Goal: Task Accomplishment & Management: Complete application form

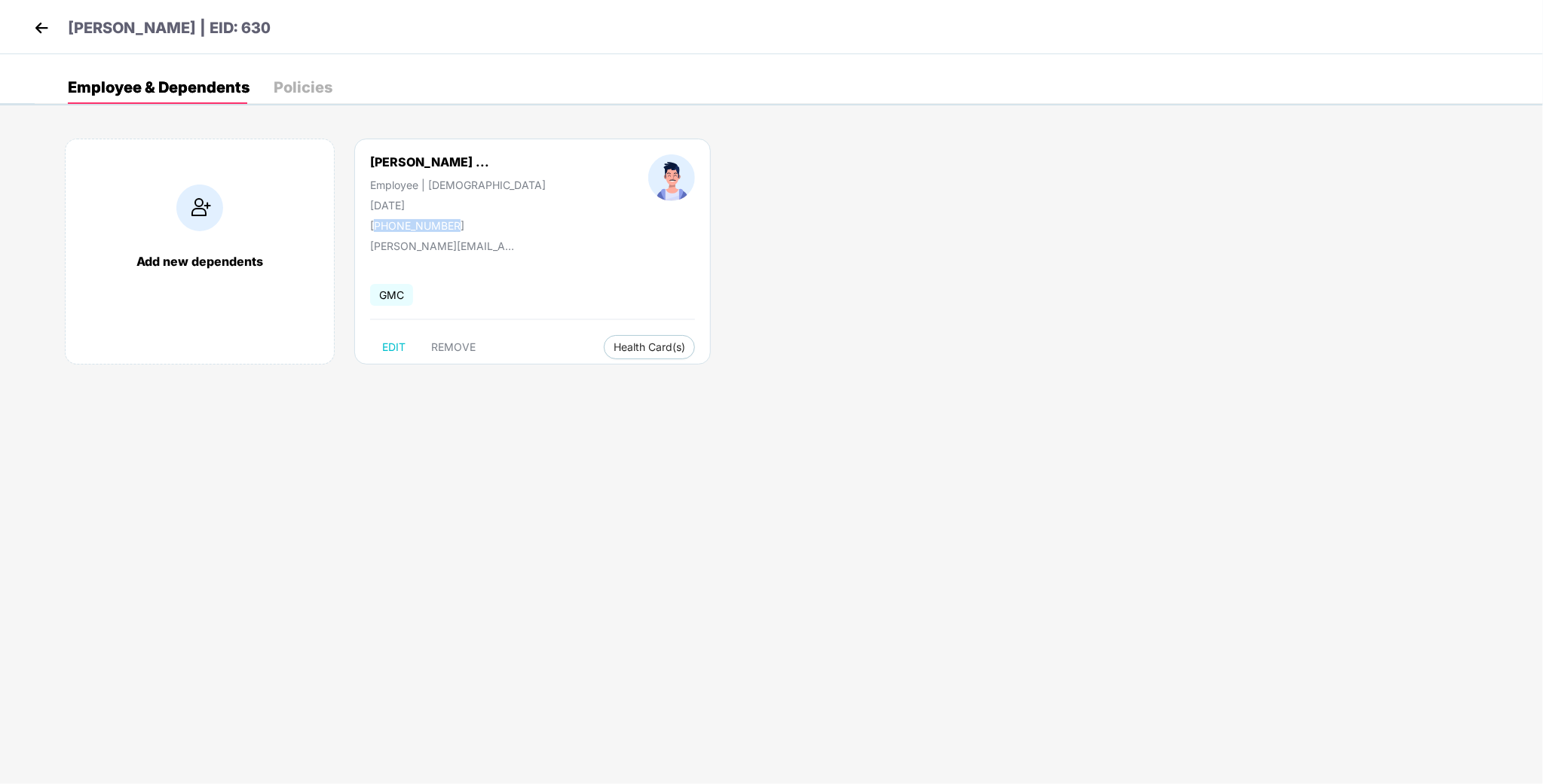
click at [39, 30] on img at bounding box center [42, 28] width 23 height 23
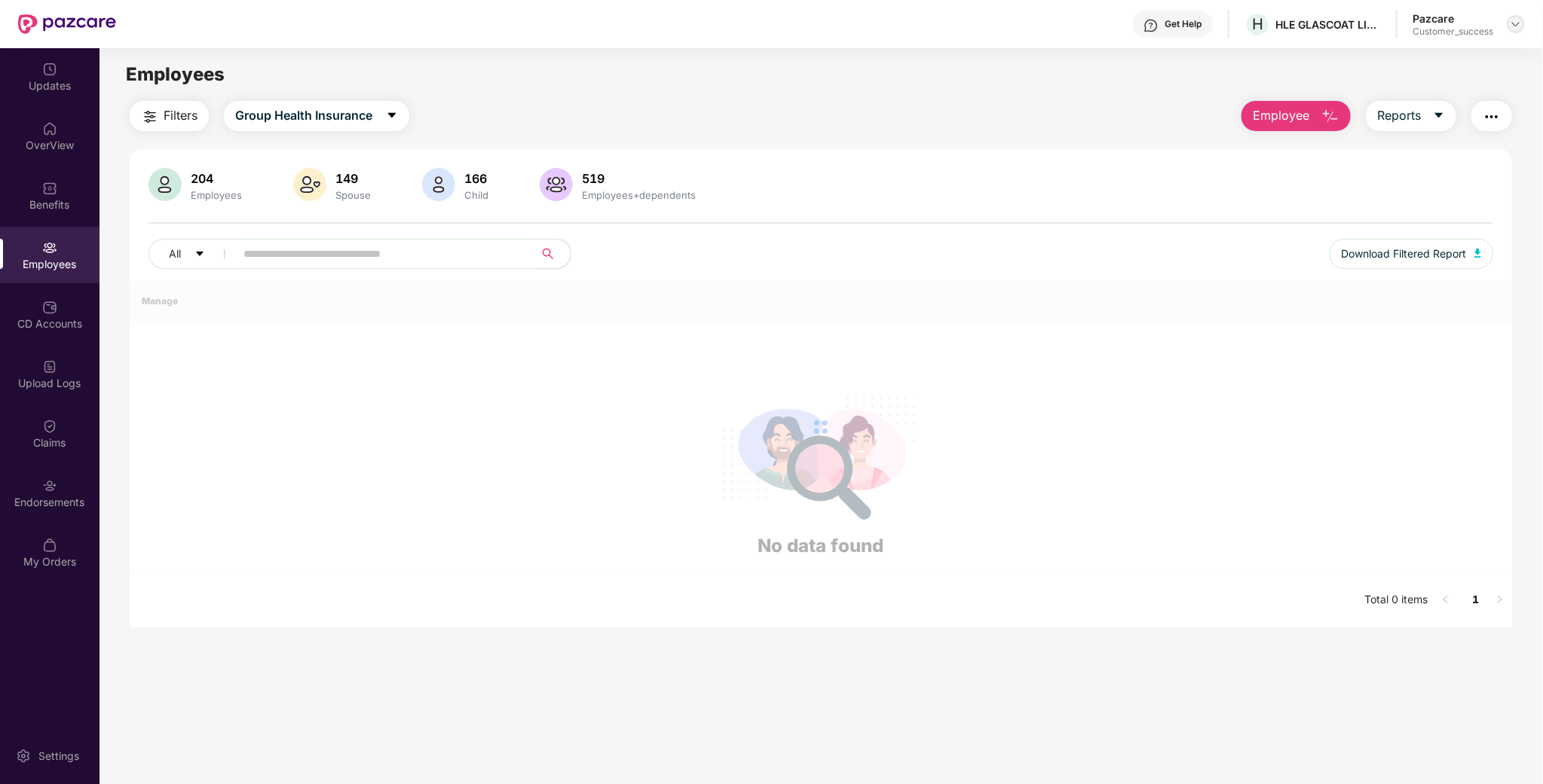
click at [1516, 33] on div at bounding box center [1516, 24] width 18 height 18
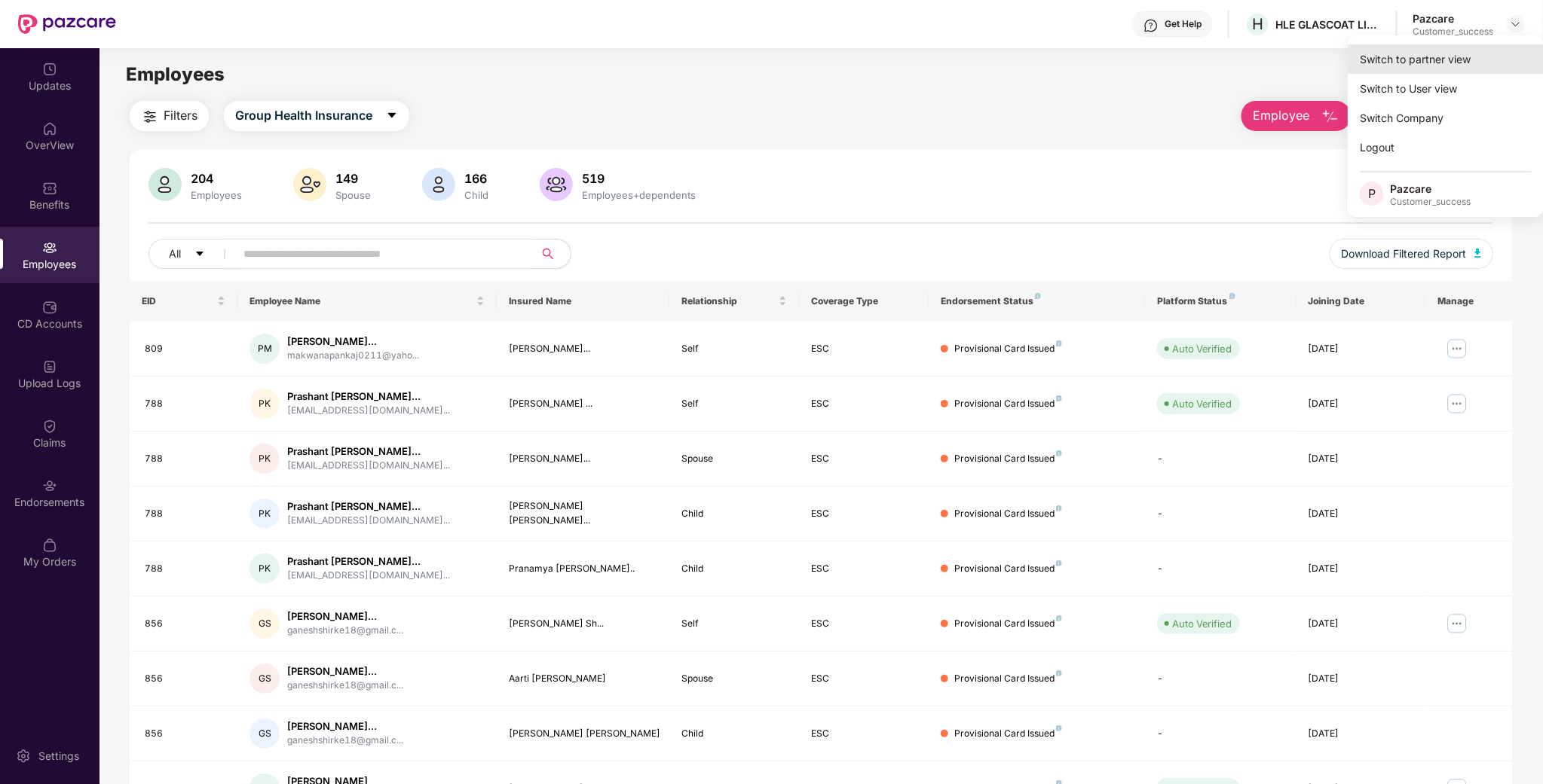
click at [1423, 59] on div "Switch to partner view" at bounding box center [1445, 59] width 196 height 30
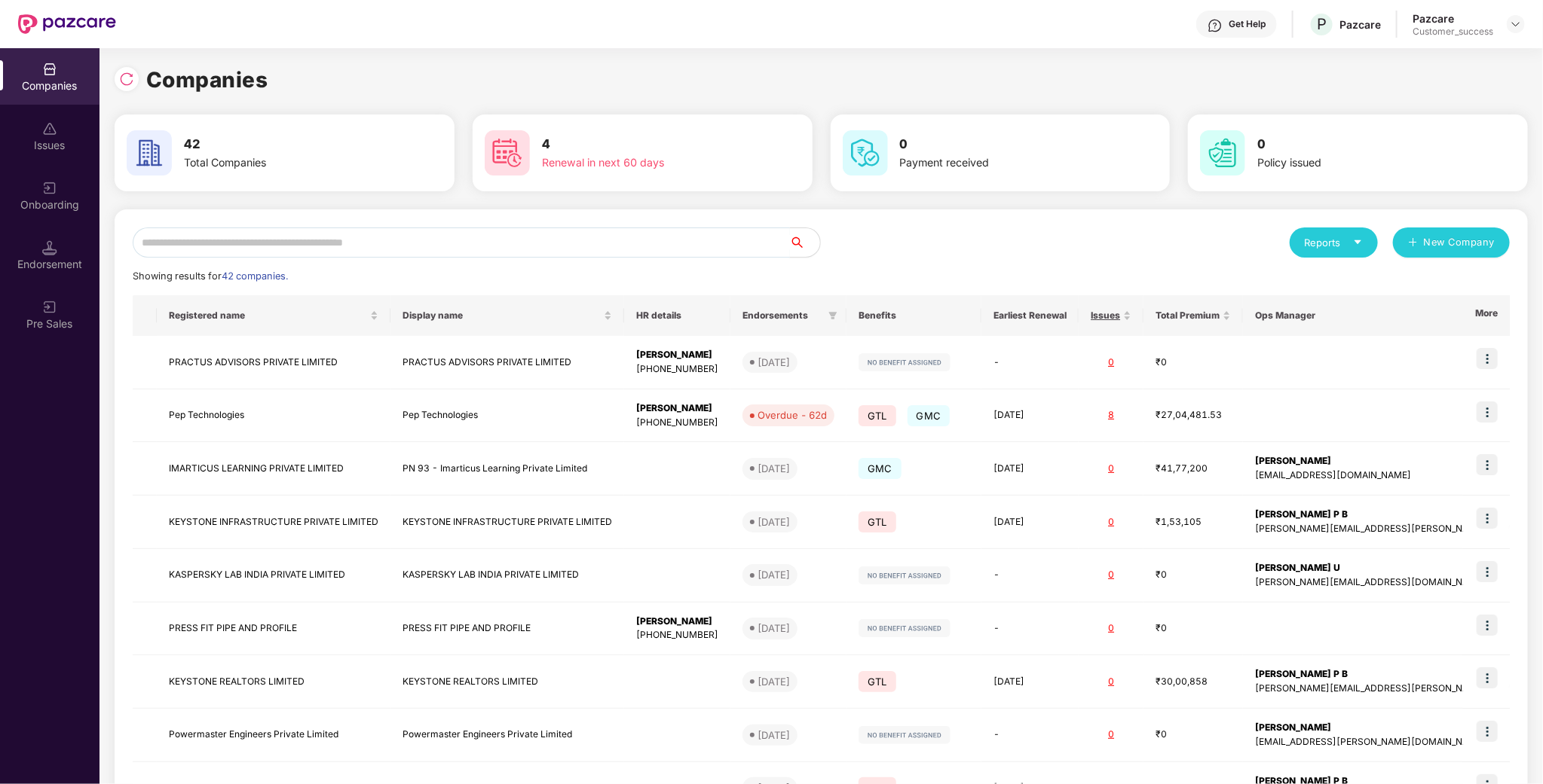
click at [489, 245] on input "text" at bounding box center [461, 243] width 657 height 30
click at [19, 191] on div "Onboarding" at bounding box center [49, 195] width 99 height 57
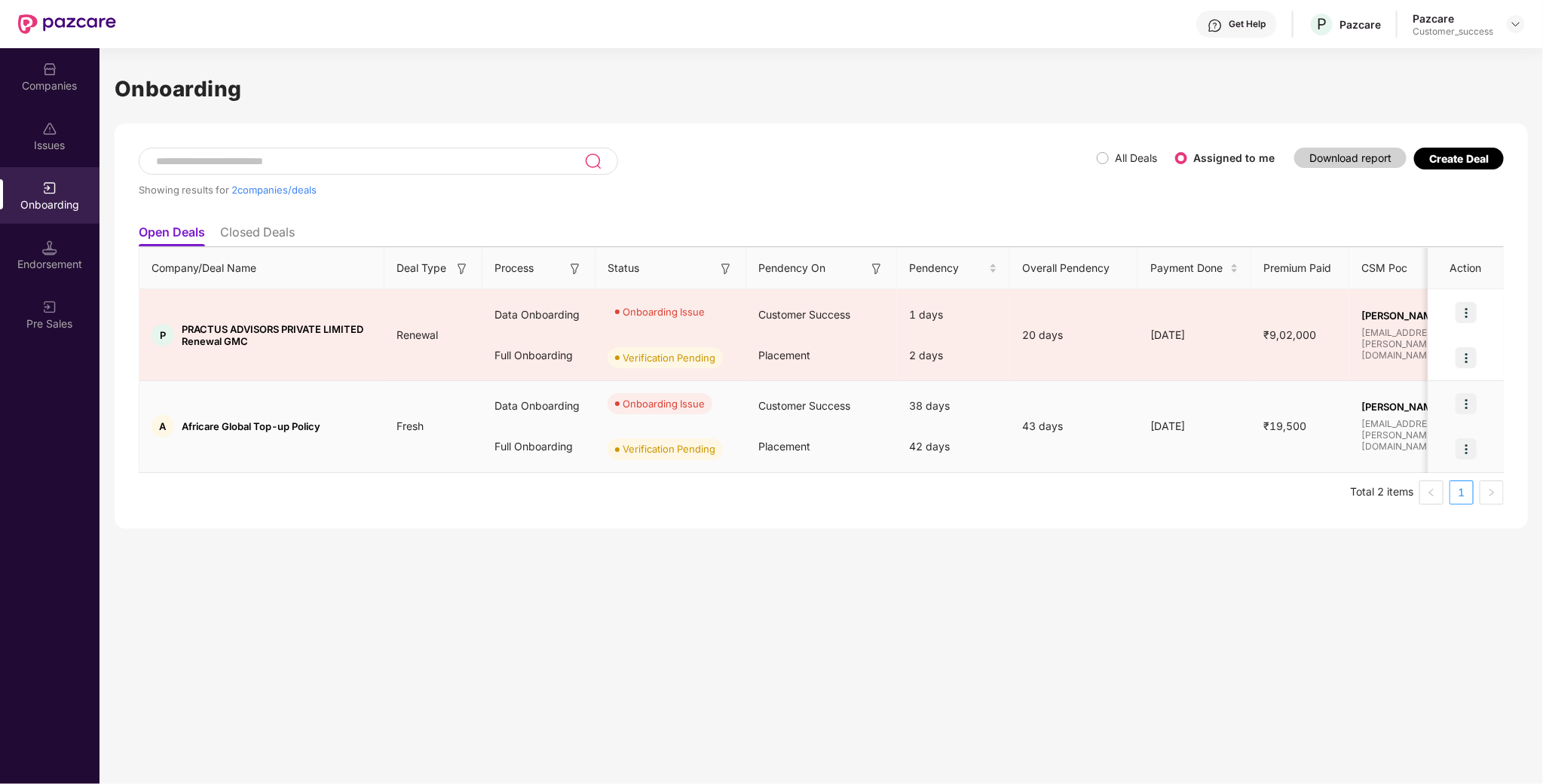
click at [280, 417] on div "A Africare Global Top-up Policy" at bounding box center [262, 427] width 245 height 23
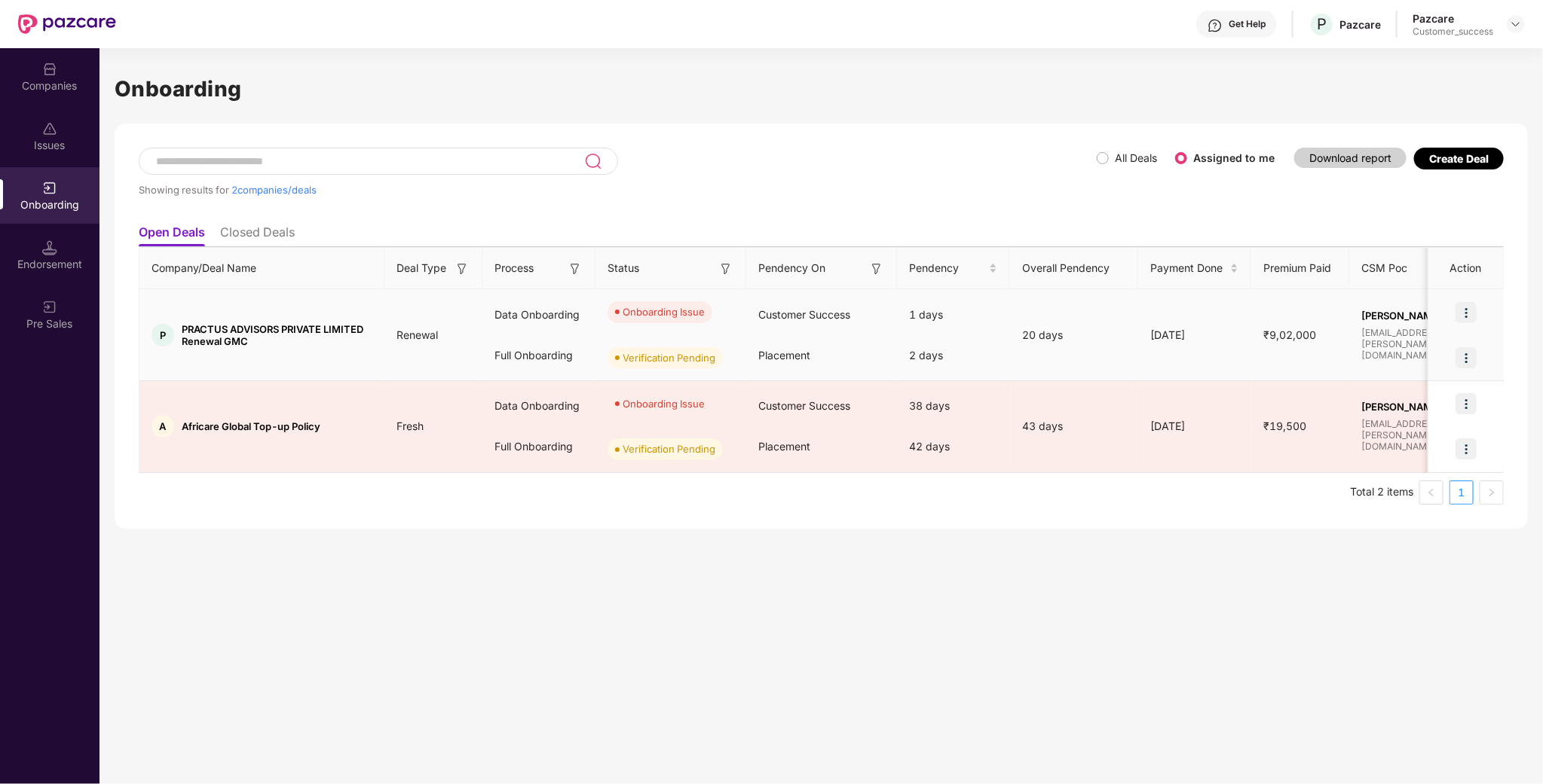
click at [1474, 321] on img at bounding box center [1466, 313] width 21 height 21
click at [1407, 362] on li "Rectify error in documents" at bounding box center [1378, 351] width 198 height 32
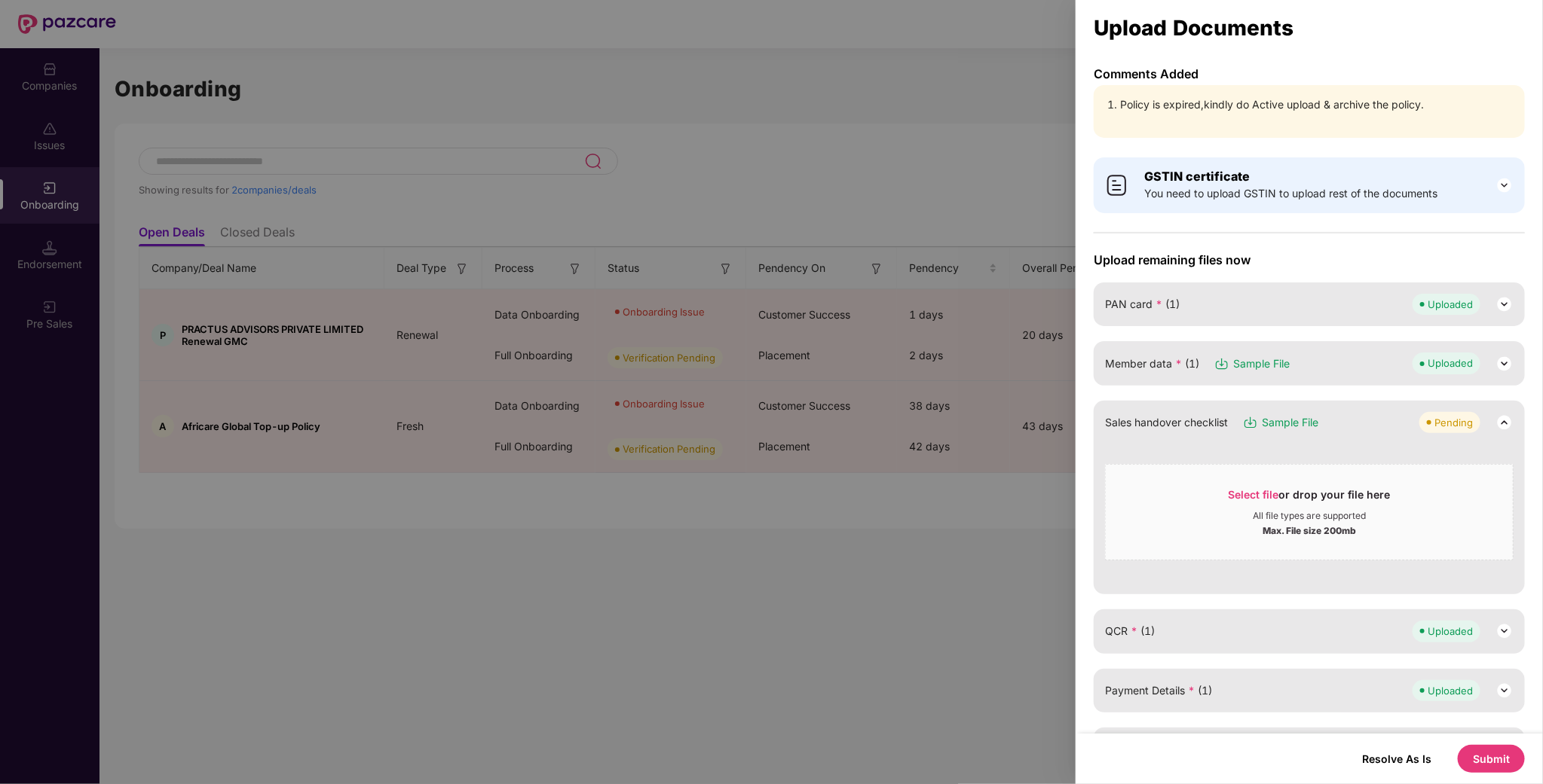
click at [794, 204] on div at bounding box center [772, 392] width 1543 height 784
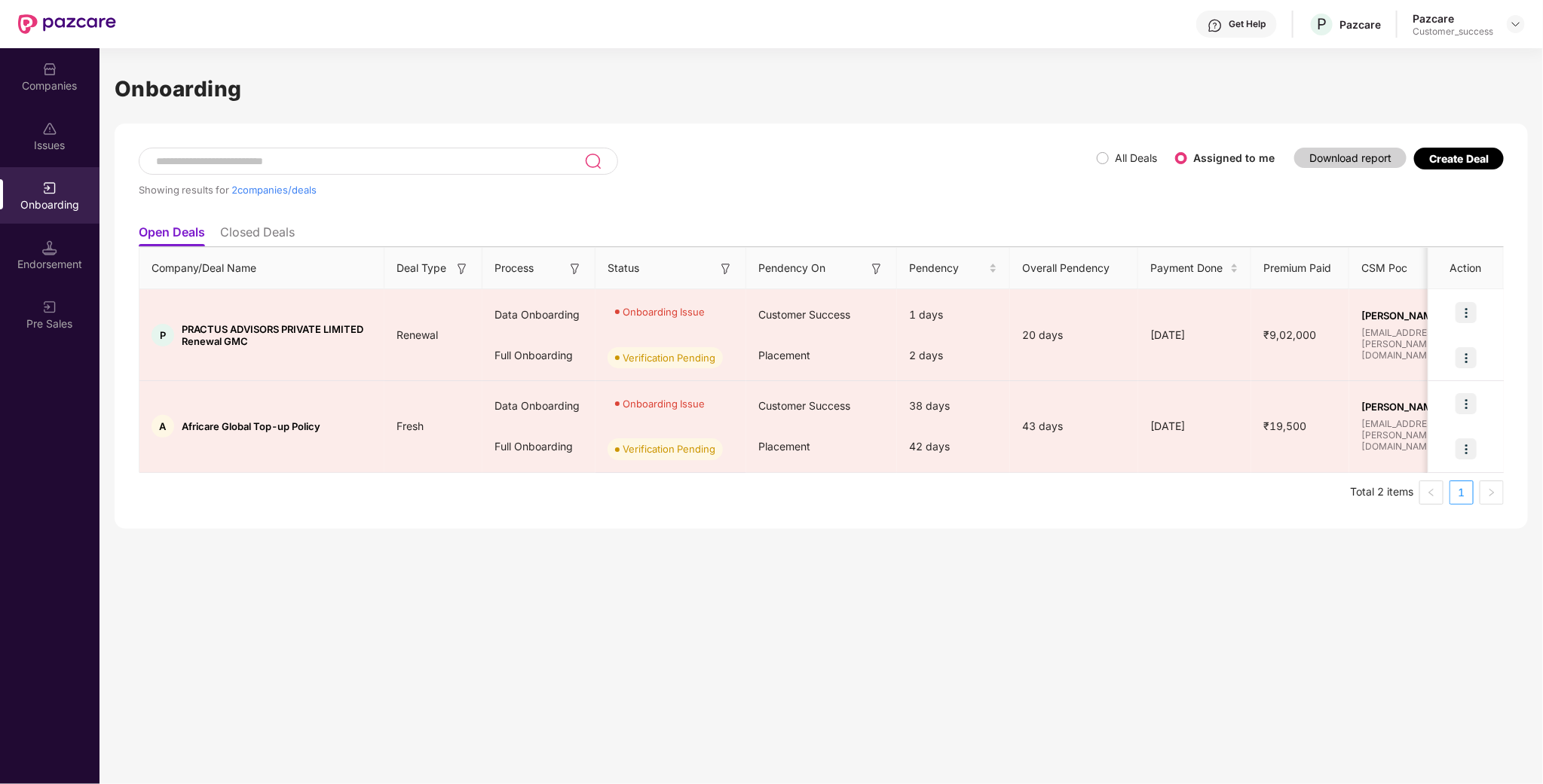
click at [50, 207] on div "Onboarding" at bounding box center [49, 205] width 99 height 15
click at [57, 129] on img at bounding box center [50, 129] width 15 height 15
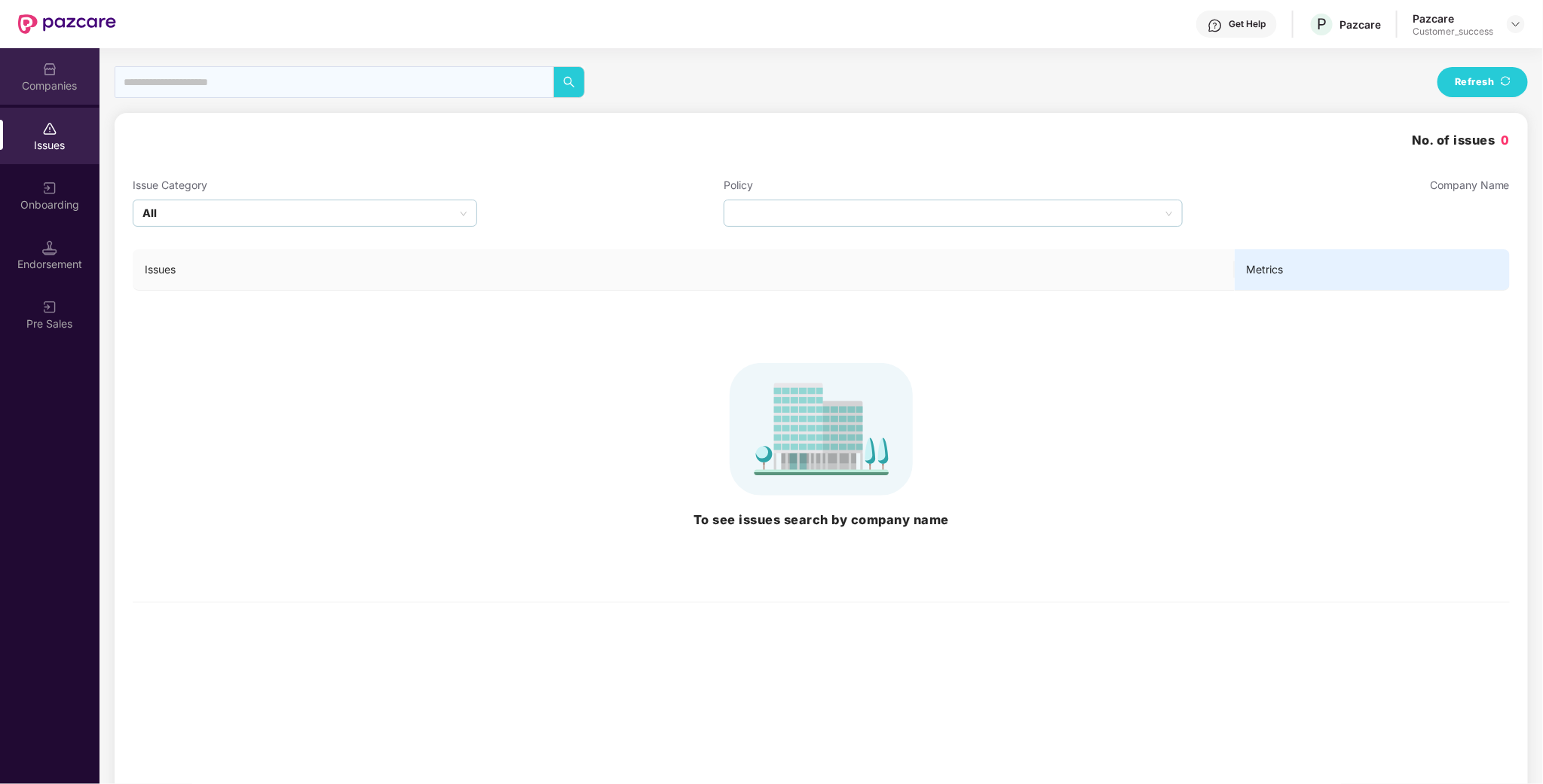
click at [60, 84] on div "Companies" at bounding box center [49, 86] width 99 height 15
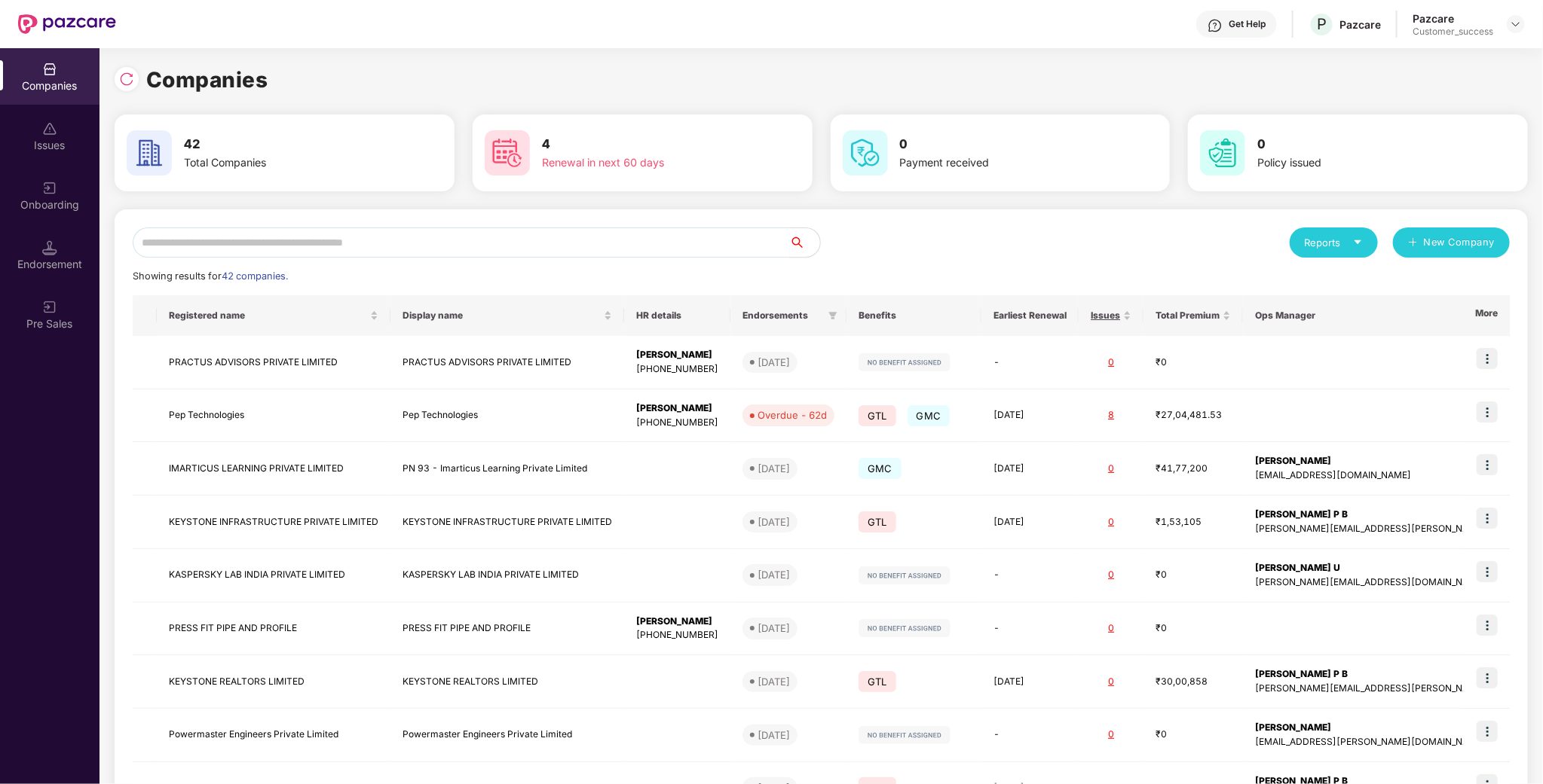
click at [304, 245] on input "text" at bounding box center [461, 243] width 657 height 30
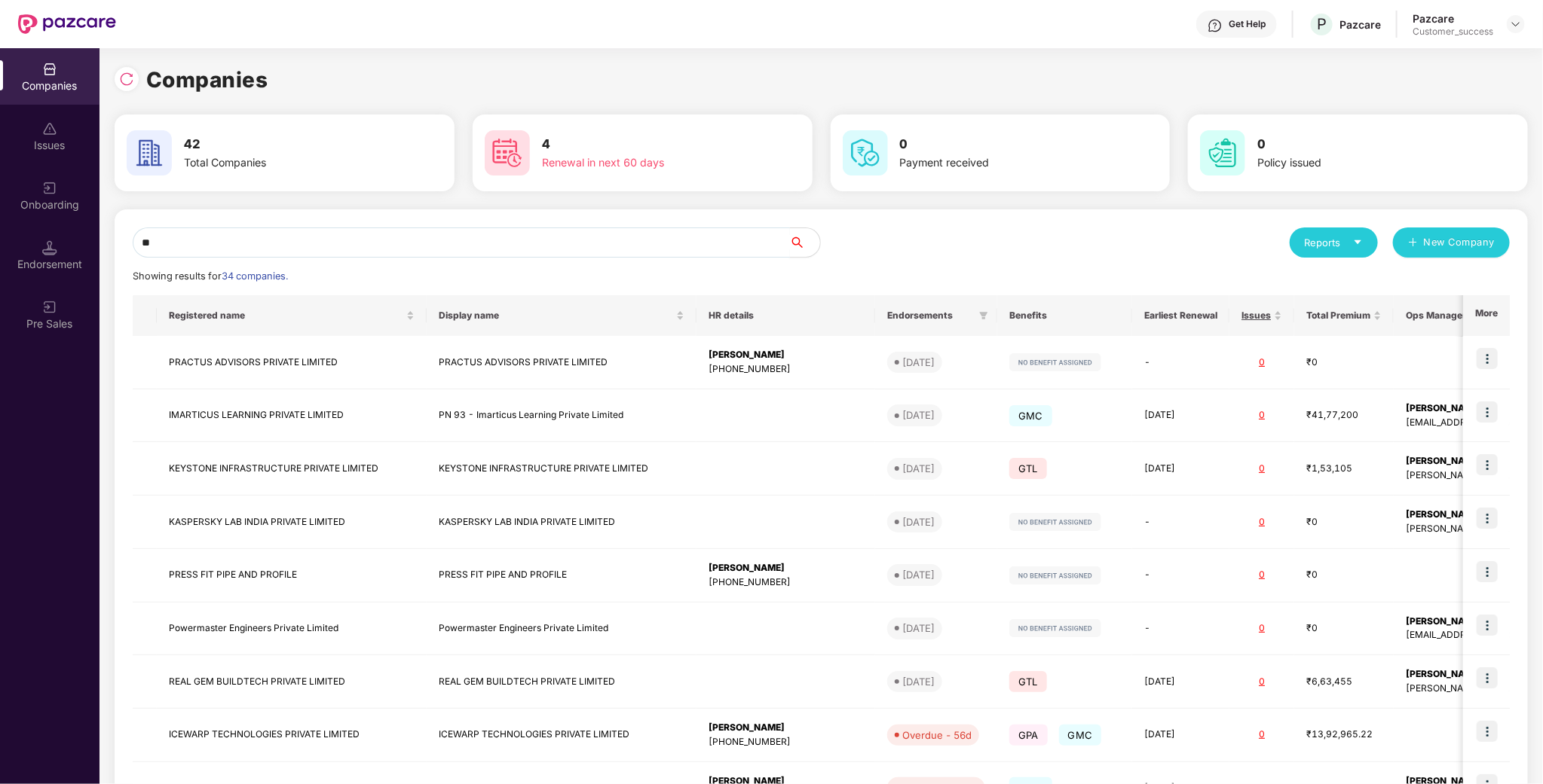
type input "*"
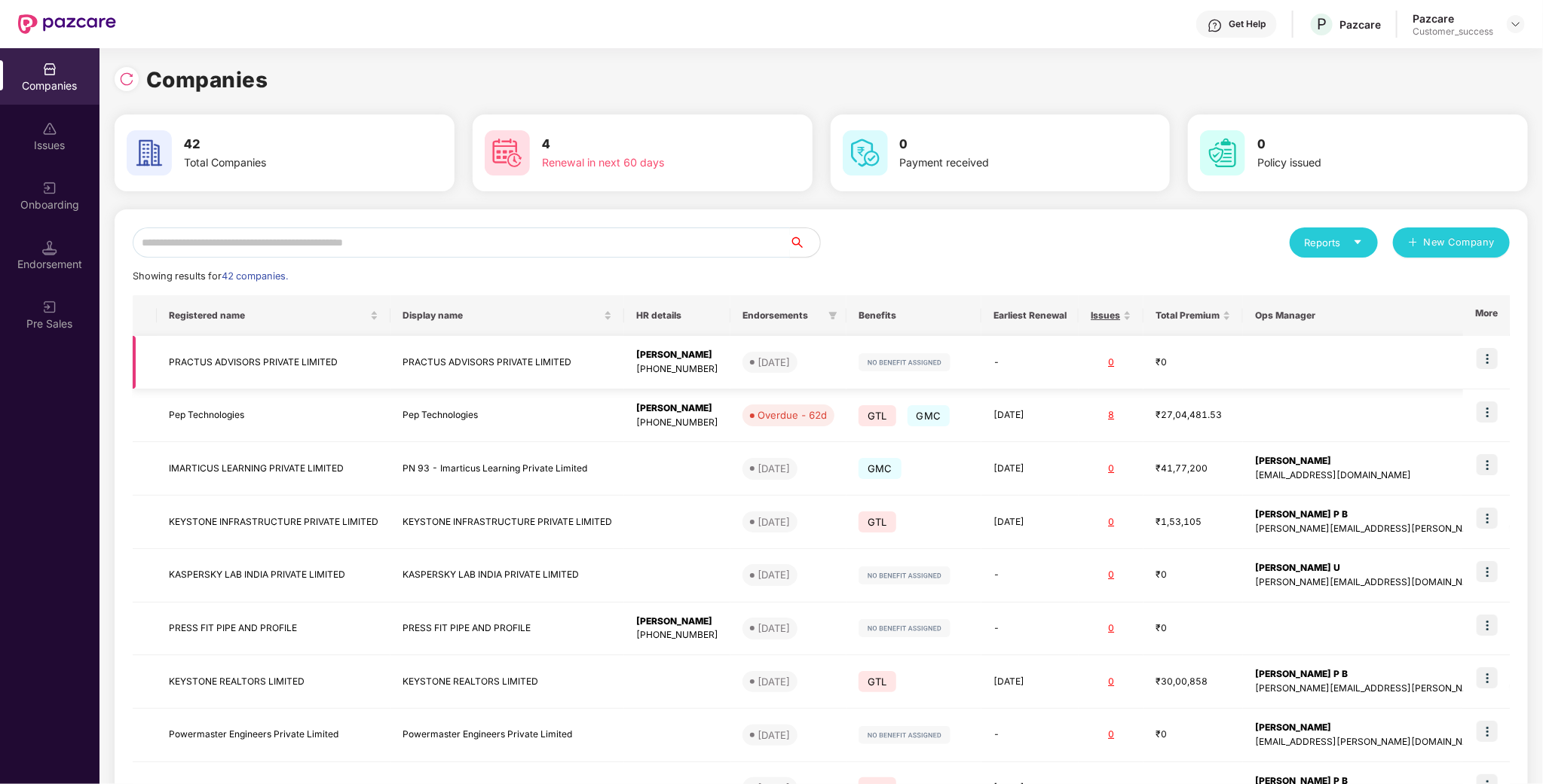
scroll to position [0, 1]
click at [880, 254] on div "Reports New Company" at bounding box center [1166, 243] width 689 height 30
click at [388, 238] on input "text" at bounding box center [461, 243] width 657 height 30
click at [470, 232] on input "text" at bounding box center [461, 243] width 657 height 30
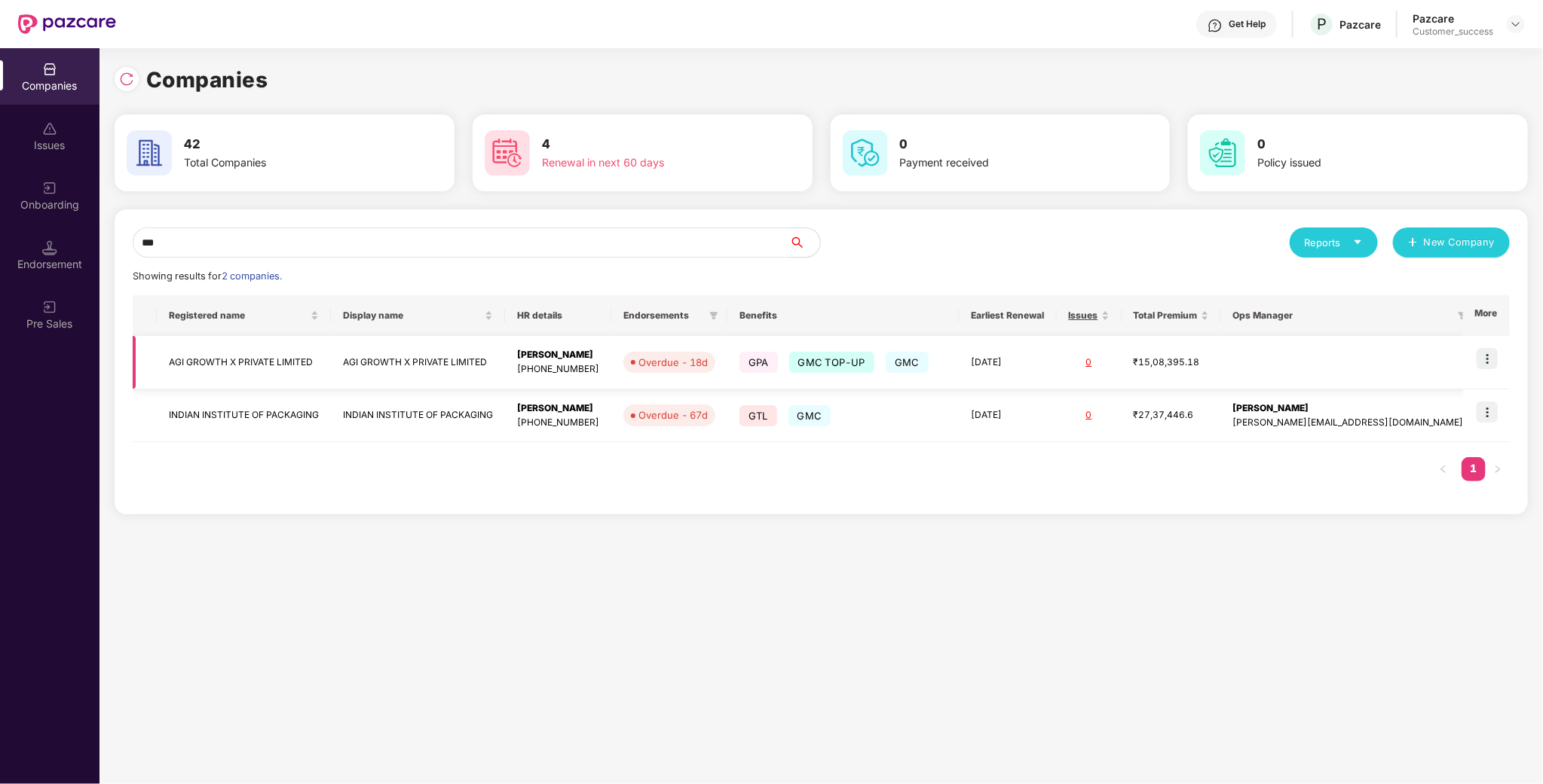
type input "***"
click at [1495, 360] on img at bounding box center [1487, 359] width 21 height 21
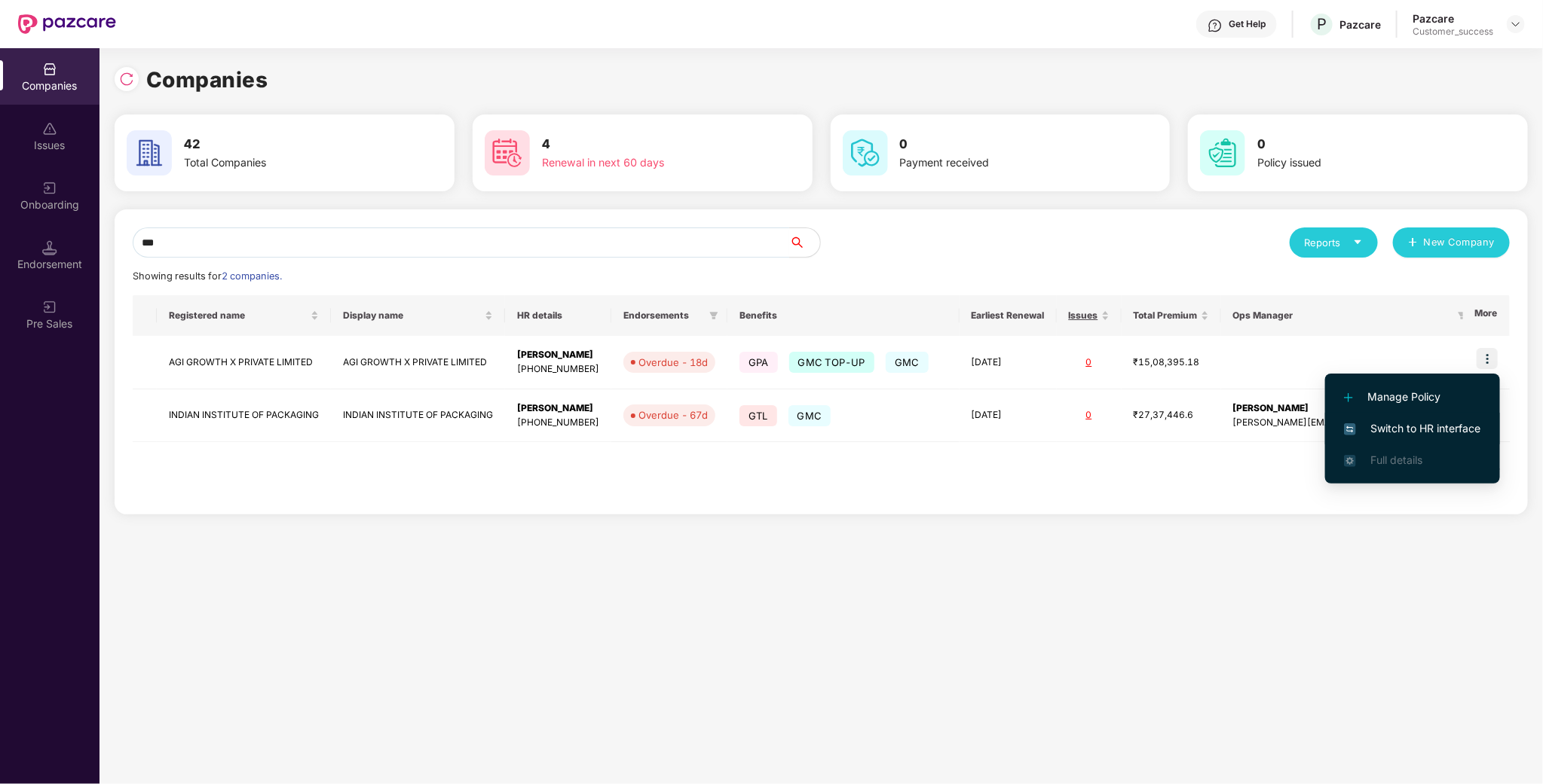
click at [1387, 429] on span "Switch to HR interface" at bounding box center [1412, 429] width 137 height 17
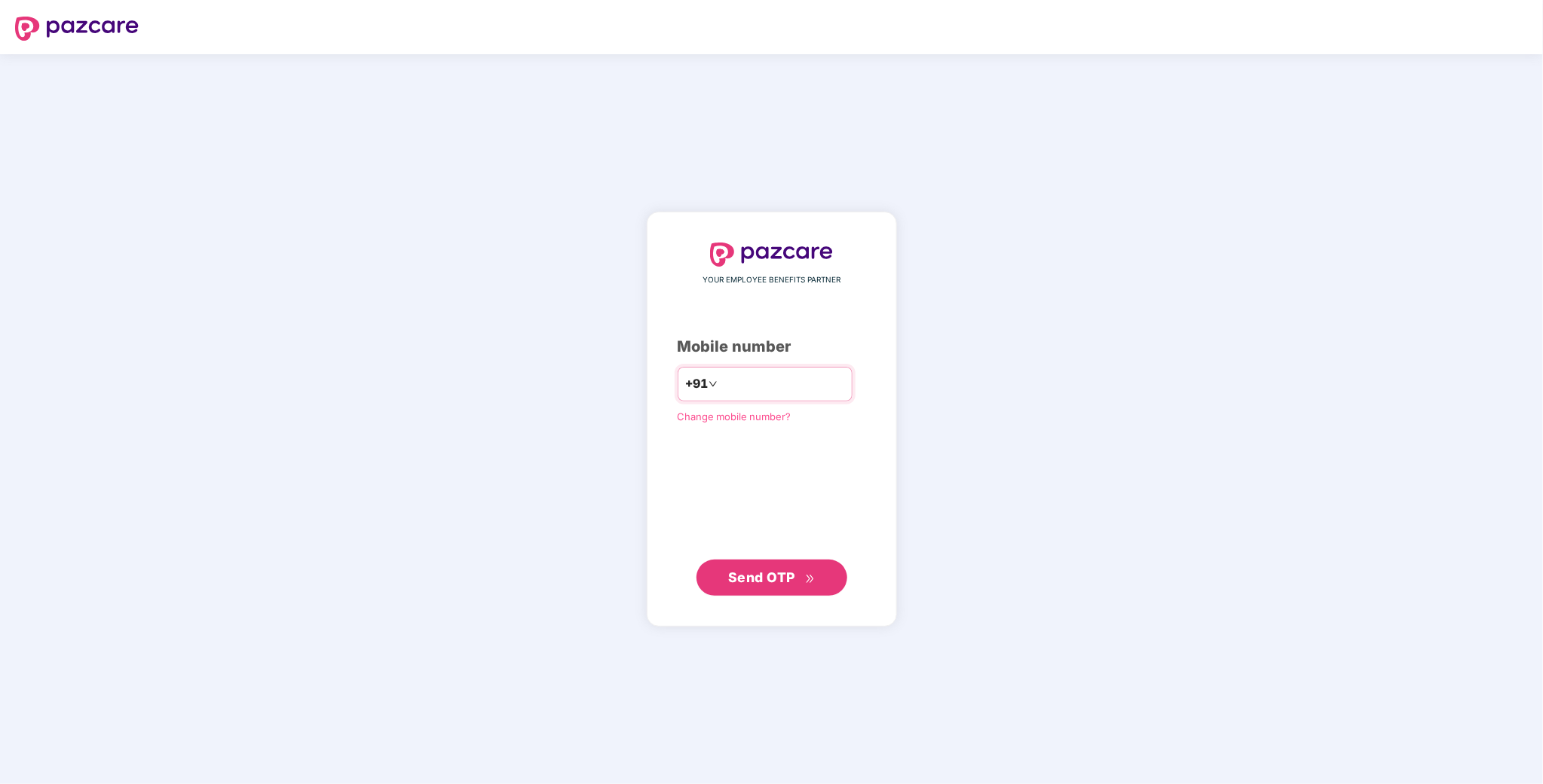
type input "**********"
click at [767, 590] on button "Send OTP" at bounding box center [772, 578] width 151 height 36
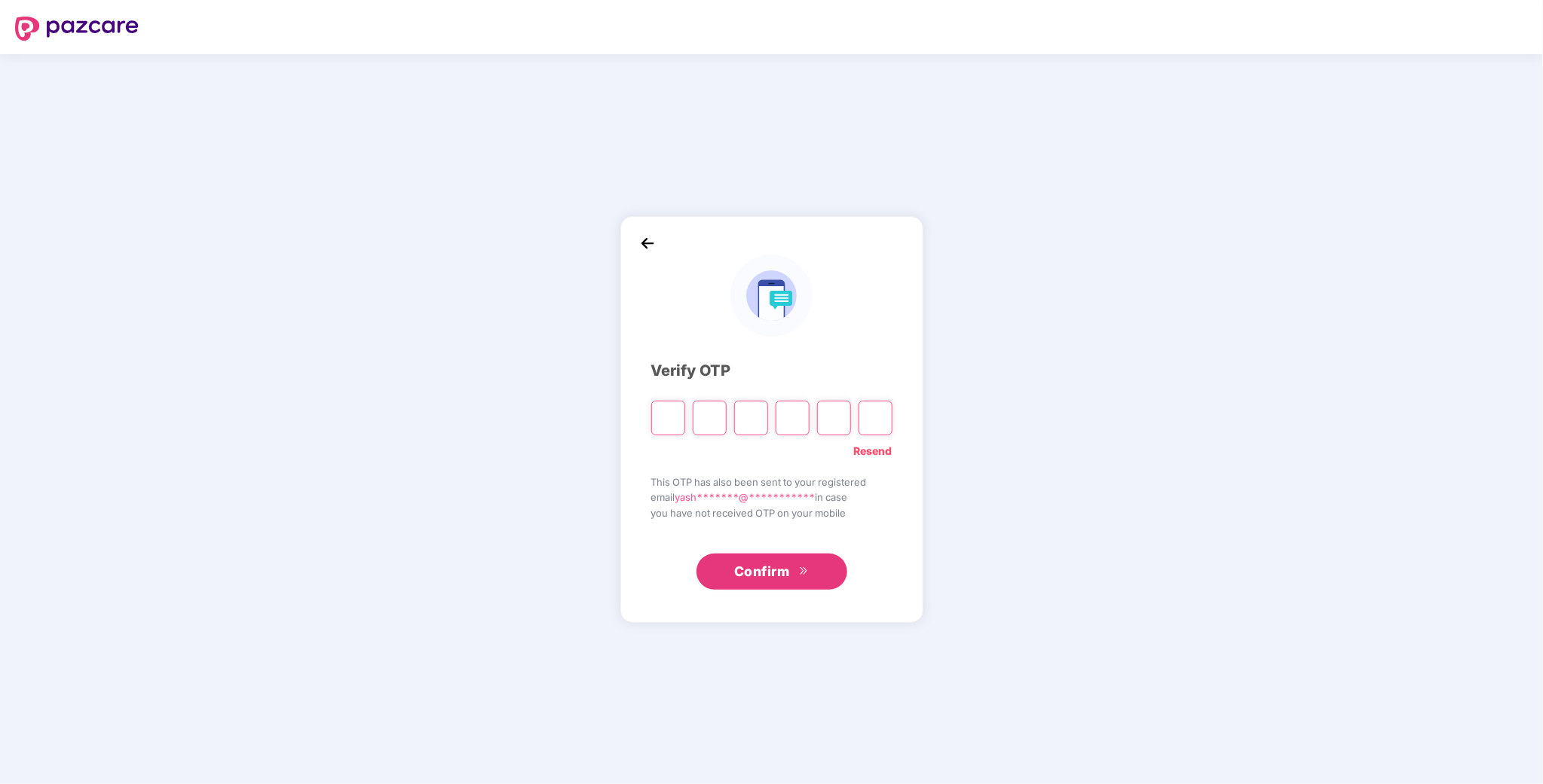
type input "*"
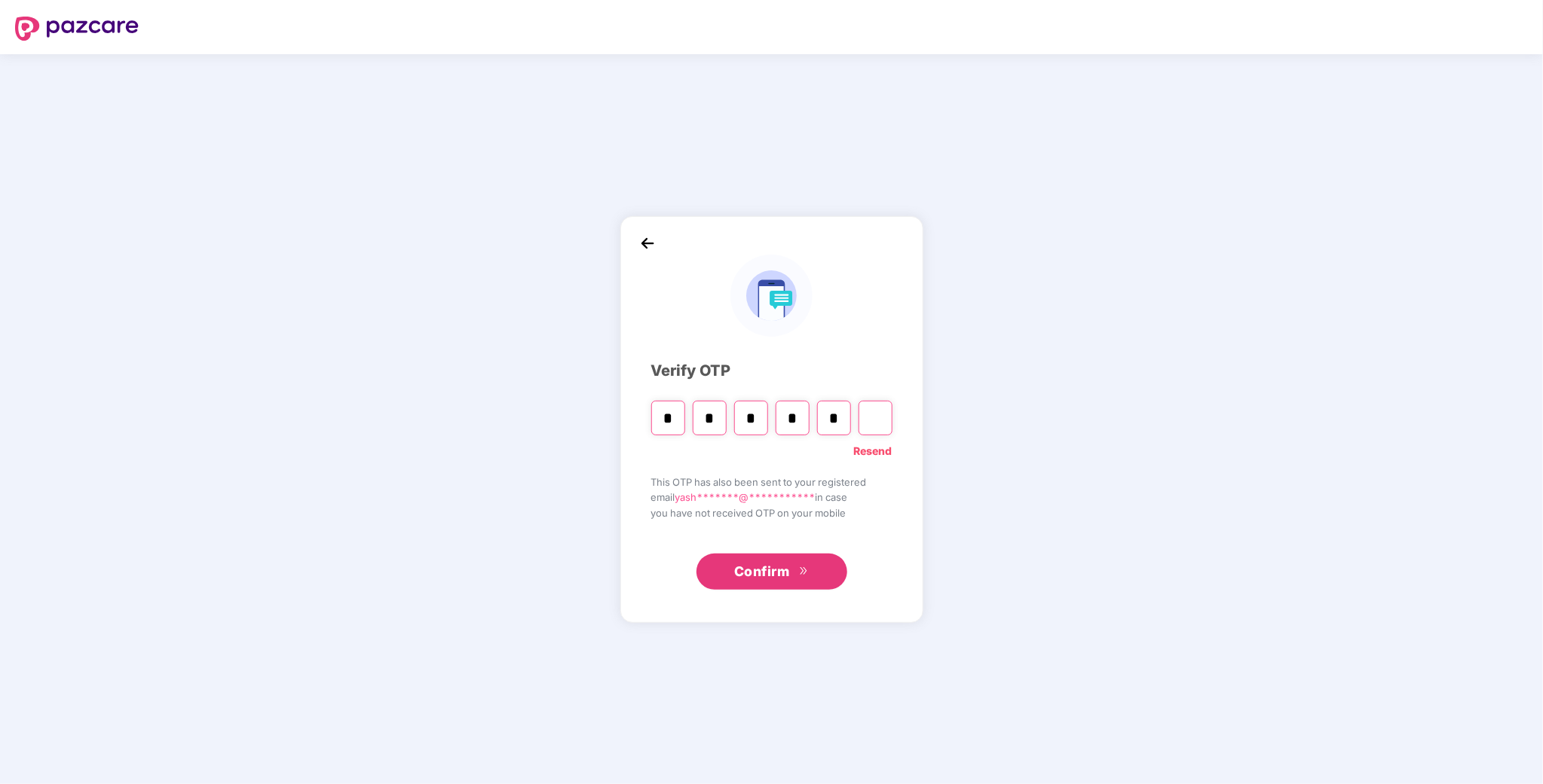
type input "*"
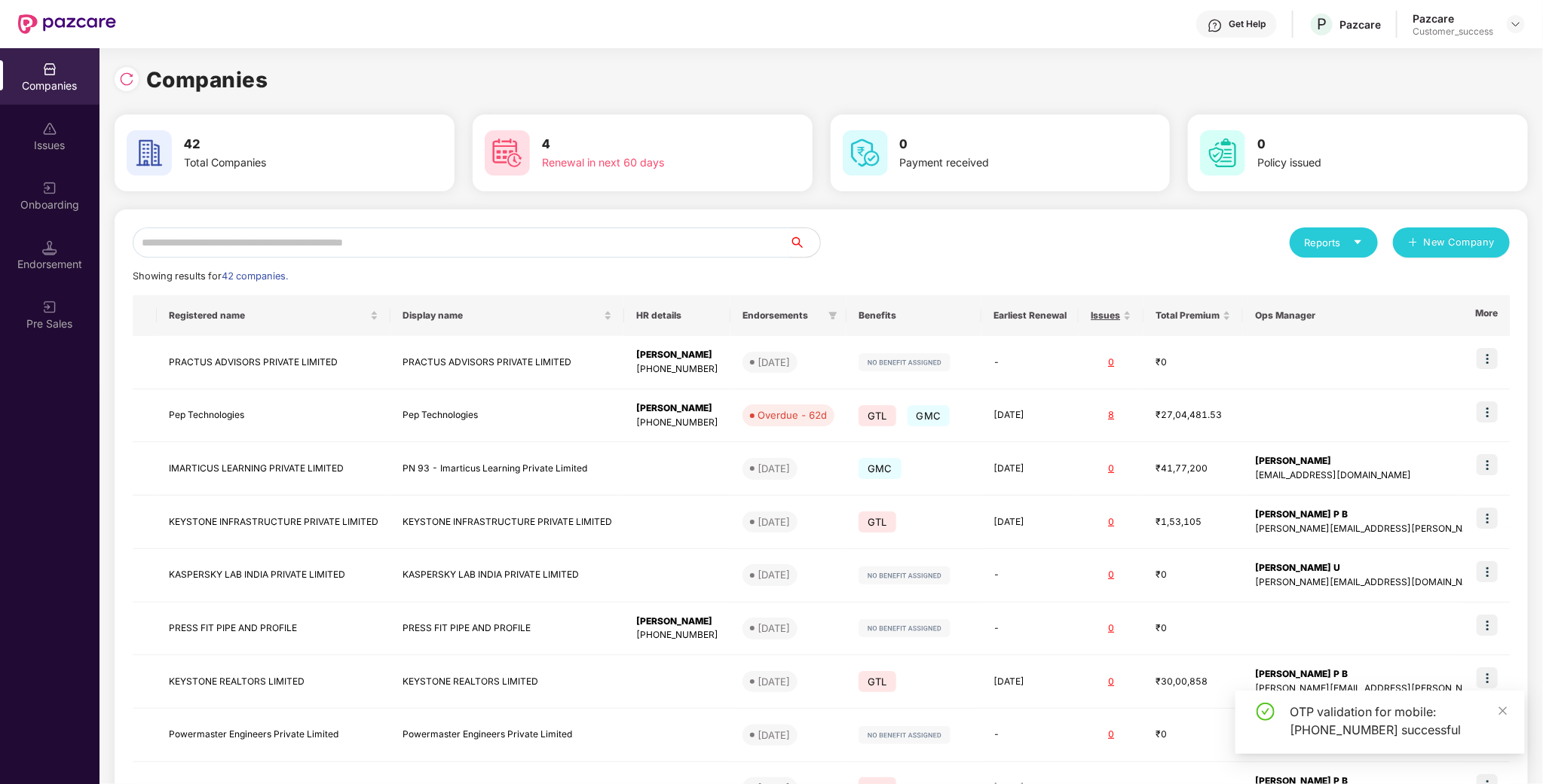
click at [378, 224] on div "Reports New Company Showing results for 42 companies. Registered name Display n…" at bounding box center [821, 575] width 1414 height 732
click at [351, 236] on input "text" at bounding box center [461, 243] width 657 height 30
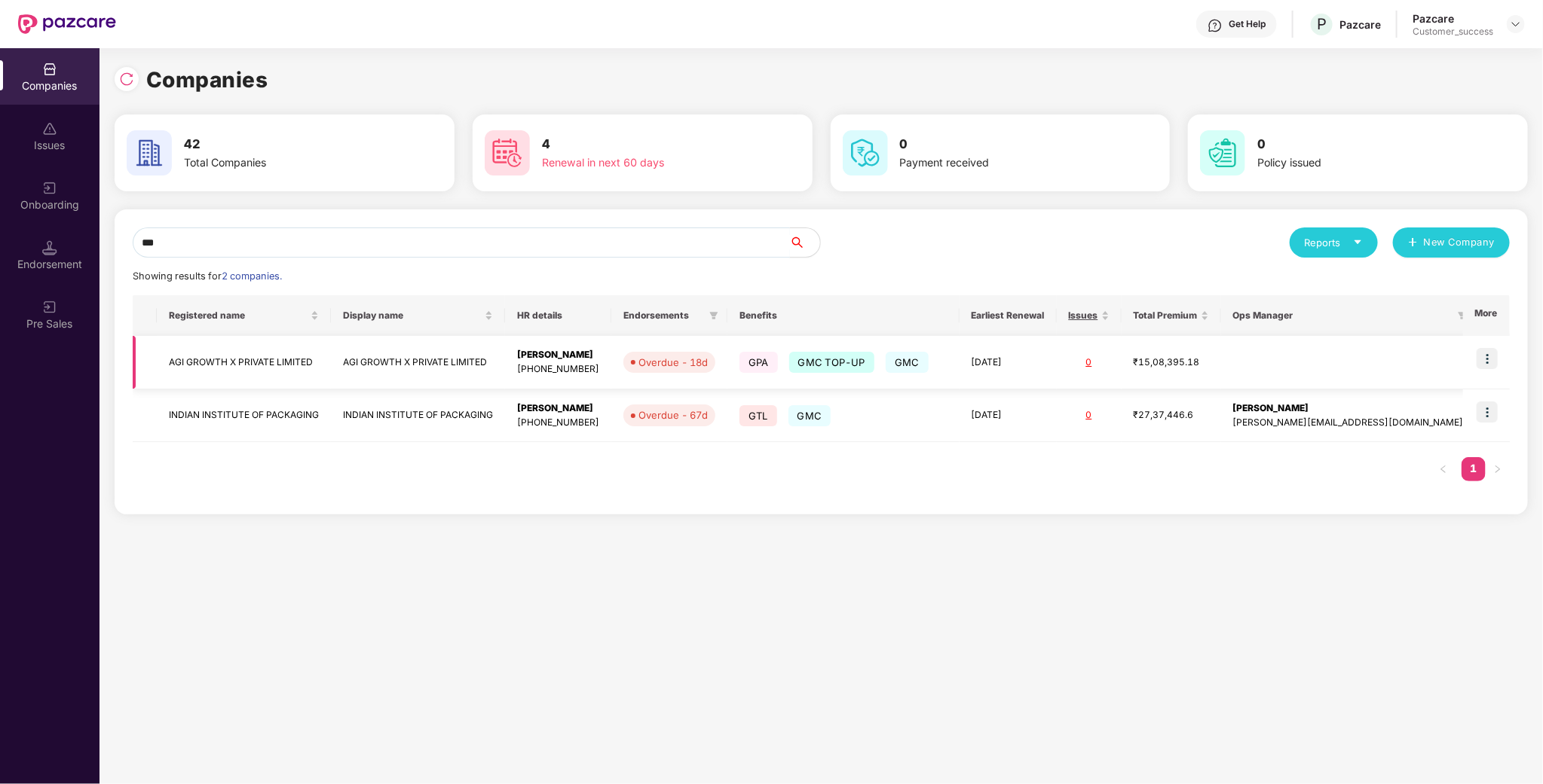
type input "***"
click at [1483, 357] on img at bounding box center [1487, 359] width 21 height 21
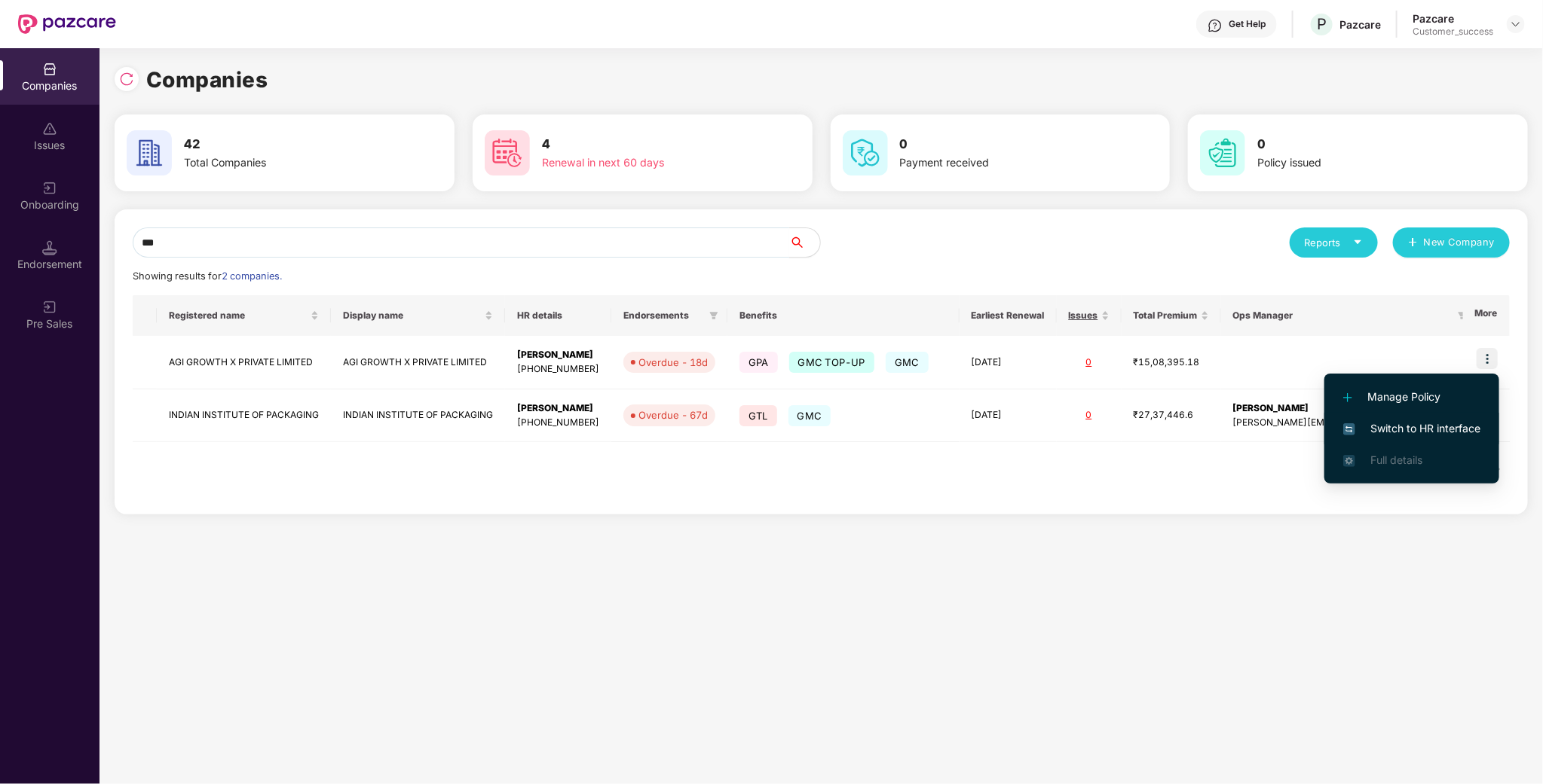
click at [1420, 425] on span "Switch to HR interface" at bounding box center [1411, 429] width 137 height 17
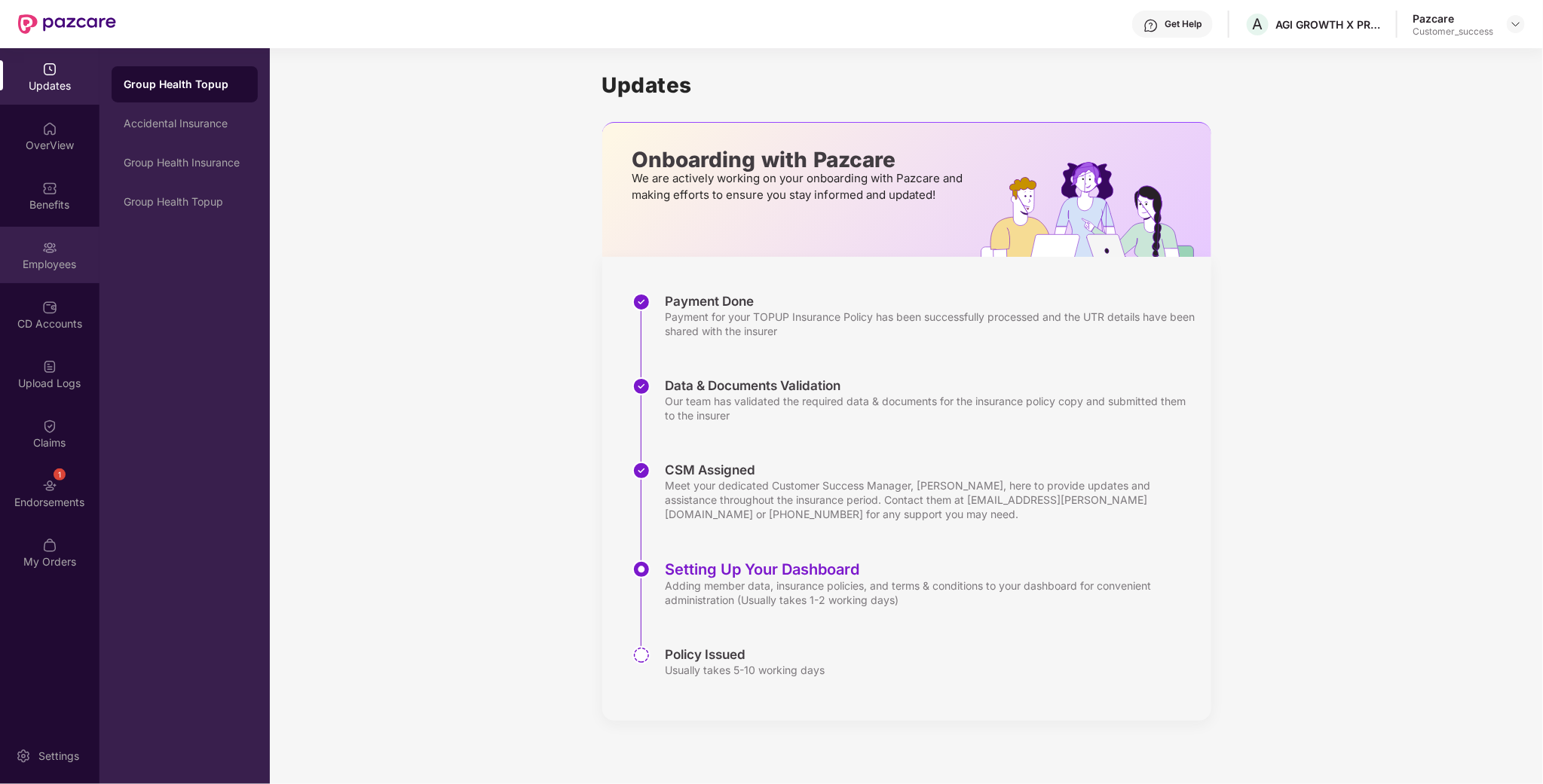
click at [57, 258] on div "Employees" at bounding box center [49, 264] width 99 height 15
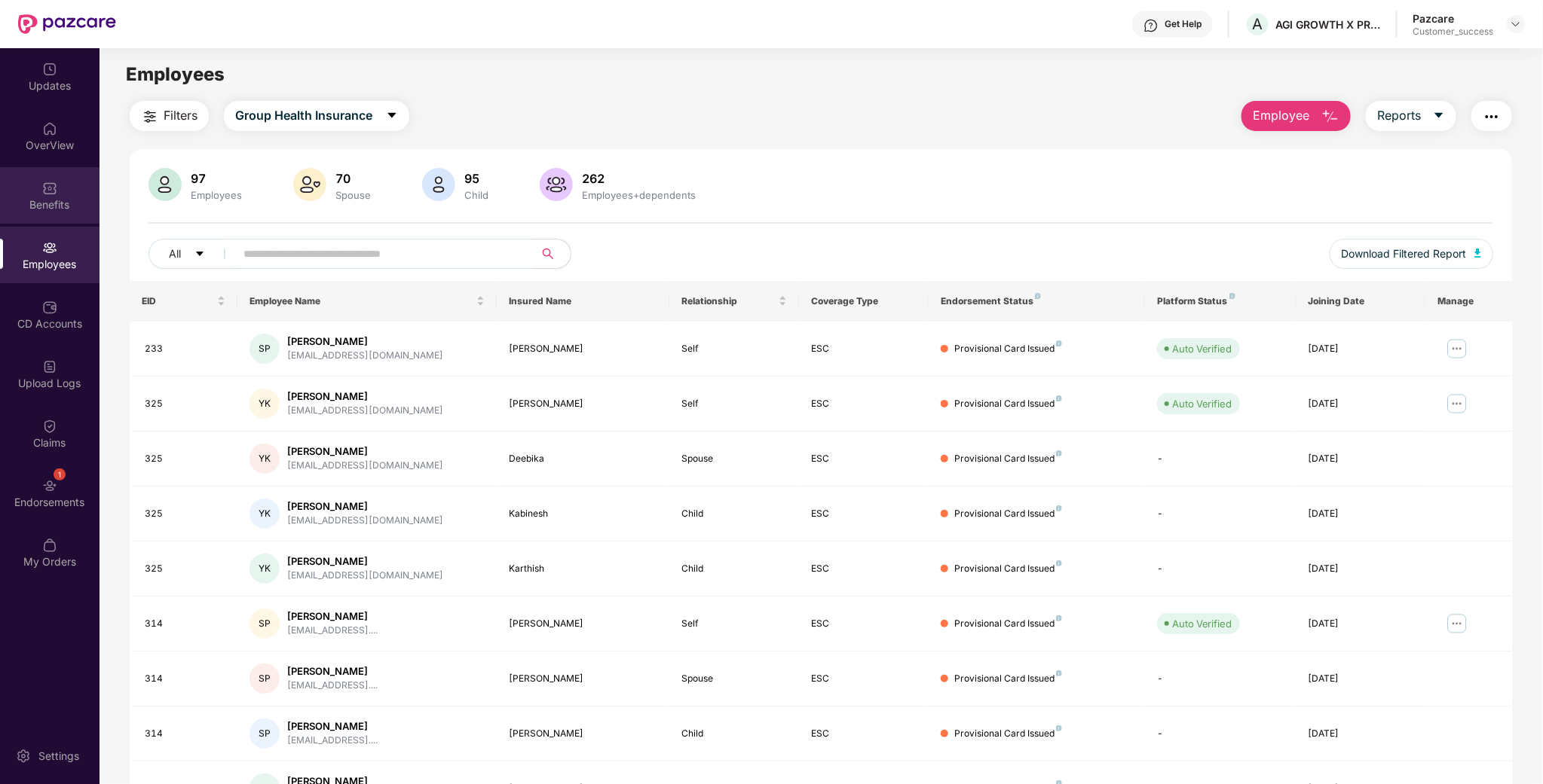
click at [59, 199] on div "Benefits" at bounding box center [49, 205] width 99 height 15
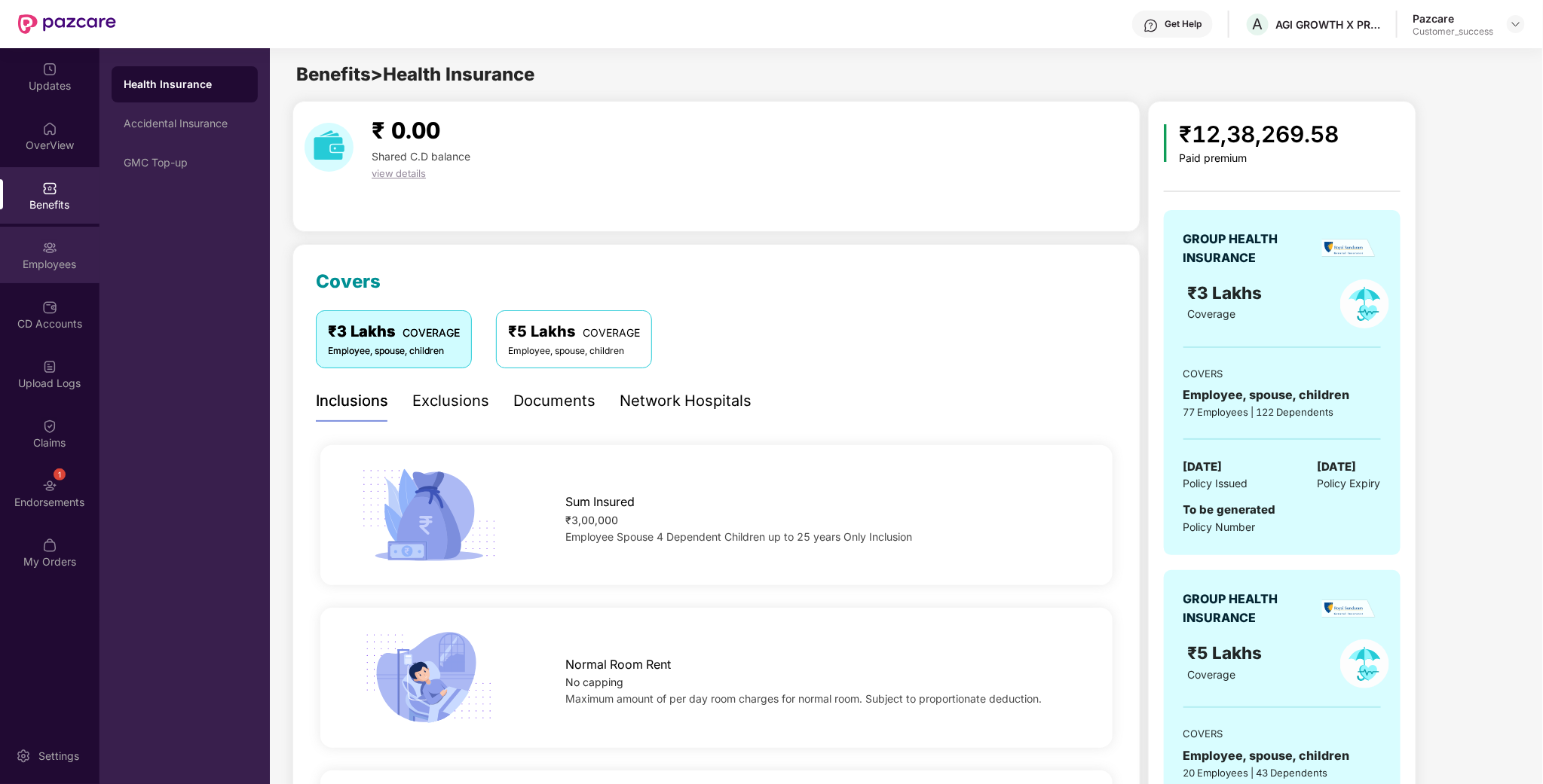
click at [48, 269] on div "Employees" at bounding box center [49, 264] width 99 height 15
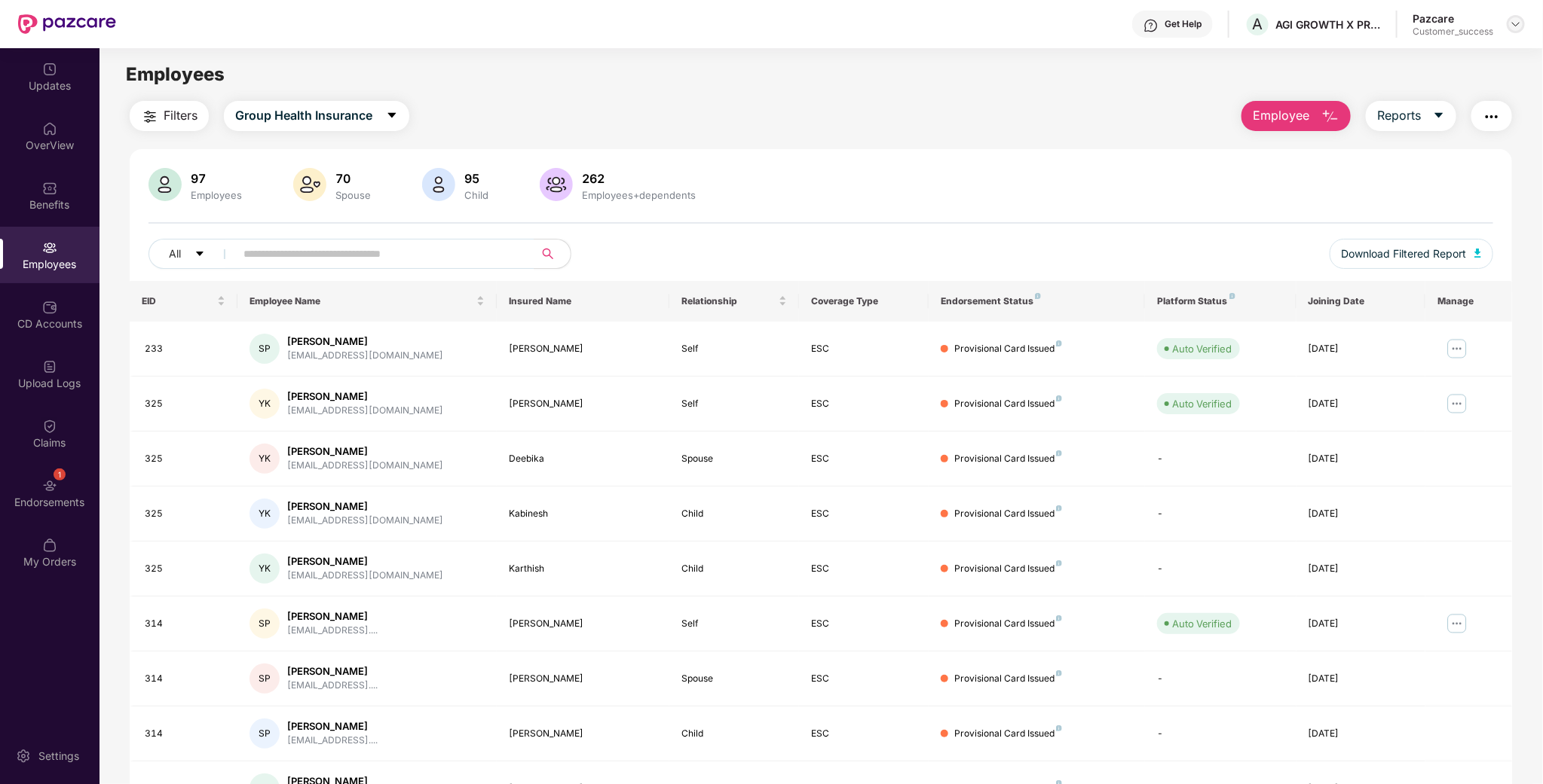
click at [1518, 27] on img at bounding box center [1516, 24] width 12 height 12
click at [1436, 66] on div "Switch to partner view" at bounding box center [1445, 59] width 196 height 30
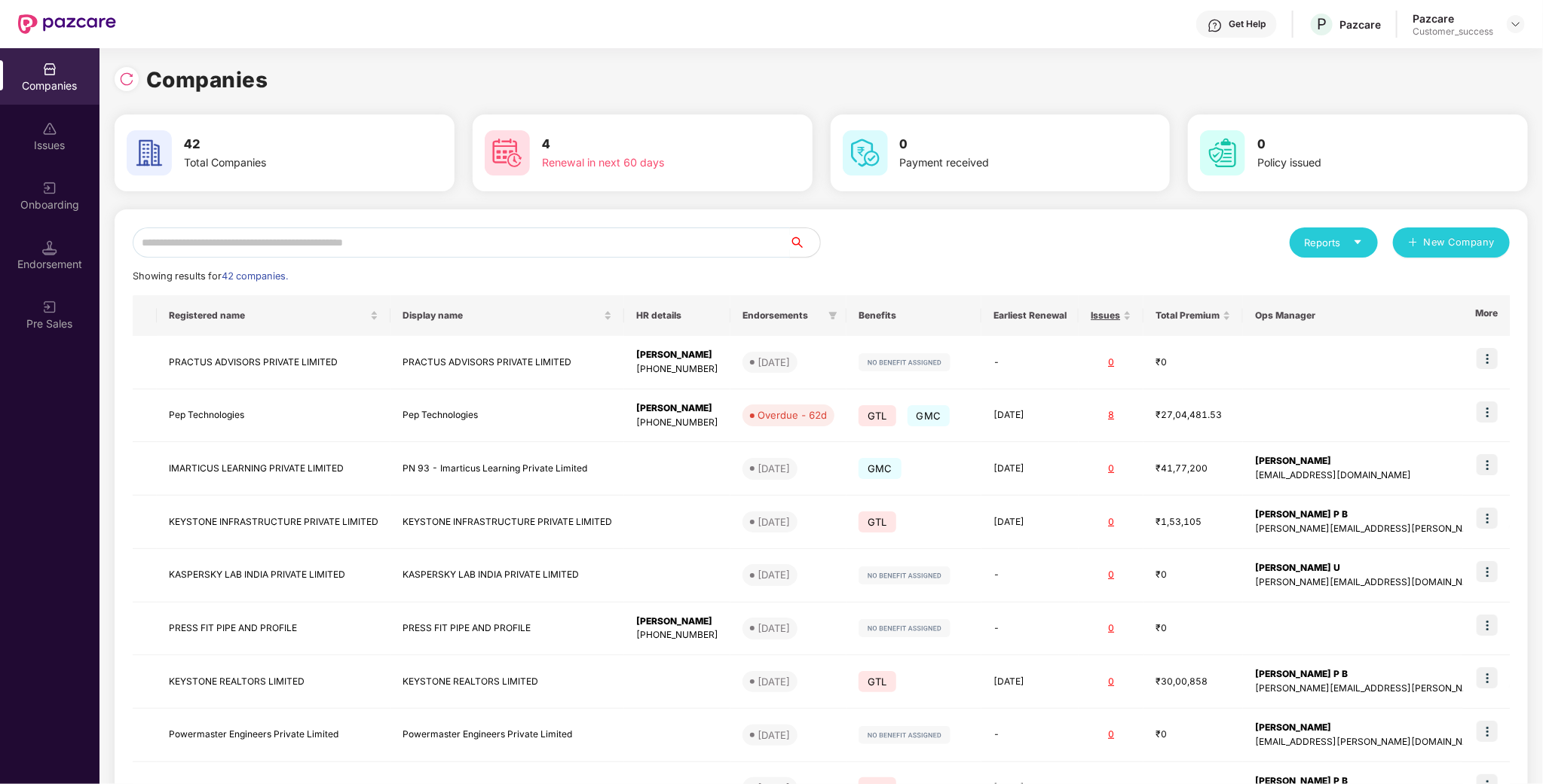
click at [518, 244] on input "text" at bounding box center [461, 243] width 657 height 30
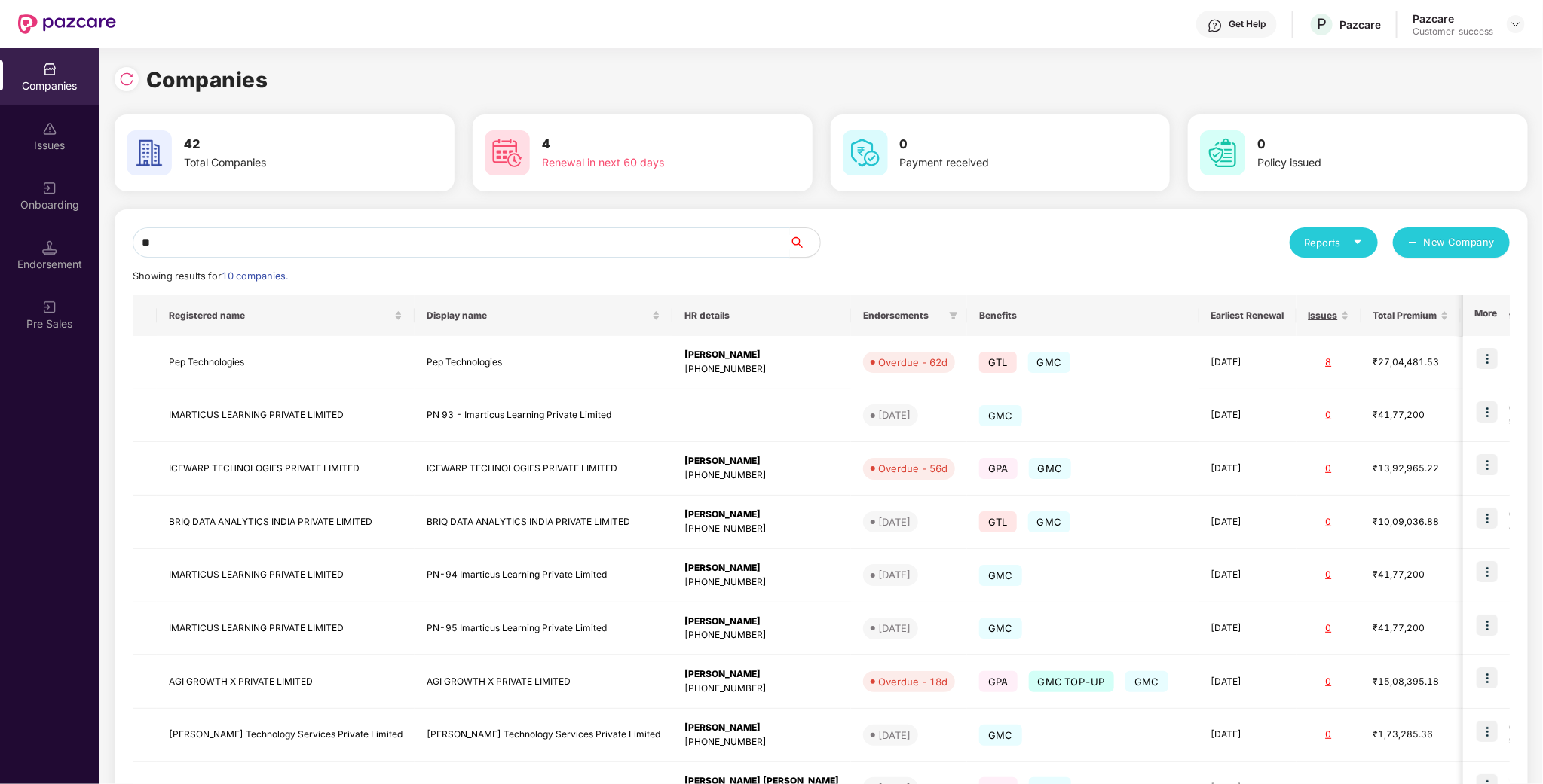
type input "***"
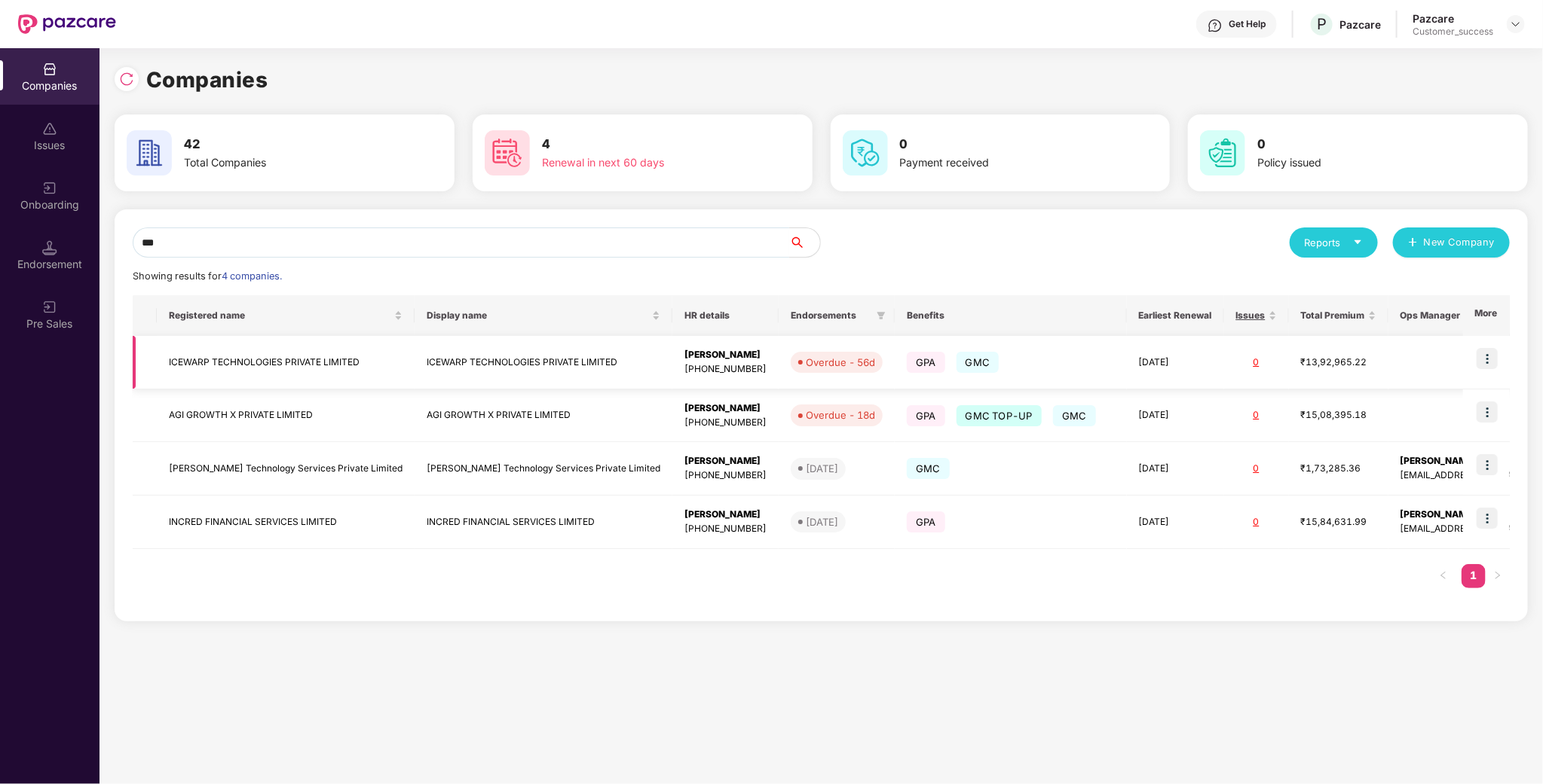
click at [206, 375] on td "ICEWARP TECHNOLOGIES PRIVATE LIMITED" at bounding box center [285, 362] width 257 height 54
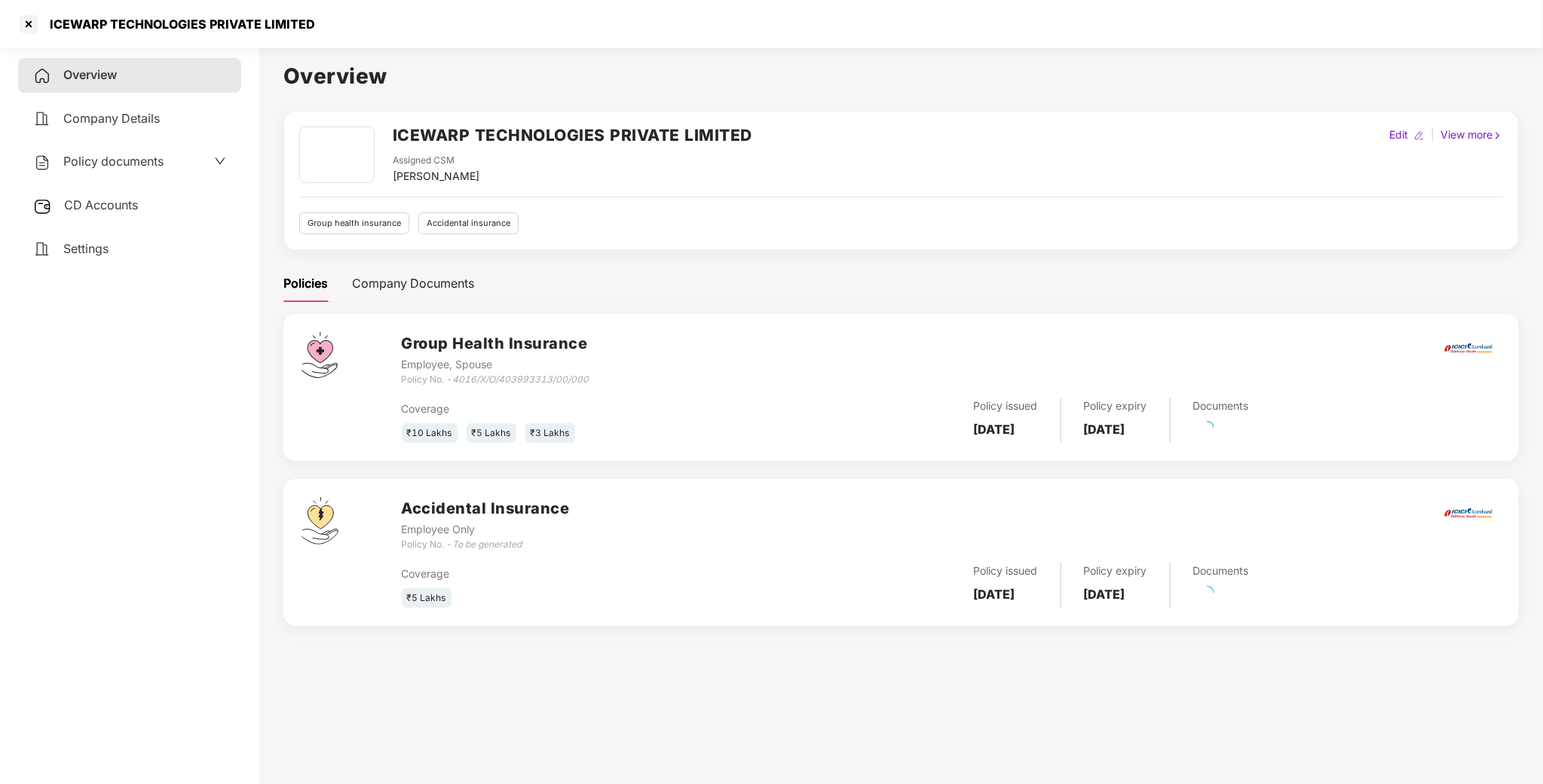
click at [159, 154] on span "Policy documents" at bounding box center [114, 161] width 100 height 15
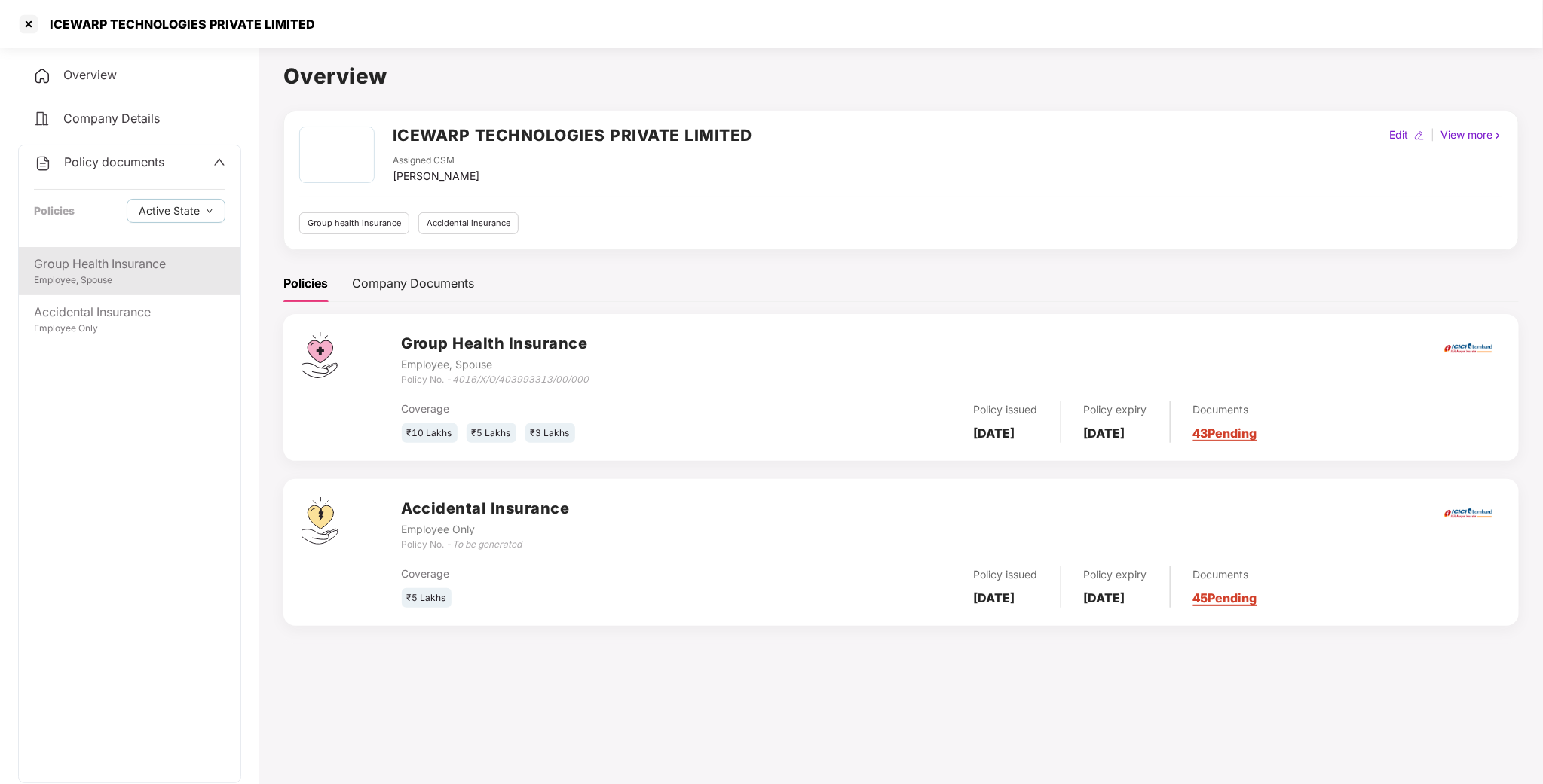
click at [114, 271] on div "Group Health Insurance" at bounding box center [129, 264] width 192 height 19
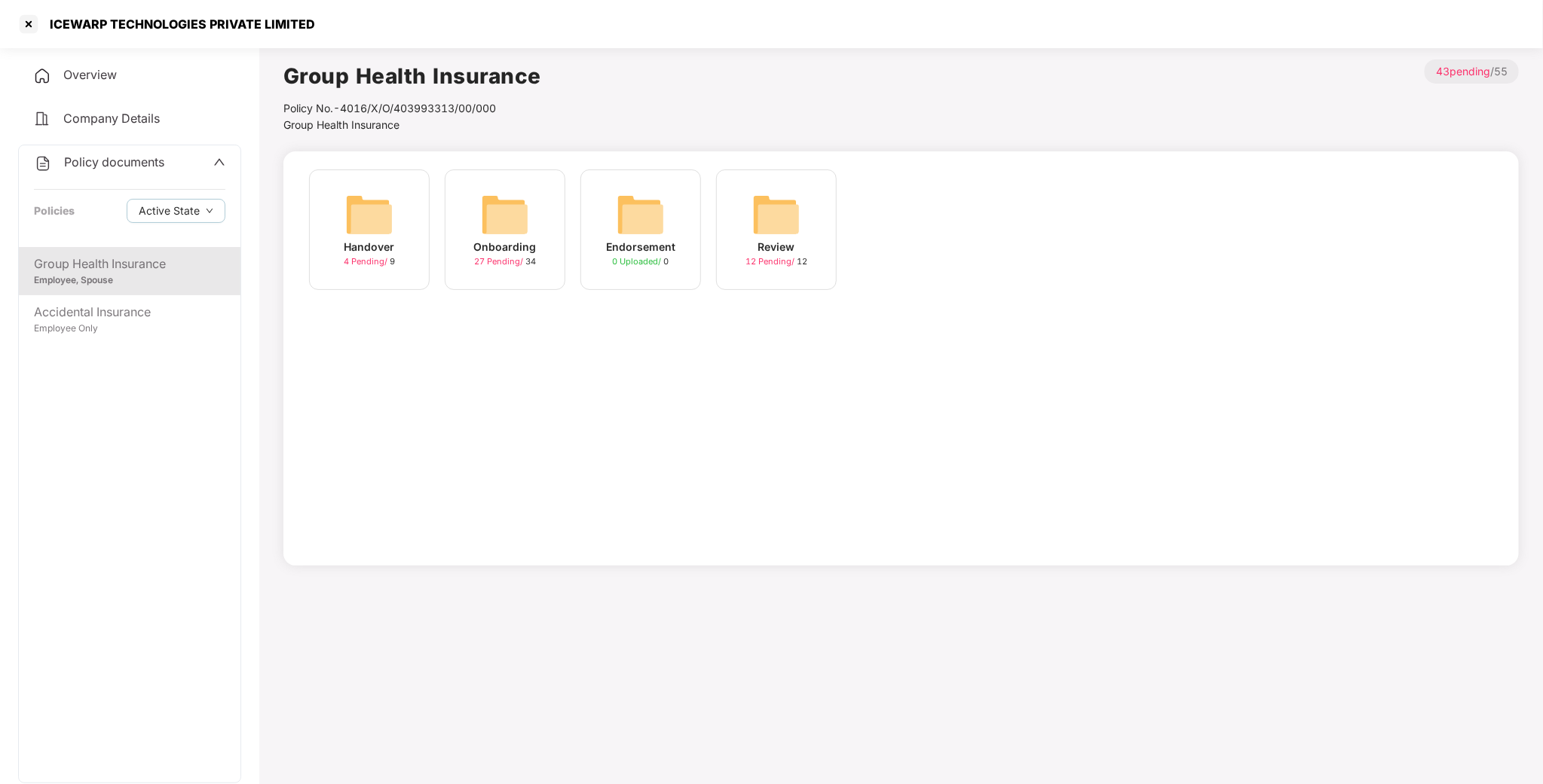
click at [504, 222] on img at bounding box center [505, 215] width 48 height 48
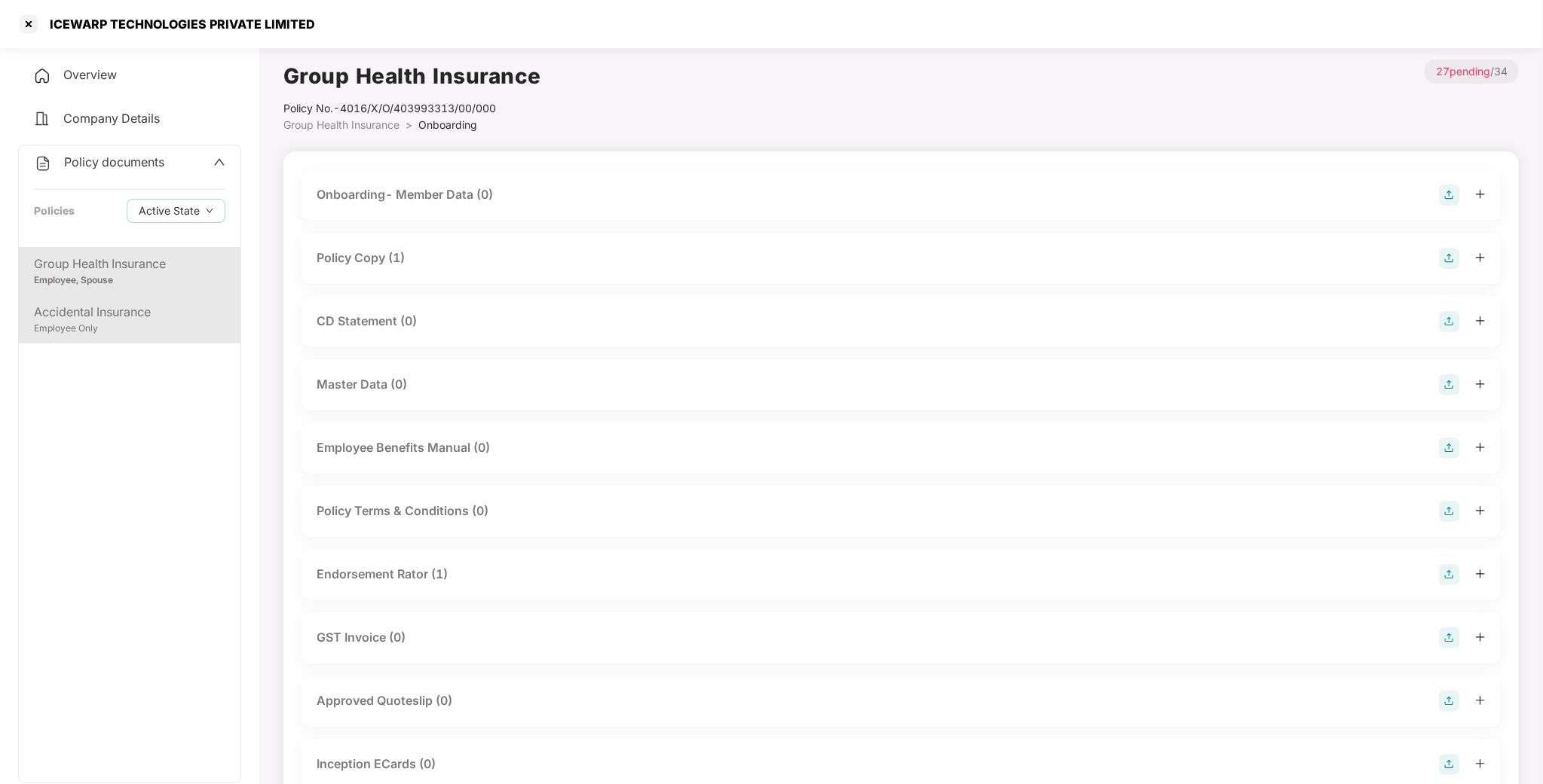
click at [150, 328] on div "Employee Only" at bounding box center [129, 328] width 192 height 14
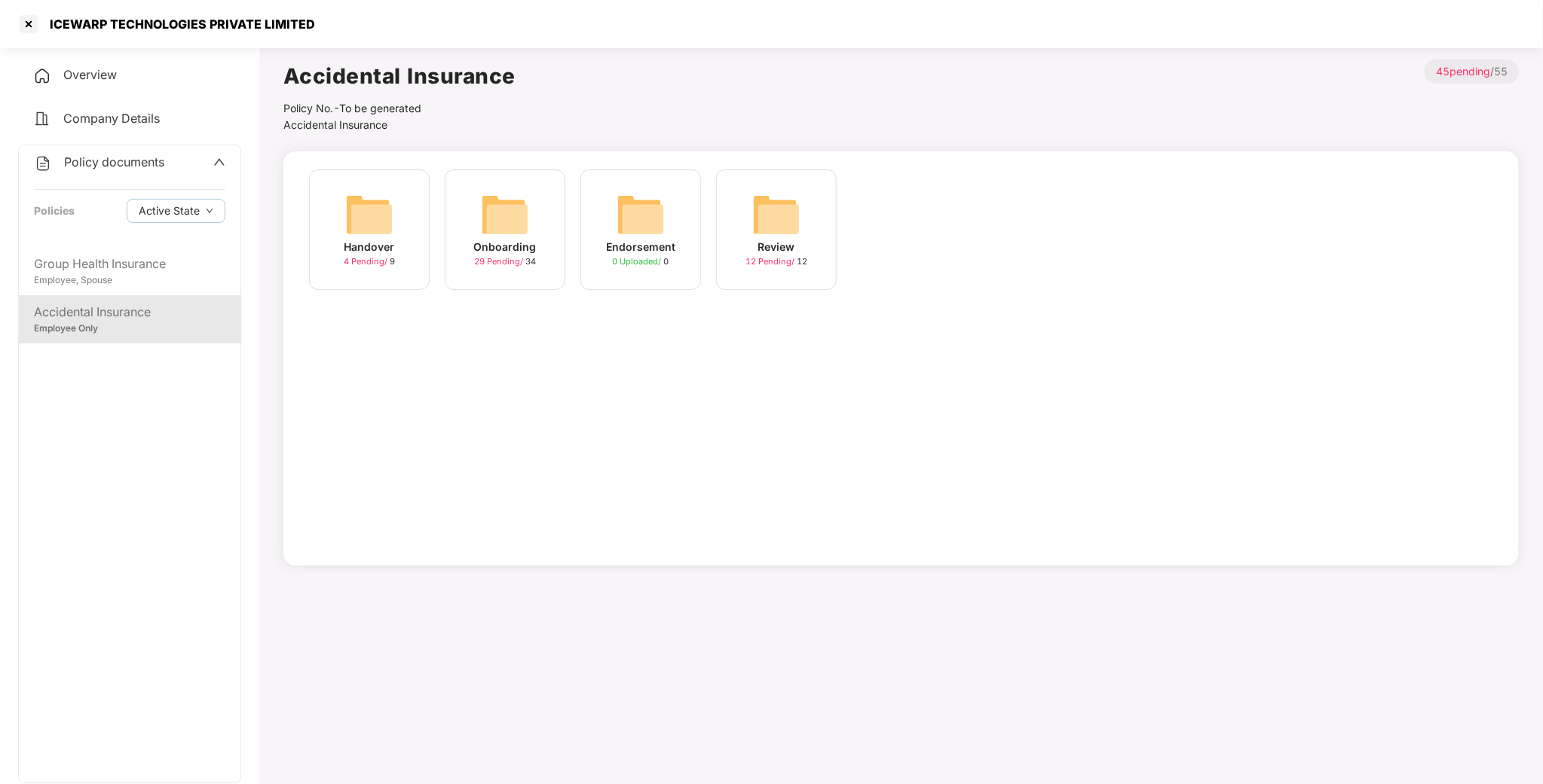
click at [516, 231] on img at bounding box center [505, 215] width 48 height 48
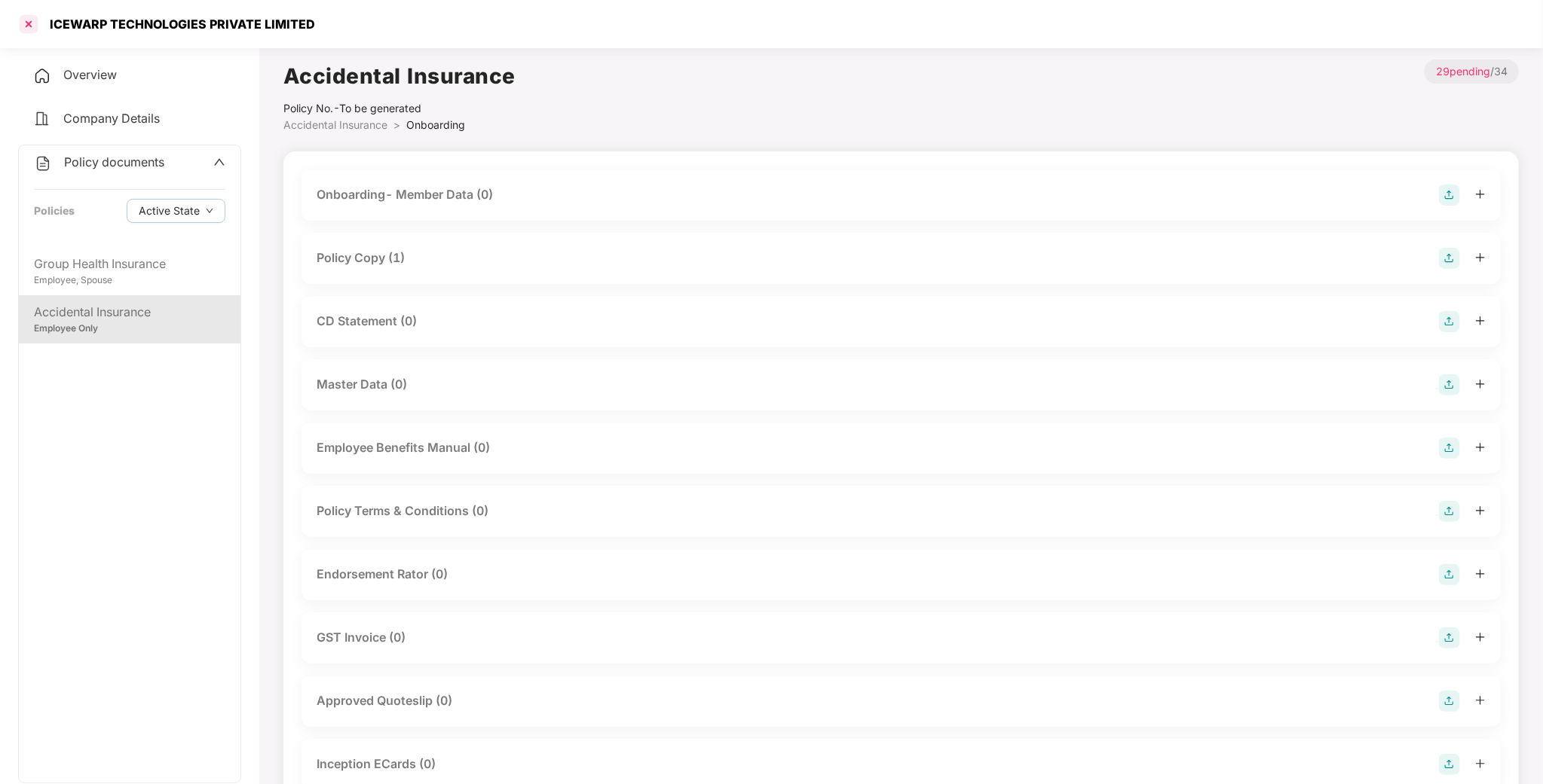
click at [30, 35] on div at bounding box center [29, 24] width 24 height 24
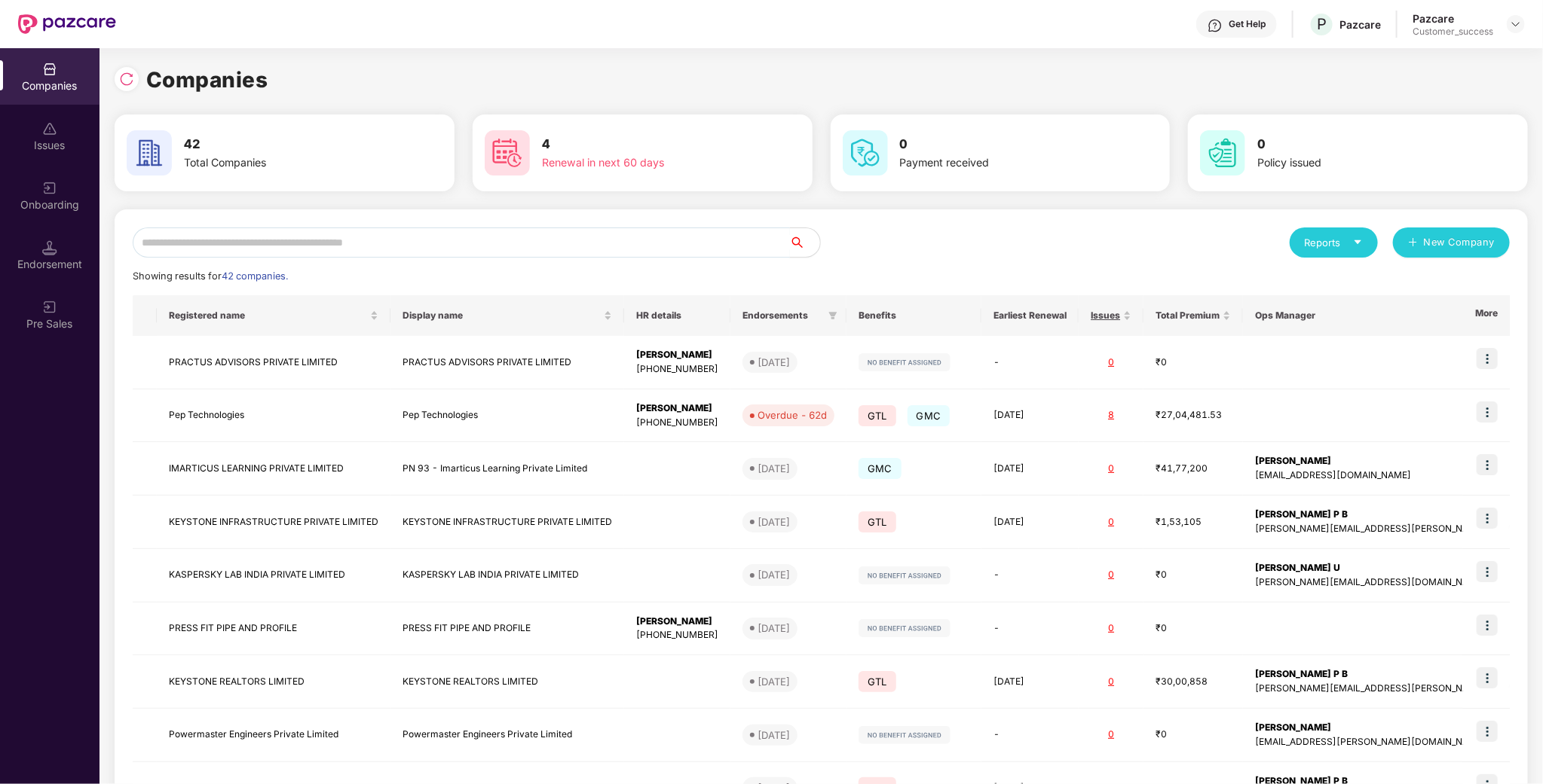
click at [521, 238] on input "text" at bounding box center [461, 243] width 657 height 30
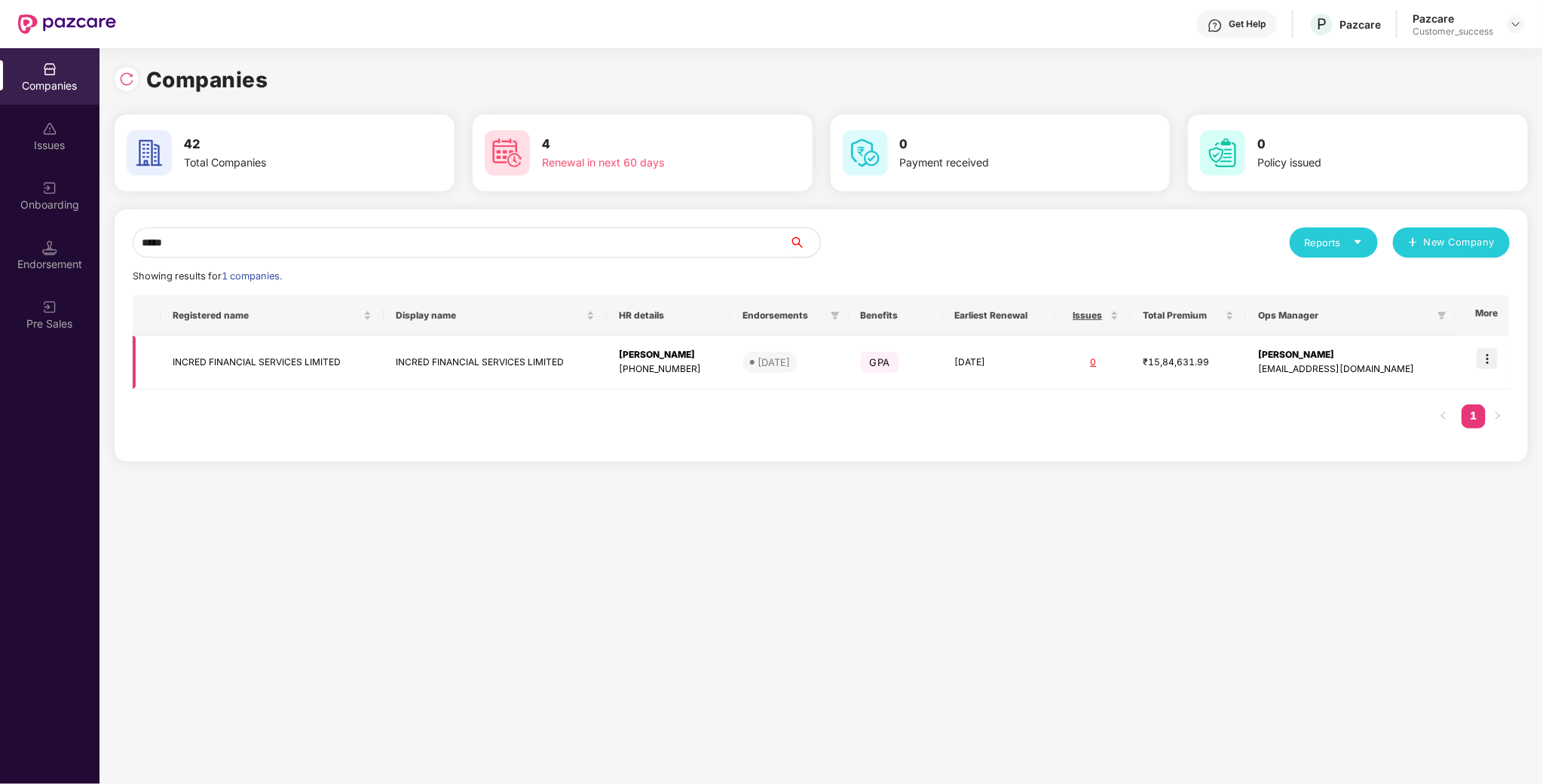
type input "*****"
click at [1493, 362] on img at bounding box center [1487, 359] width 21 height 21
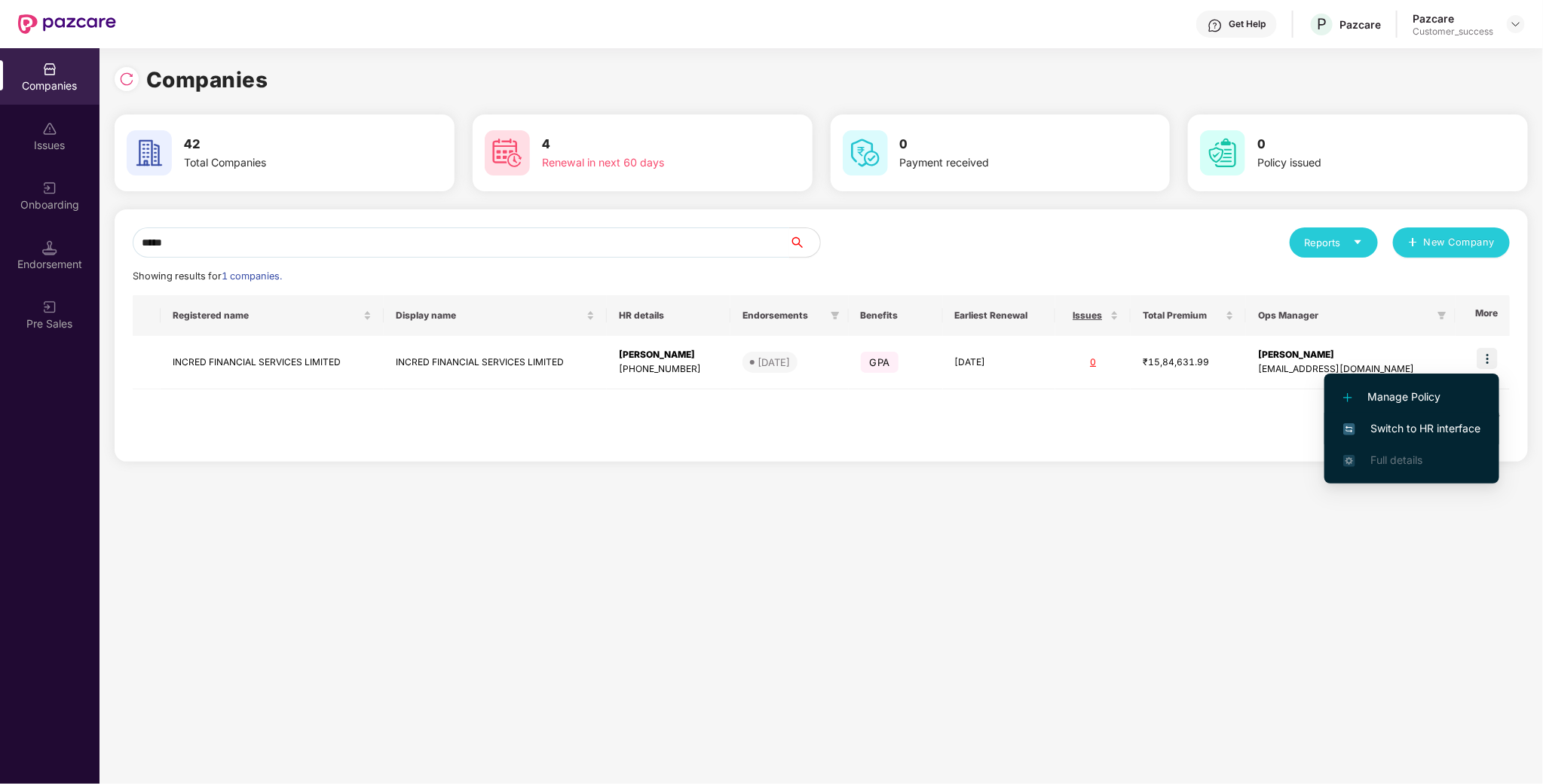
click at [1443, 418] on li "Switch to HR interface" at bounding box center [1411, 429] width 175 height 32
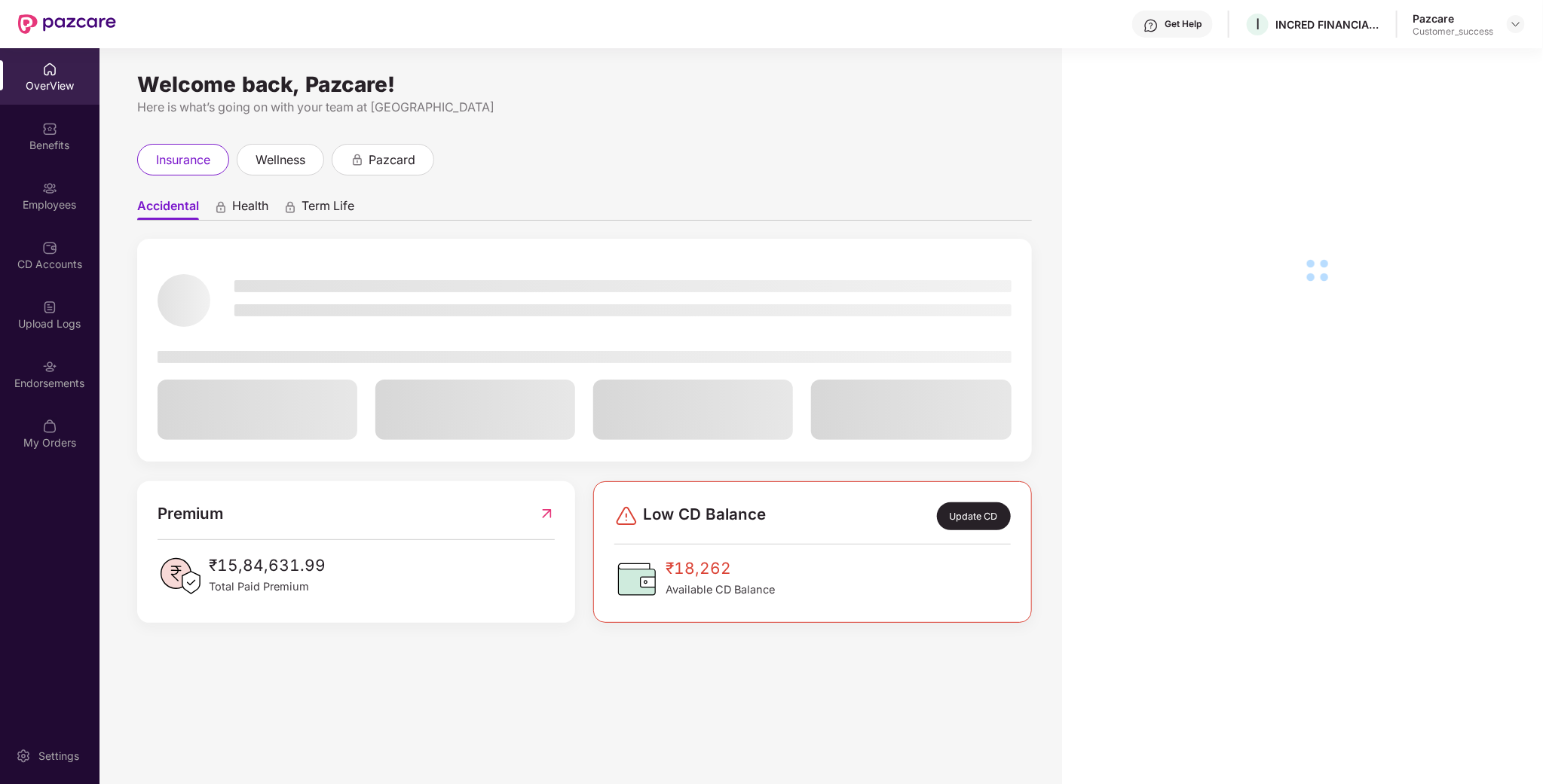
click at [45, 267] on div "CD Accounts" at bounding box center [49, 264] width 99 height 15
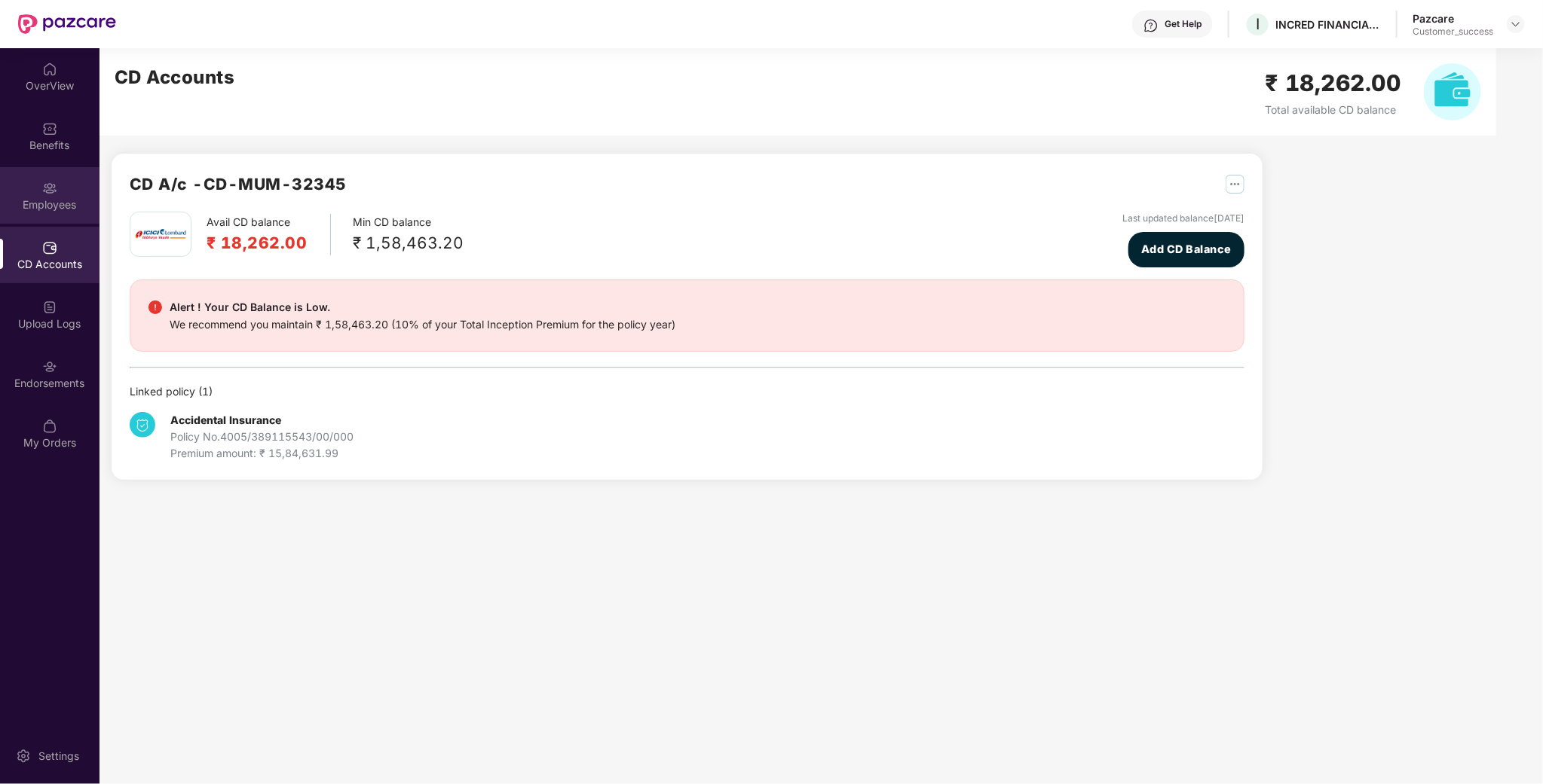
click at [44, 199] on div "Employees" at bounding box center [49, 205] width 99 height 15
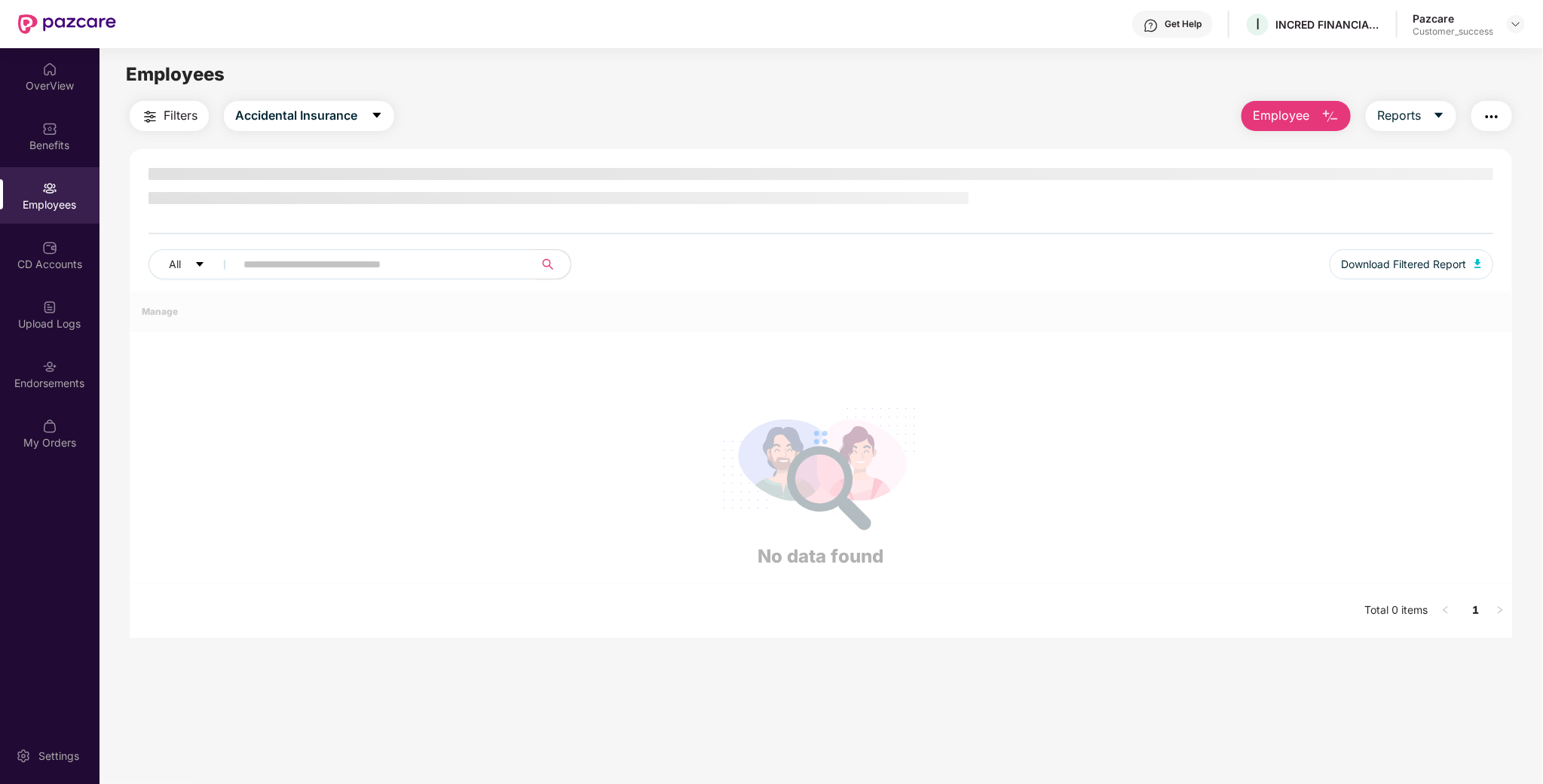
click at [272, 254] on input "text" at bounding box center [379, 265] width 270 height 23
paste input "********"
type input "********"
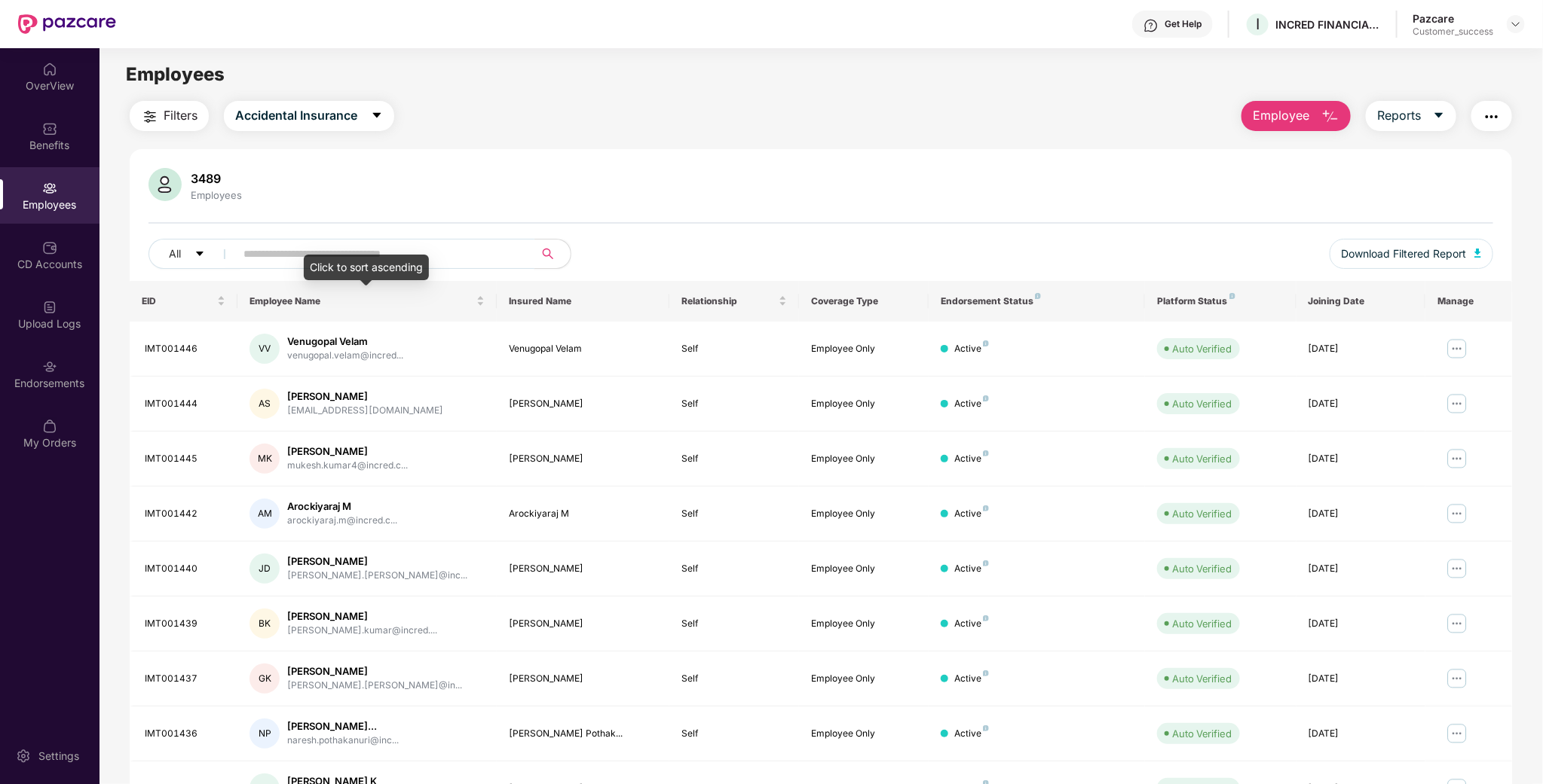
paste input "********"
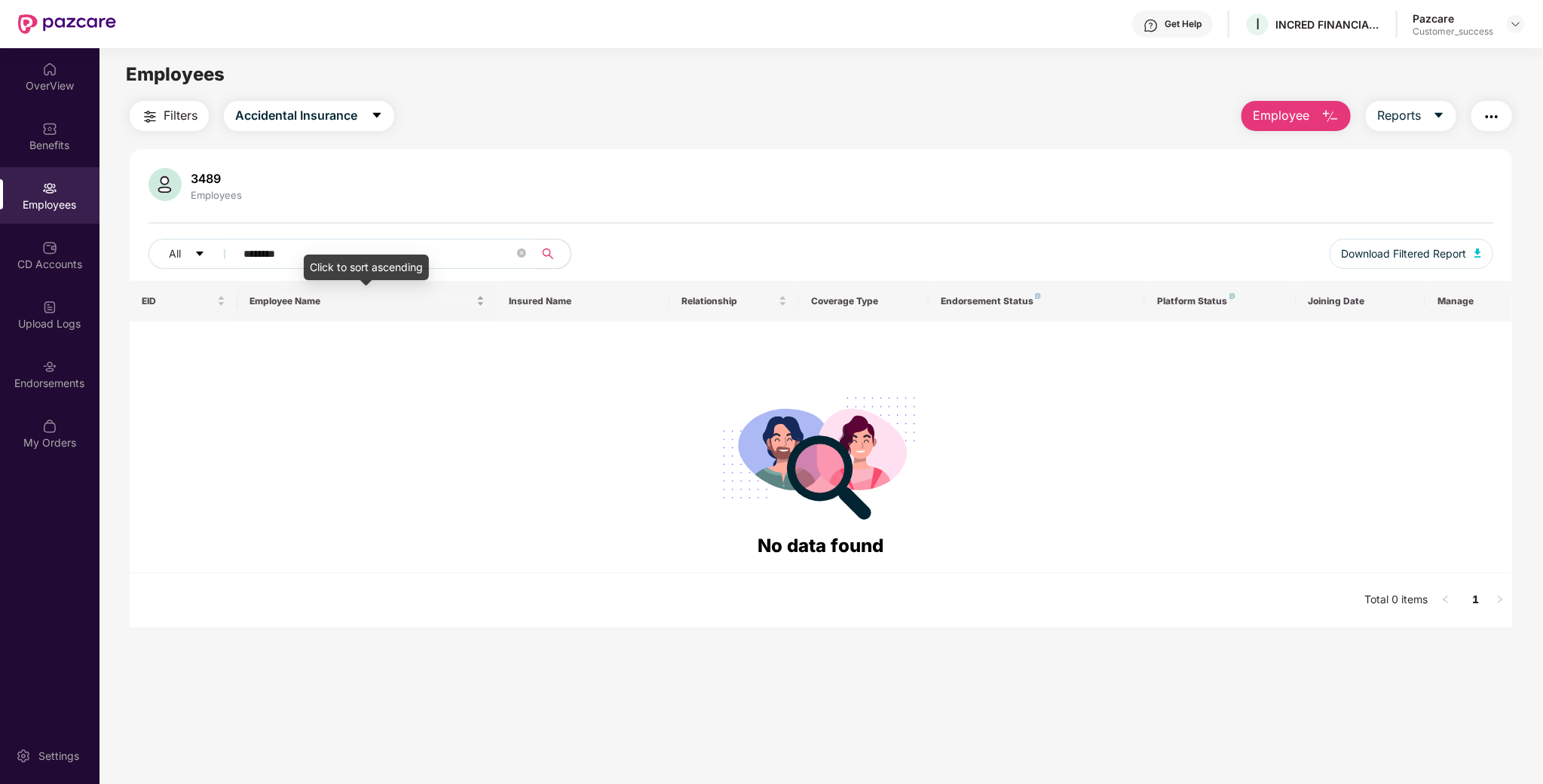
paste input "text"
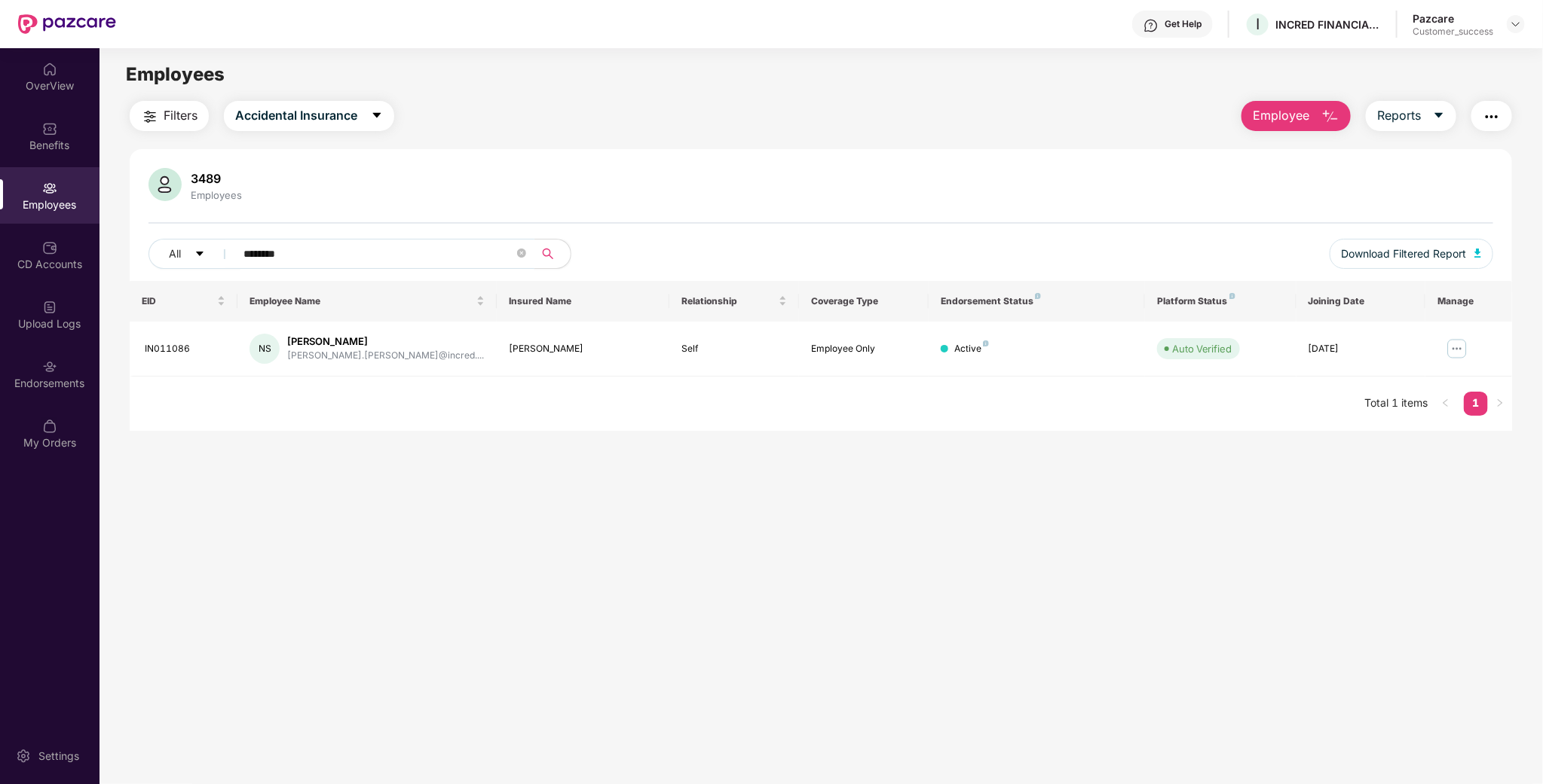
type input "********"
click at [1326, 117] on img "button" at bounding box center [1330, 117] width 18 height 18
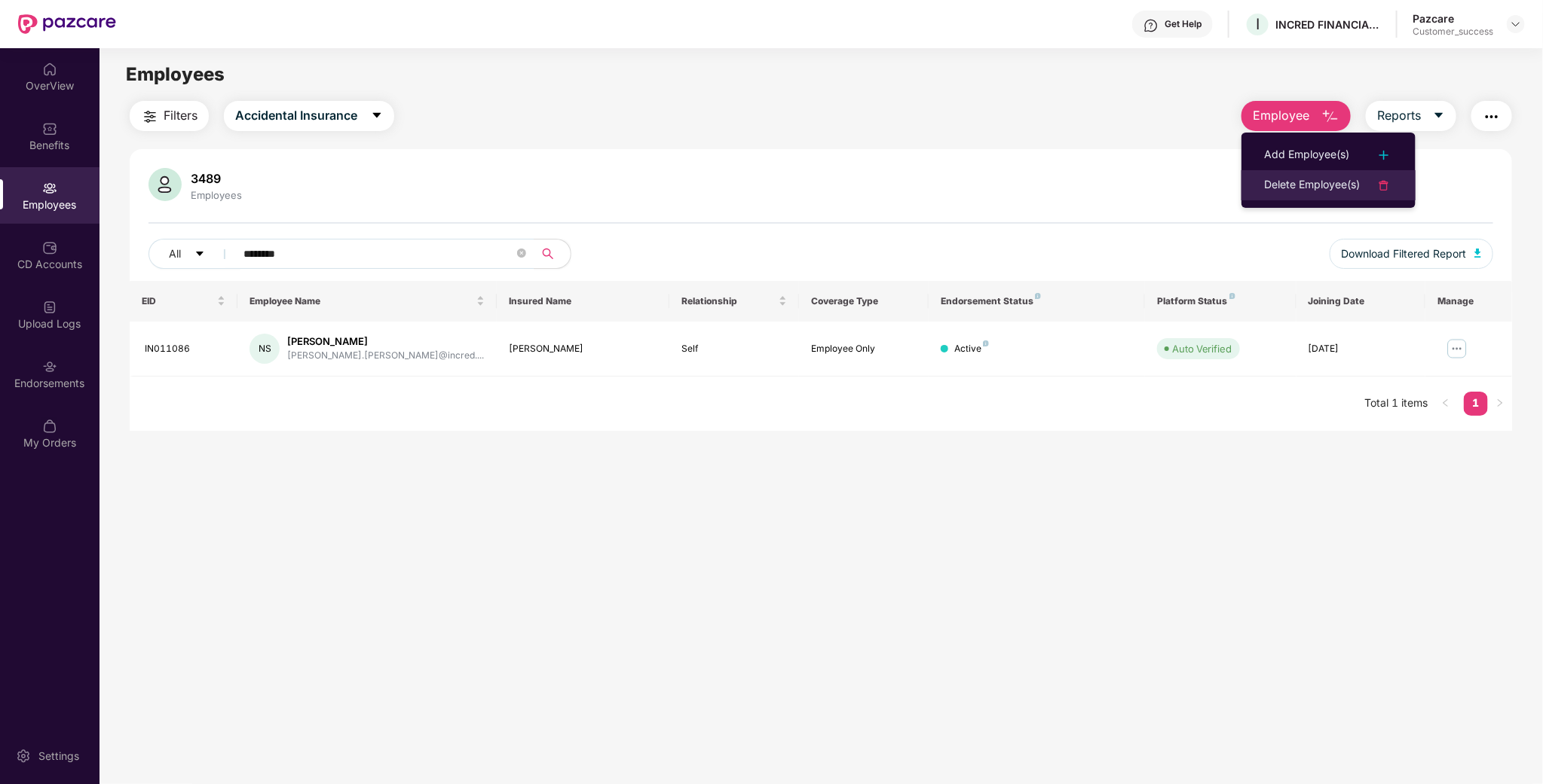
click at [1302, 177] on div "Delete Employee(s)" at bounding box center [1312, 185] width 95 height 18
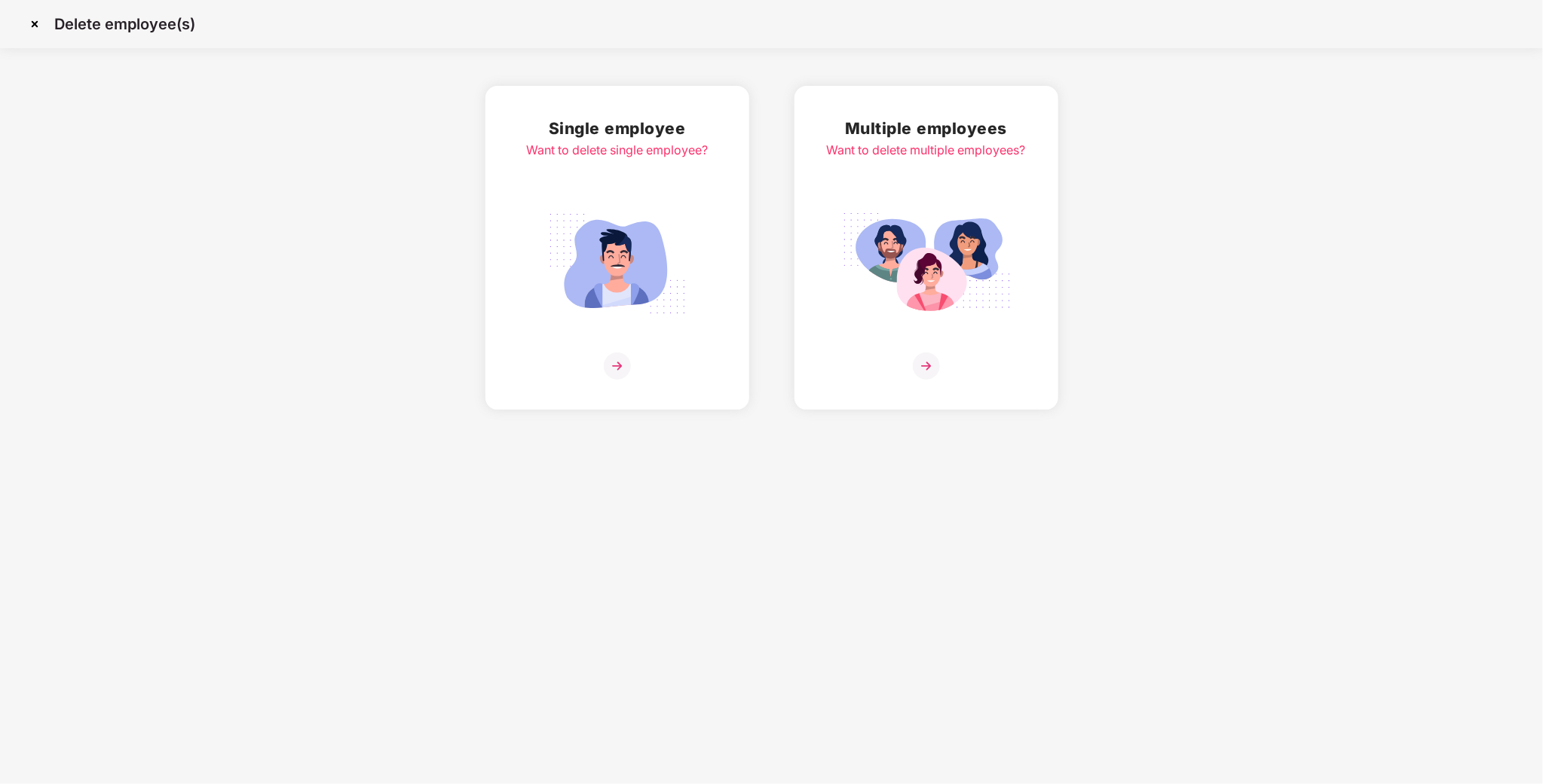
click at [930, 174] on div "Multiple employees Want to delete multiple employees?" at bounding box center [926, 247] width 199 height 263
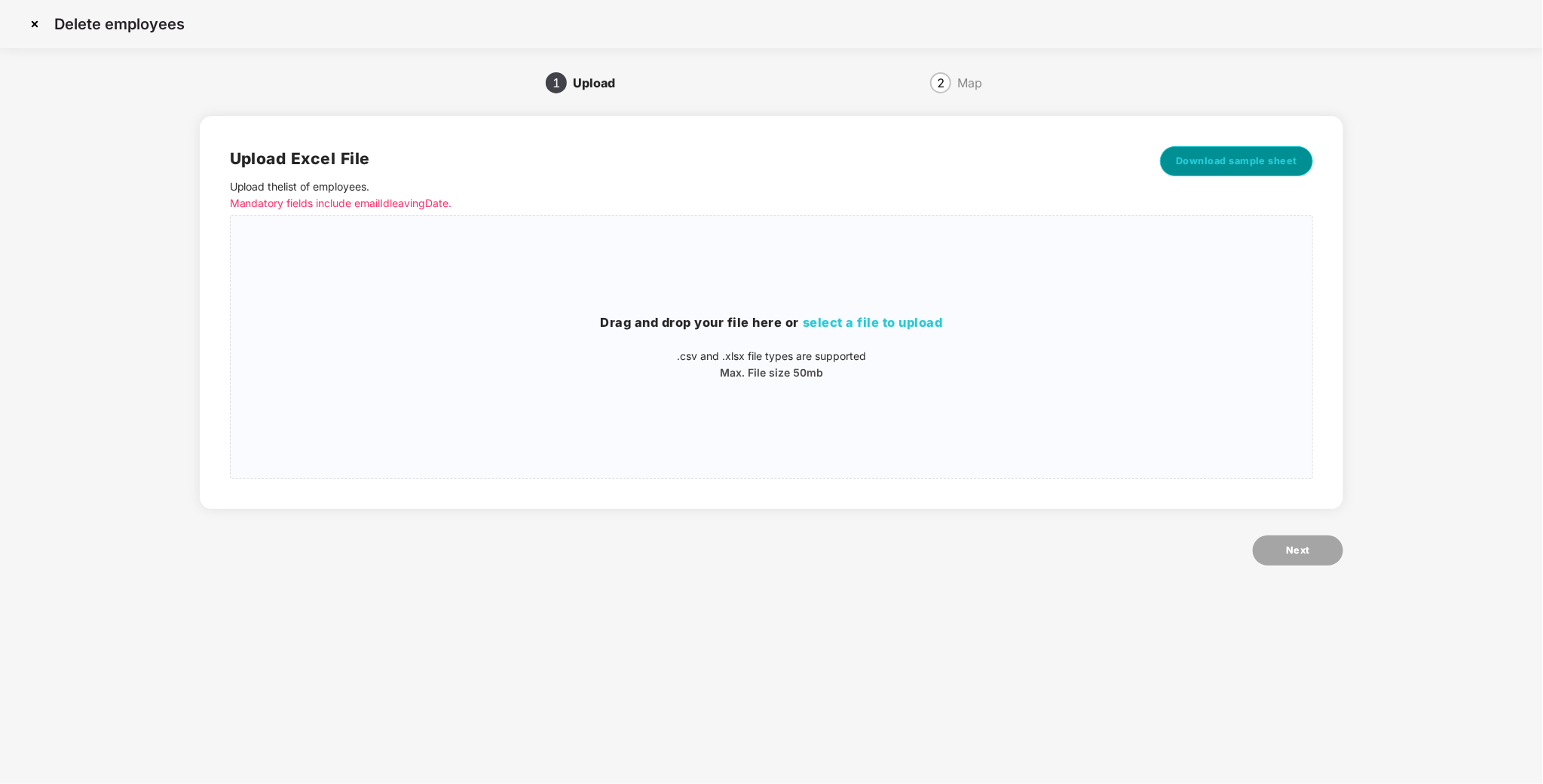
click at [1223, 173] on button "Download sample sheet" at bounding box center [1236, 161] width 154 height 30
click at [851, 387] on div "Drag and drop your file here or select a file to upload .csv and .xlsx file typ…" at bounding box center [772, 347] width 1083 height 238
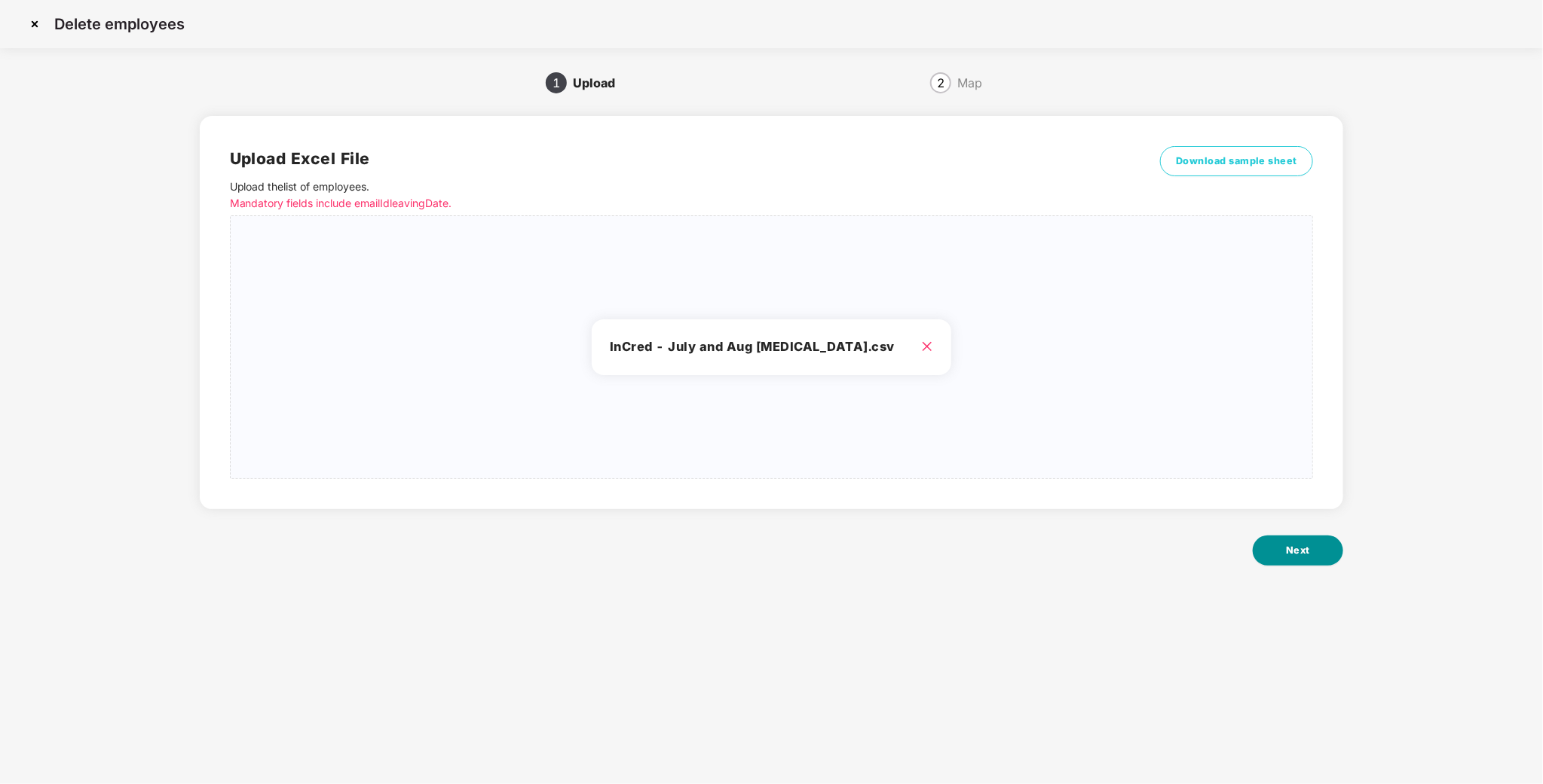
click at [1295, 552] on span "Next" at bounding box center [1298, 551] width 24 height 15
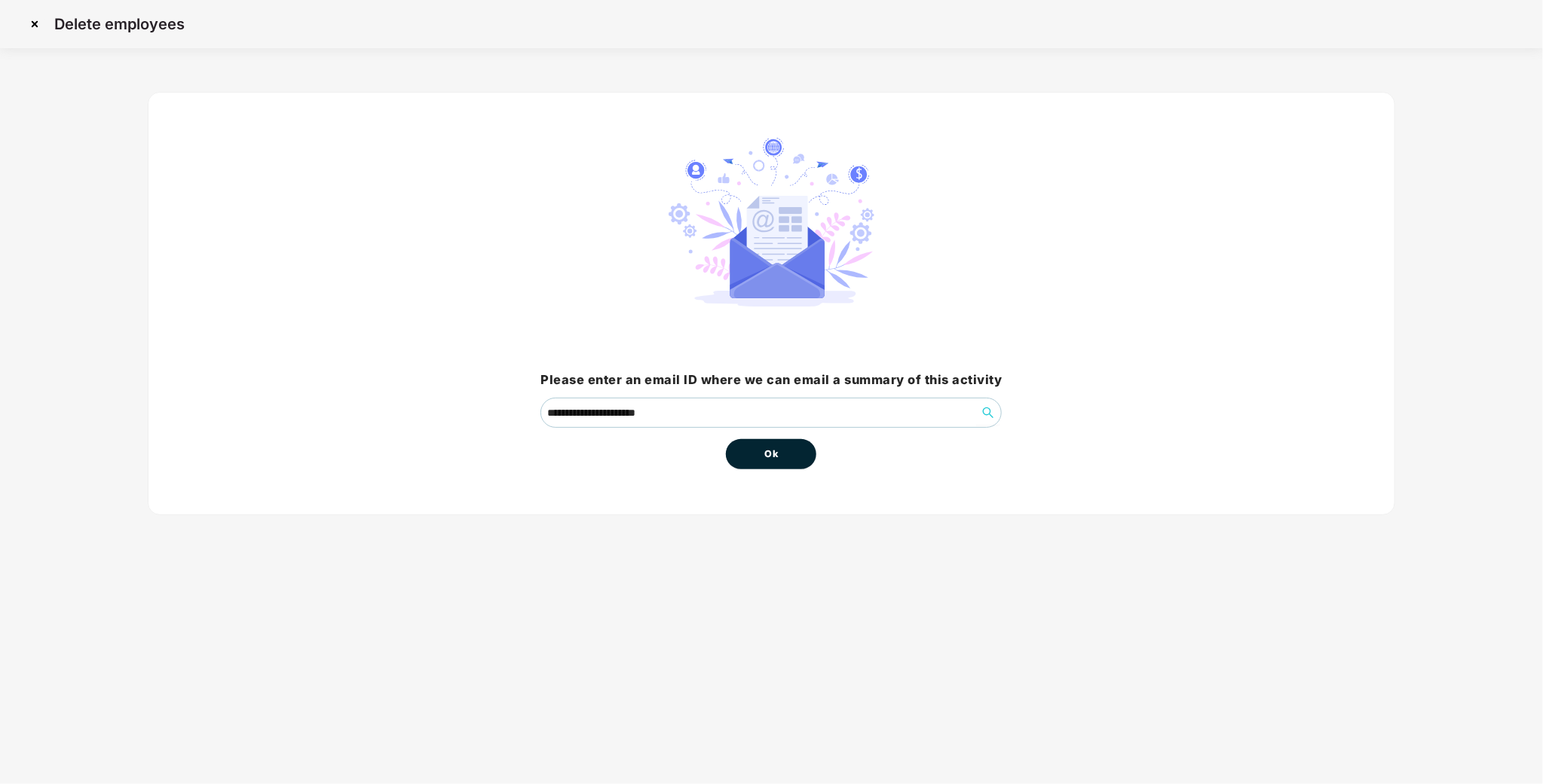
click at [791, 471] on div "**********" at bounding box center [772, 303] width 1248 height 424
click at [776, 452] on span "Ok" at bounding box center [772, 454] width 14 height 15
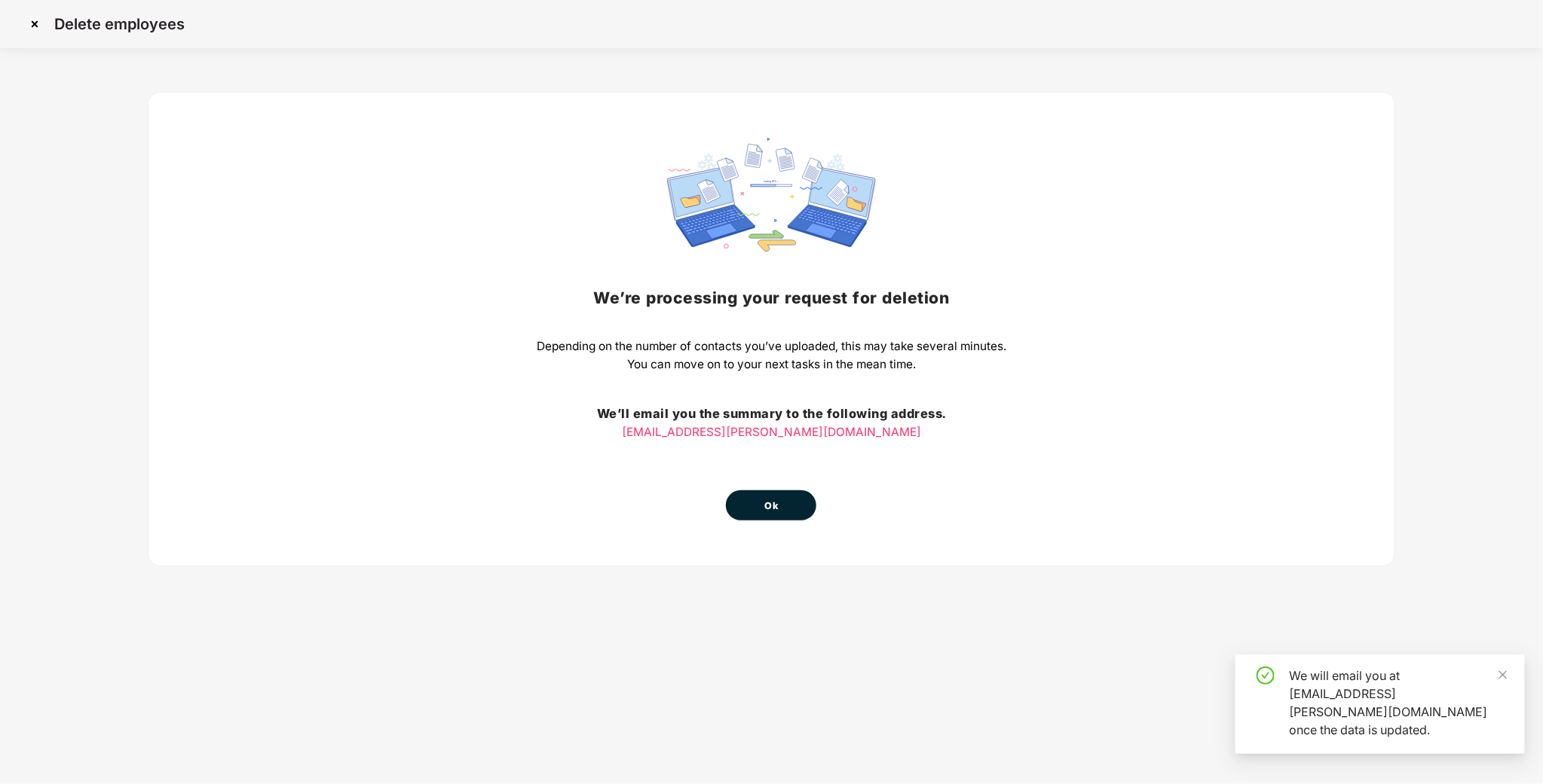
click at [782, 455] on div "We’re processing your request for [MEDICAL_DATA] Depending on the number of con…" at bounding box center [772, 329] width 469 height 383
click at [778, 509] on span "Ok" at bounding box center [772, 506] width 14 height 15
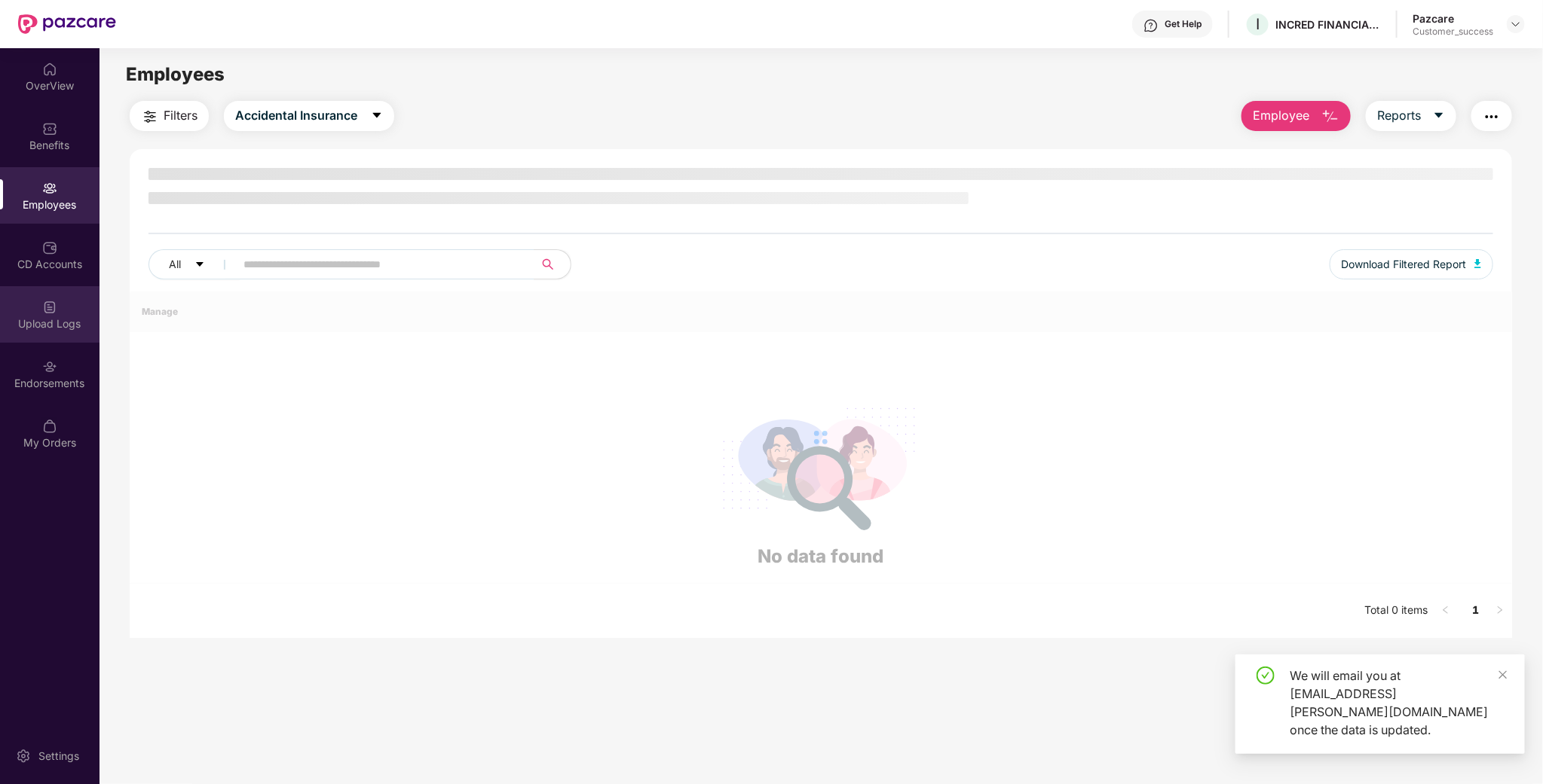
click at [55, 331] on div "Upload Logs" at bounding box center [49, 314] width 99 height 57
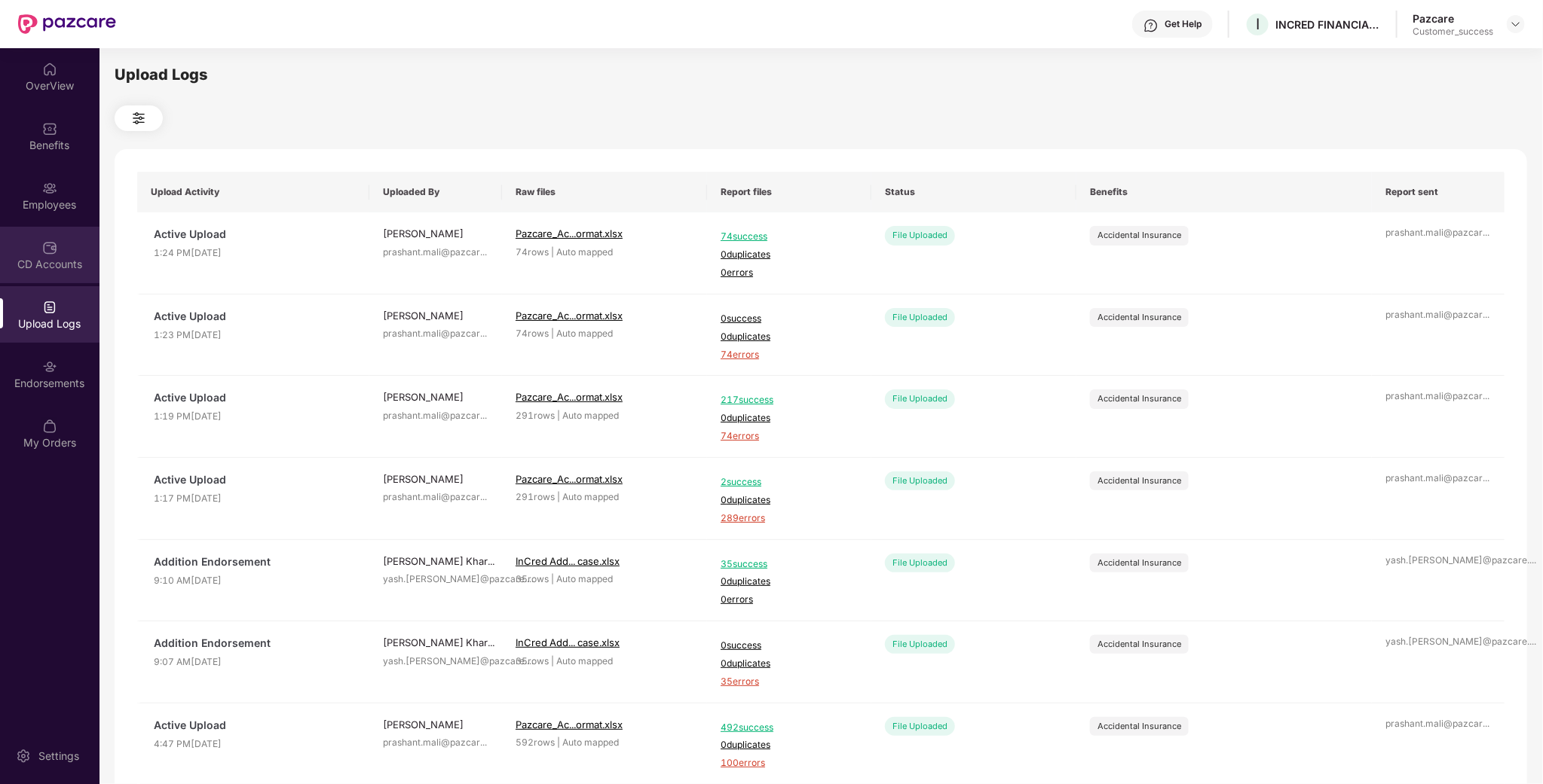
click at [45, 262] on div "CD Accounts" at bounding box center [49, 264] width 99 height 15
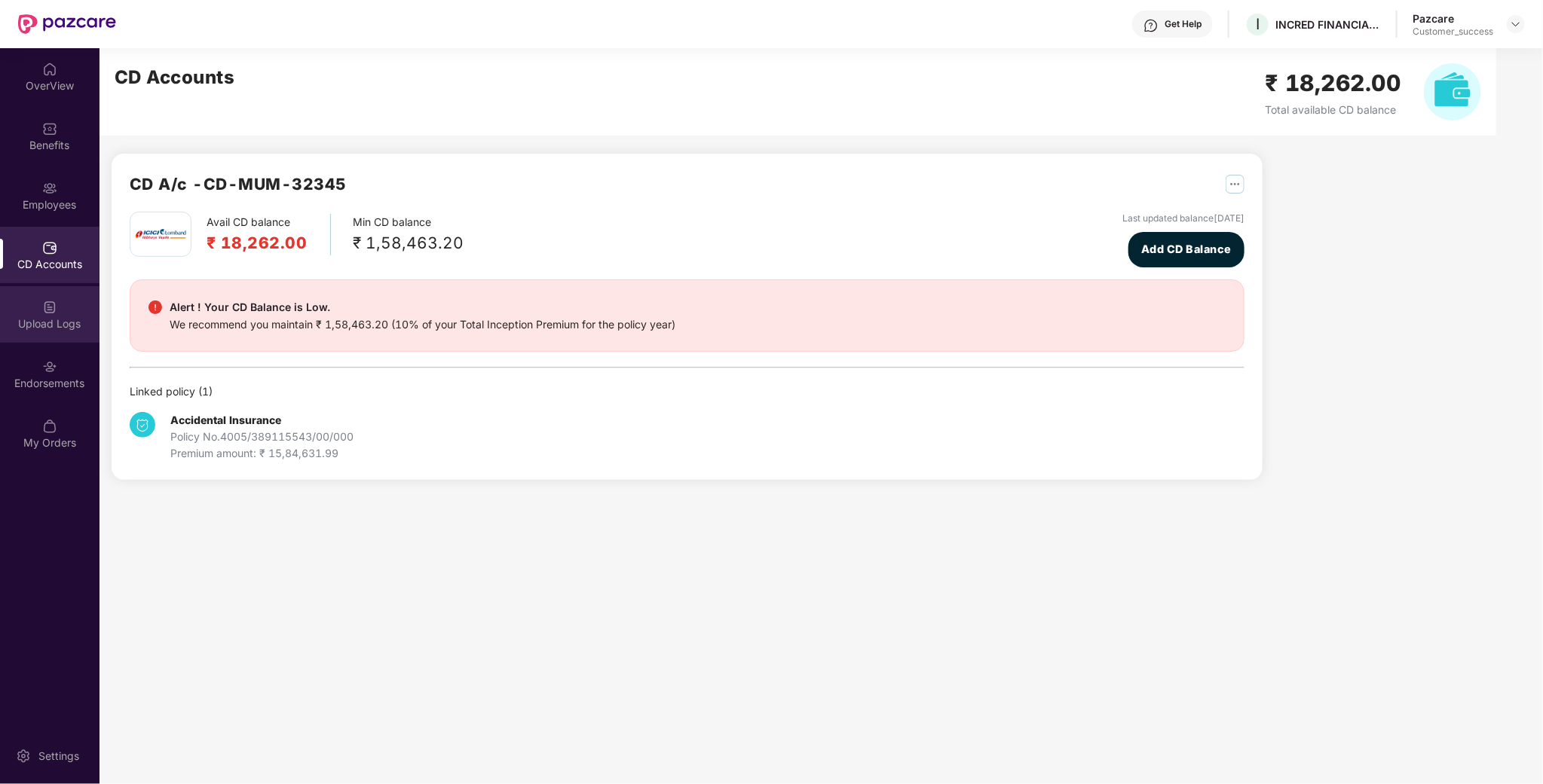
click at [61, 323] on div "Upload Logs" at bounding box center [49, 324] width 99 height 15
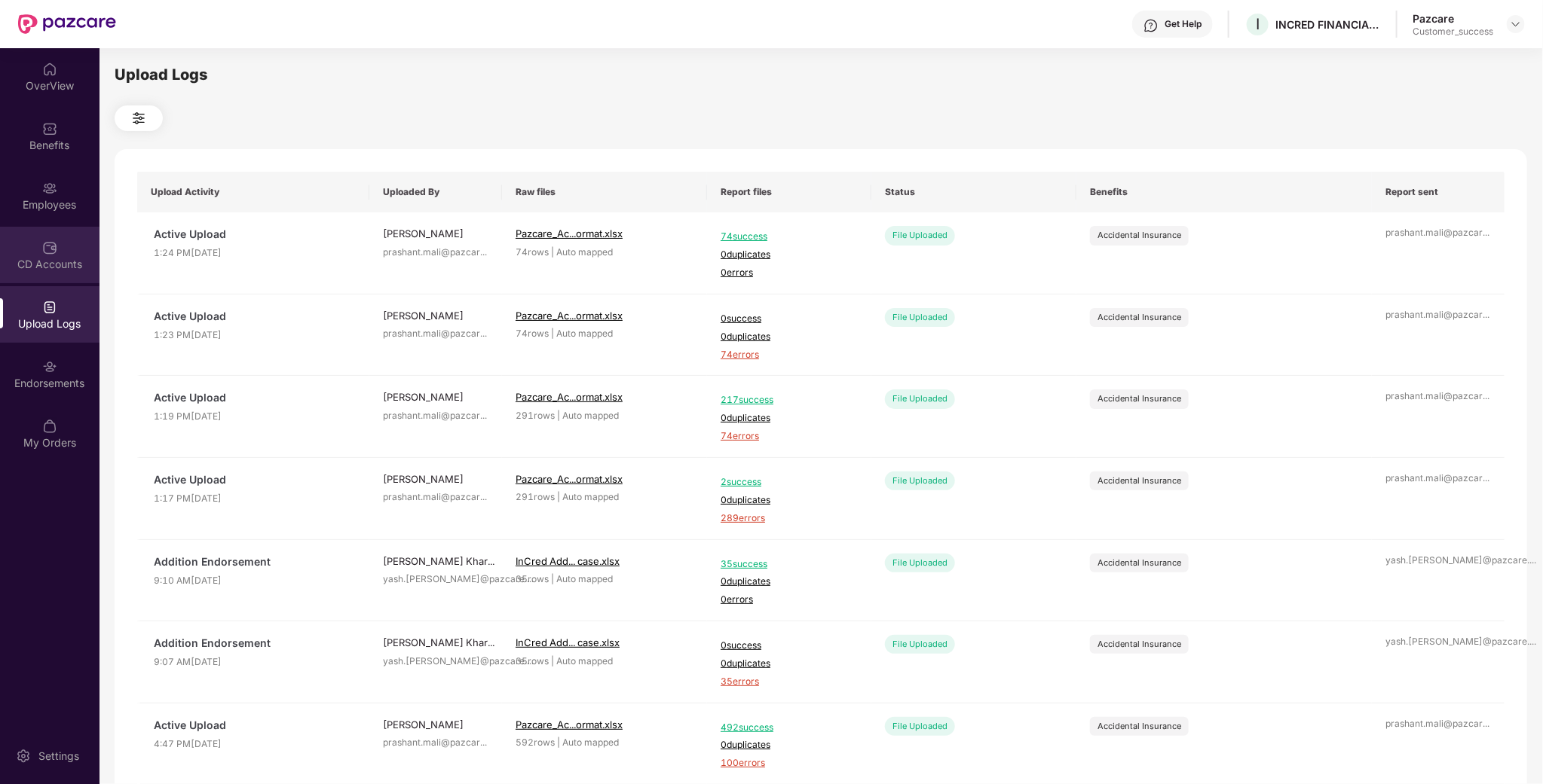
click at [45, 276] on div "CD Accounts" at bounding box center [49, 255] width 99 height 57
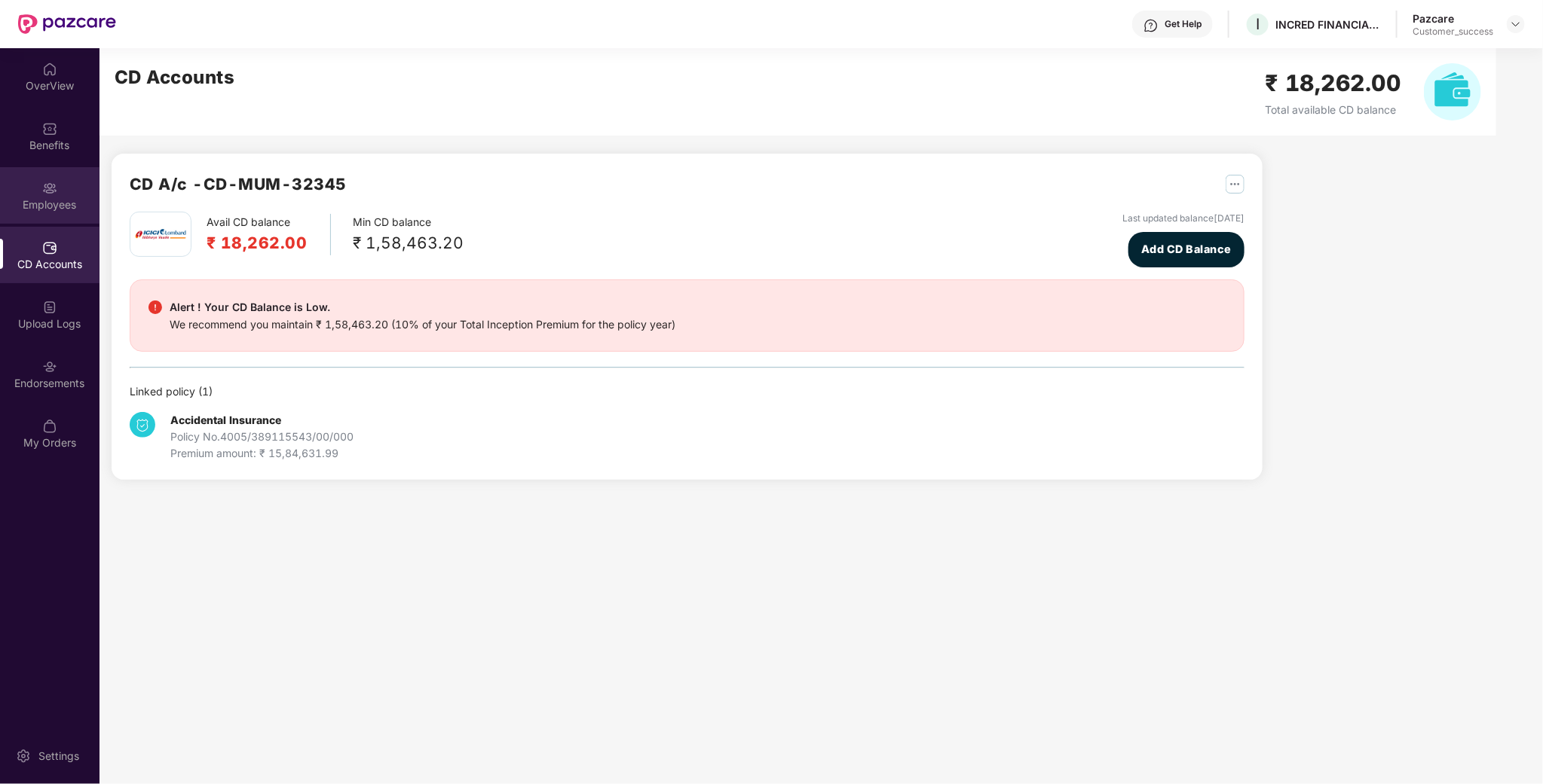
click at [60, 184] on div "Employees" at bounding box center [49, 195] width 99 height 57
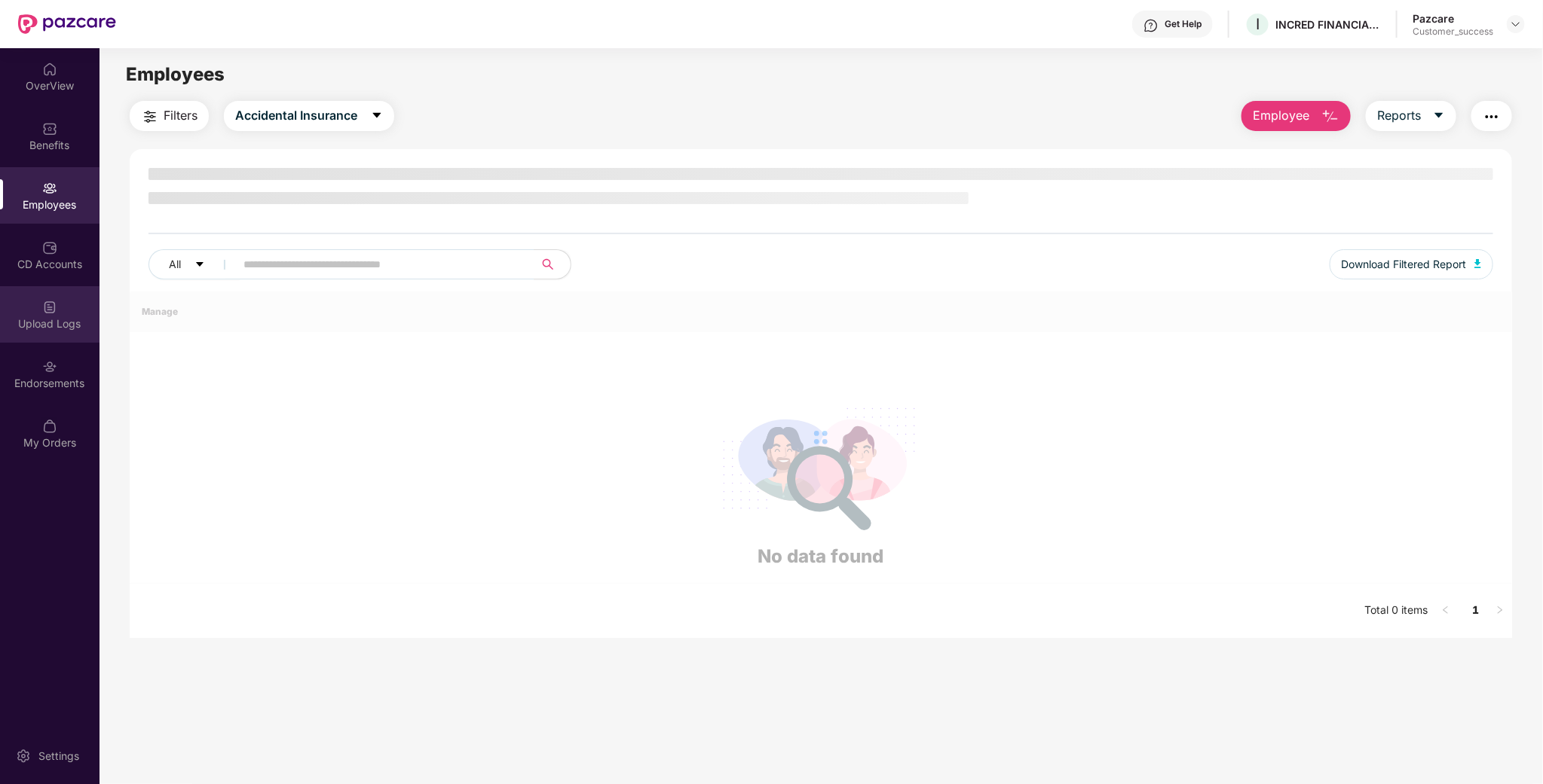
click at [44, 328] on div "Upload Logs" at bounding box center [49, 324] width 99 height 15
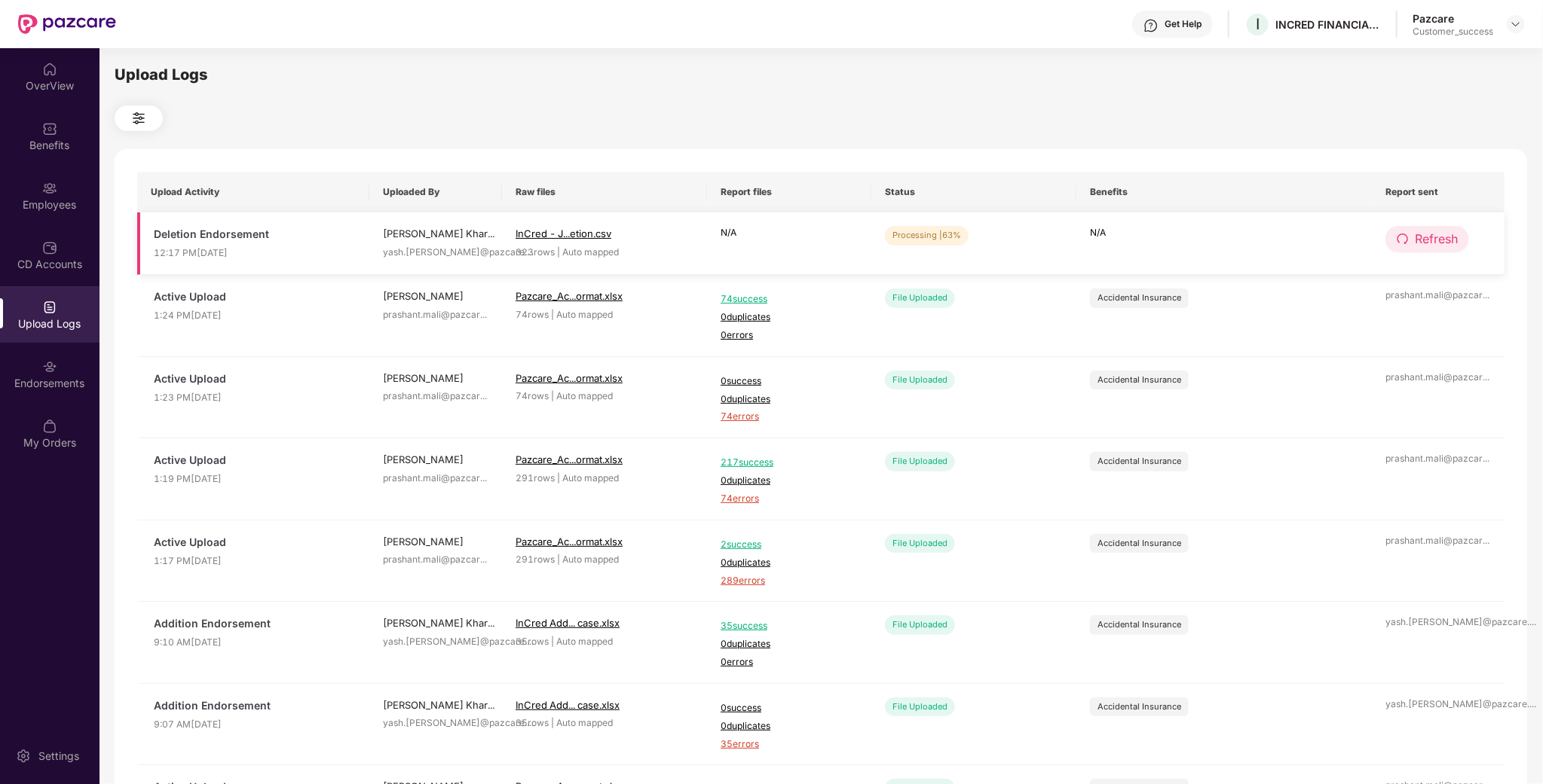
click at [1448, 234] on span "Refresh" at bounding box center [1436, 239] width 43 height 19
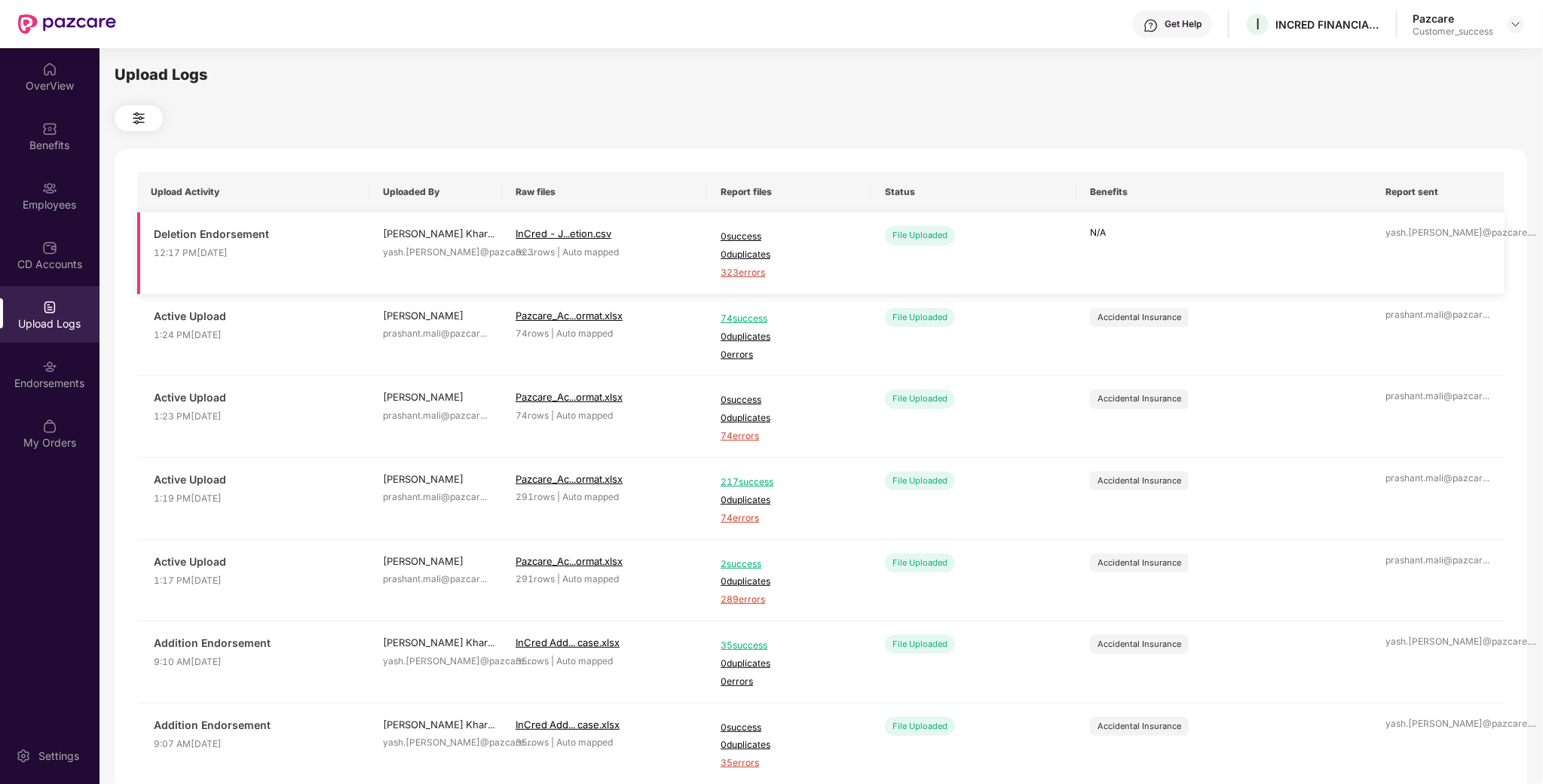
click at [736, 269] on span "323 errors" at bounding box center [789, 272] width 137 height 14
click at [82, 188] on div "Employees" at bounding box center [49, 195] width 99 height 57
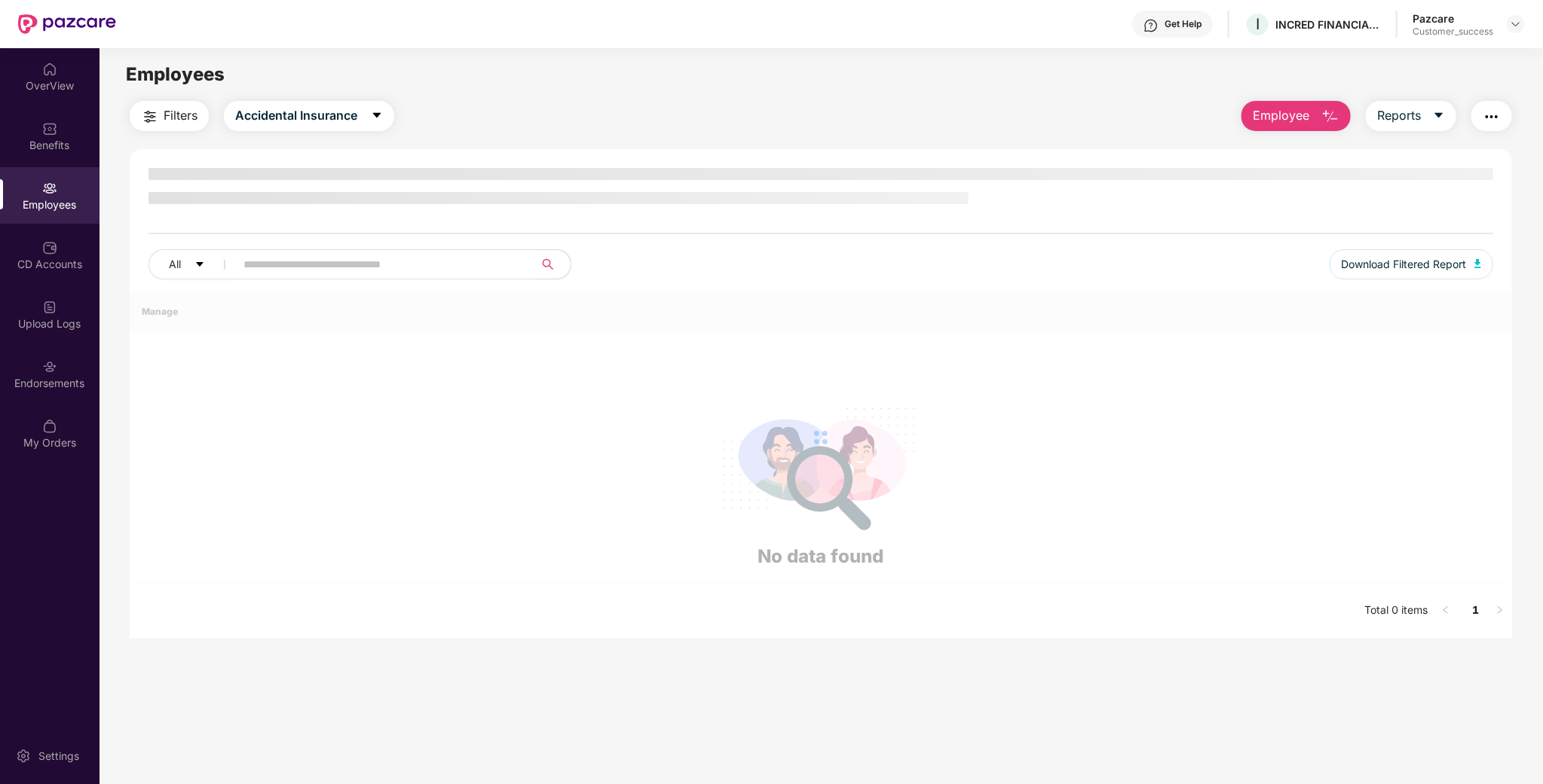
click at [1274, 114] on span "Employee" at bounding box center [1281, 115] width 57 height 19
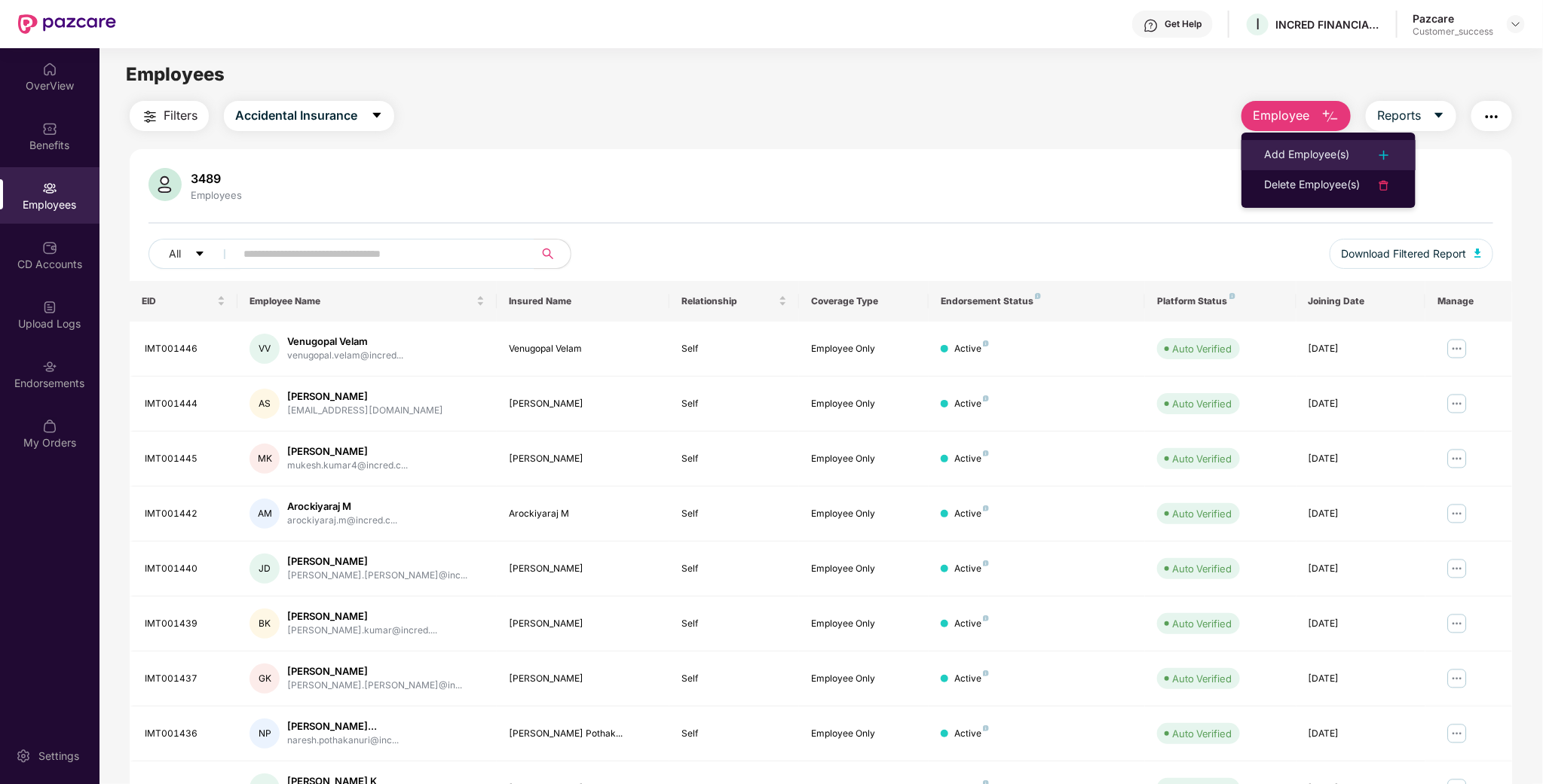
click at [1305, 149] on div "Add Employee(s)" at bounding box center [1307, 155] width 85 height 18
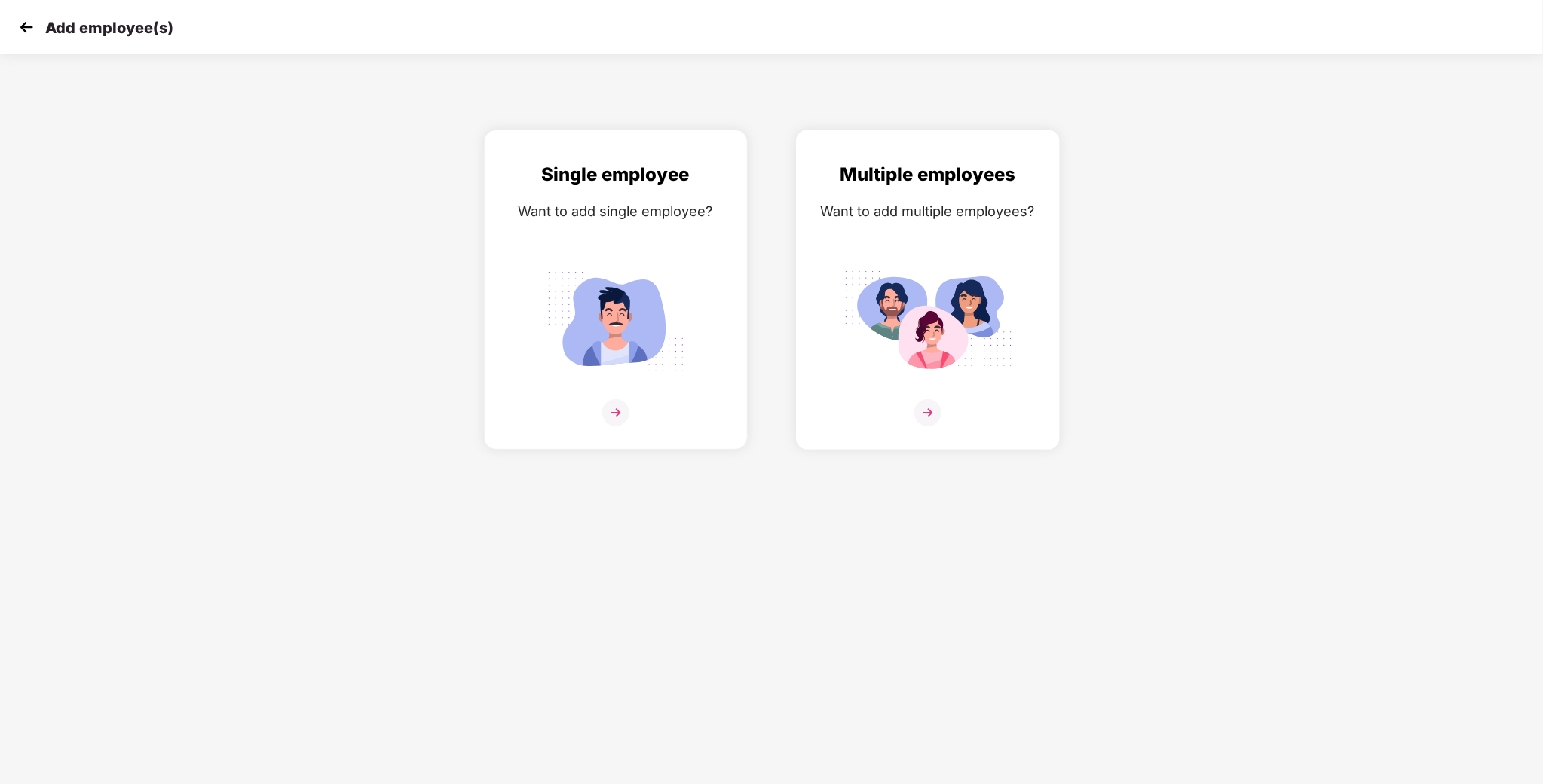
click at [923, 204] on div "Want to add multiple employees?" at bounding box center [927, 211] width 232 height 22
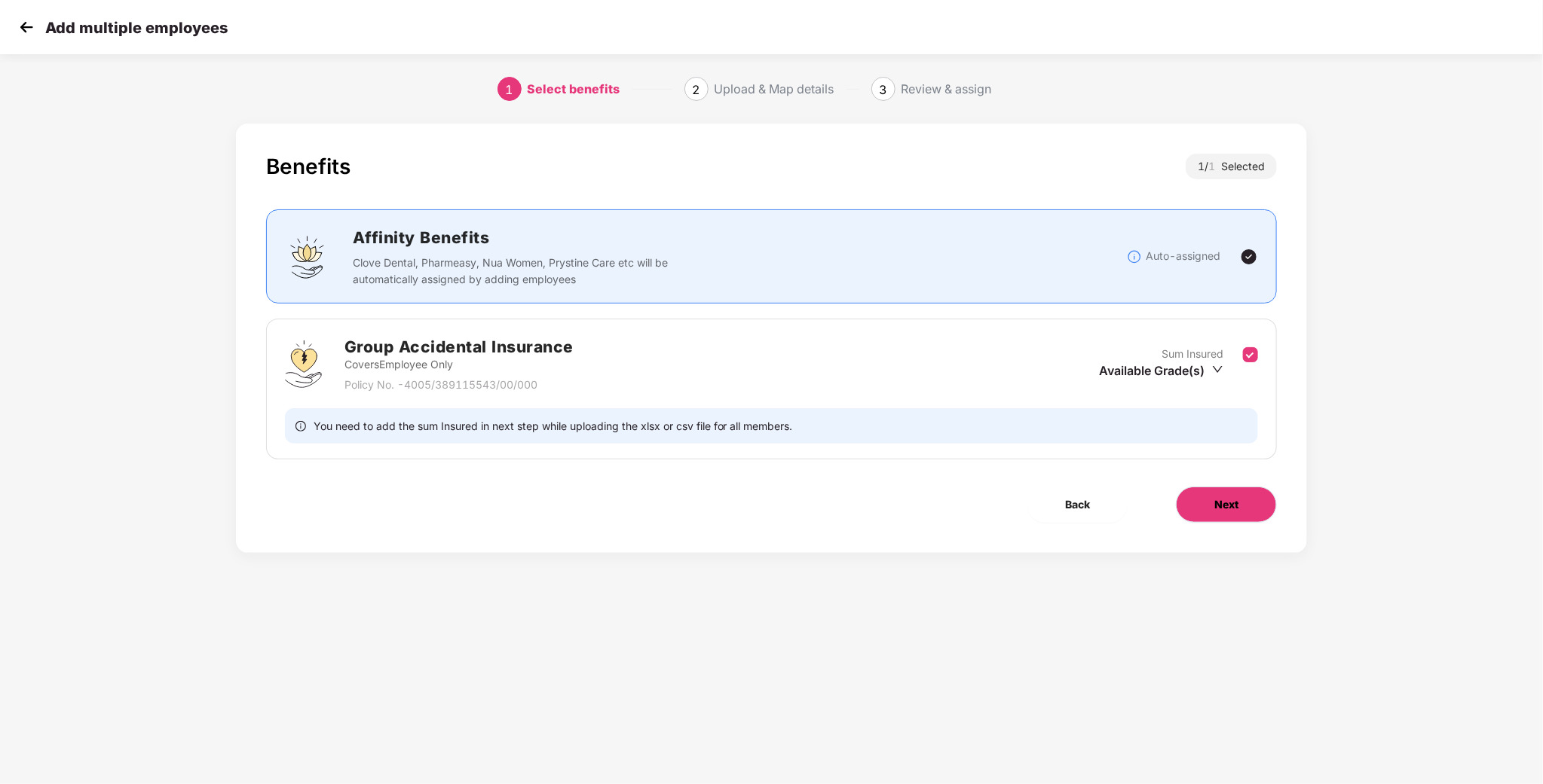
click at [1242, 512] on button "Next" at bounding box center [1226, 505] width 101 height 36
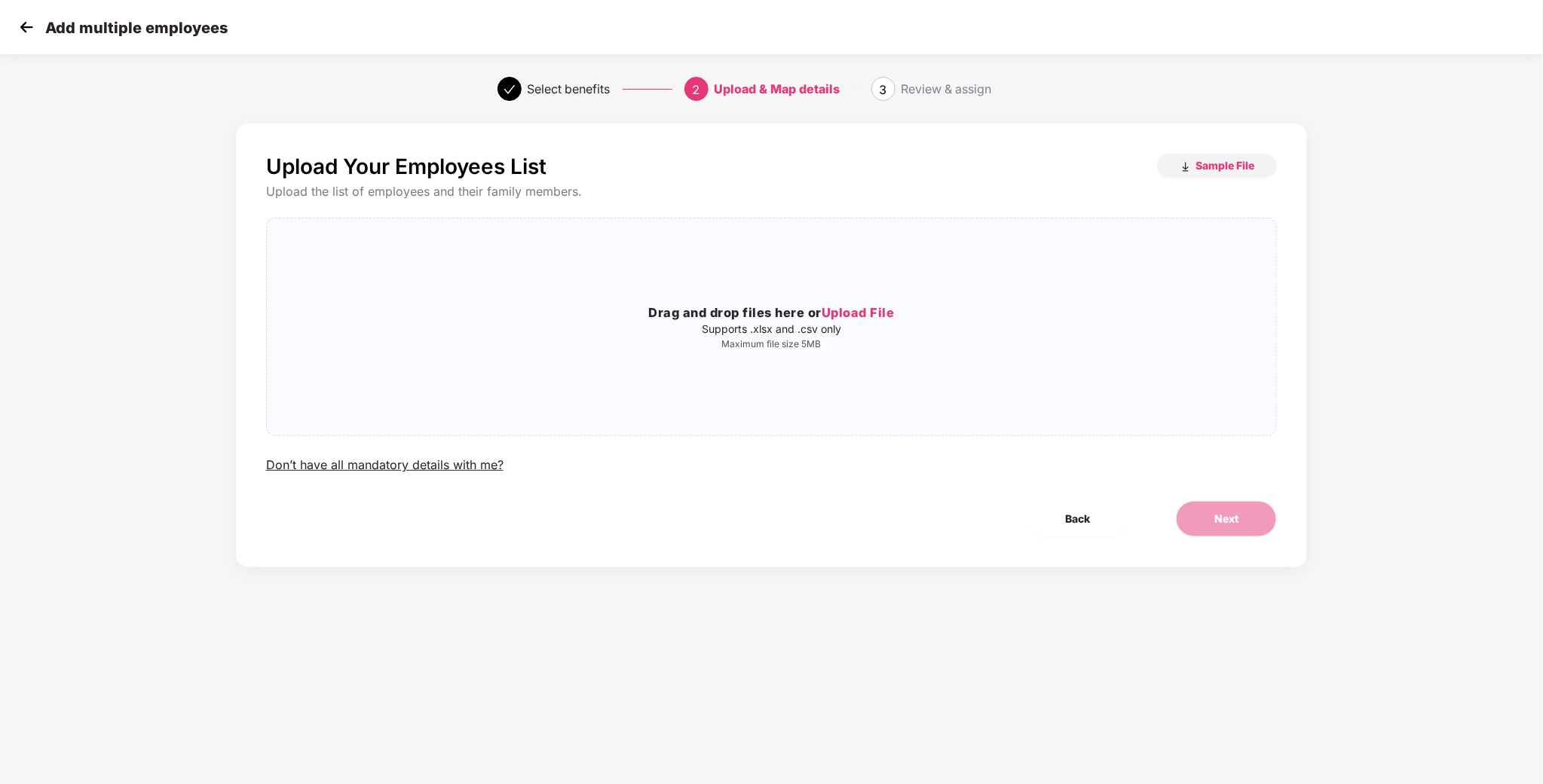
click at [25, 18] on img at bounding box center [26, 27] width 23 height 23
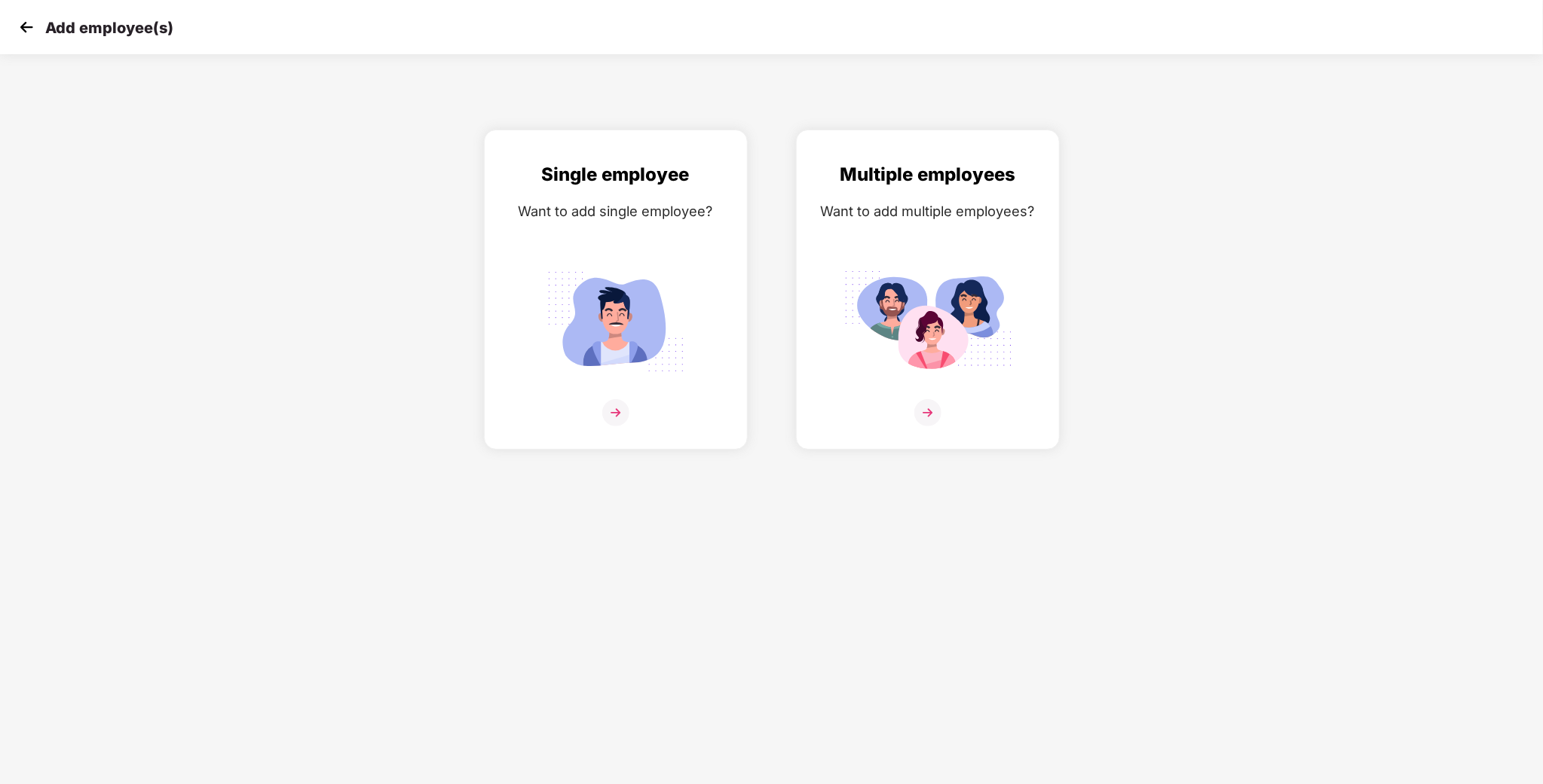
click at [33, 10] on div "Add employee(s)" at bounding box center [772, 27] width 1543 height 54
click at [26, 34] on img at bounding box center [26, 27] width 23 height 23
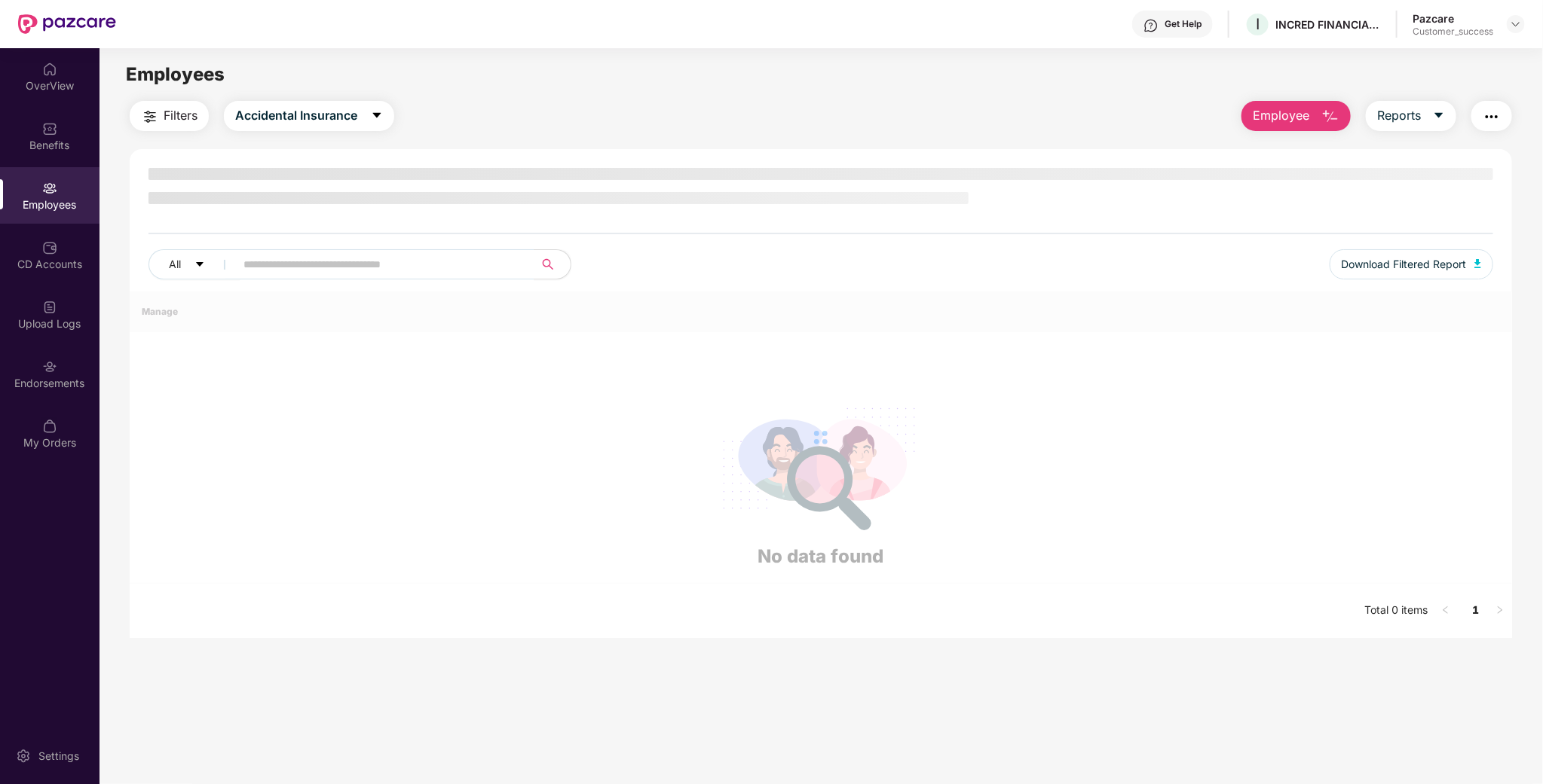
click at [1305, 107] on span "Employee" at bounding box center [1281, 115] width 57 height 19
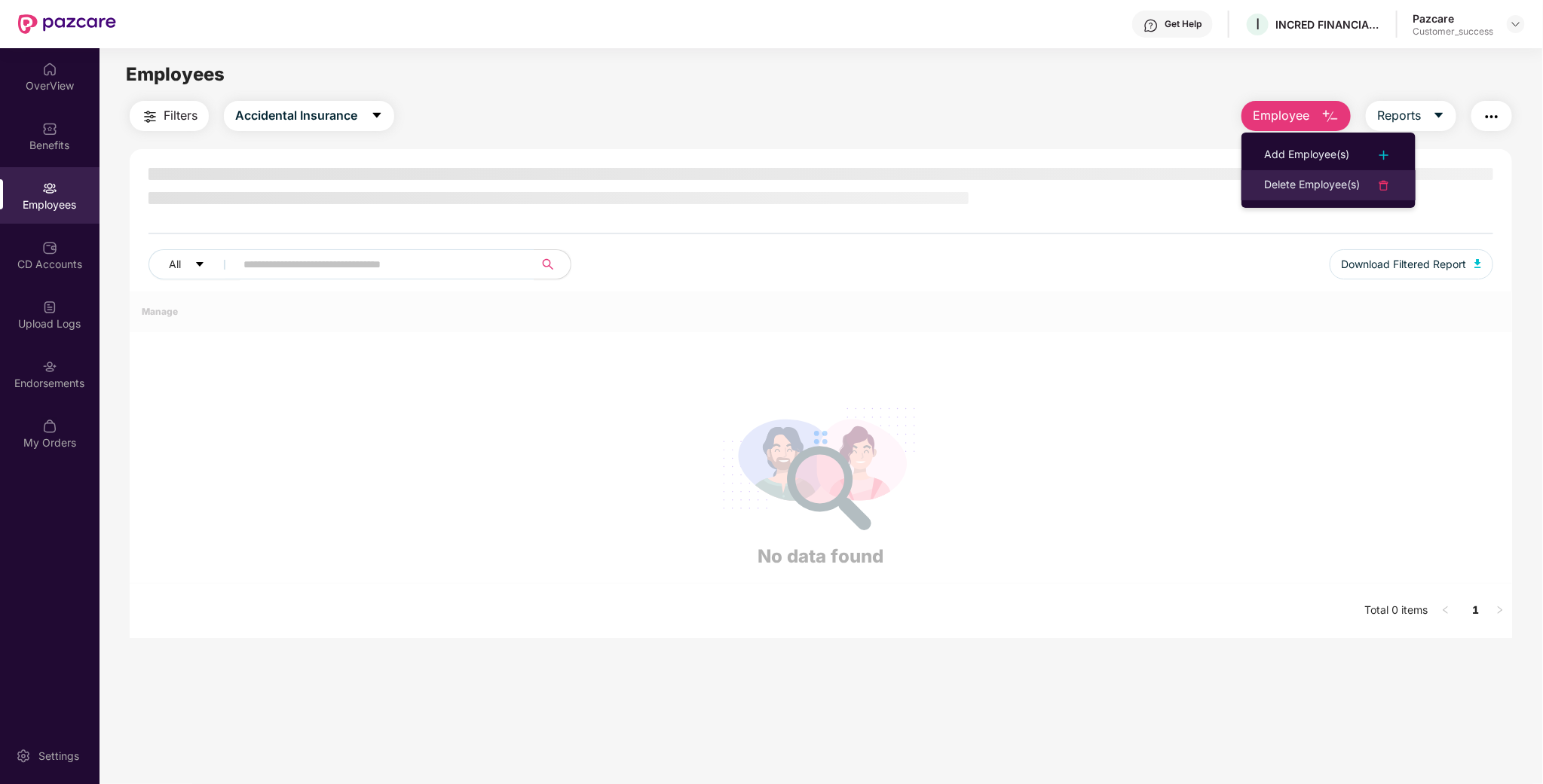
click at [1289, 184] on div "Delete Employee(s)" at bounding box center [1312, 185] width 95 height 18
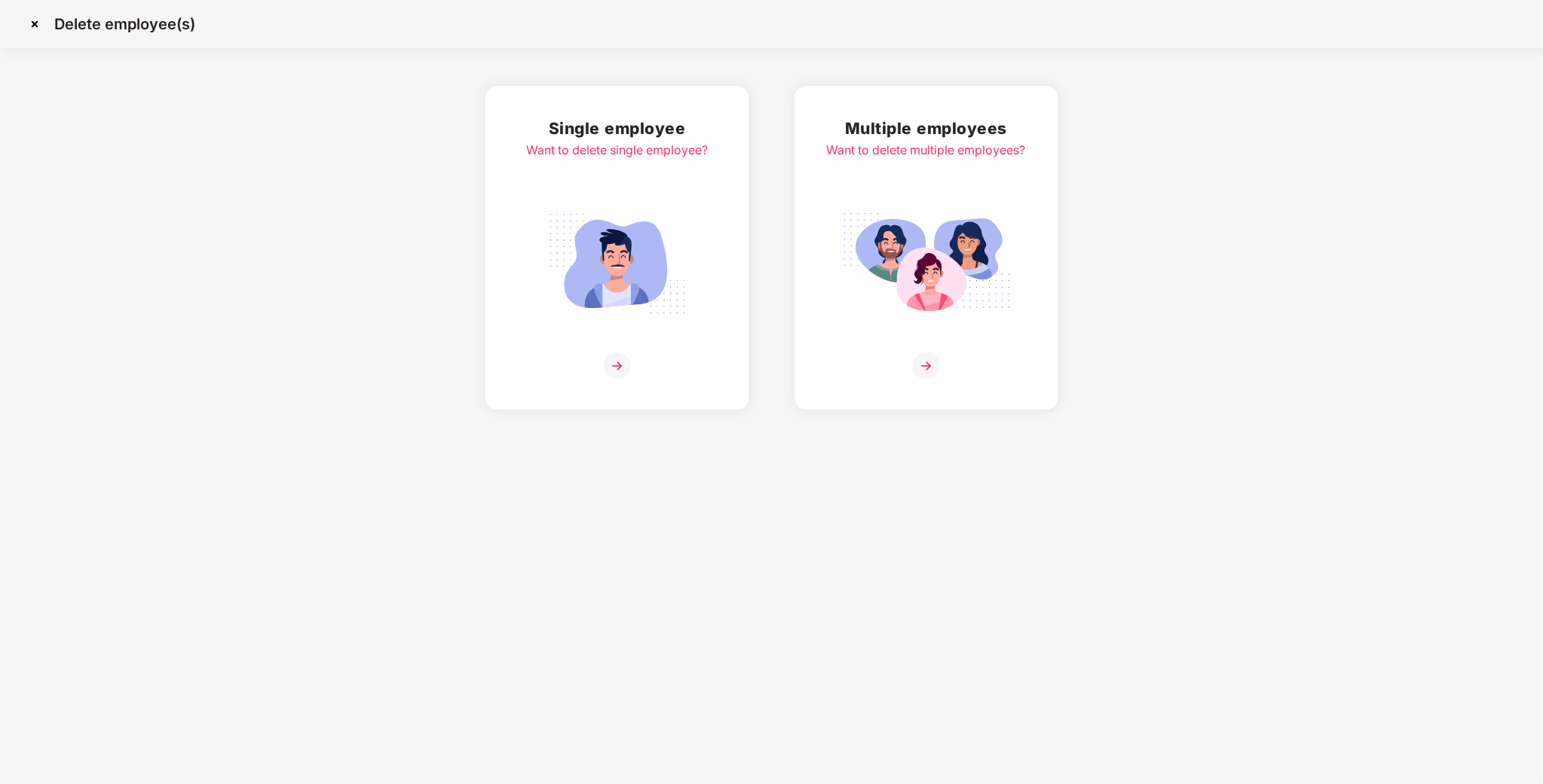
click at [1007, 207] on img at bounding box center [926, 263] width 169 height 117
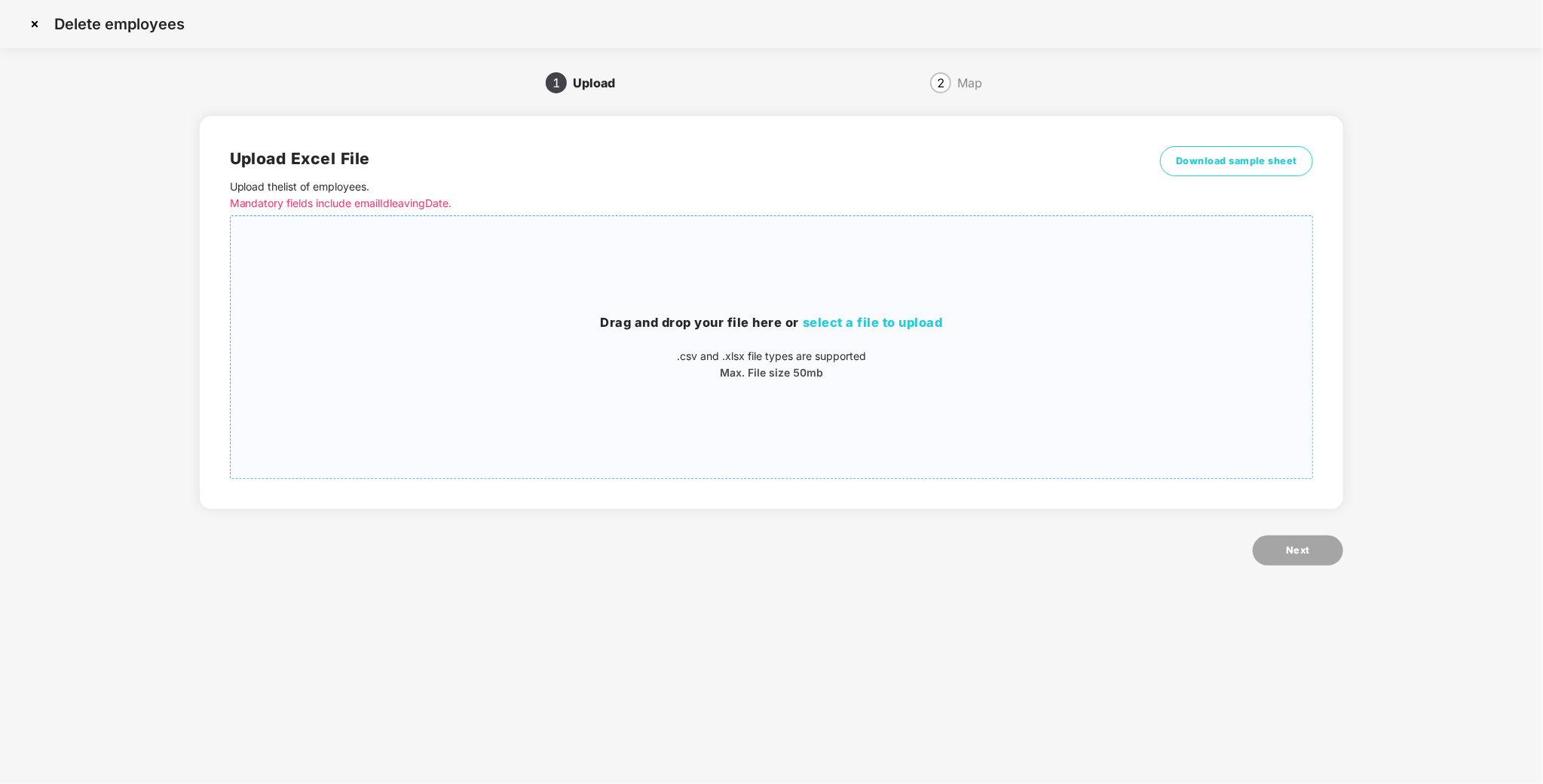
click at [891, 287] on div "Drag and drop your file here or select a file to upload .csv and .xlsx file typ…" at bounding box center [772, 347] width 1083 height 238
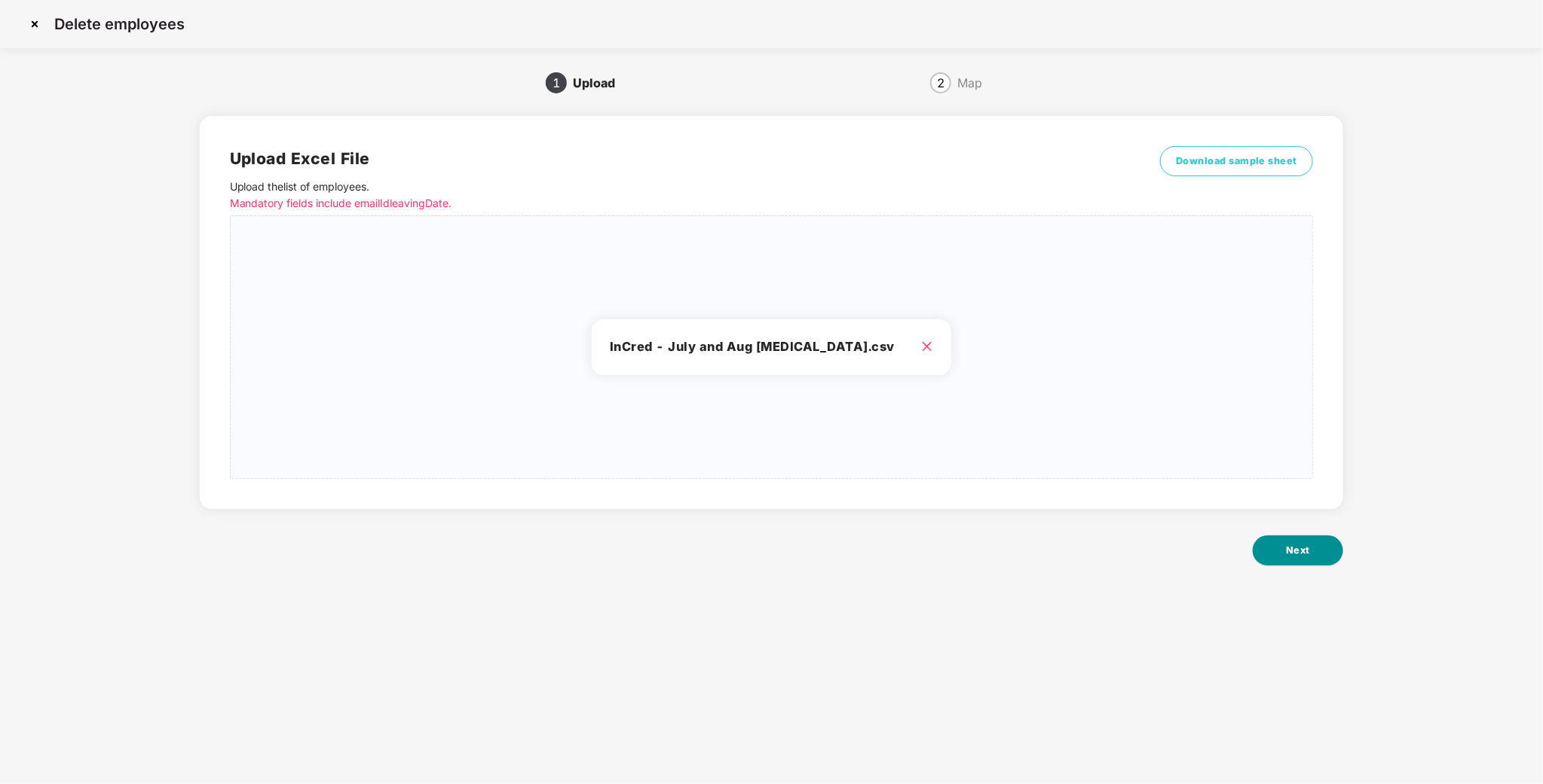
click at [1314, 559] on button "Next" at bounding box center [1298, 551] width 90 height 30
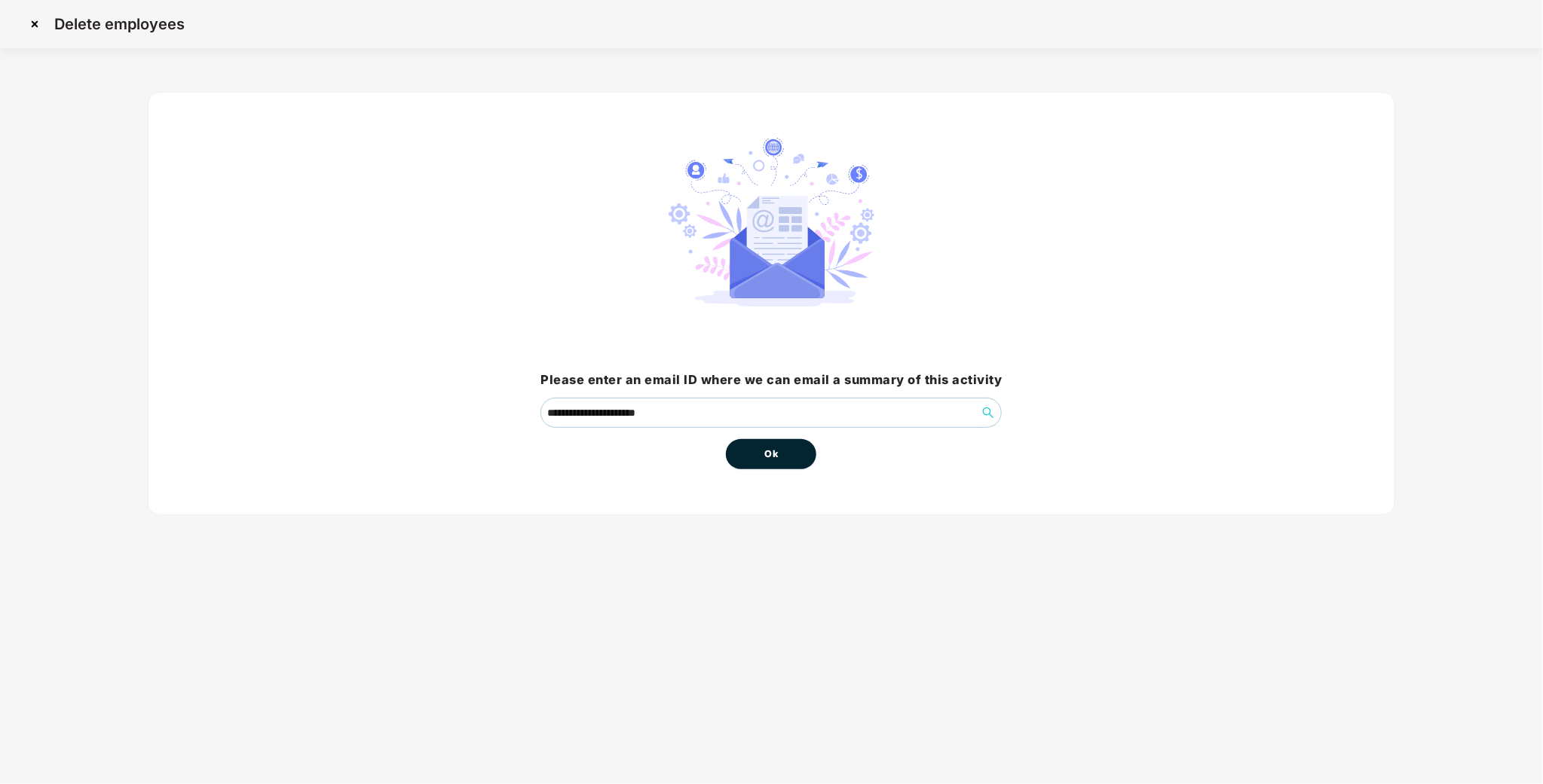
click at [776, 461] on span "Ok" at bounding box center [772, 454] width 14 height 15
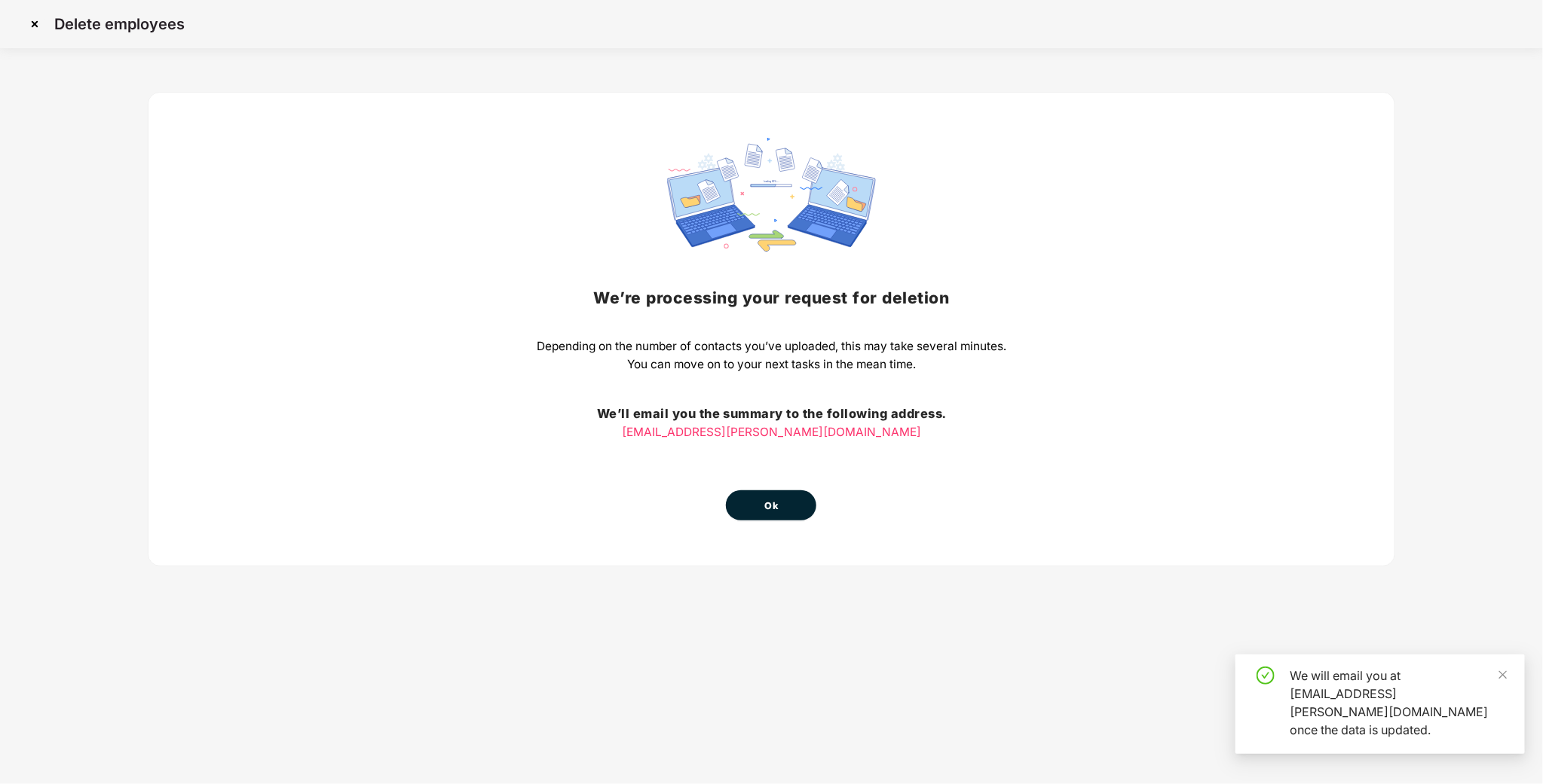
click at [765, 531] on div "We’re processing your request for [MEDICAL_DATA] Depending on the number of con…" at bounding box center [772, 328] width 1248 height 474
click at [776, 500] on span "Ok" at bounding box center [772, 506] width 14 height 15
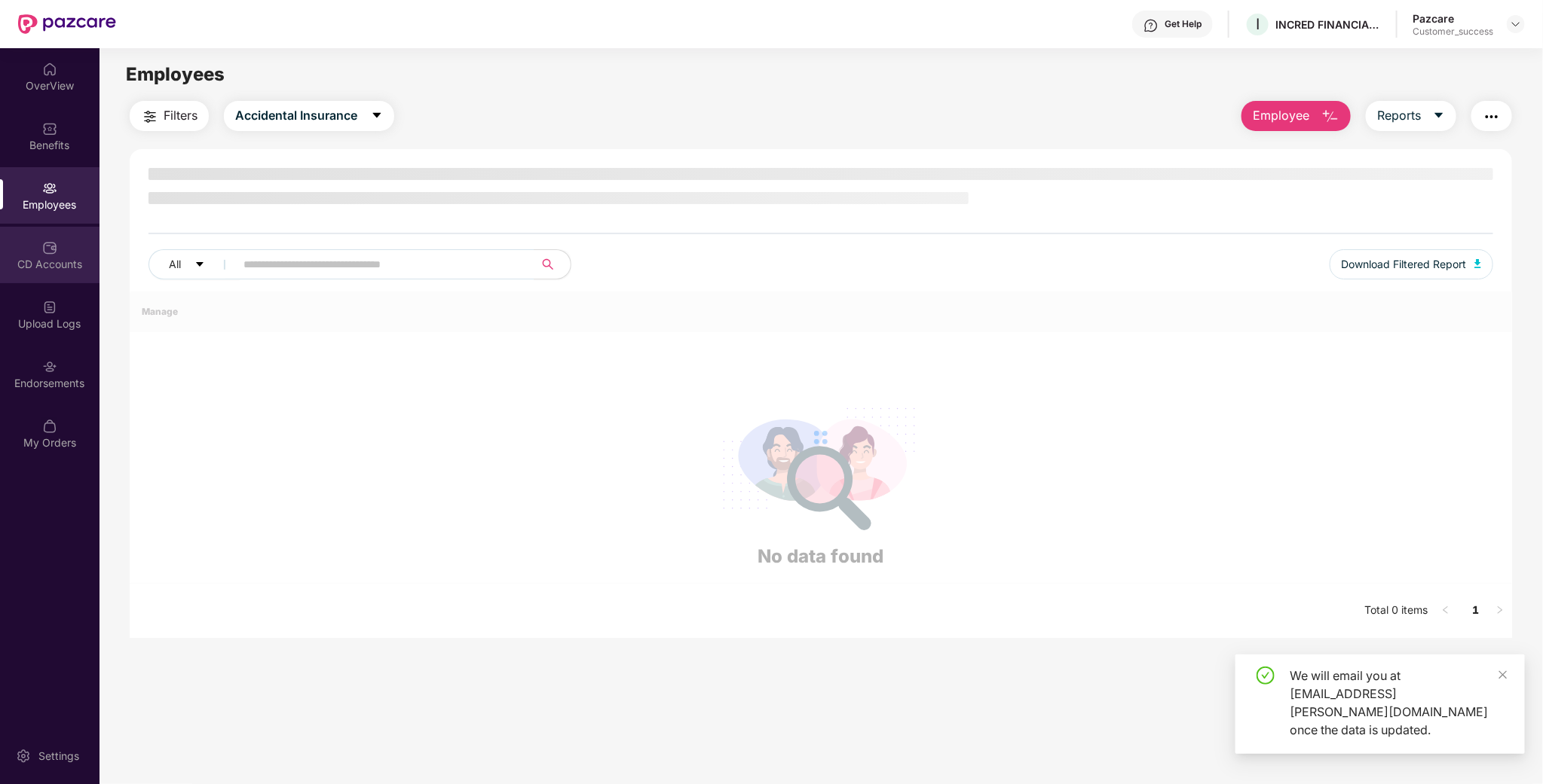
click at [69, 260] on div "CD Accounts" at bounding box center [49, 264] width 99 height 15
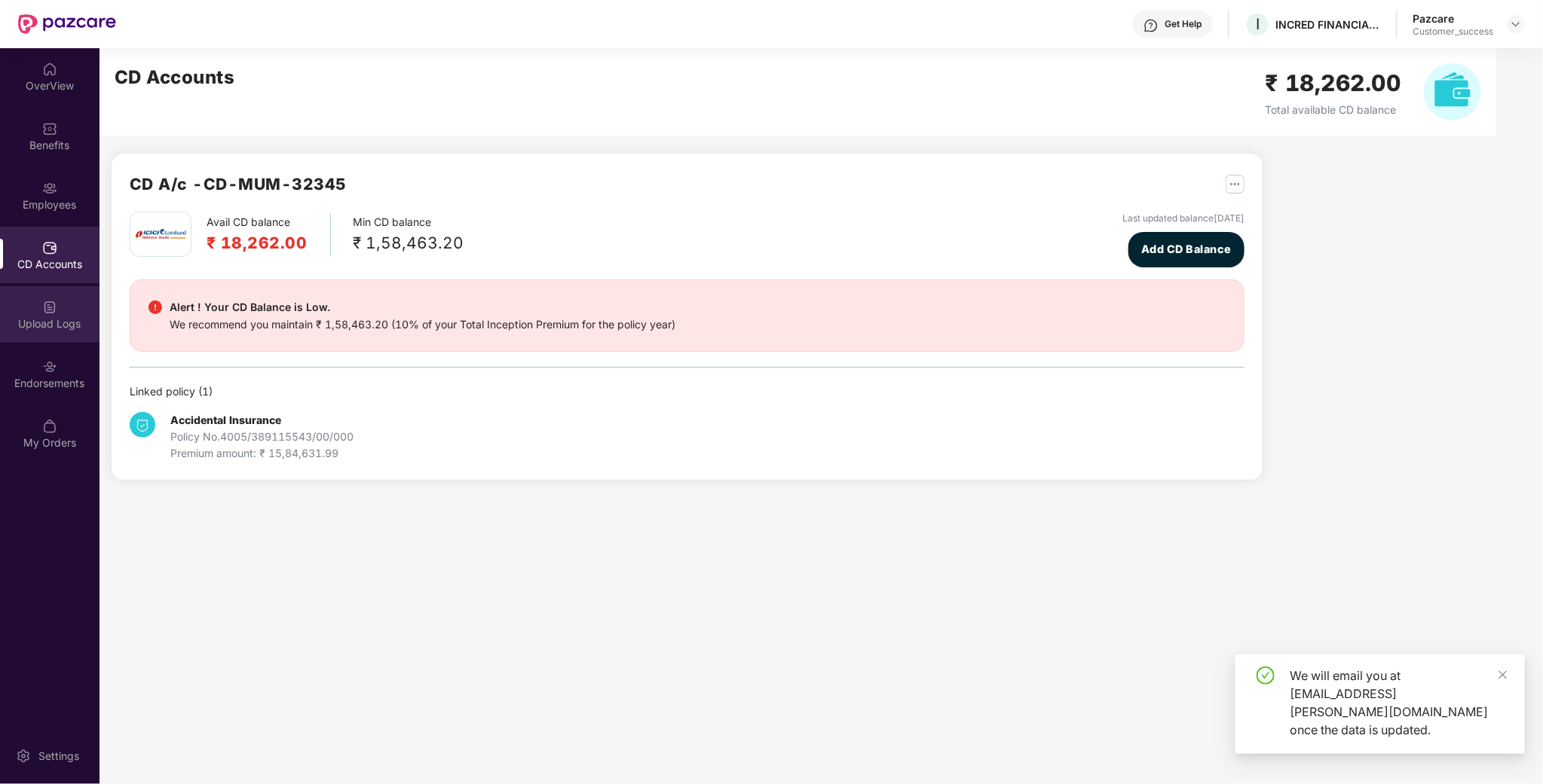
click at [43, 315] on div "Upload Logs" at bounding box center [49, 314] width 99 height 57
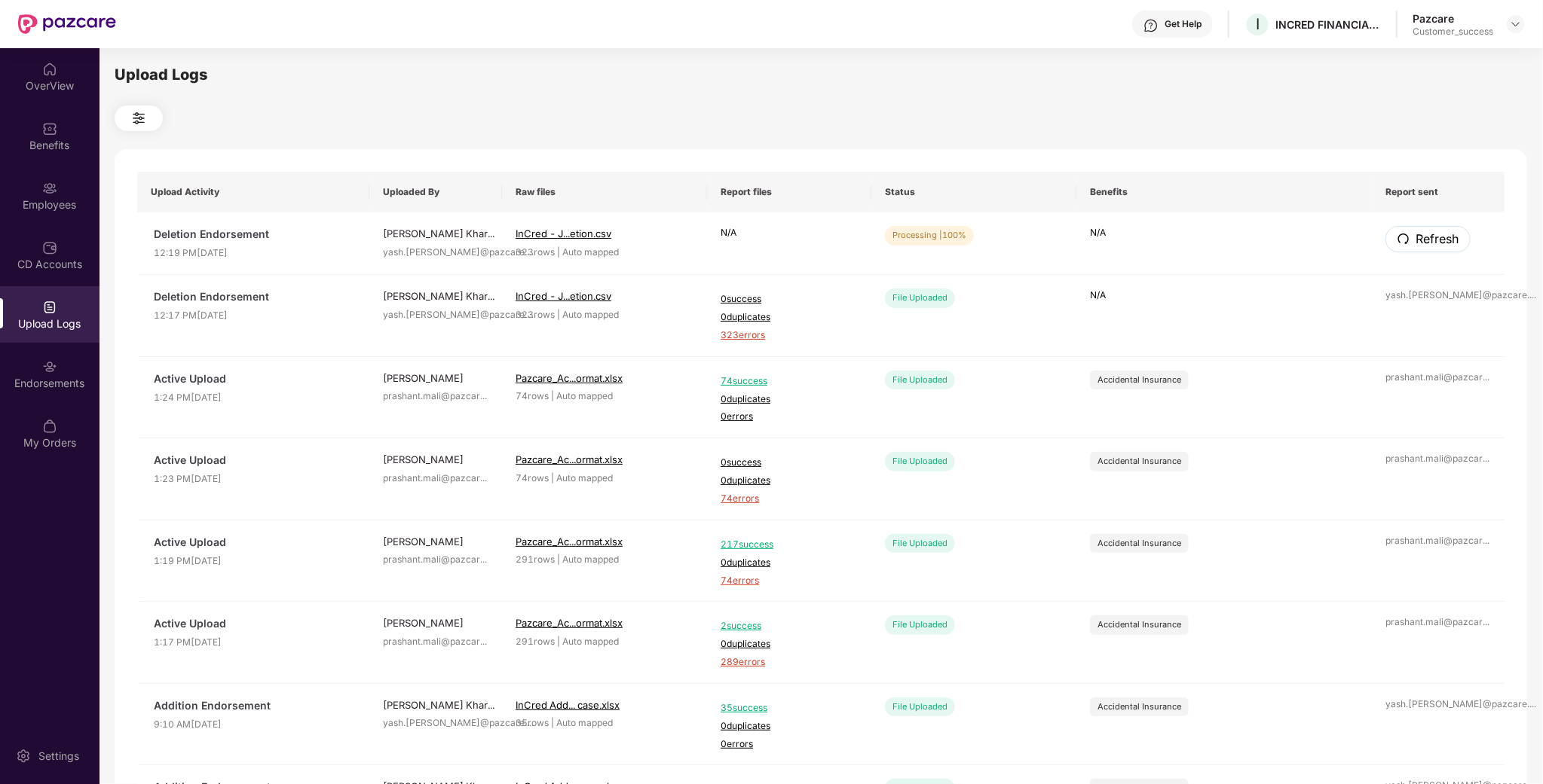
click at [1441, 234] on span "Refresh" at bounding box center [1437, 239] width 43 height 19
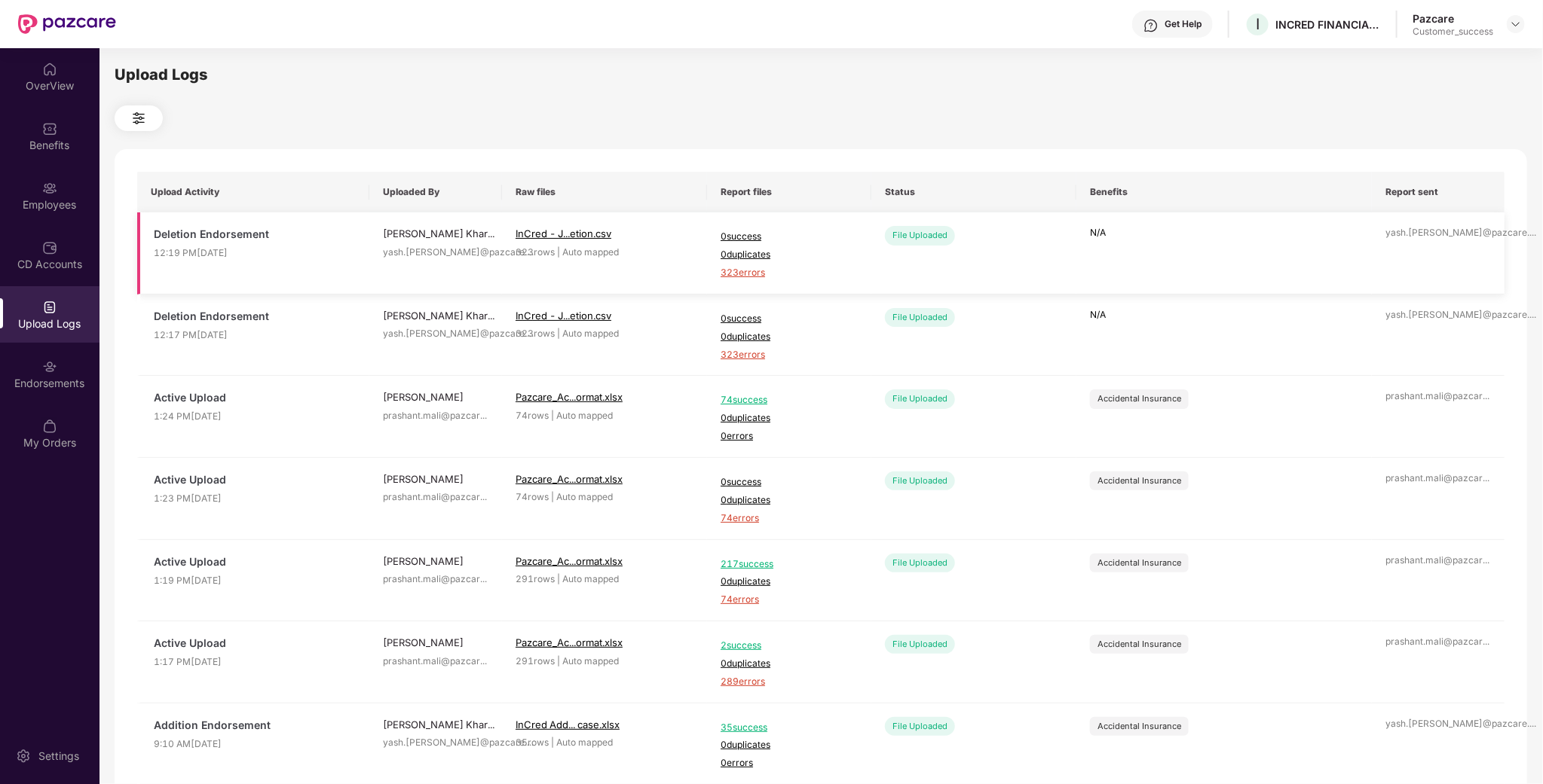
click at [760, 271] on span "323 errors" at bounding box center [789, 272] width 137 height 14
click at [30, 275] on div "CD Accounts" at bounding box center [49, 255] width 99 height 57
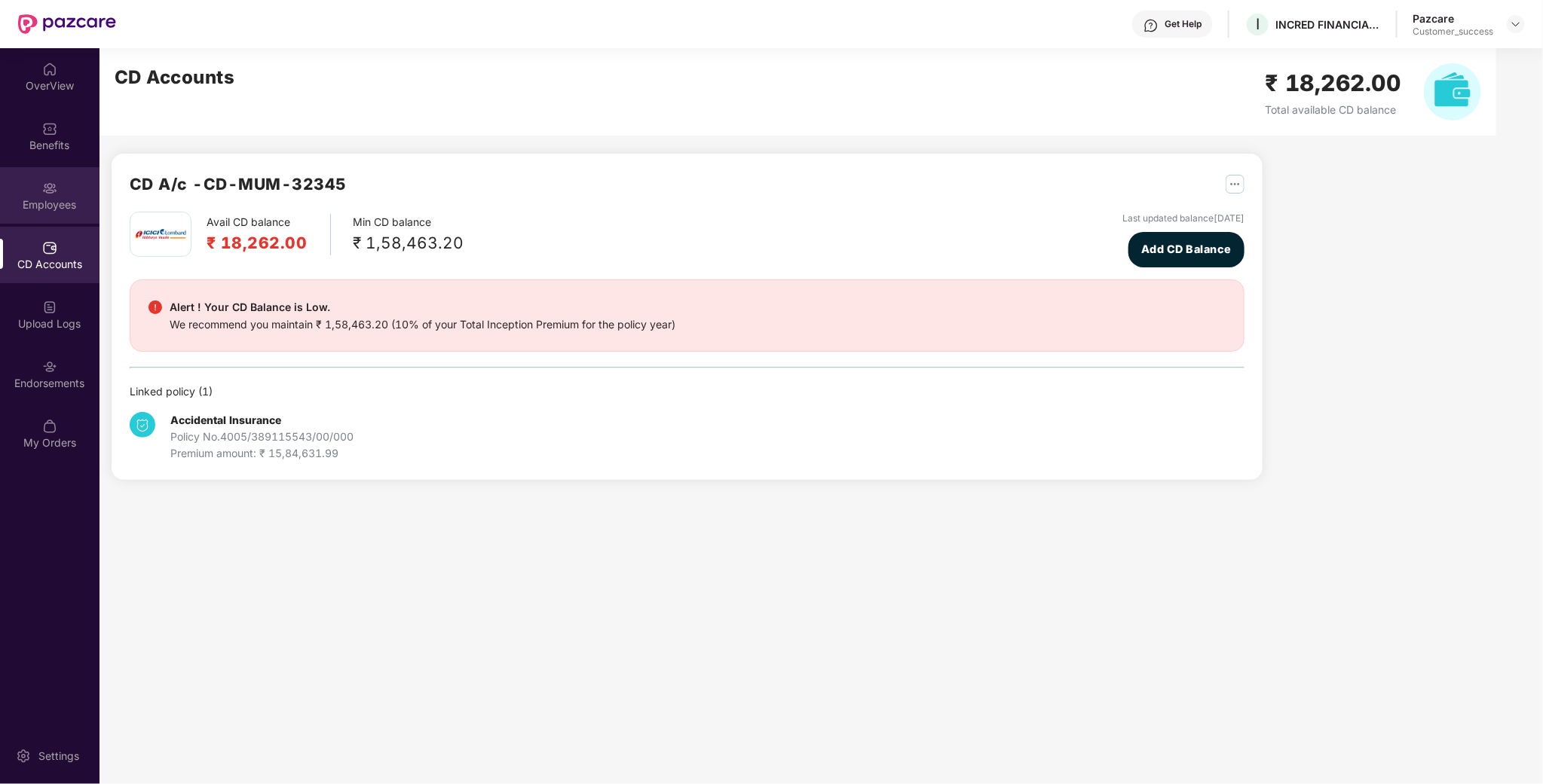
click at [41, 200] on div "Employees" at bounding box center [49, 205] width 99 height 15
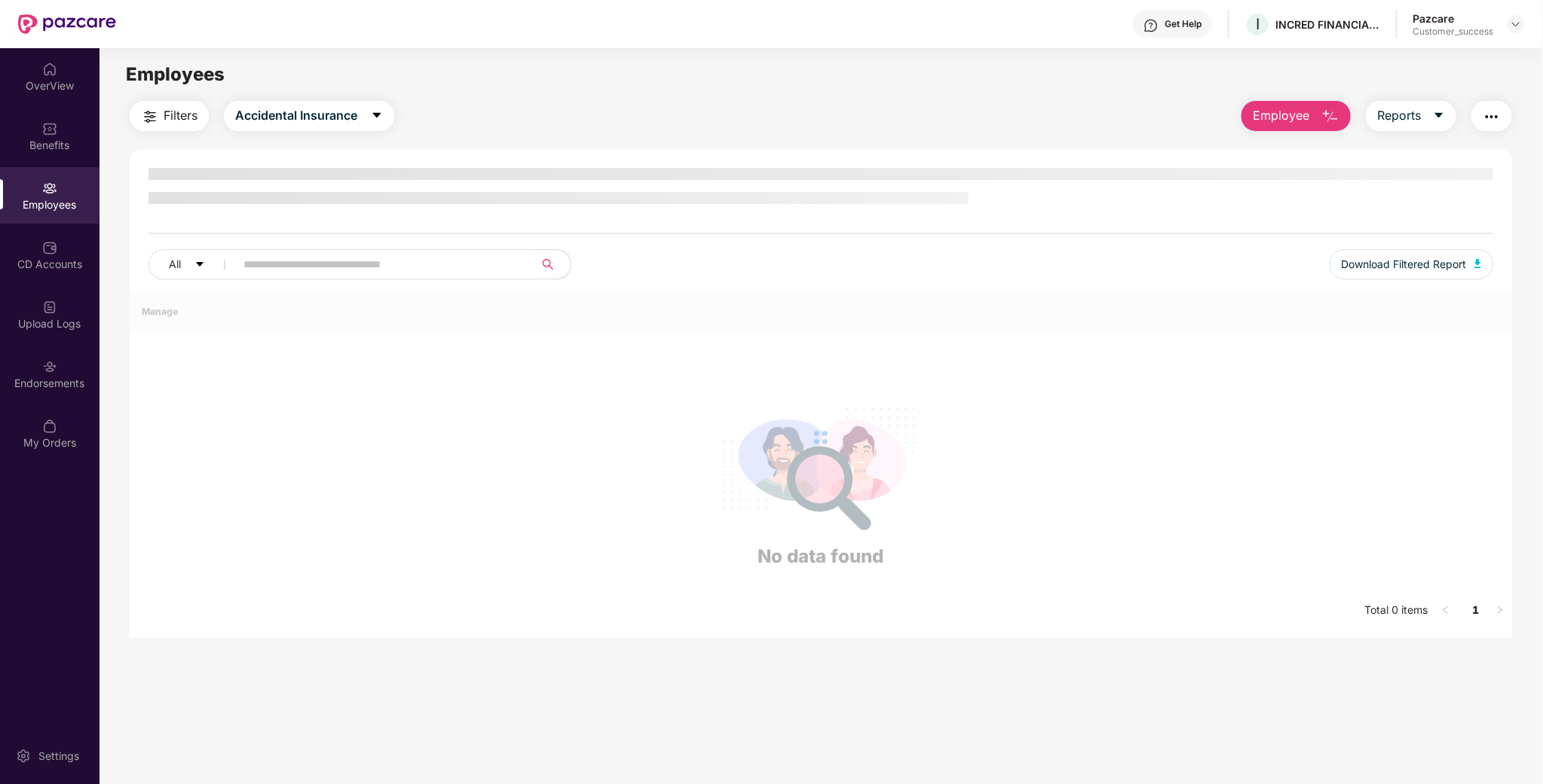
click at [1298, 126] on button "Employee" at bounding box center [1296, 116] width 109 height 30
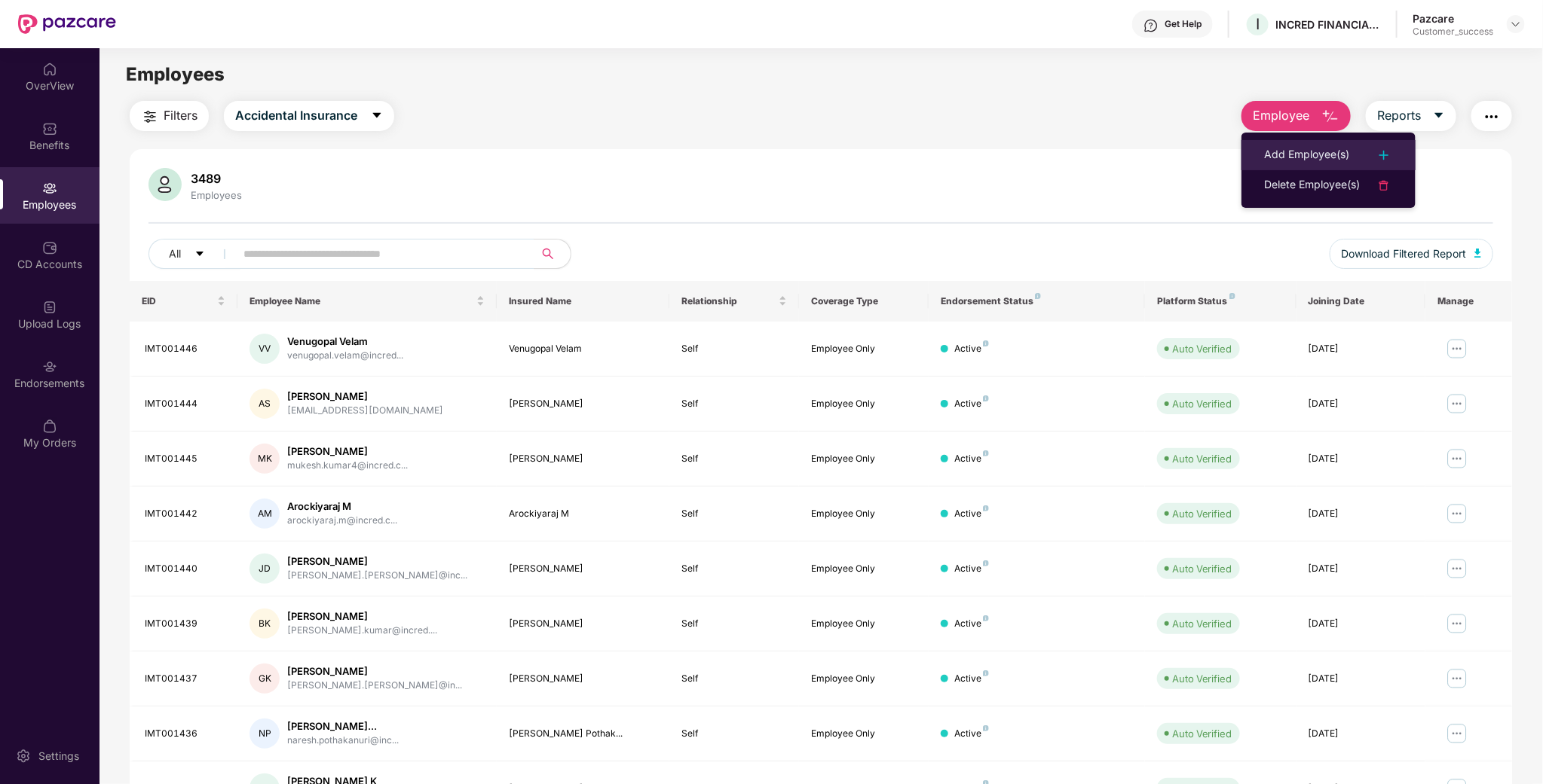
click at [1298, 154] on div "Add Employee(s)" at bounding box center [1307, 155] width 85 height 18
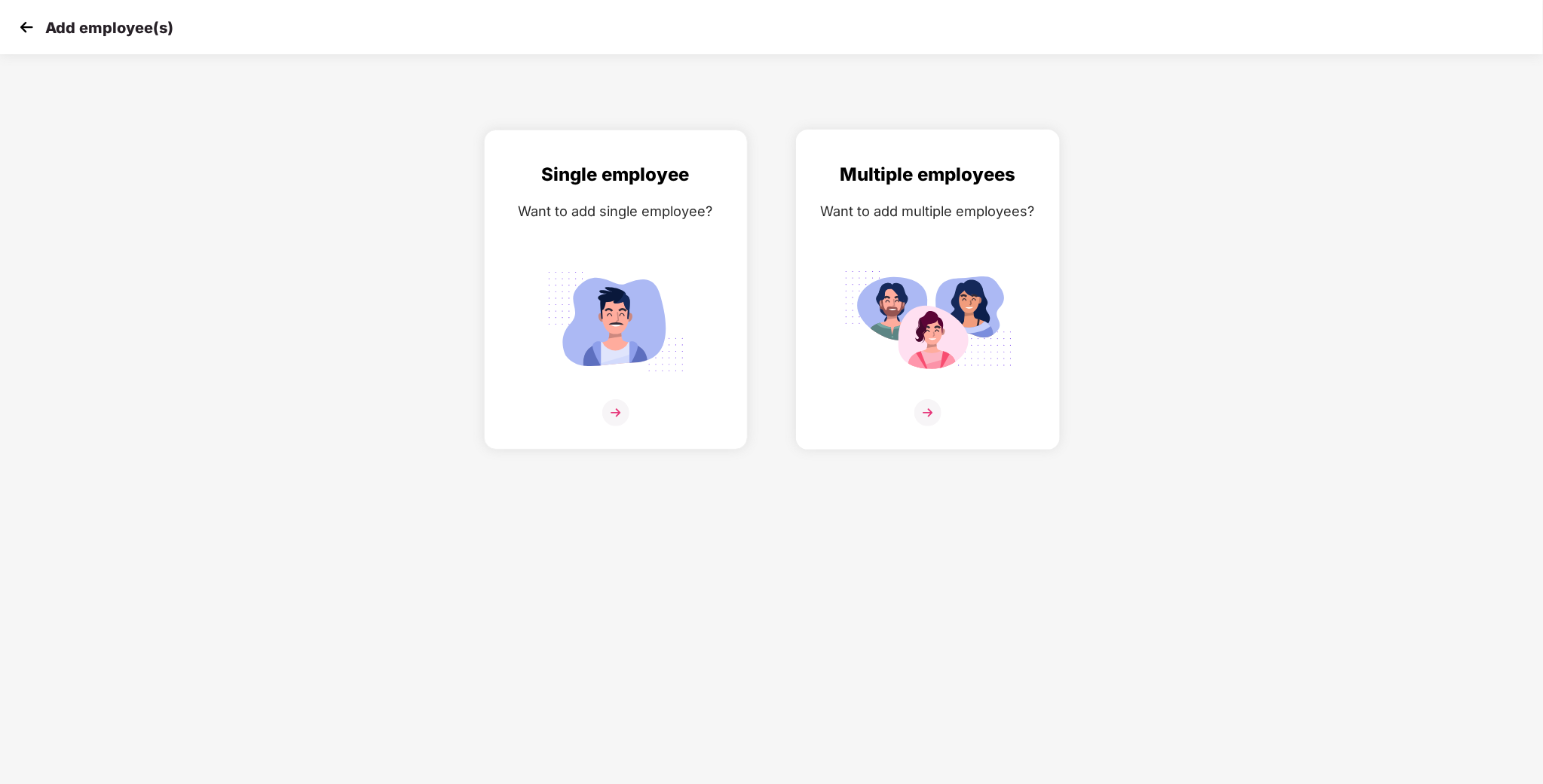
click at [855, 271] on img at bounding box center [927, 321] width 169 height 117
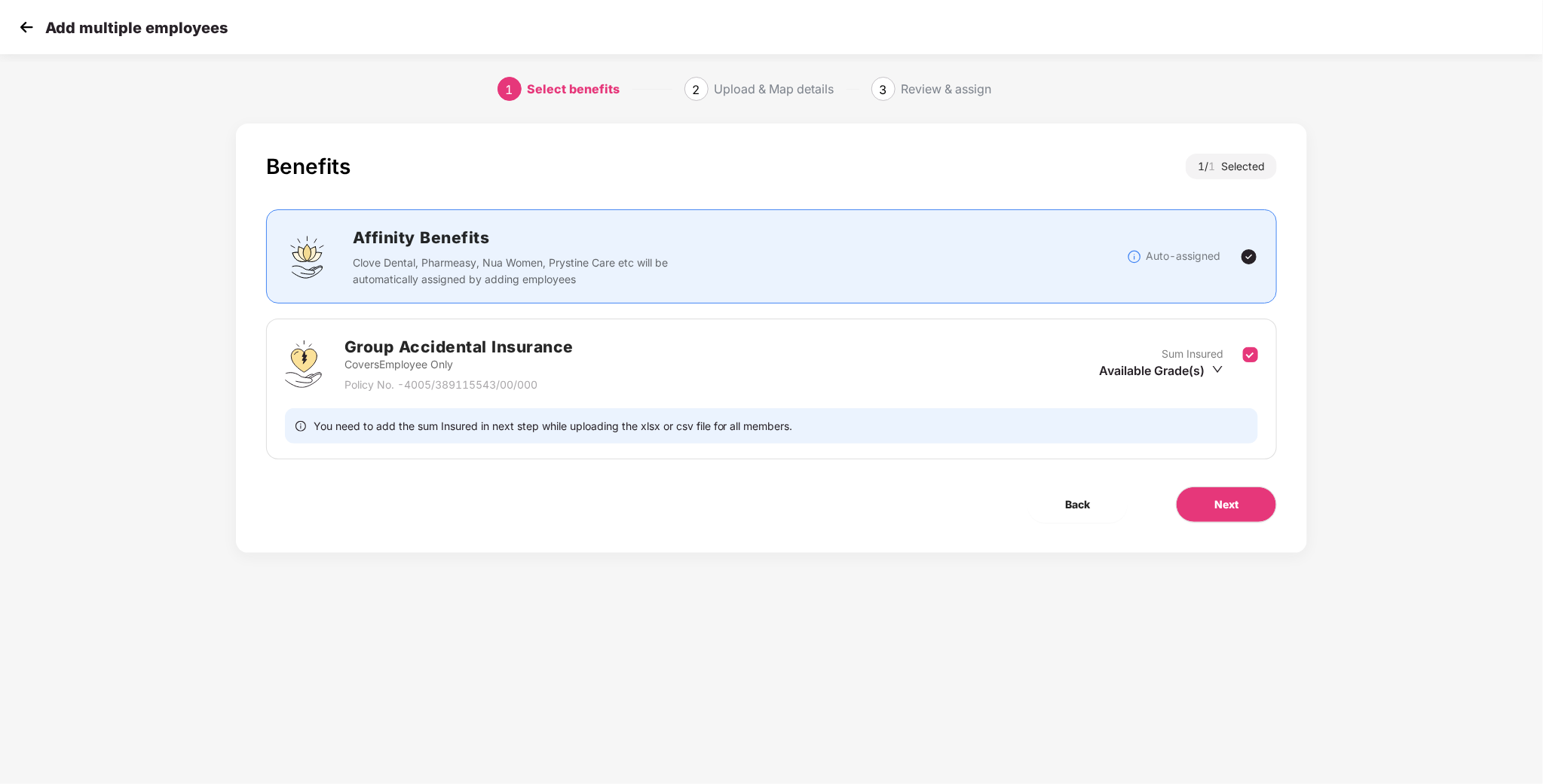
click at [25, 36] on img at bounding box center [26, 27] width 23 height 23
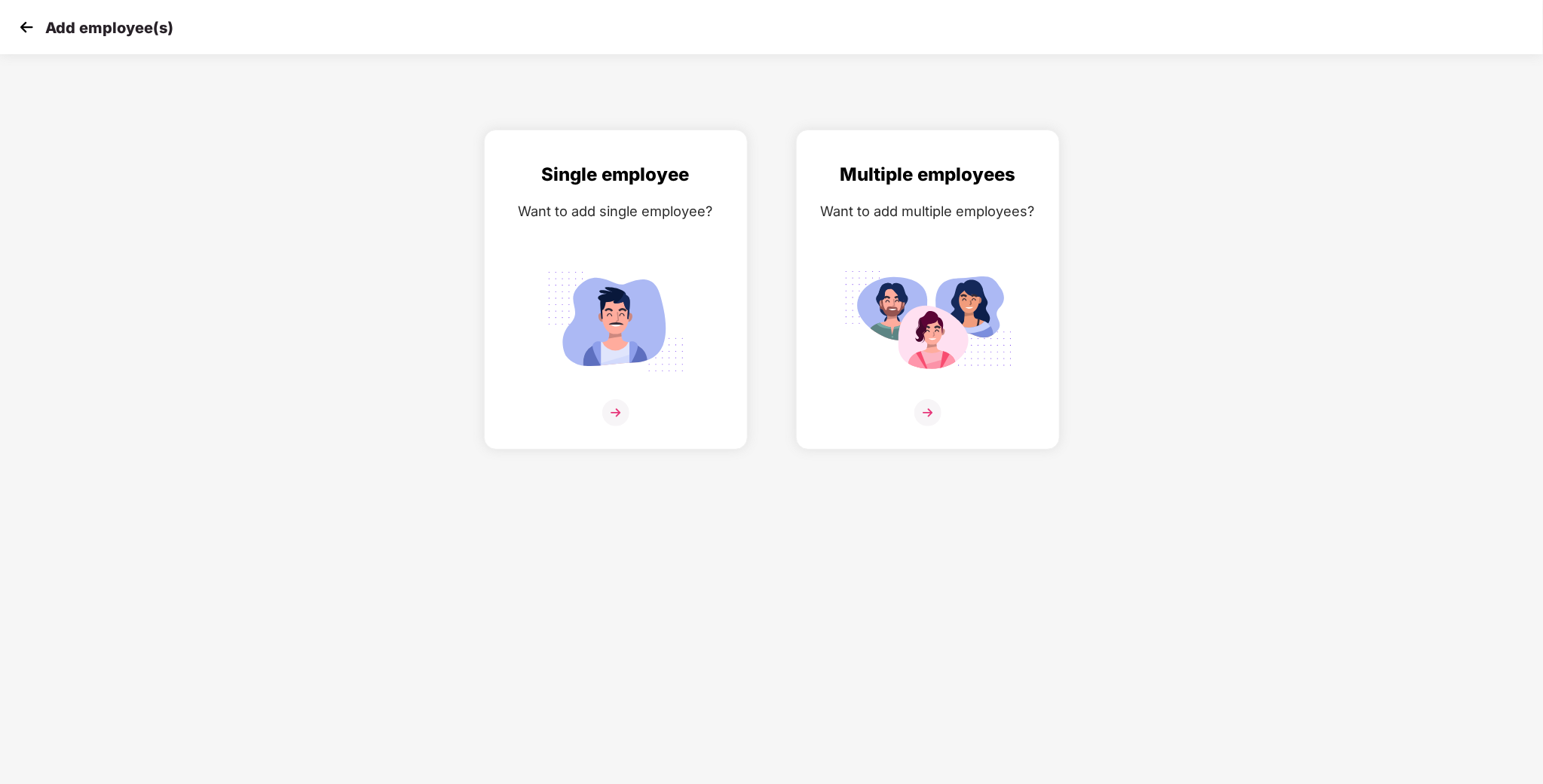
click at [14, 48] on div "Add employee(s)" at bounding box center [772, 27] width 1543 height 54
click at [16, 41] on div "Add employee(s)" at bounding box center [772, 27] width 1543 height 54
click at [17, 39] on img at bounding box center [26, 27] width 23 height 23
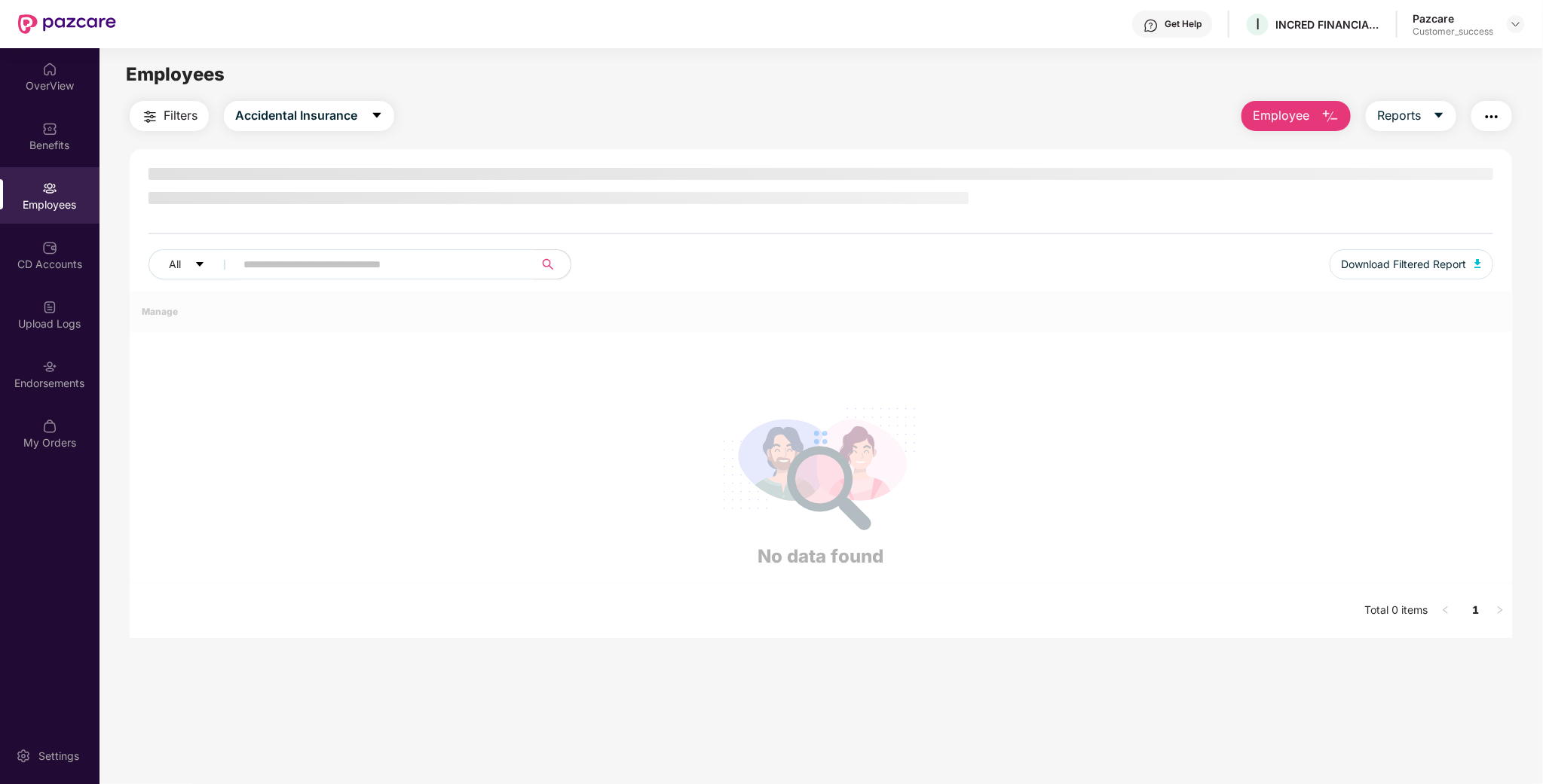
click at [1265, 113] on span "Employee" at bounding box center [1281, 115] width 57 height 19
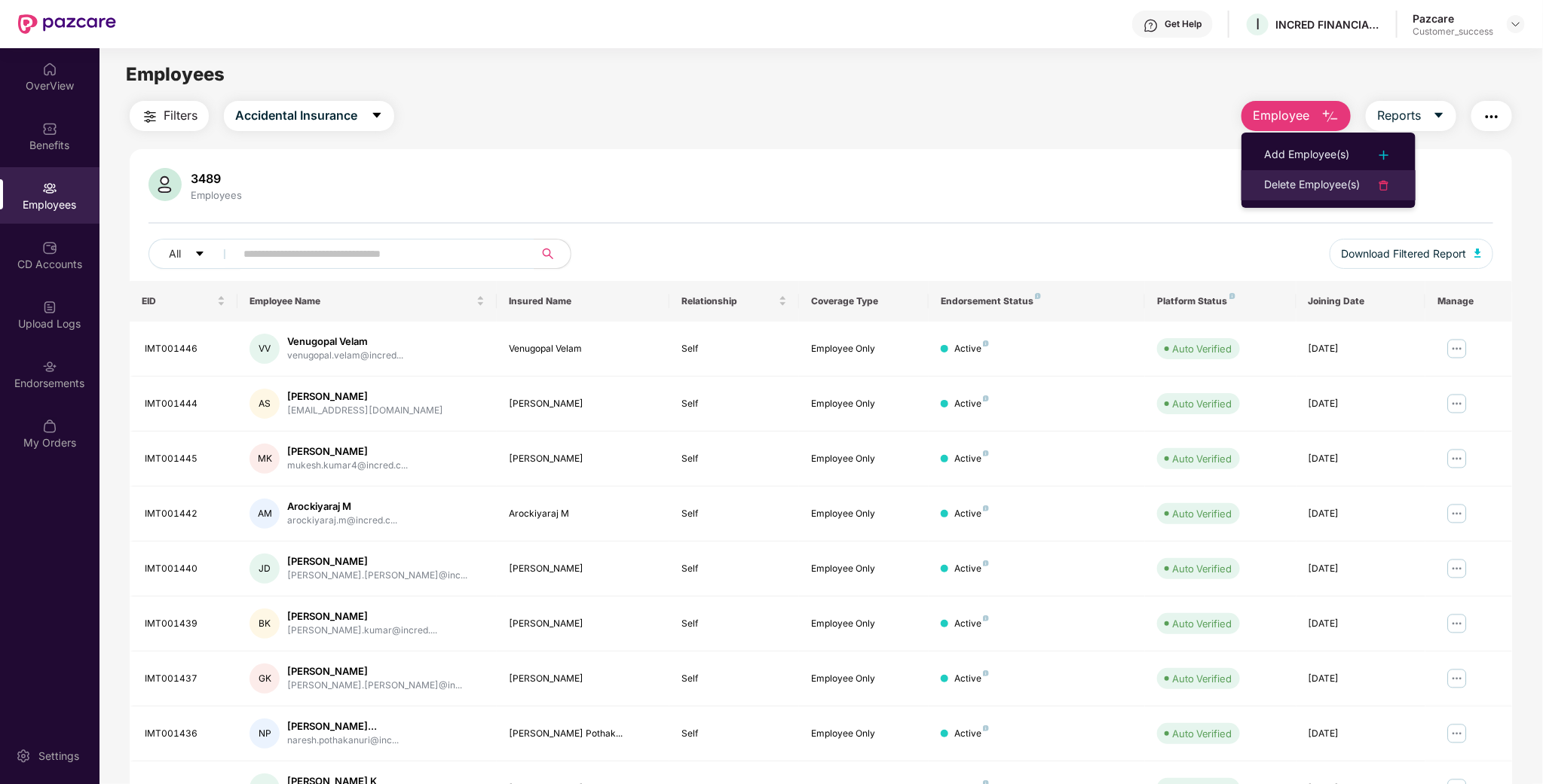
click at [1284, 188] on div "Delete Employee(s)" at bounding box center [1312, 185] width 95 height 18
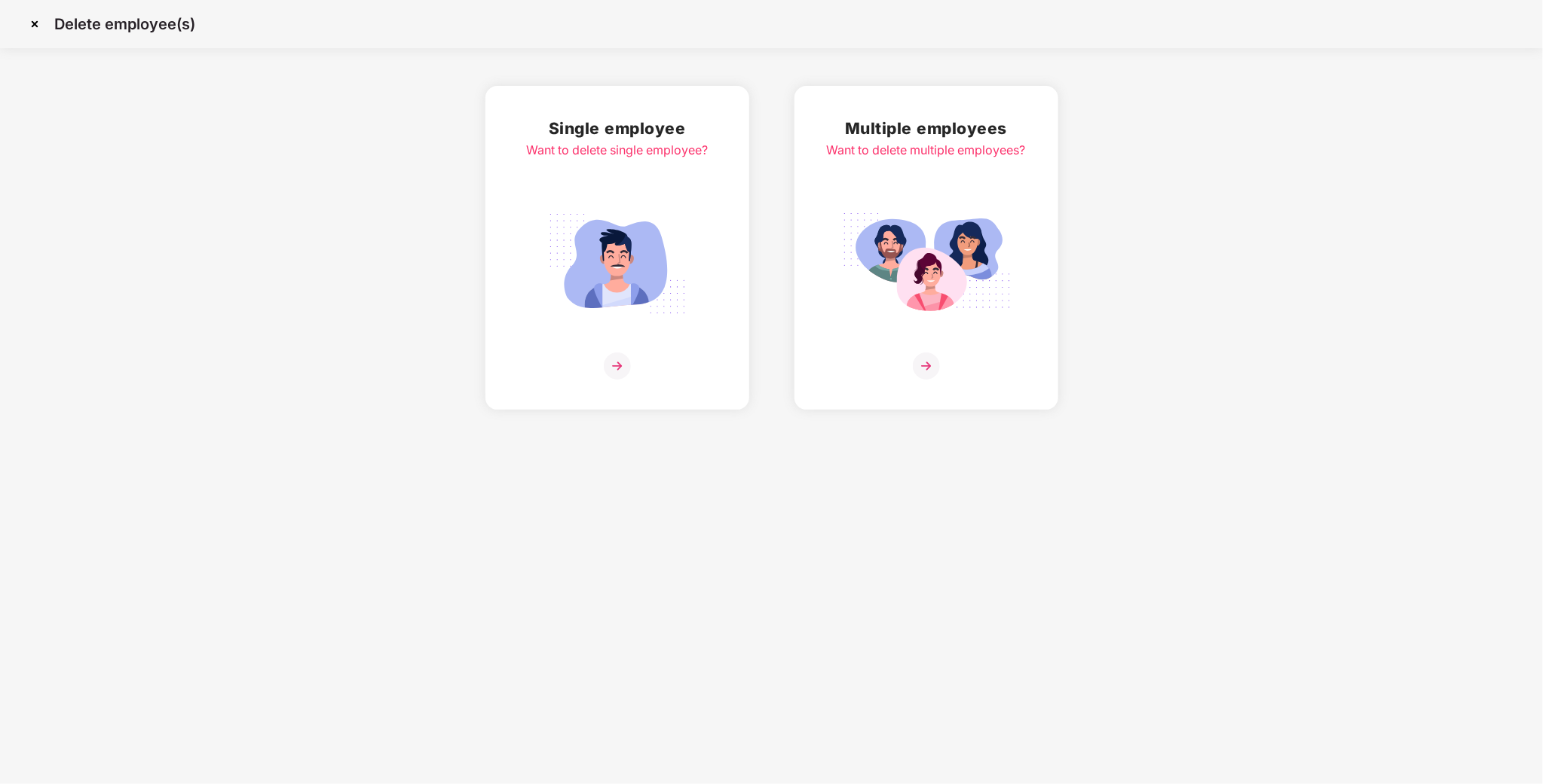
click at [930, 206] on img at bounding box center [926, 263] width 169 height 117
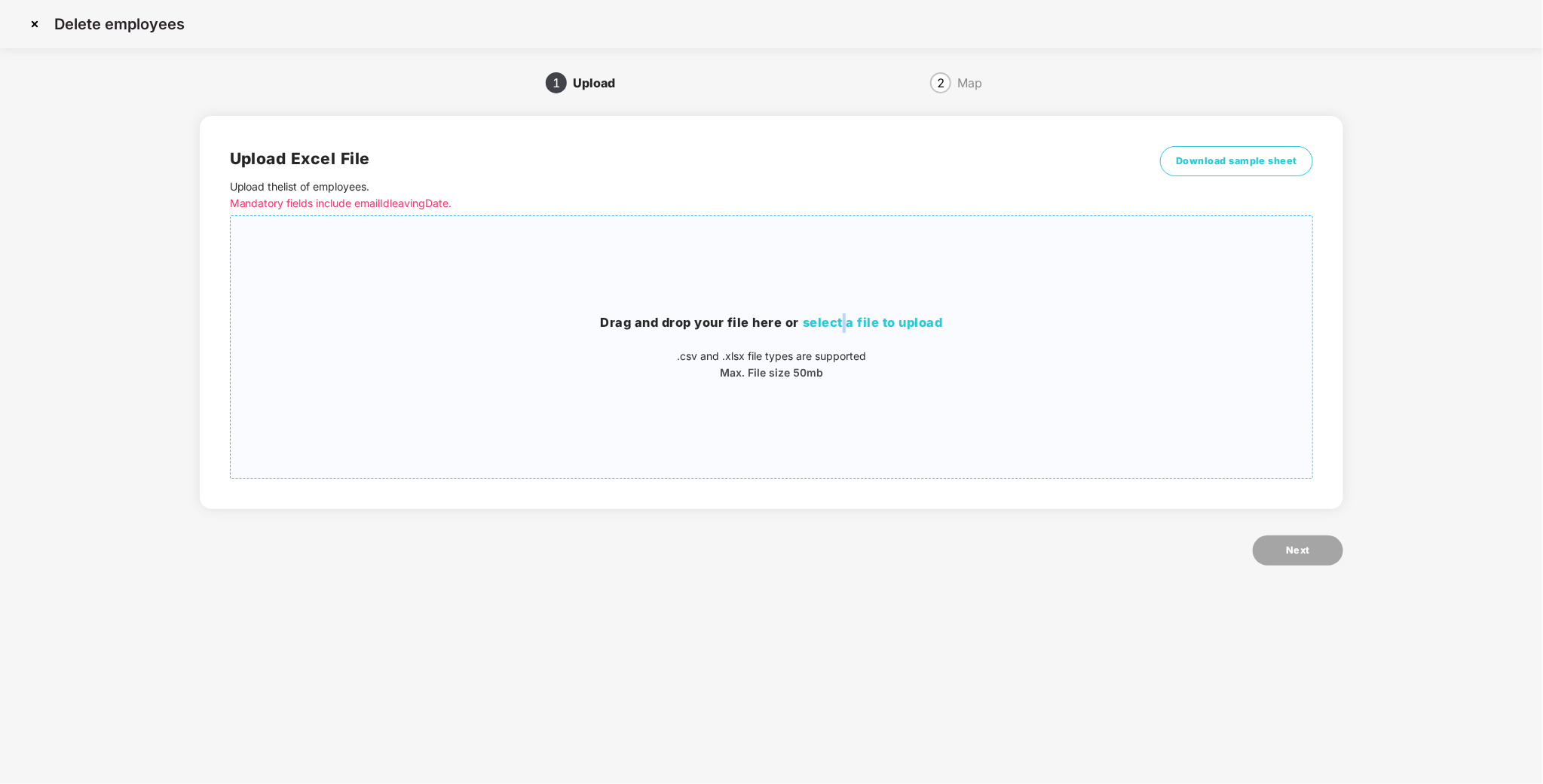
click at [846, 321] on span "select a file to upload" at bounding box center [872, 322] width 140 height 15
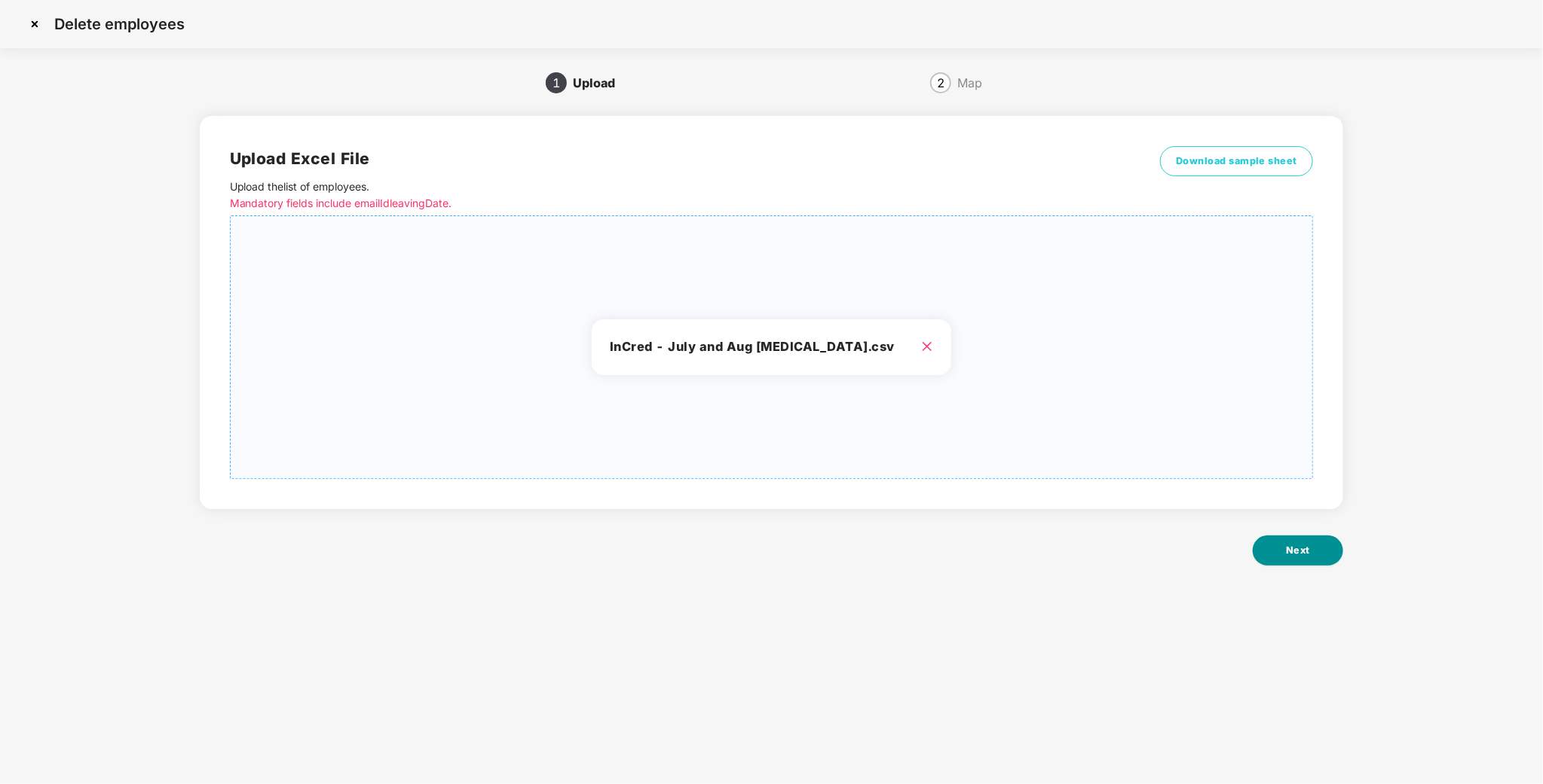
click at [1301, 556] on span "Next" at bounding box center [1298, 551] width 24 height 15
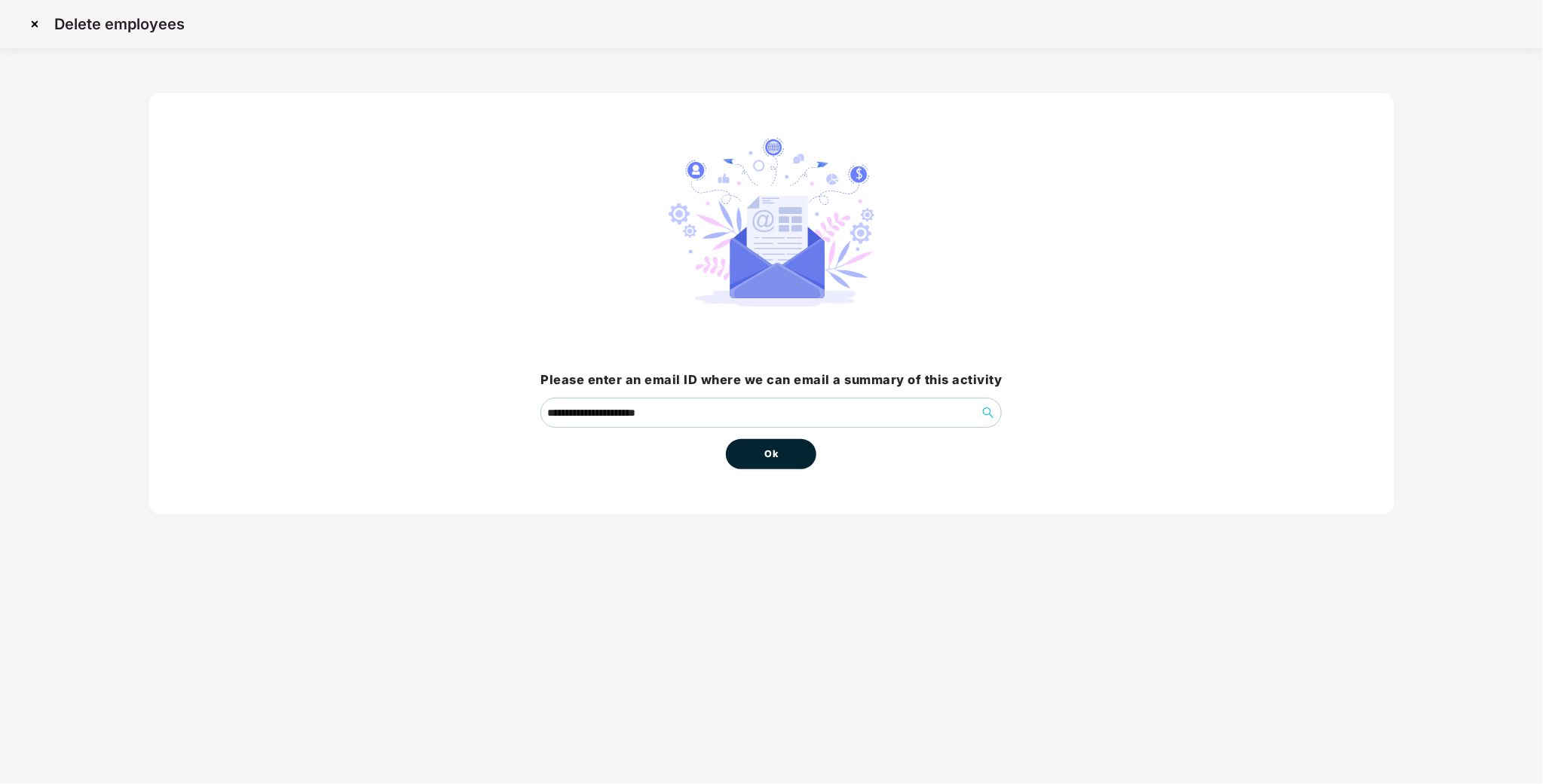
click at [765, 459] on span "Ok" at bounding box center [772, 454] width 14 height 15
click at [771, 457] on span "Ok" at bounding box center [772, 454] width 14 height 15
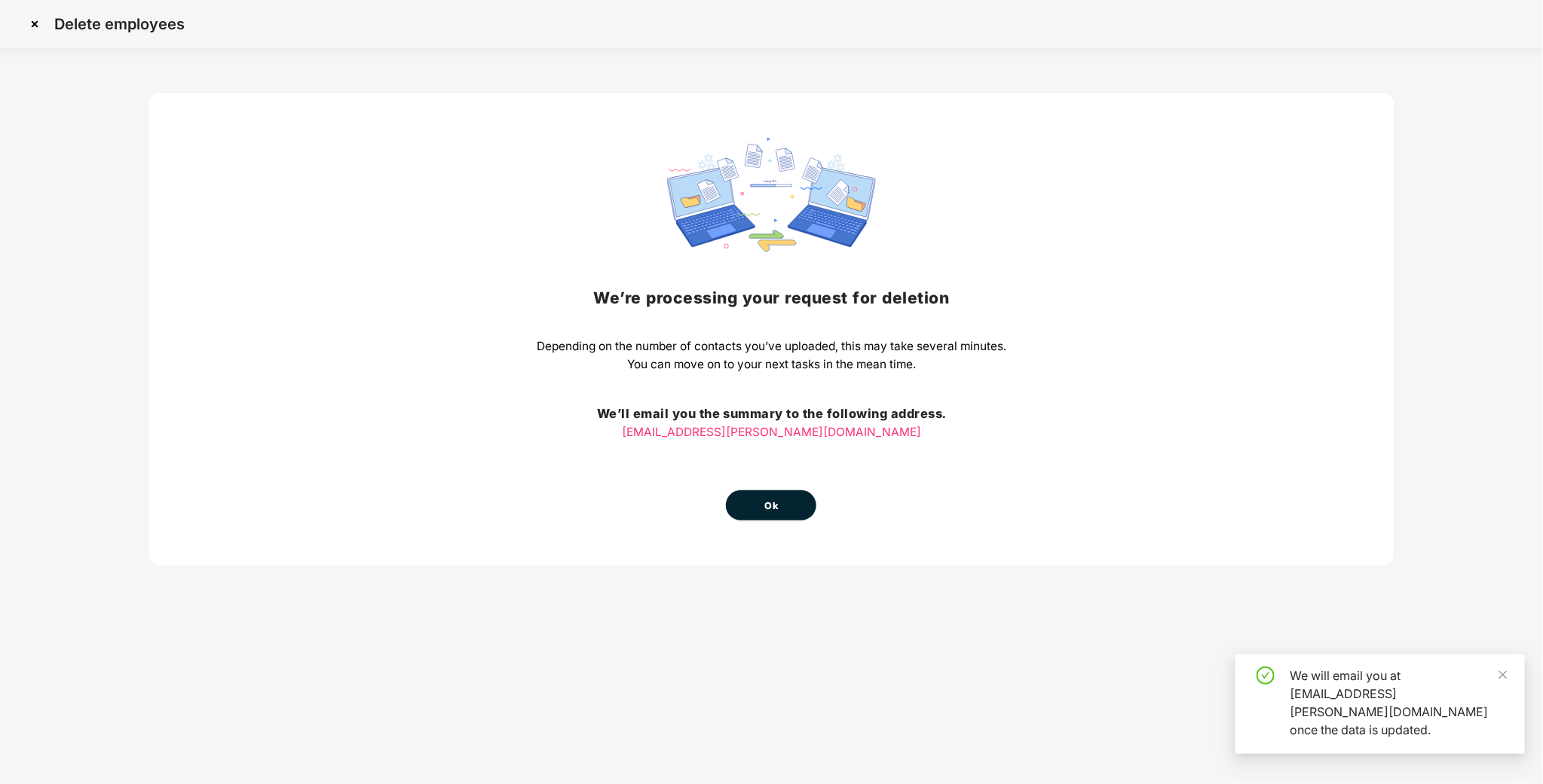
click at [751, 498] on button "Ok" at bounding box center [771, 506] width 90 height 30
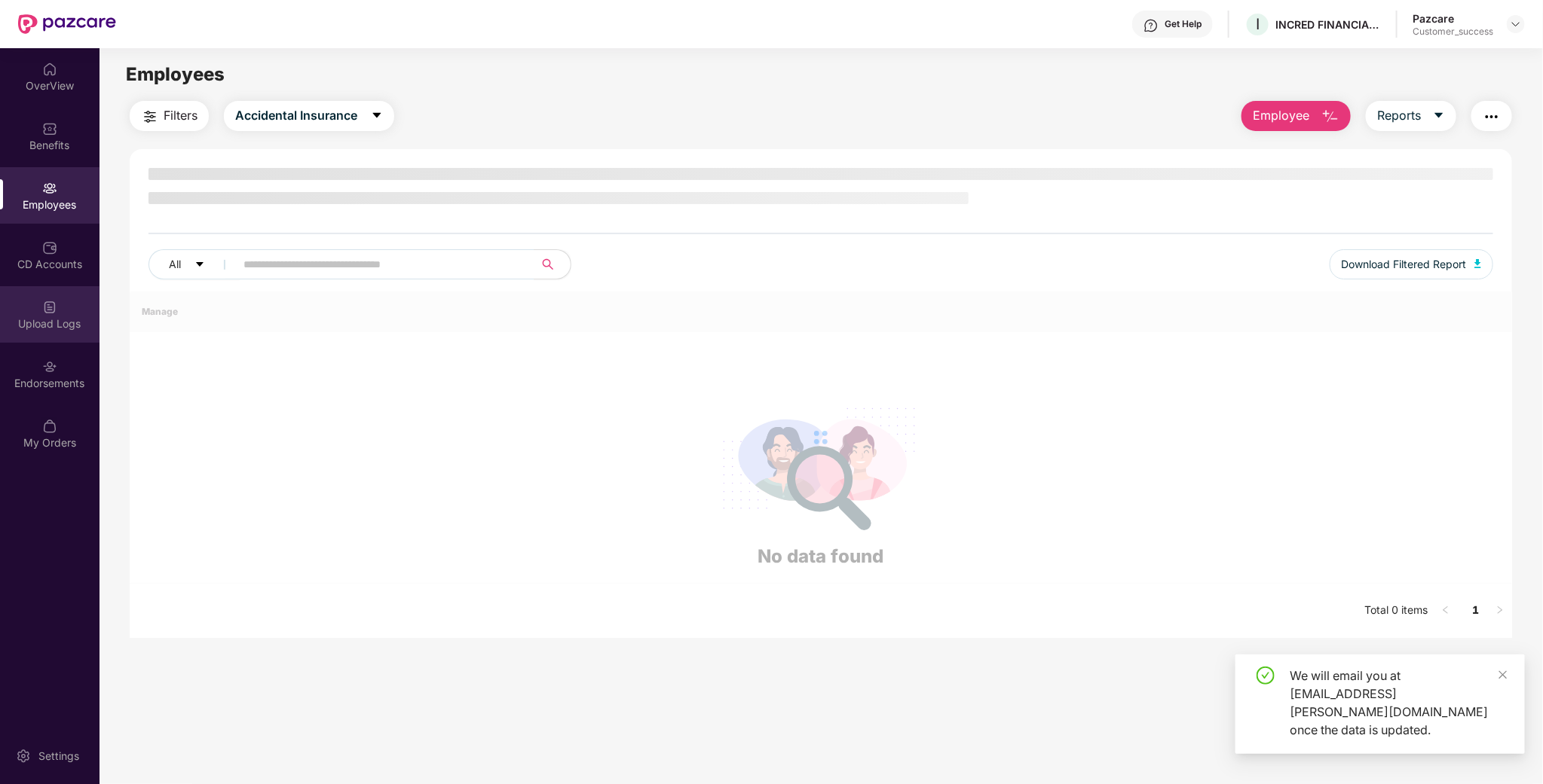
click at [52, 298] on div at bounding box center [50, 306] width 15 height 15
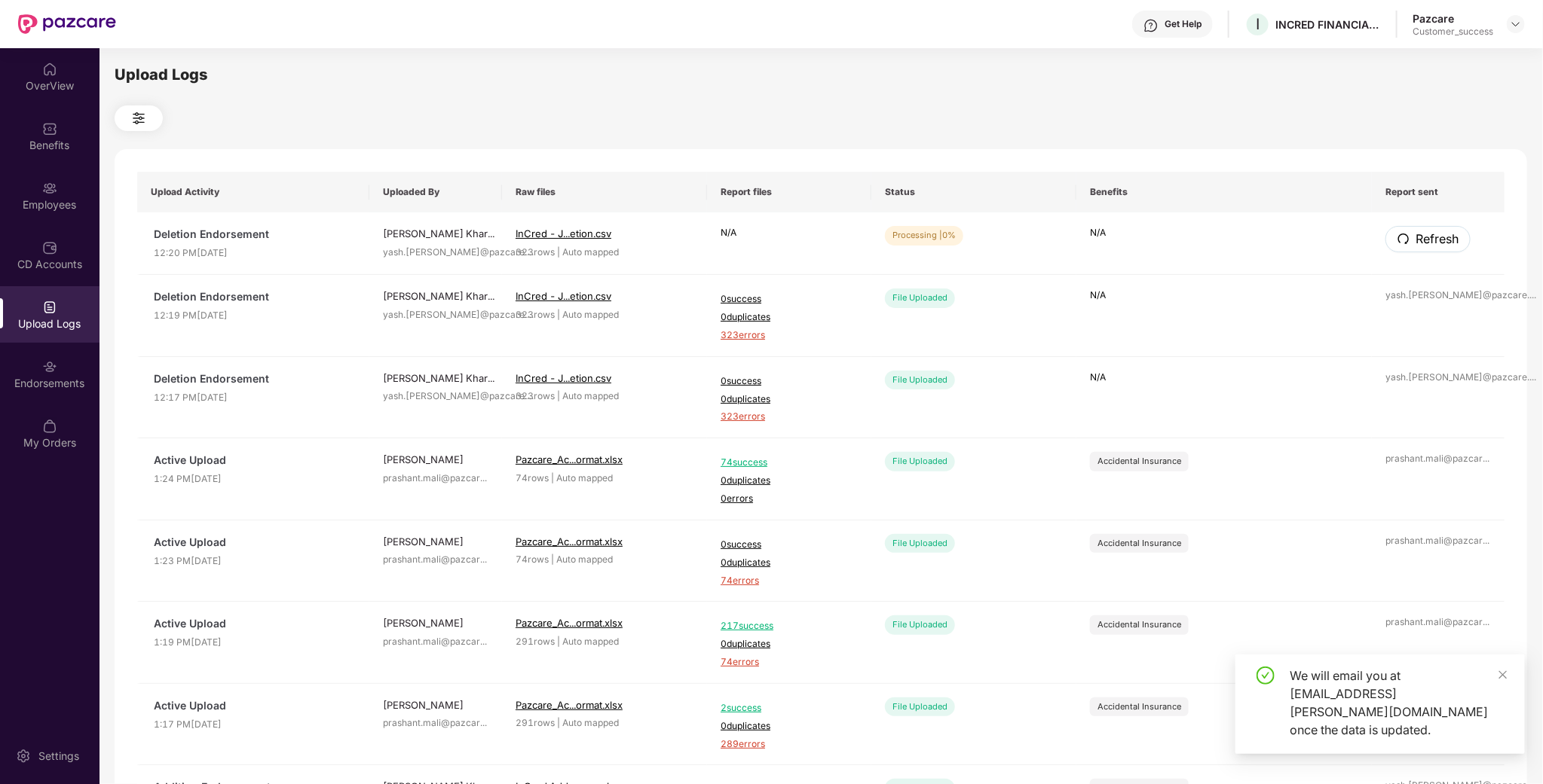
click at [1420, 236] on span "Refresh" at bounding box center [1437, 239] width 43 height 19
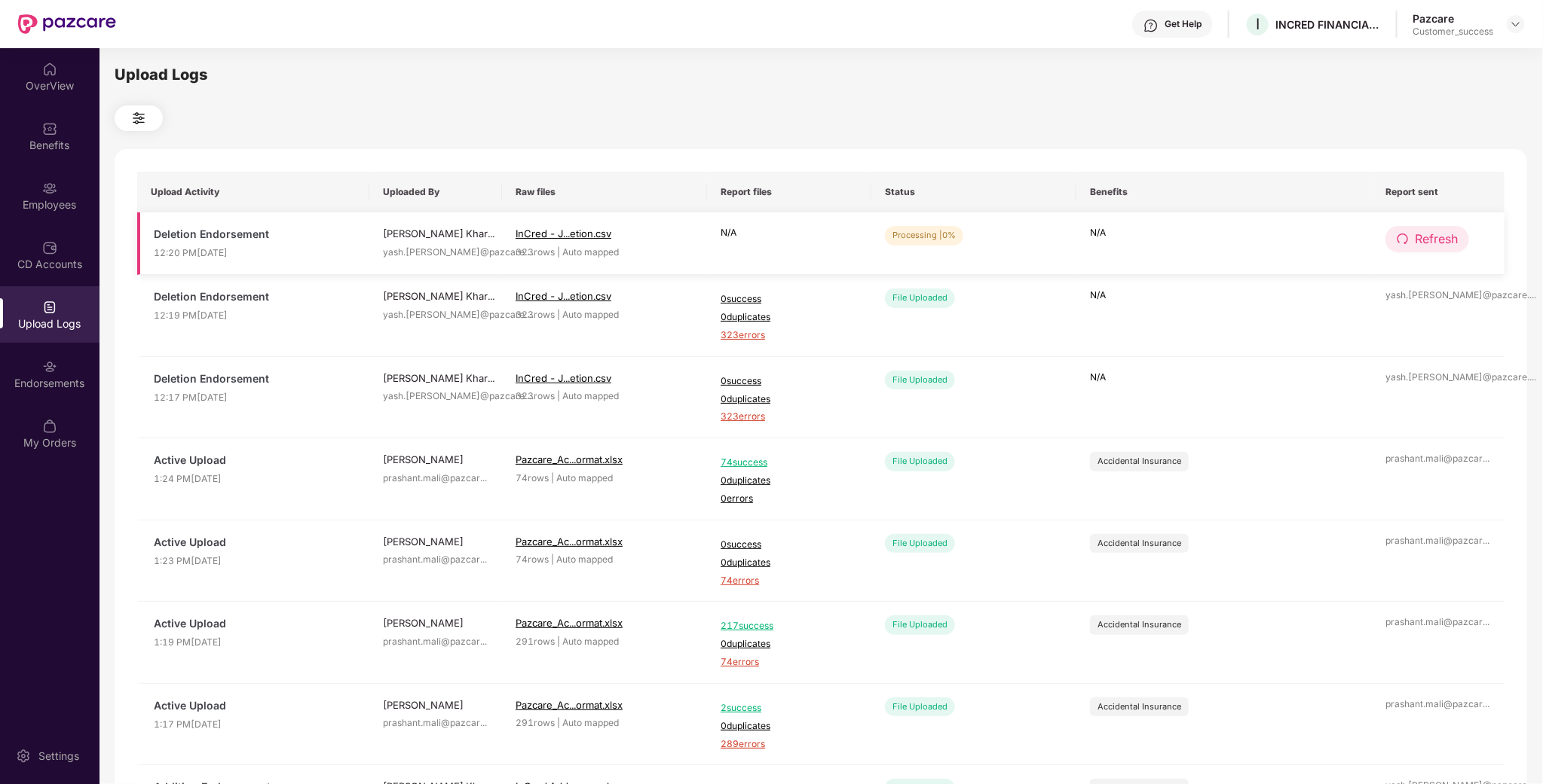
click at [1439, 230] on span "Refresh" at bounding box center [1436, 239] width 43 height 19
click at [1439, 230] on span "Refresh" at bounding box center [1437, 239] width 43 height 19
click at [1427, 247] on span "Refresh" at bounding box center [1437, 239] width 43 height 19
click at [1427, 247] on span "Refresh" at bounding box center [1437, 239] width 43 height 19
click at [1426, 247] on span "Refresh" at bounding box center [1437, 239] width 43 height 19
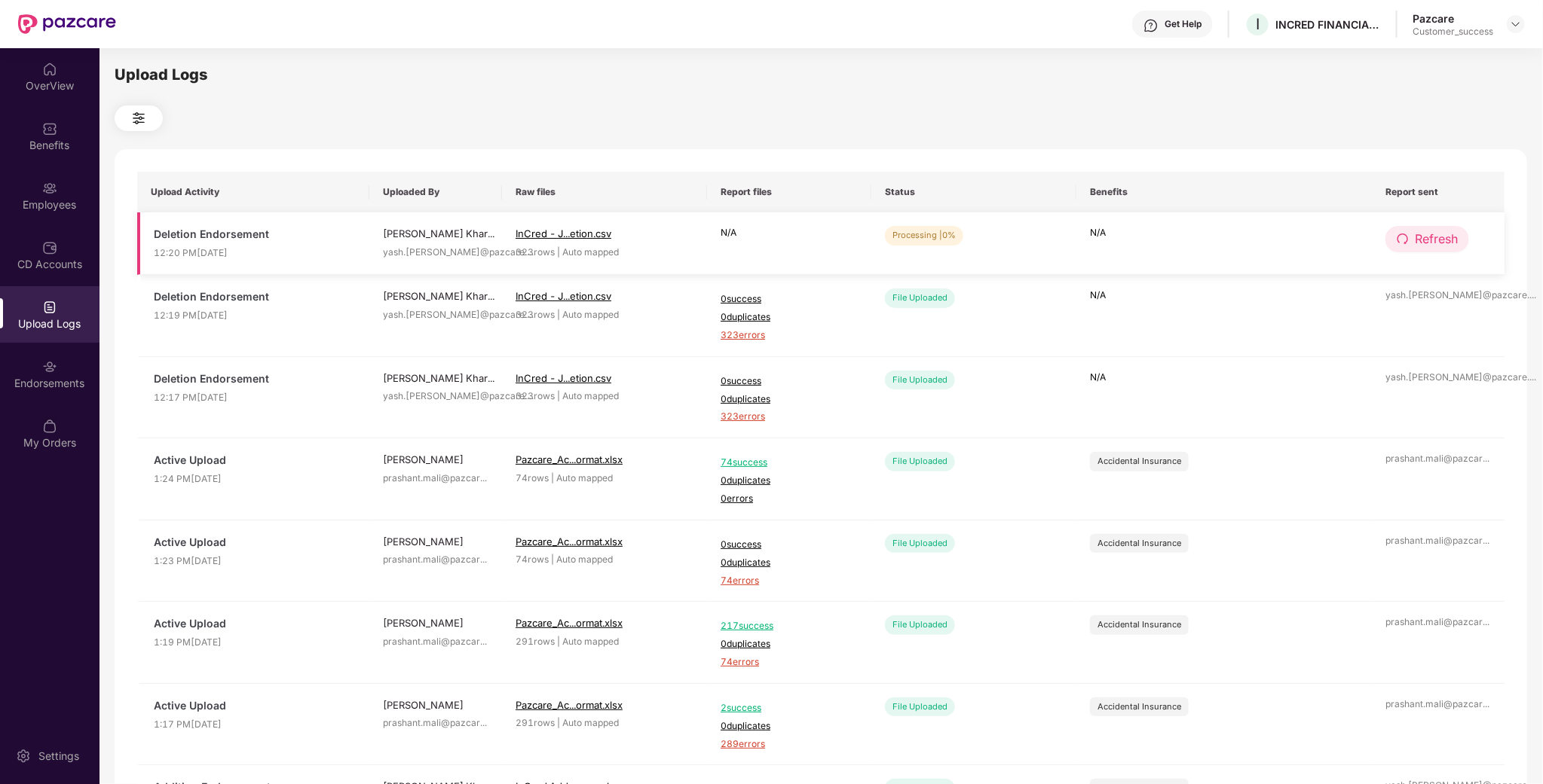
click at [1430, 226] on button "Refresh" at bounding box center [1427, 239] width 84 height 26
click at [1451, 238] on span "Refresh" at bounding box center [1436, 239] width 43 height 19
click at [1432, 244] on span "Refresh" at bounding box center [1436, 239] width 43 height 19
click at [1429, 241] on span "Refresh" at bounding box center [1436, 239] width 43 height 19
click at [1429, 241] on span "Refresh" at bounding box center [1437, 239] width 43 height 19
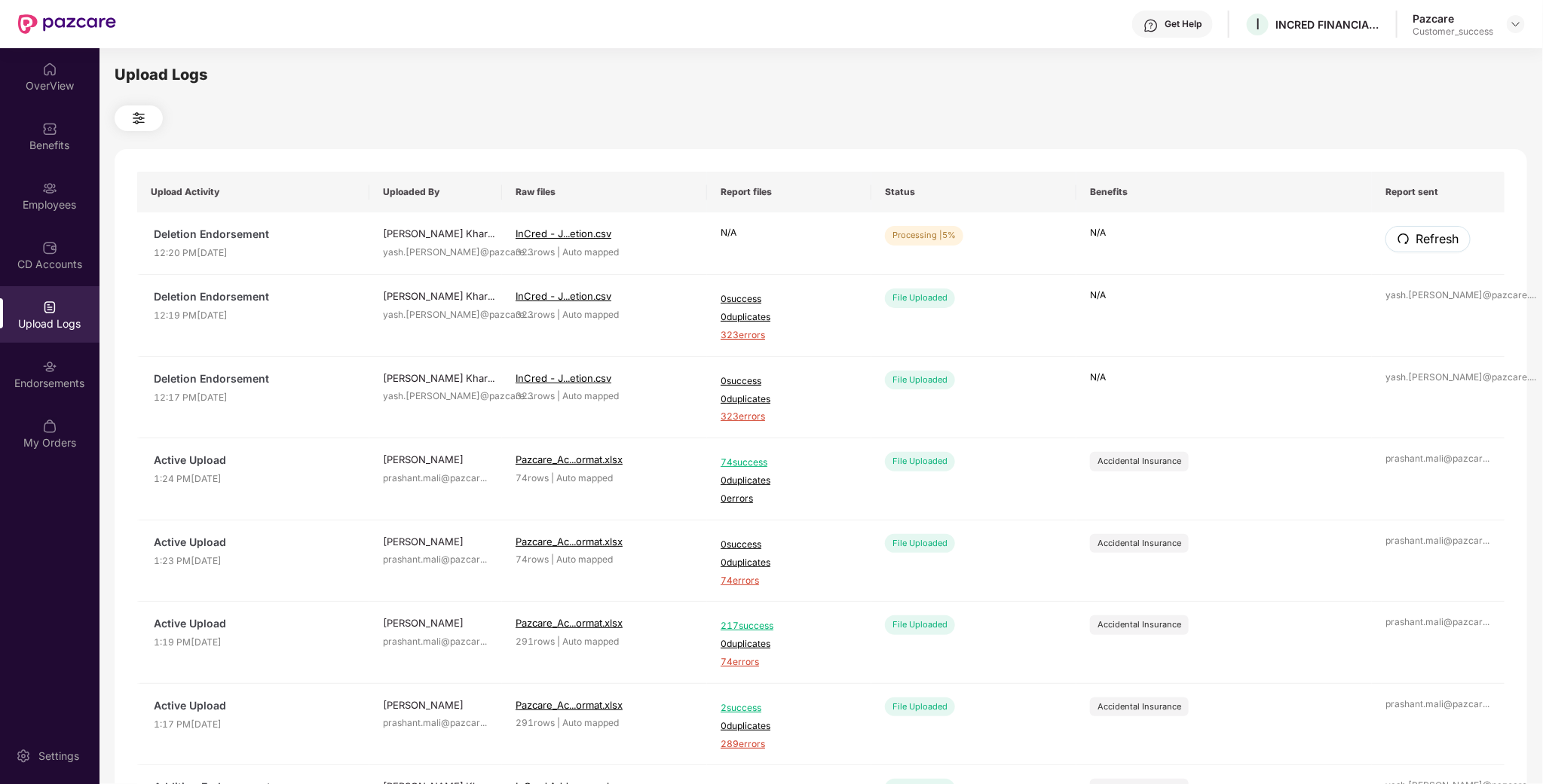
click at [1429, 241] on span "Refresh" at bounding box center [1437, 239] width 43 height 19
click at [1411, 236] on button "Refresh" at bounding box center [1428, 239] width 85 height 26
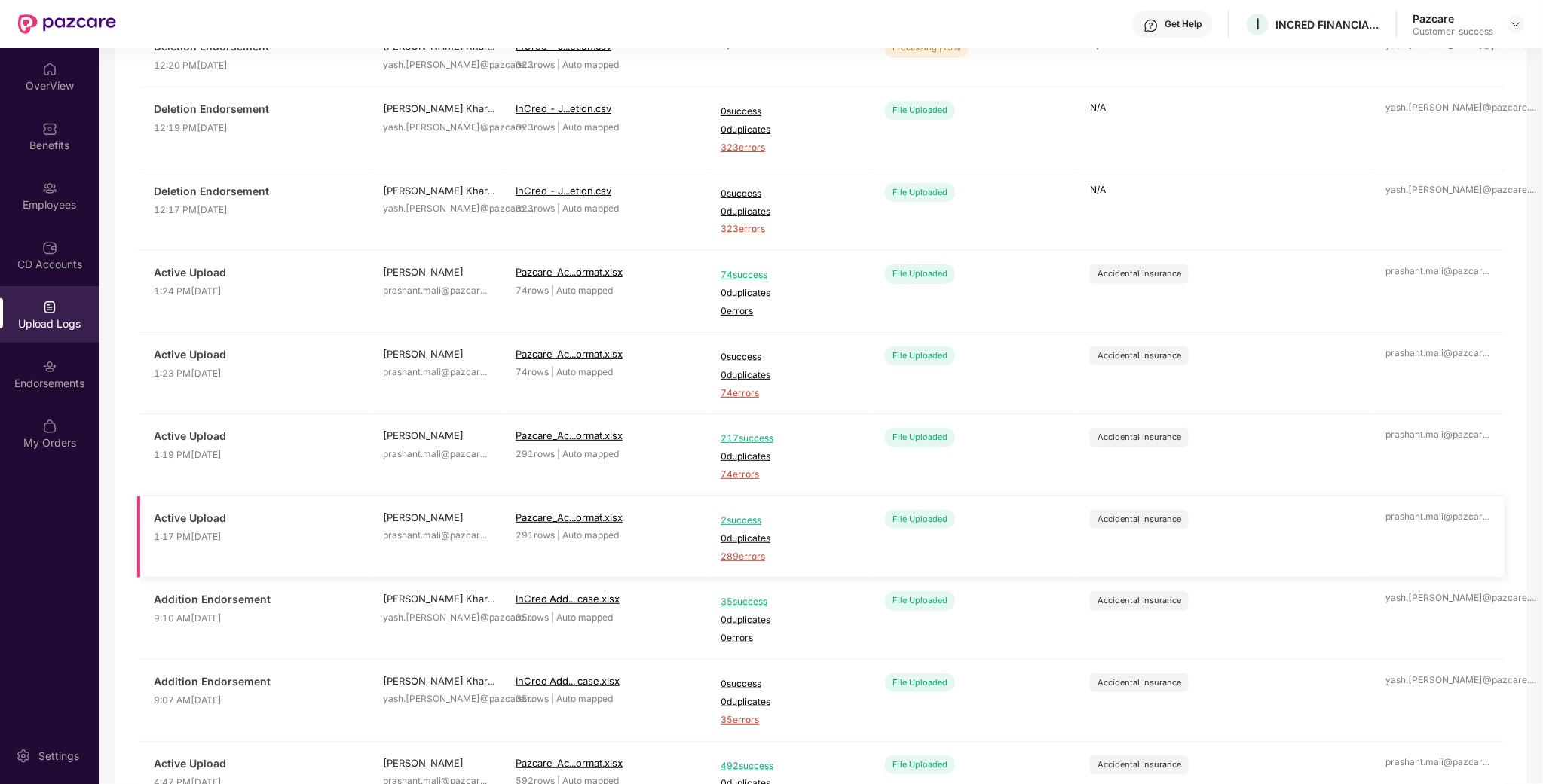
scroll to position [226, 0]
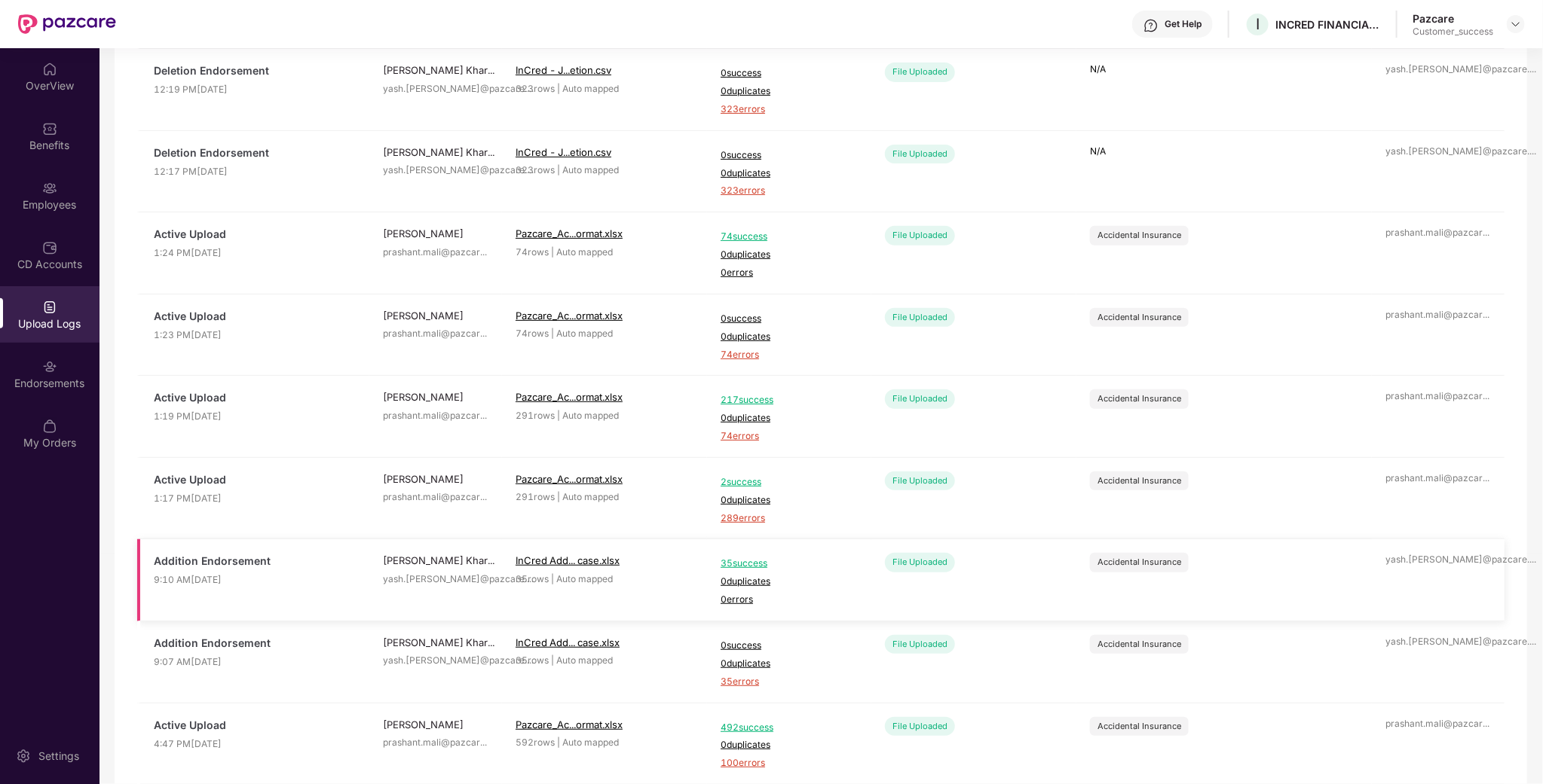
click at [743, 566] on span "35 success" at bounding box center [789, 564] width 137 height 14
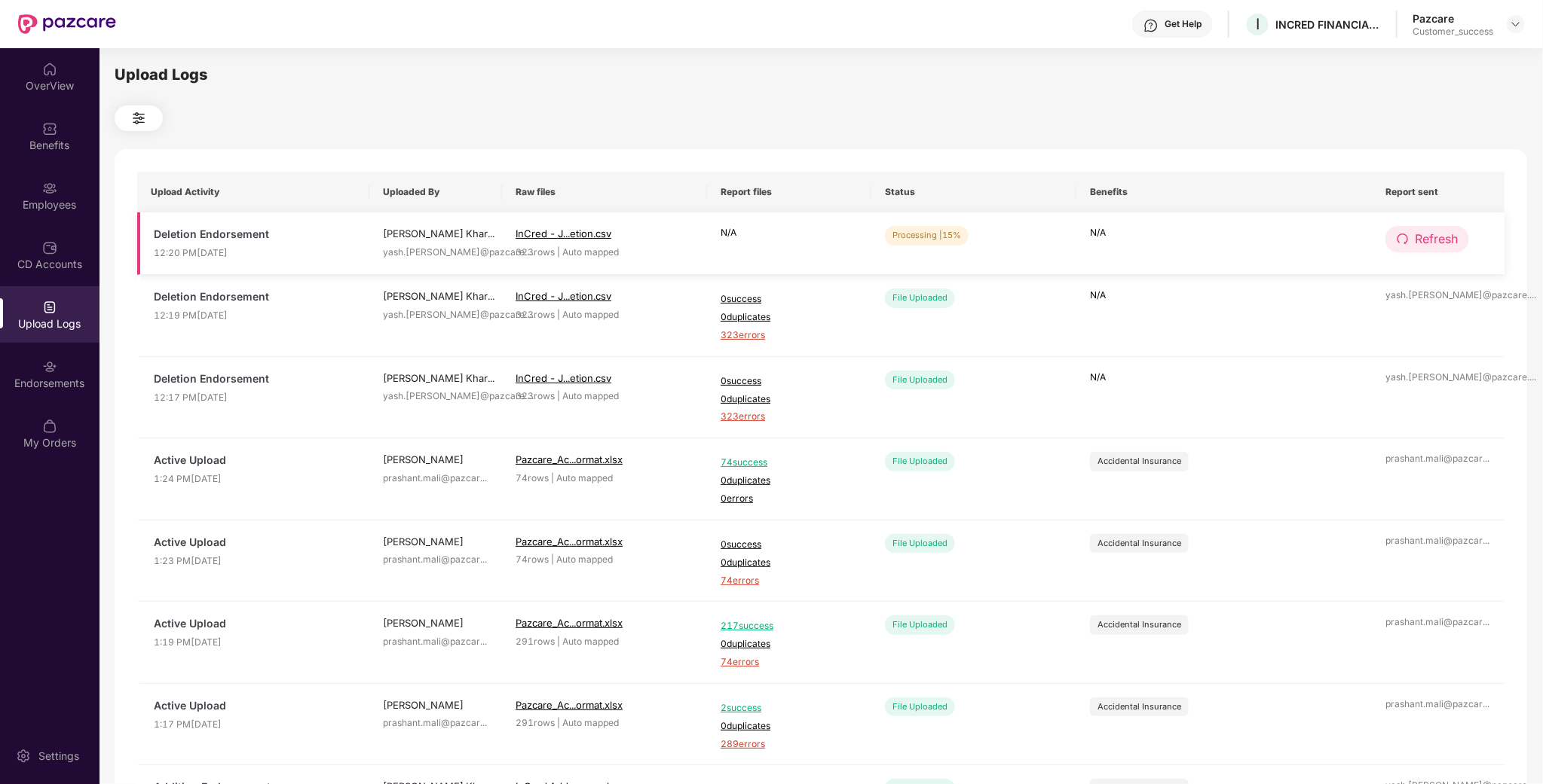
click at [1434, 236] on span "Refresh" at bounding box center [1436, 239] width 43 height 19
click at [1434, 236] on span "Refresh" at bounding box center [1437, 239] width 43 height 19
click at [86, 170] on div "Employees" at bounding box center [49, 195] width 99 height 57
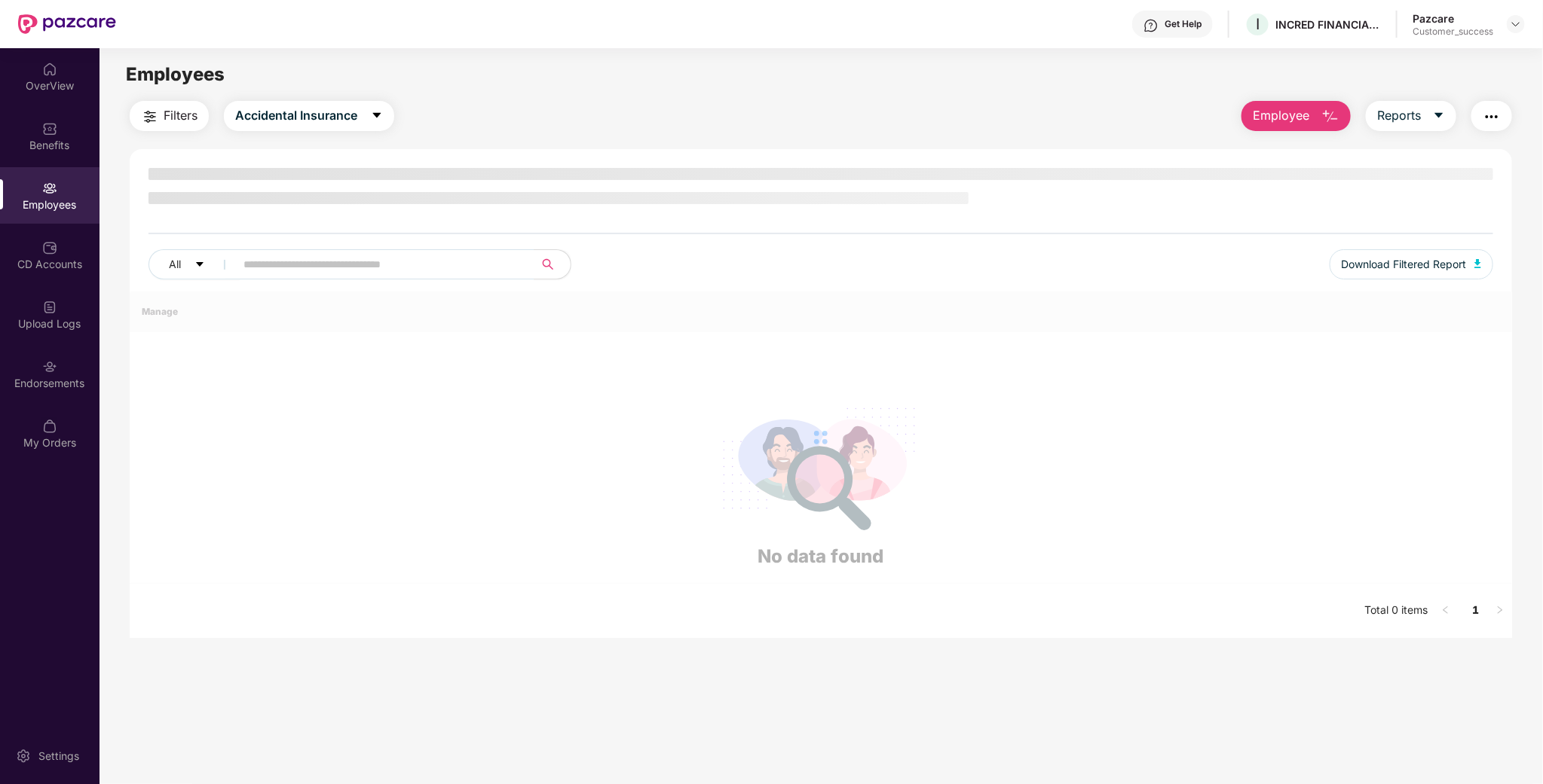
click at [1314, 95] on main "Employees Filters Accidental Insurance Employee Reports All Download Filtered R…" at bounding box center [821, 440] width 1443 height 784
click at [1293, 116] on span "Employee" at bounding box center [1281, 115] width 57 height 19
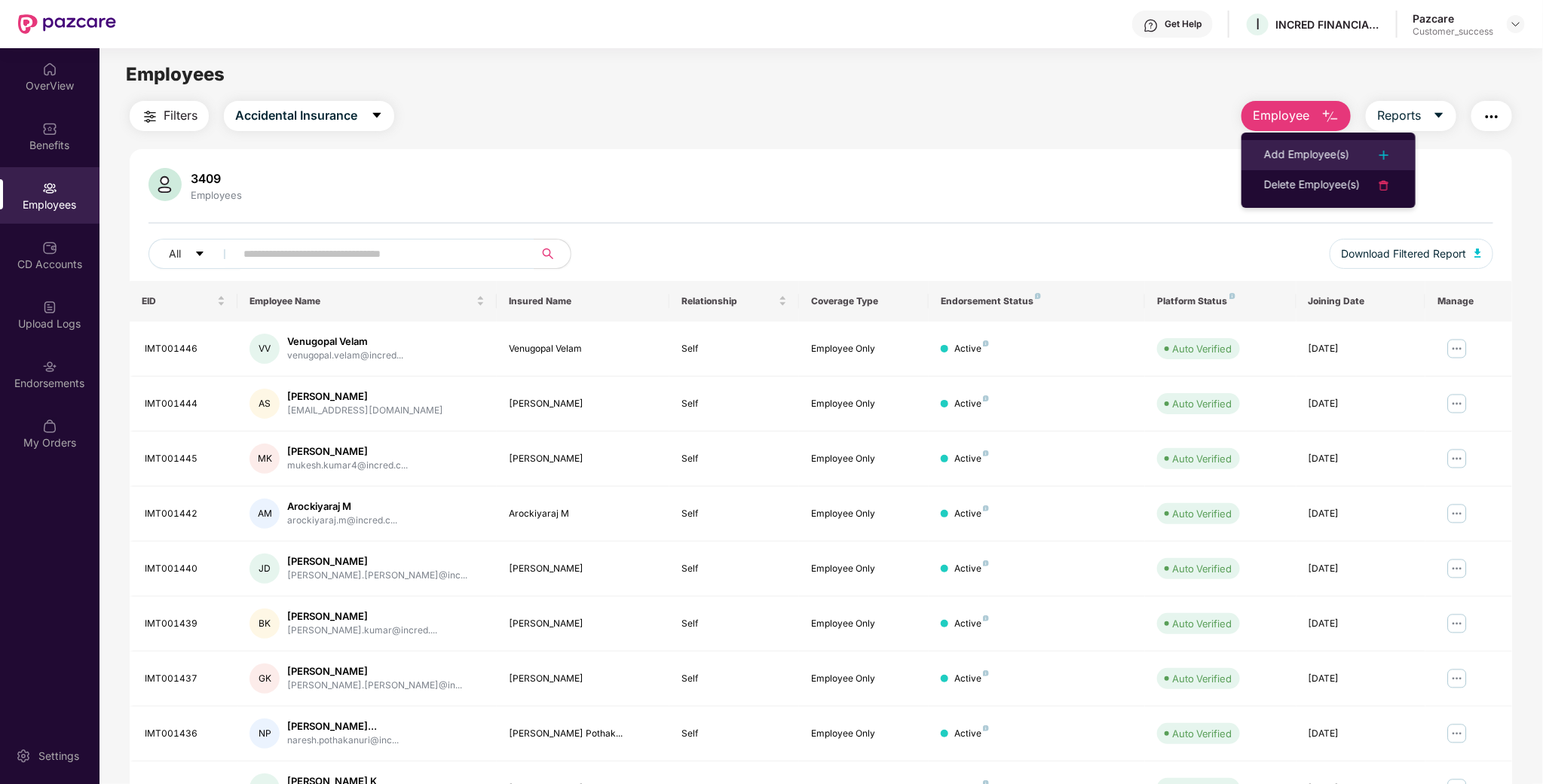
click at [1282, 149] on div "Add Employee(s)" at bounding box center [1307, 155] width 85 height 18
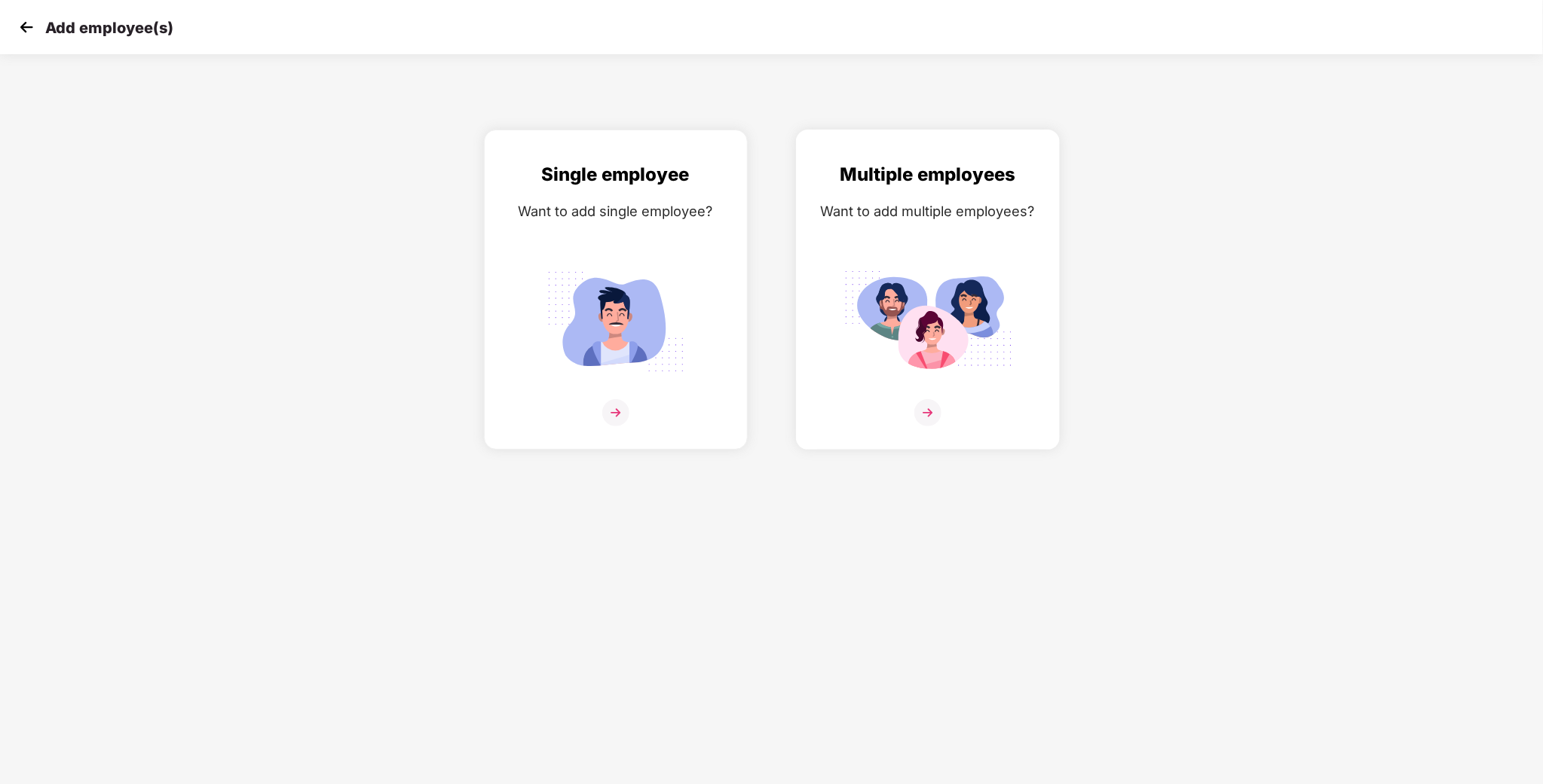
click at [878, 216] on div "Want to add multiple employees?" at bounding box center [927, 211] width 232 height 22
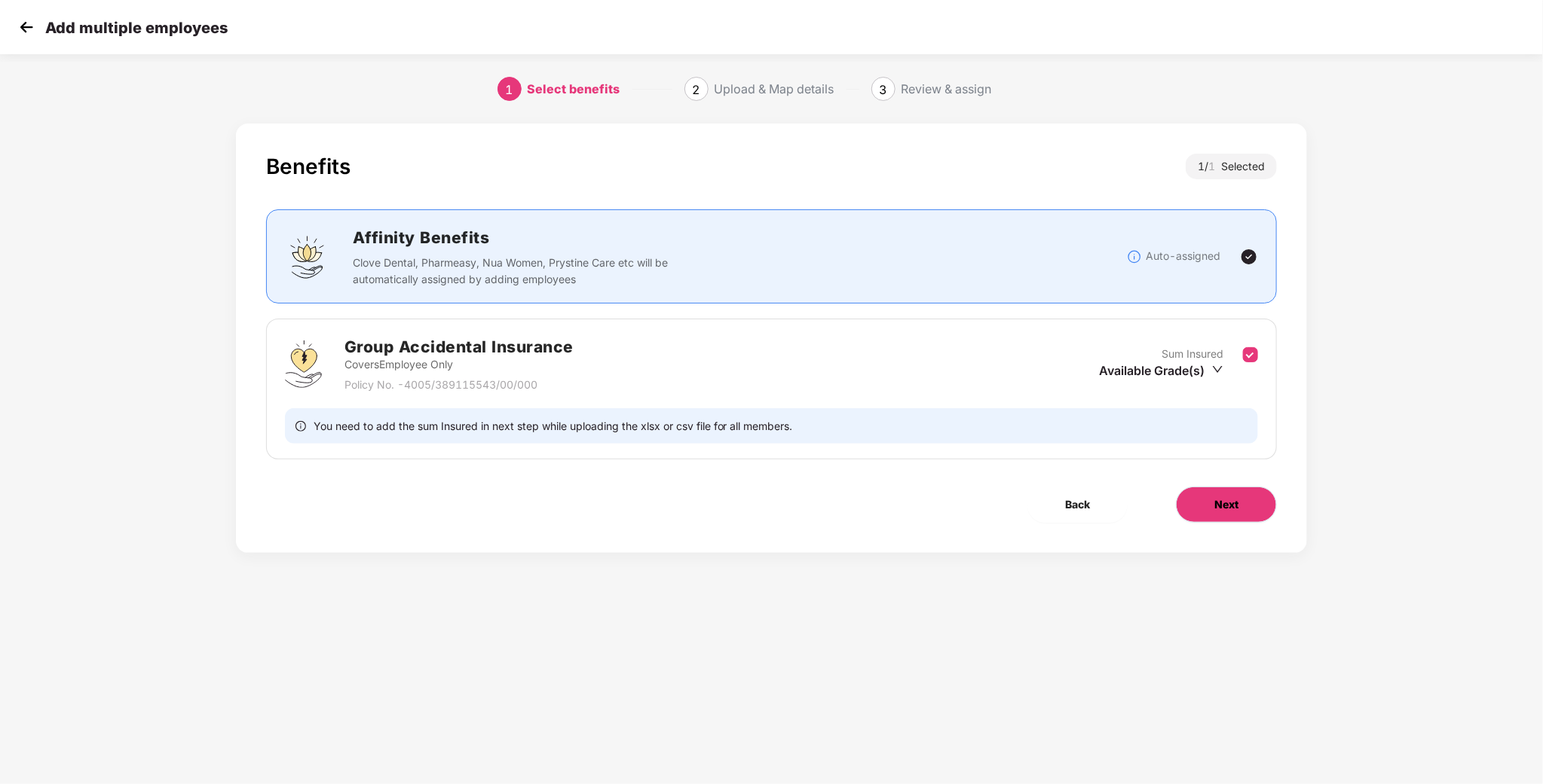
click at [1230, 496] on button "Next" at bounding box center [1226, 505] width 101 height 36
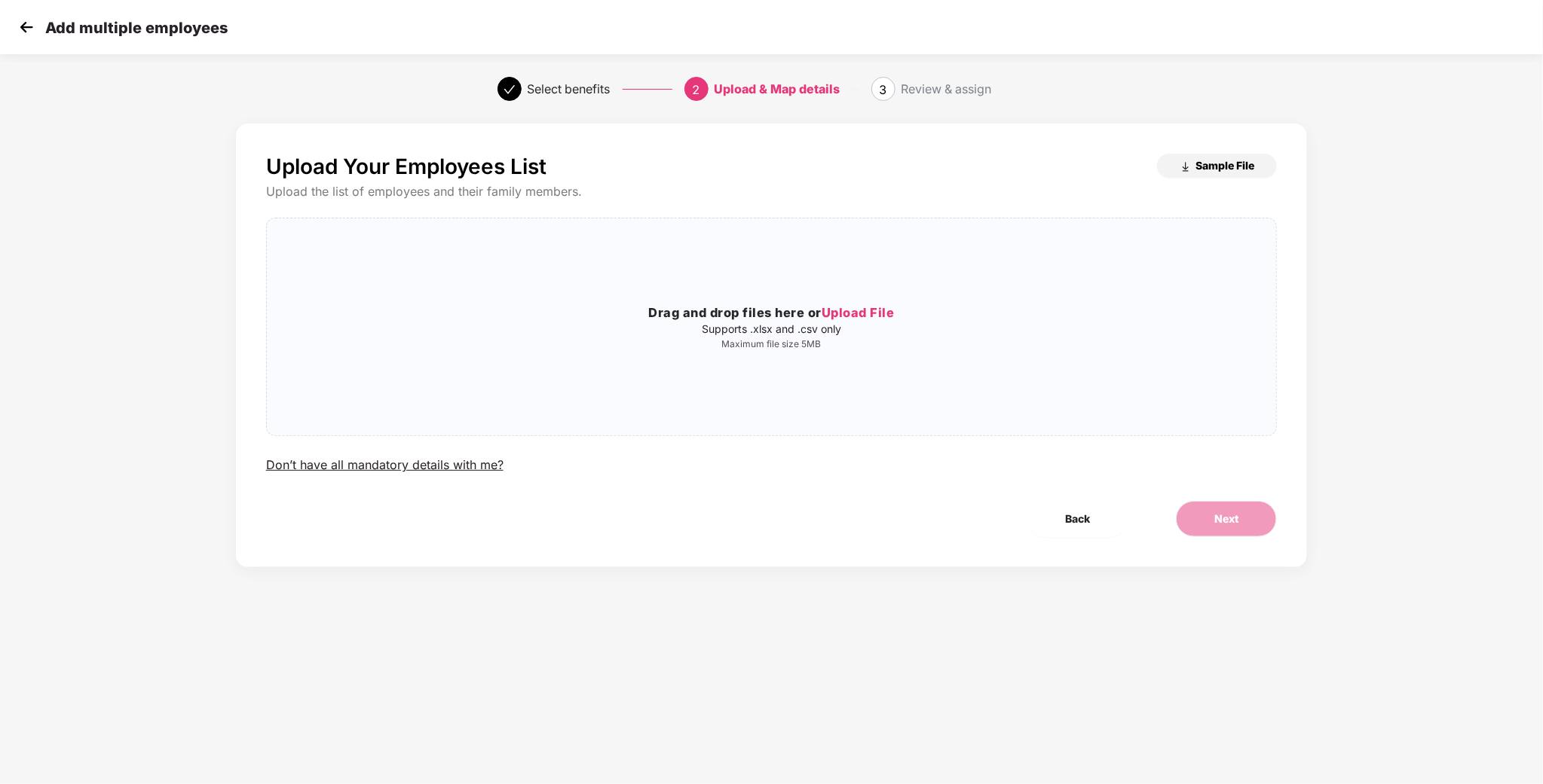
click at [1239, 165] on span "Sample File" at bounding box center [1225, 165] width 59 height 14
click at [10, 27] on div "Add multiple employees" at bounding box center [772, 27] width 1543 height 54
click at [61, 23] on p "Add multiple employees" at bounding box center [136, 28] width 182 height 18
click at [25, 26] on img at bounding box center [26, 27] width 23 height 23
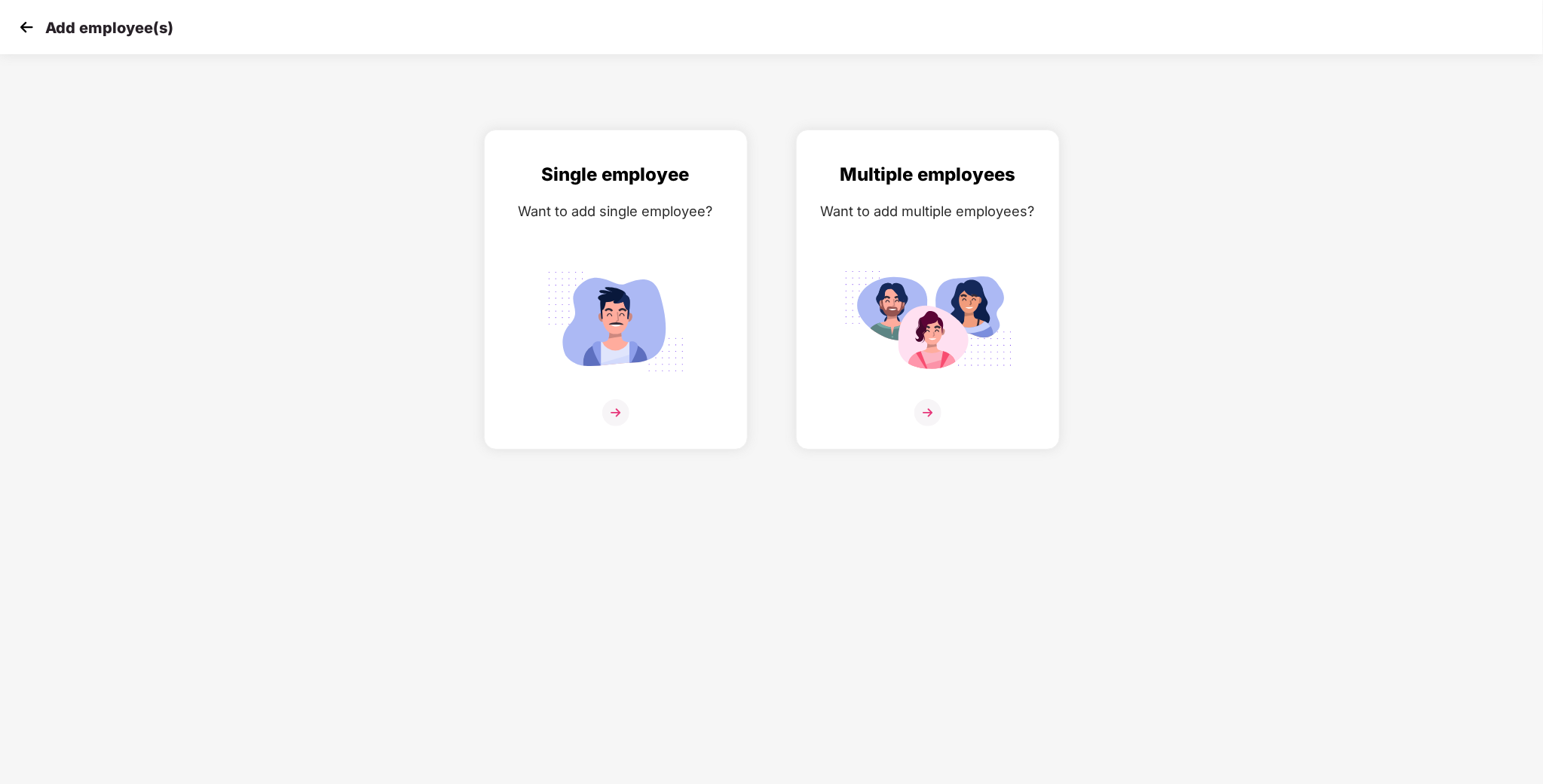
click at [15, 16] on img at bounding box center [26, 27] width 23 height 23
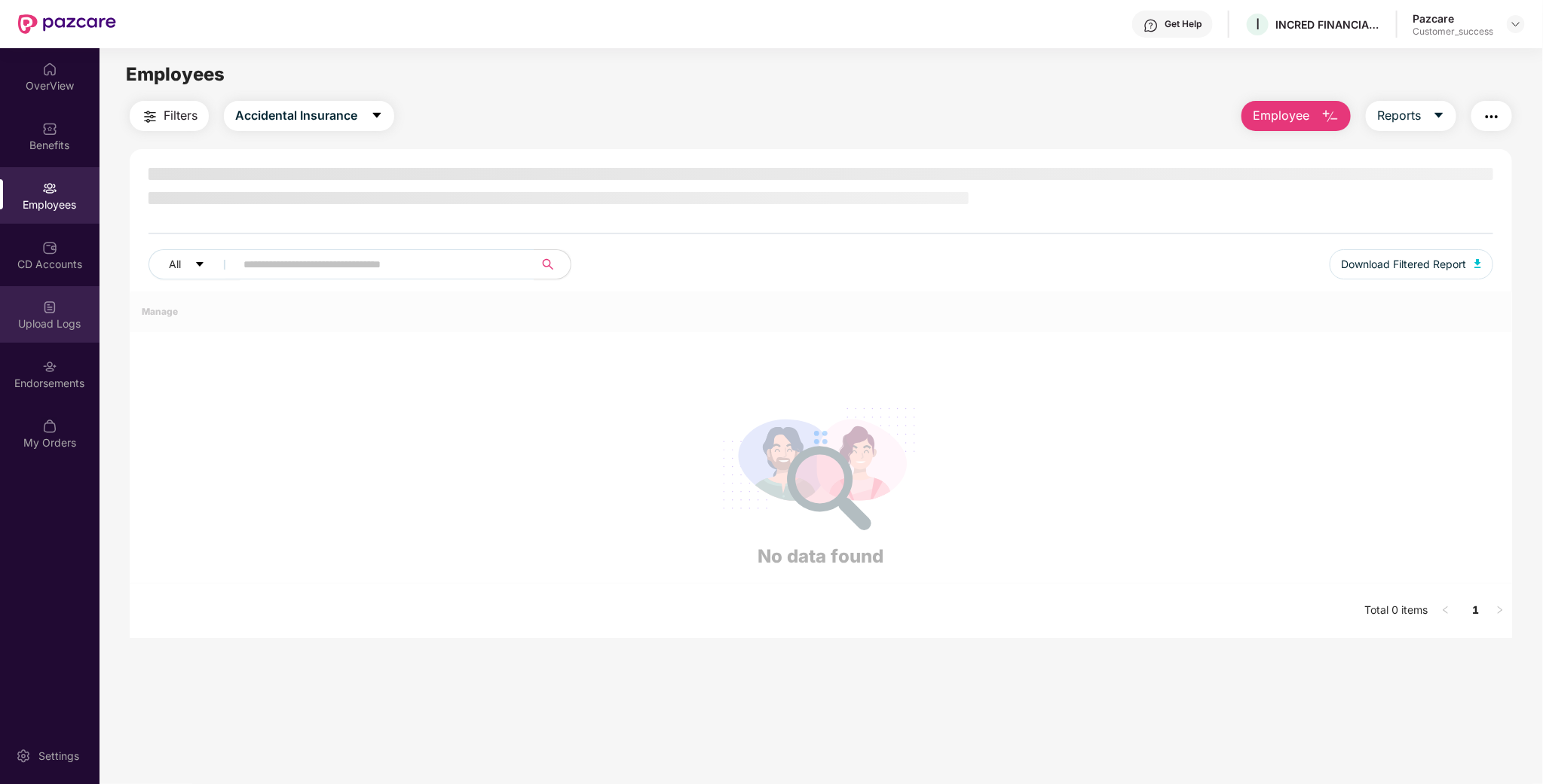
click at [62, 296] on div "Upload Logs" at bounding box center [49, 314] width 99 height 57
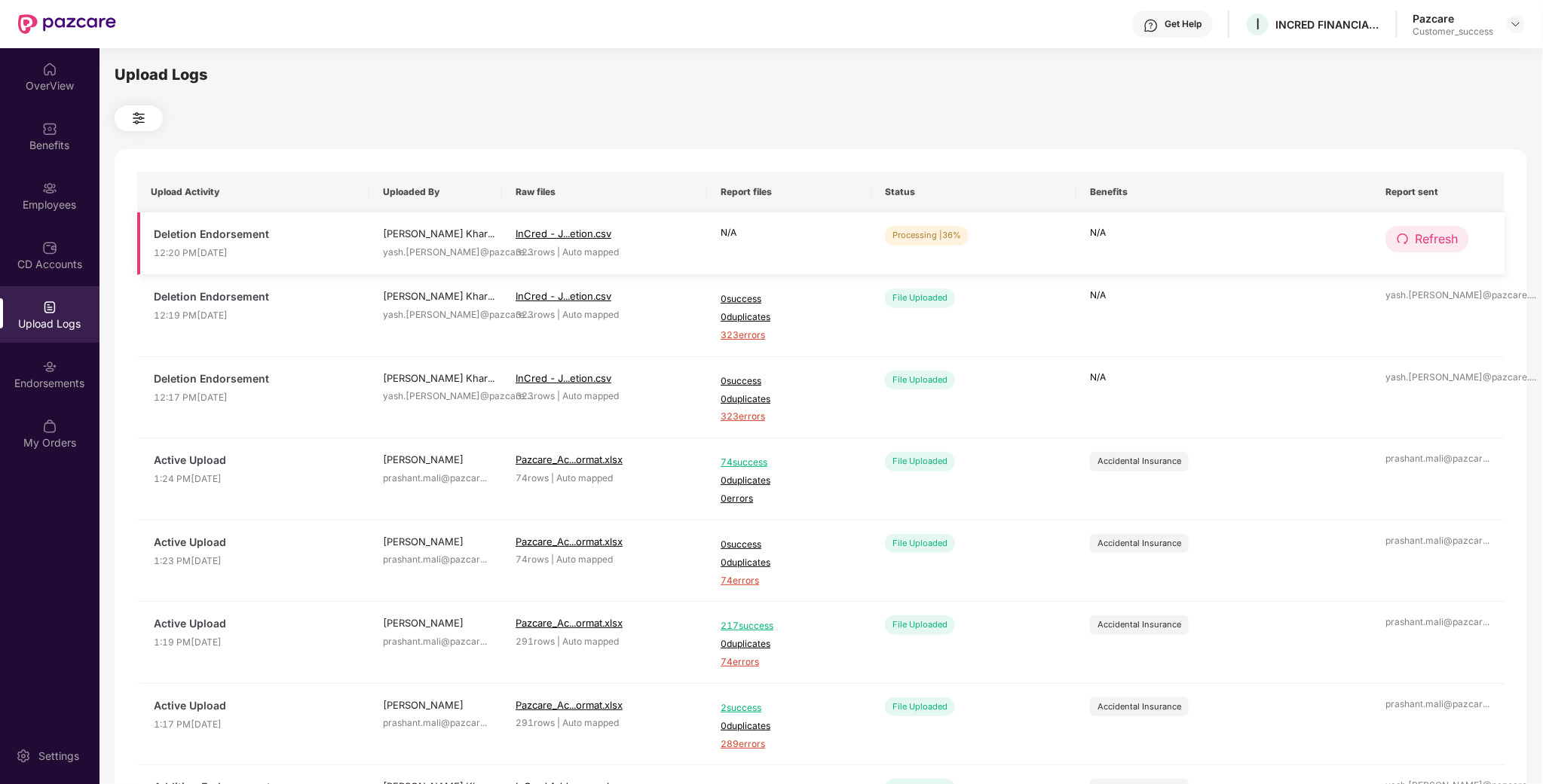
click at [1429, 252] on button "Refresh" at bounding box center [1427, 239] width 84 height 26
click at [1441, 232] on span "Refresh" at bounding box center [1437, 239] width 43 height 19
click at [1429, 242] on span "Refresh" at bounding box center [1437, 239] width 43 height 19
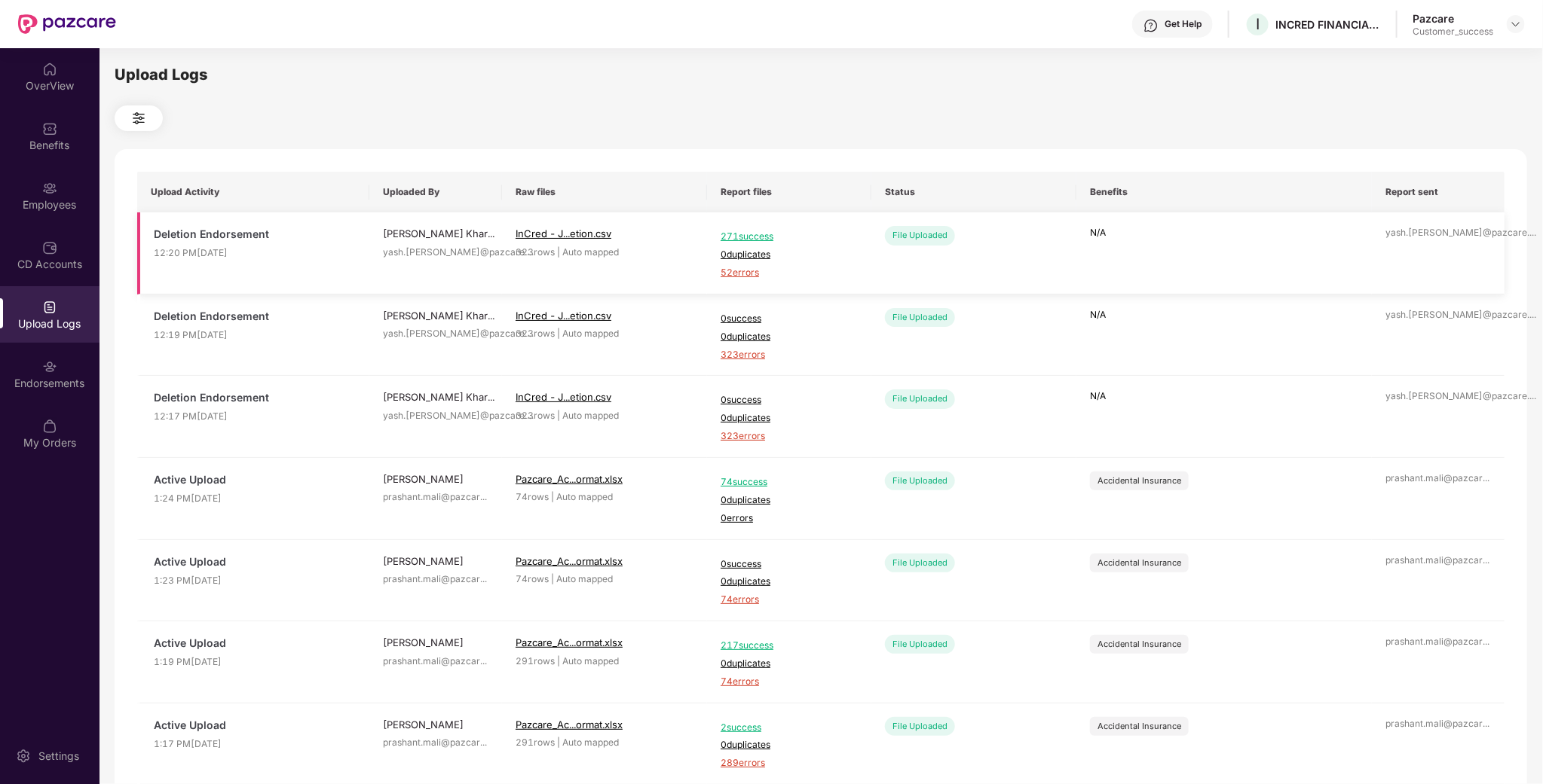
click at [722, 269] on span "52 errors" at bounding box center [789, 272] width 137 height 14
click at [58, 200] on div "Employees" at bounding box center [49, 205] width 99 height 15
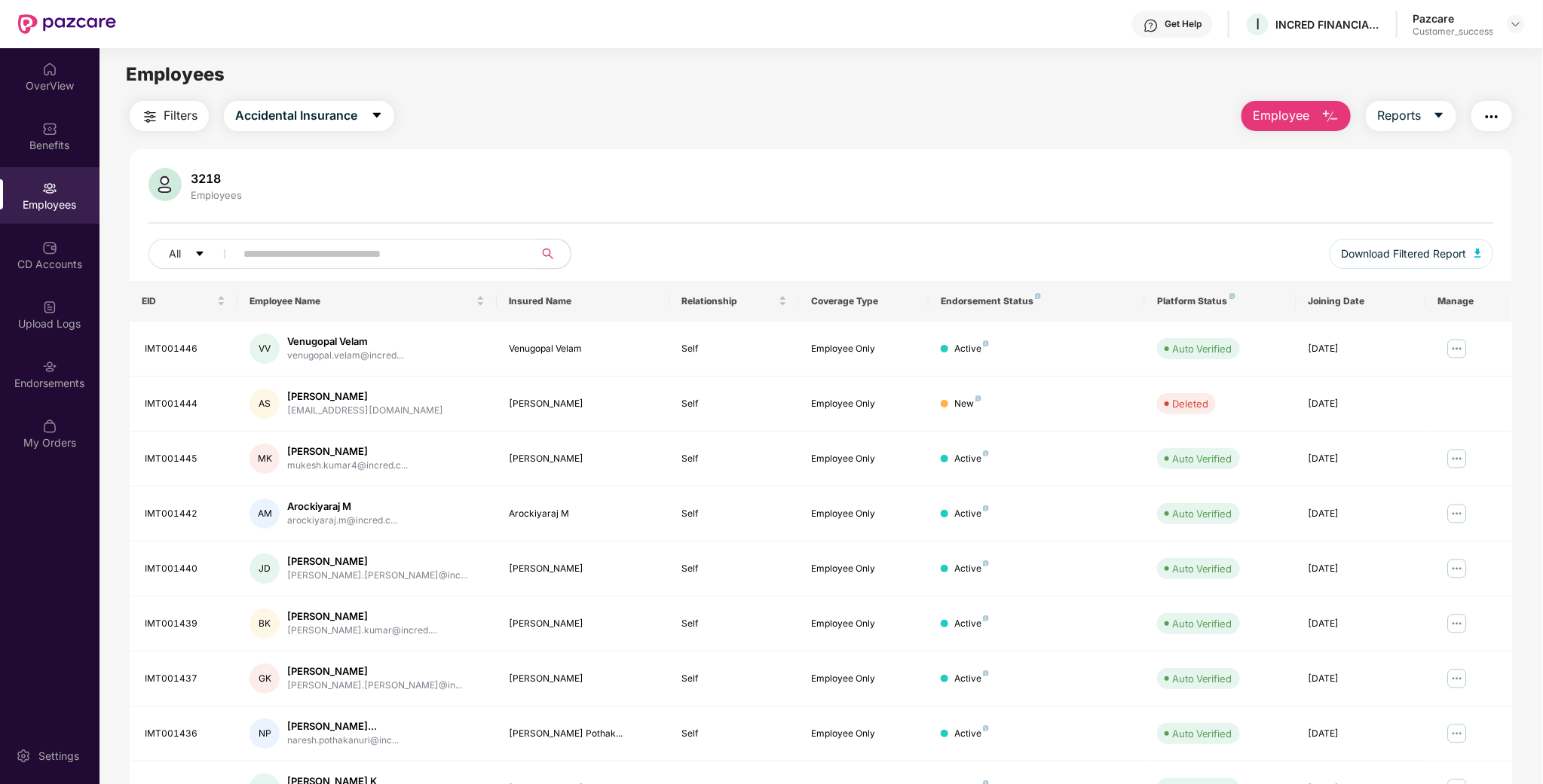
click at [1298, 114] on span "Employee" at bounding box center [1281, 115] width 57 height 19
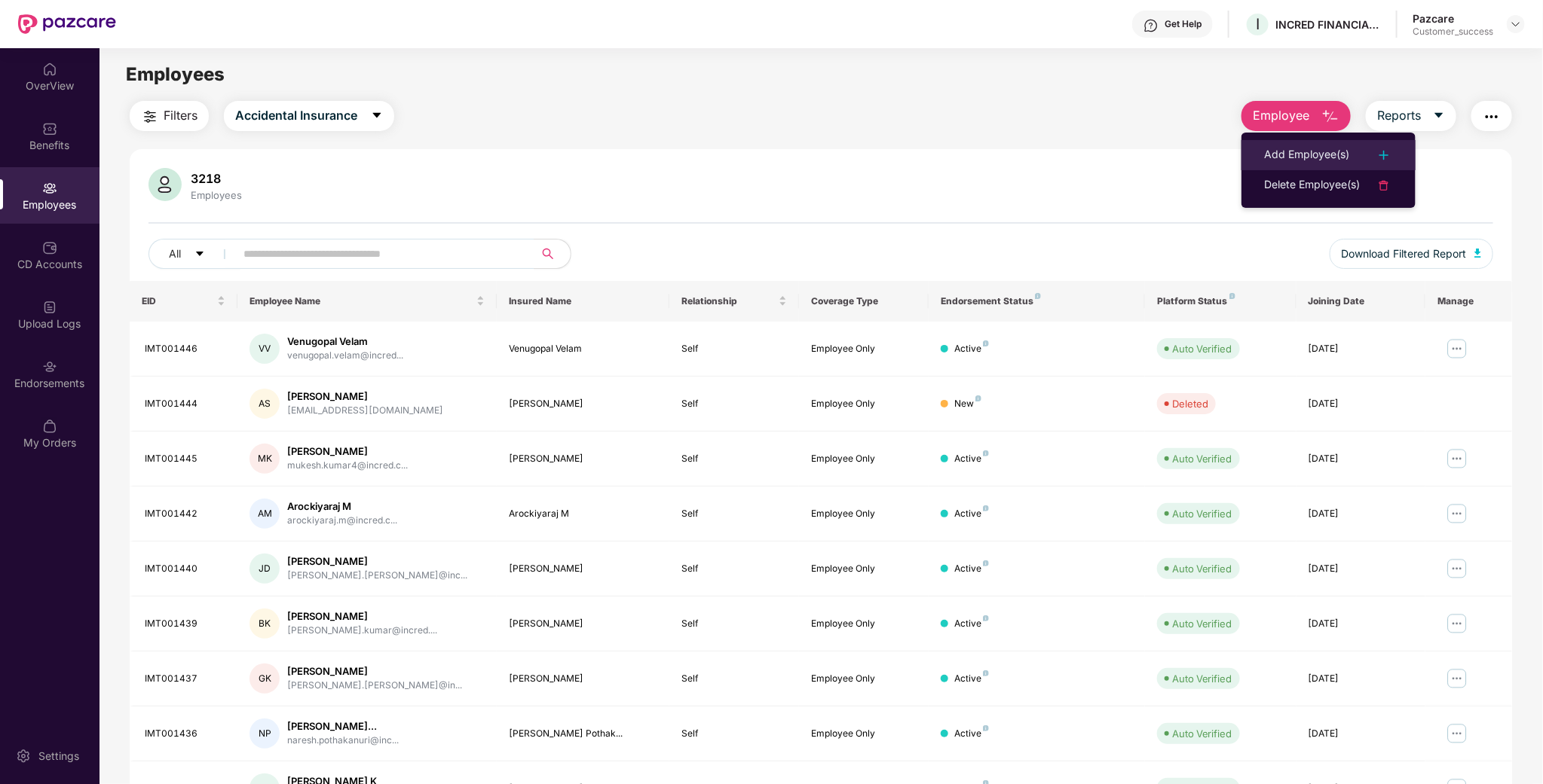
click at [1300, 148] on div "Add Employee(s)" at bounding box center [1307, 155] width 85 height 18
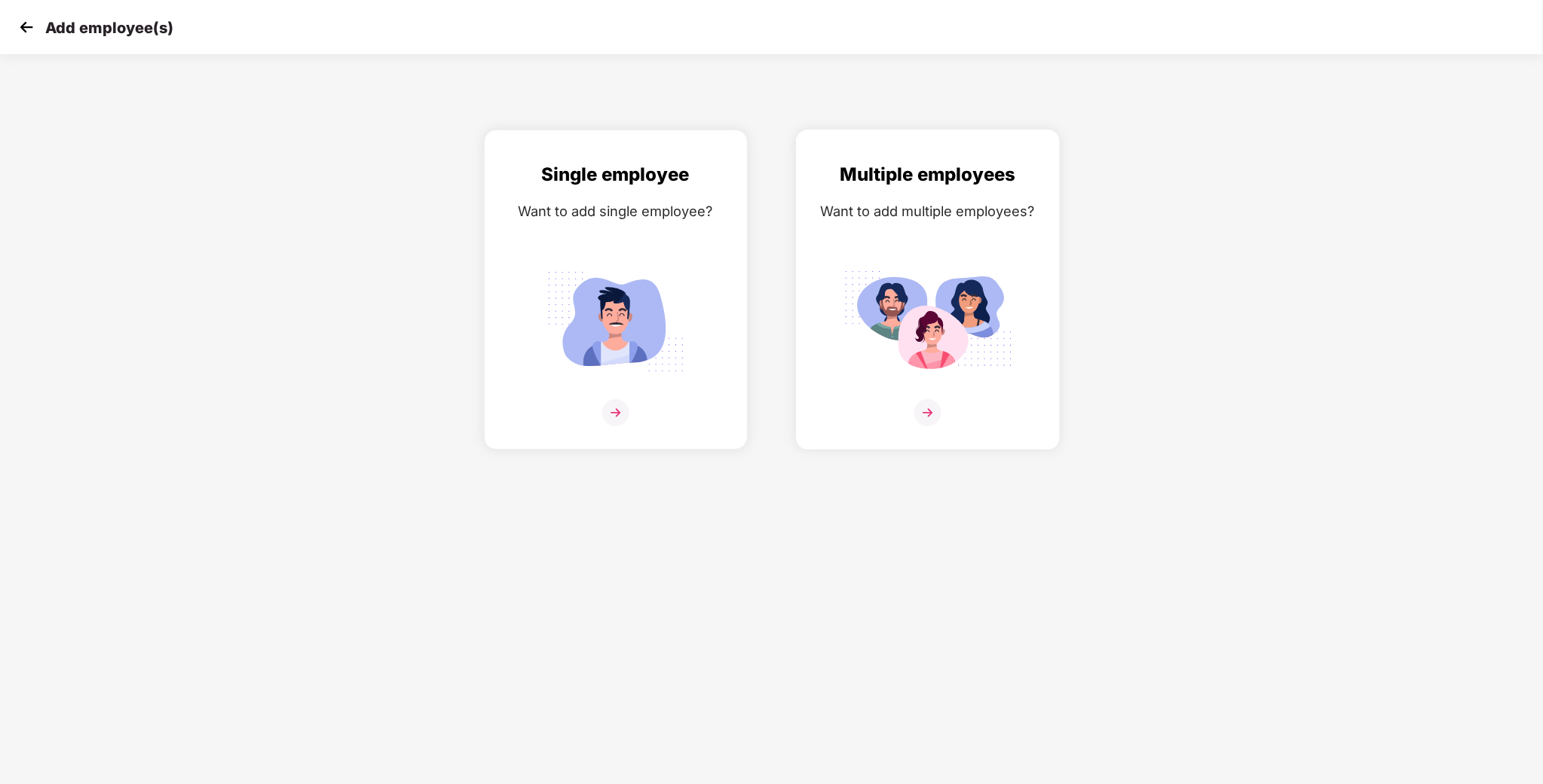
click at [1024, 232] on div "Multiple employees Want to add multiple employees?" at bounding box center [927, 303] width 232 height 285
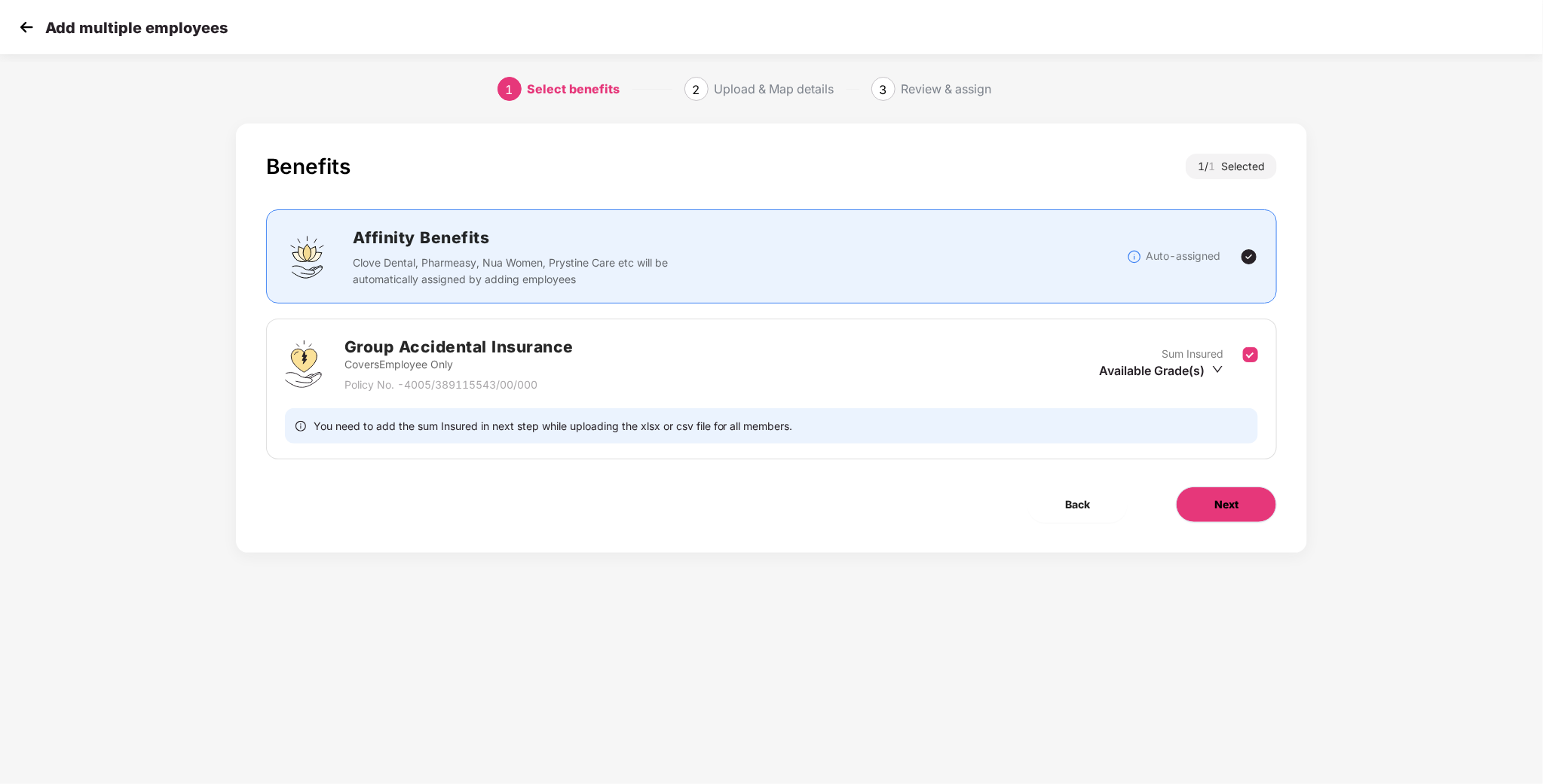
click at [1248, 512] on button "Next" at bounding box center [1226, 505] width 101 height 36
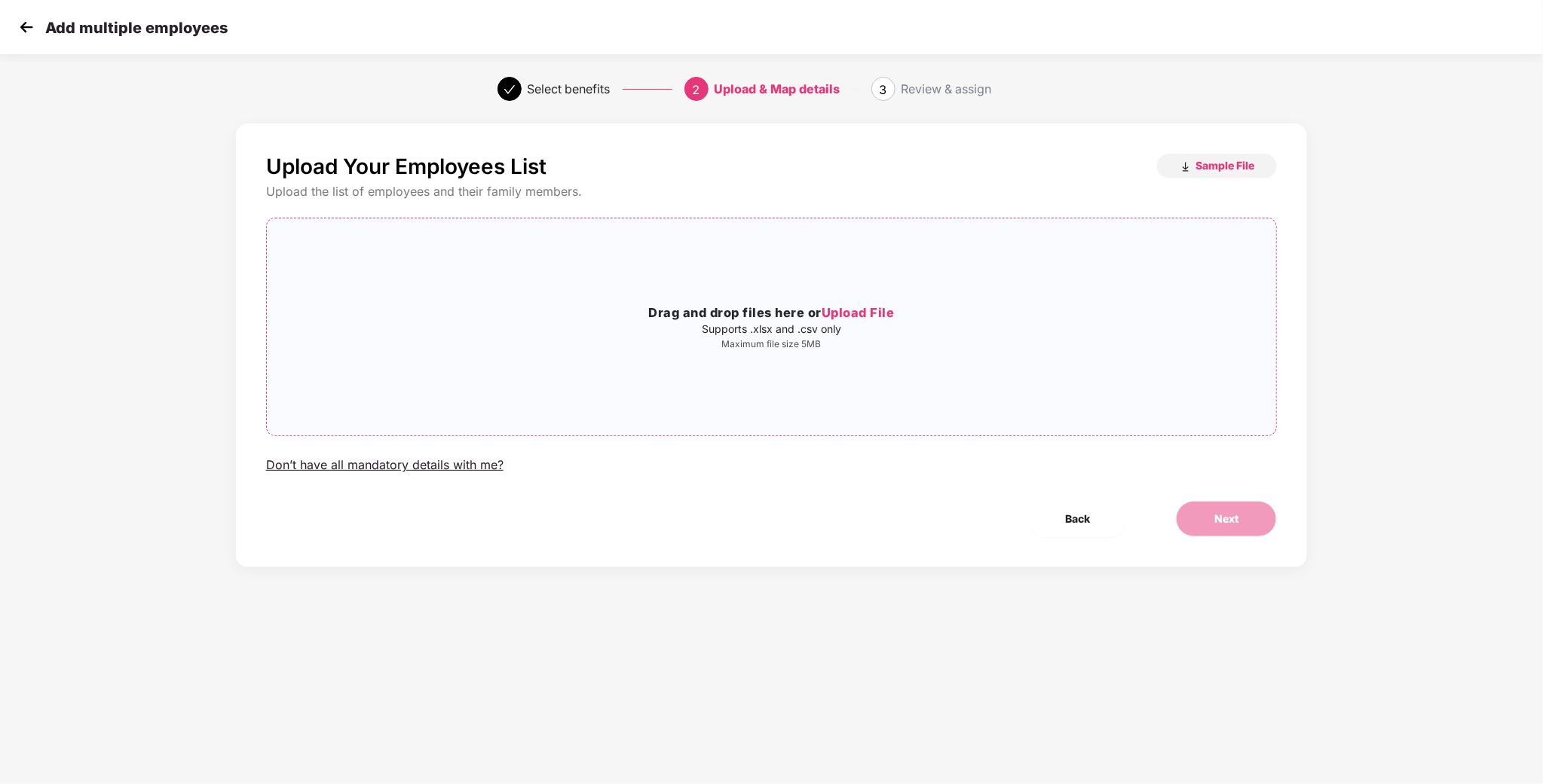
click at [970, 324] on p "Supports .xlsx and .csv only" at bounding box center [772, 329] width 1010 height 12
click at [1205, 581] on div "Upload Your Employees List Sample File Upload the list of employees and their f…" at bounding box center [772, 360] width 1072 height 489
click at [857, 325] on div "InCred - July Addition.xlsx" at bounding box center [772, 327] width 194 height 41
click at [846, 323] on icon "close" at bounding box center [851, 327] width 11 height 11
click at [1220, 522] on span "Next" at bounding box center [1227, 519] width 24 height 17
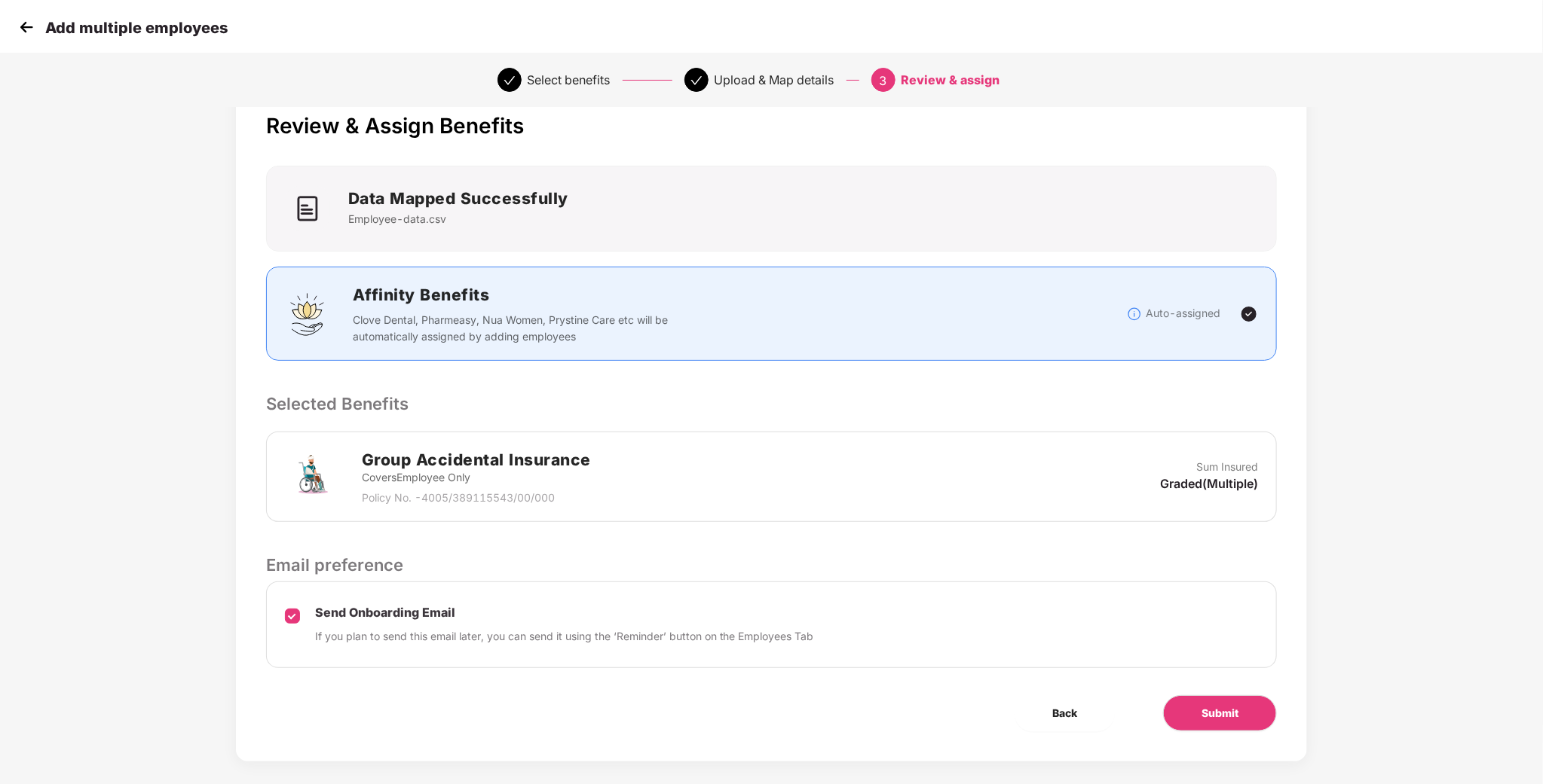
scroll to position [59, 0]
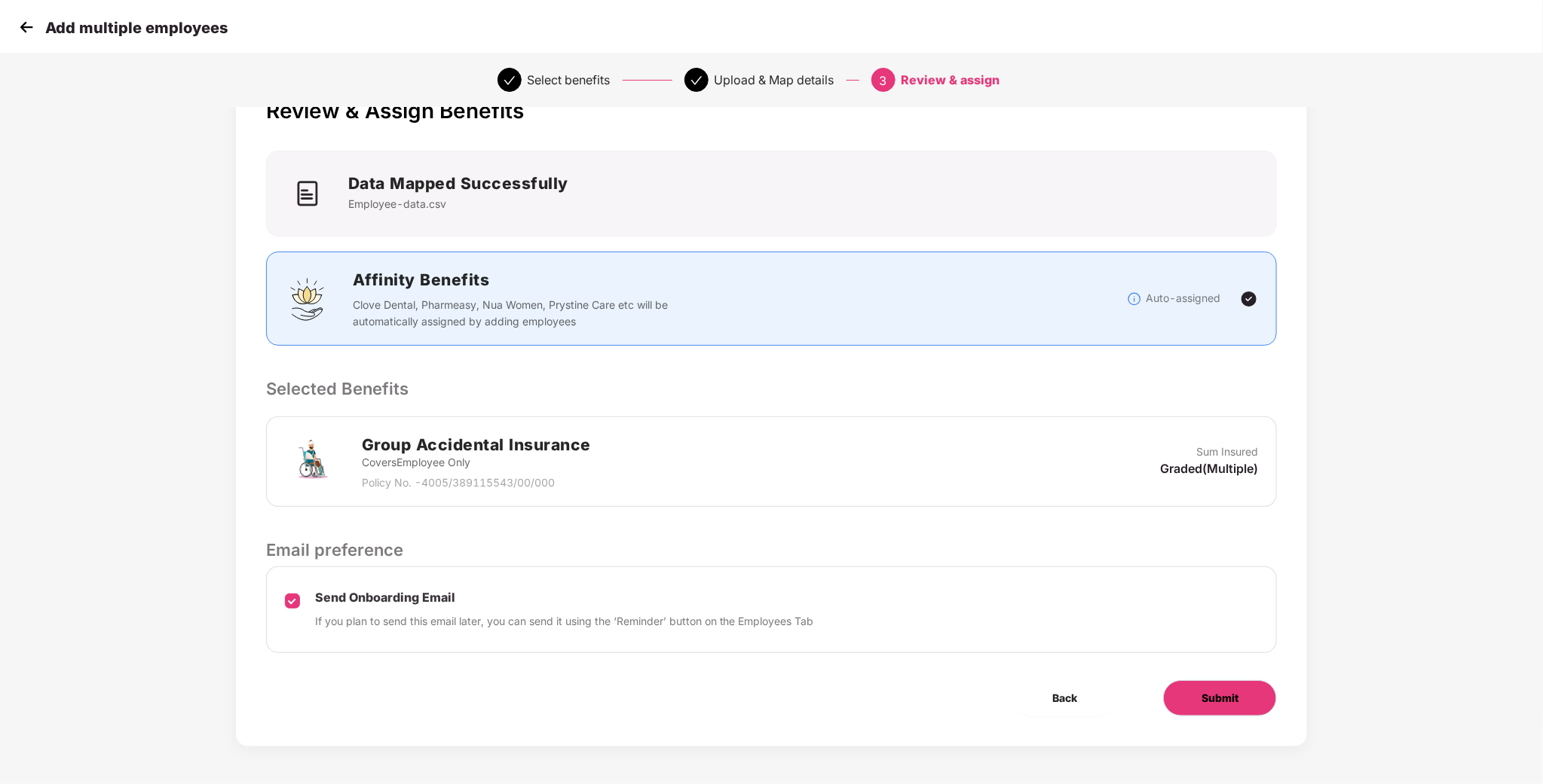
click at [1203, 692] on button "Submit" at bounding box center [1220, 698] width 114 height 36
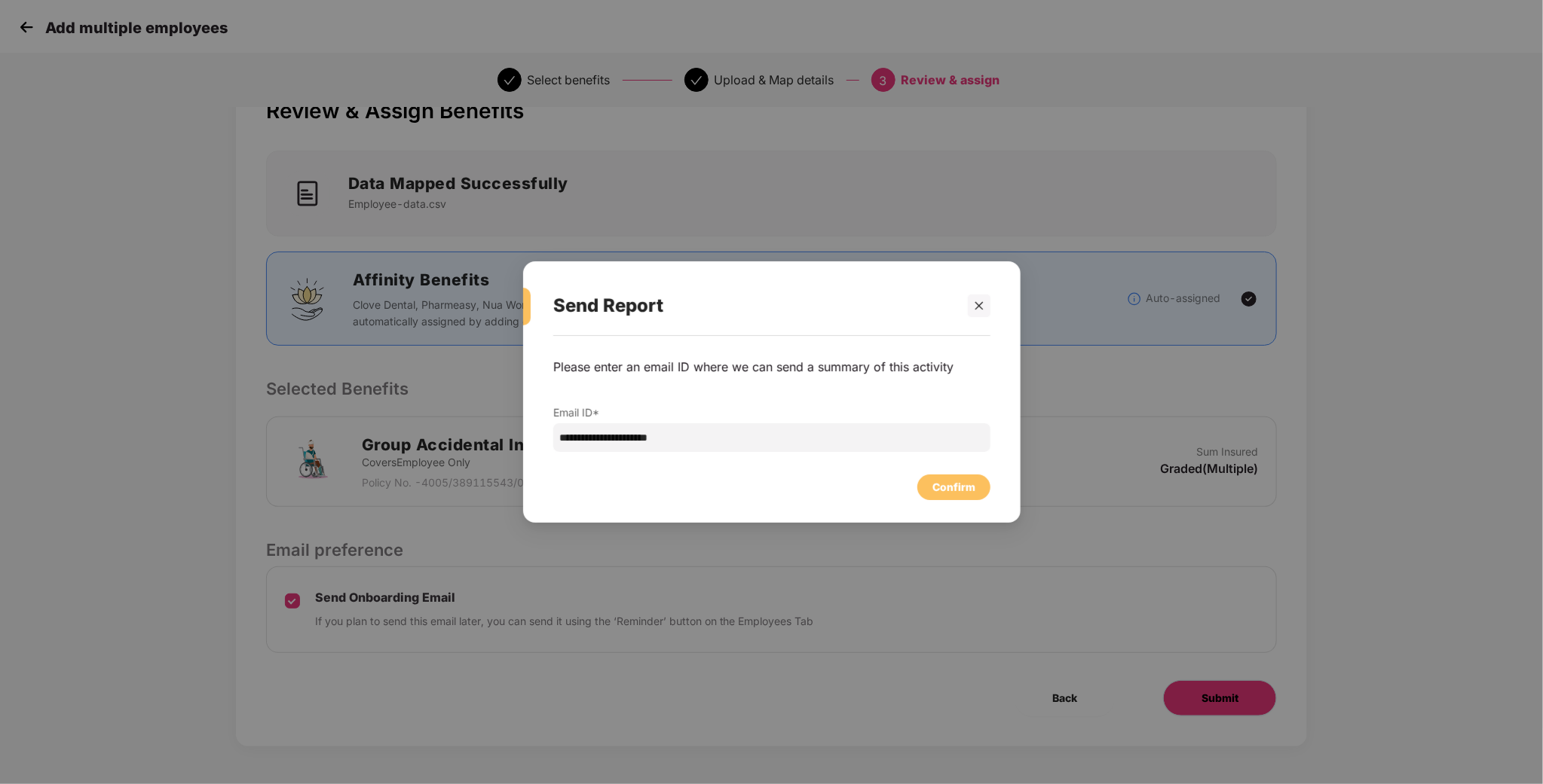
scroll to position [0, 0]
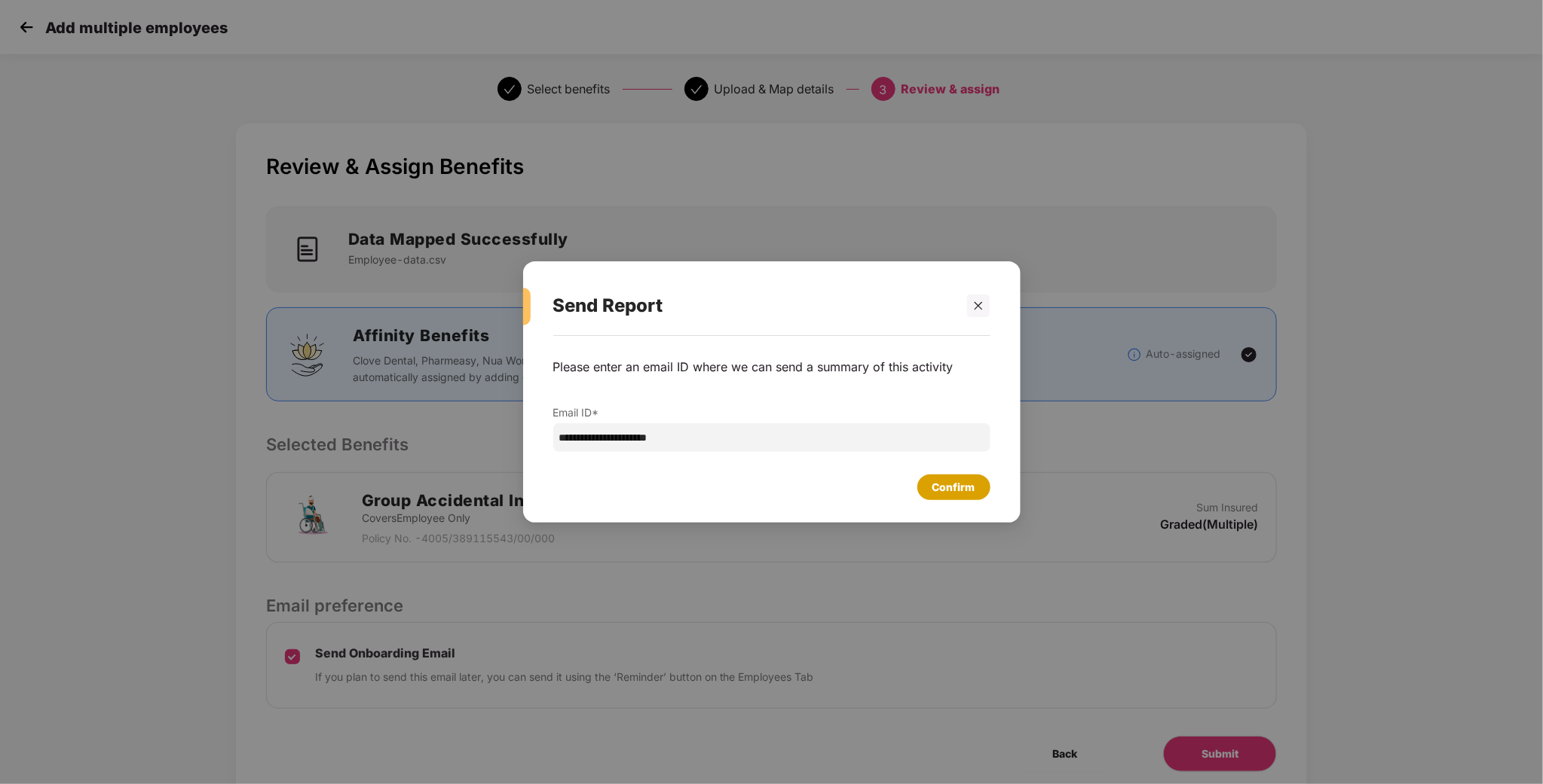
click at [983, 479] on div "Confirm" at bounding box center [954, 487] width 73 height 26
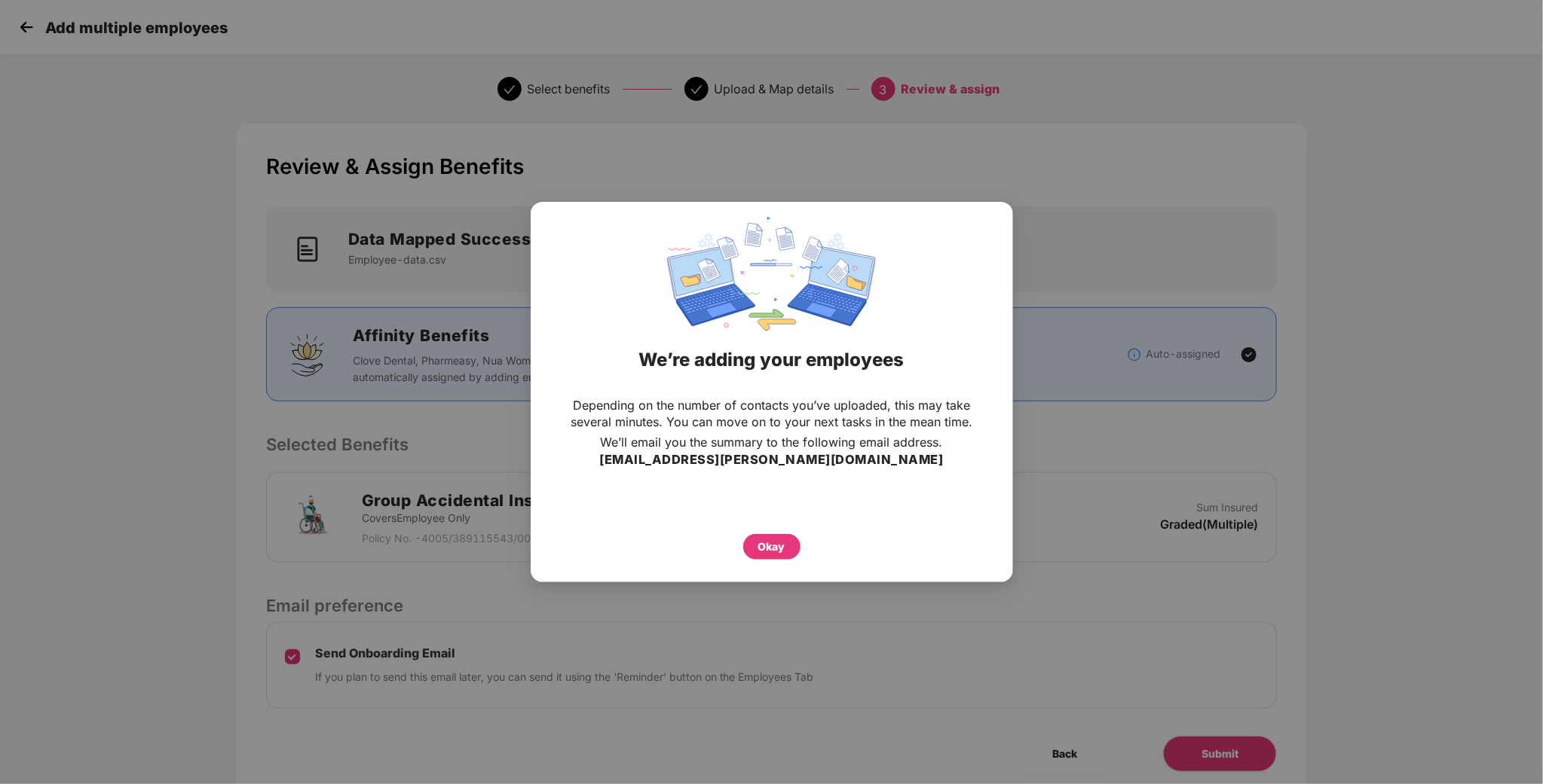
click at [800, 545] on div "Okay" at bounding box center [772, 543] width 422 height 33
click at [778, 550] on div "Okay" at bounding box center [772, 547] width 27 height 17
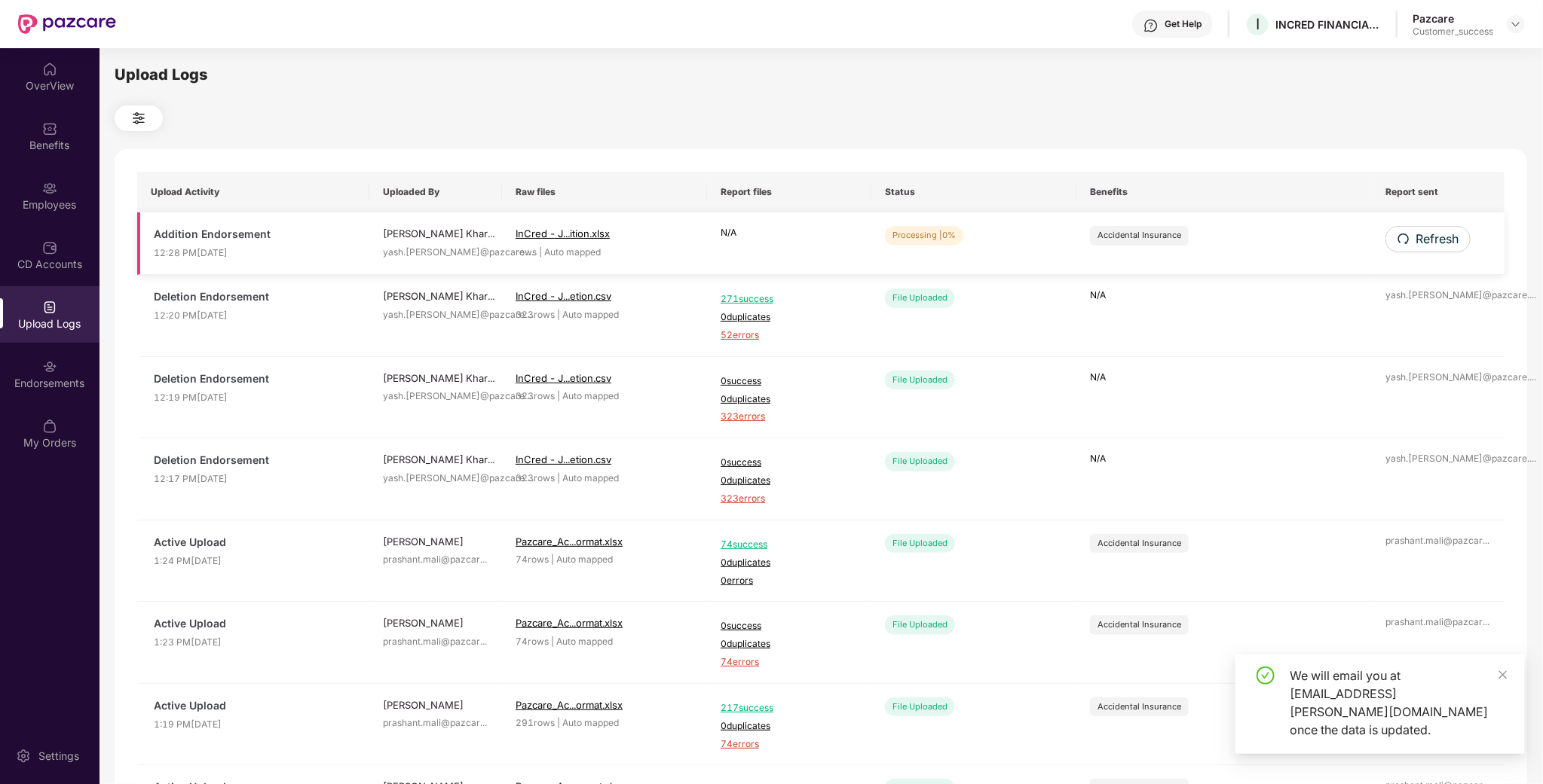
click at [1470, 254] on td "Refresh" at bounding box center [1438, 244] width 132 height 63
click at [1456, 245] on span "Refresh" at bounding box center [1436, 239] width 43 height 19
click at [1421, 251] on button "Refresh" at bounding box center [1428, 239] width 85 height 26
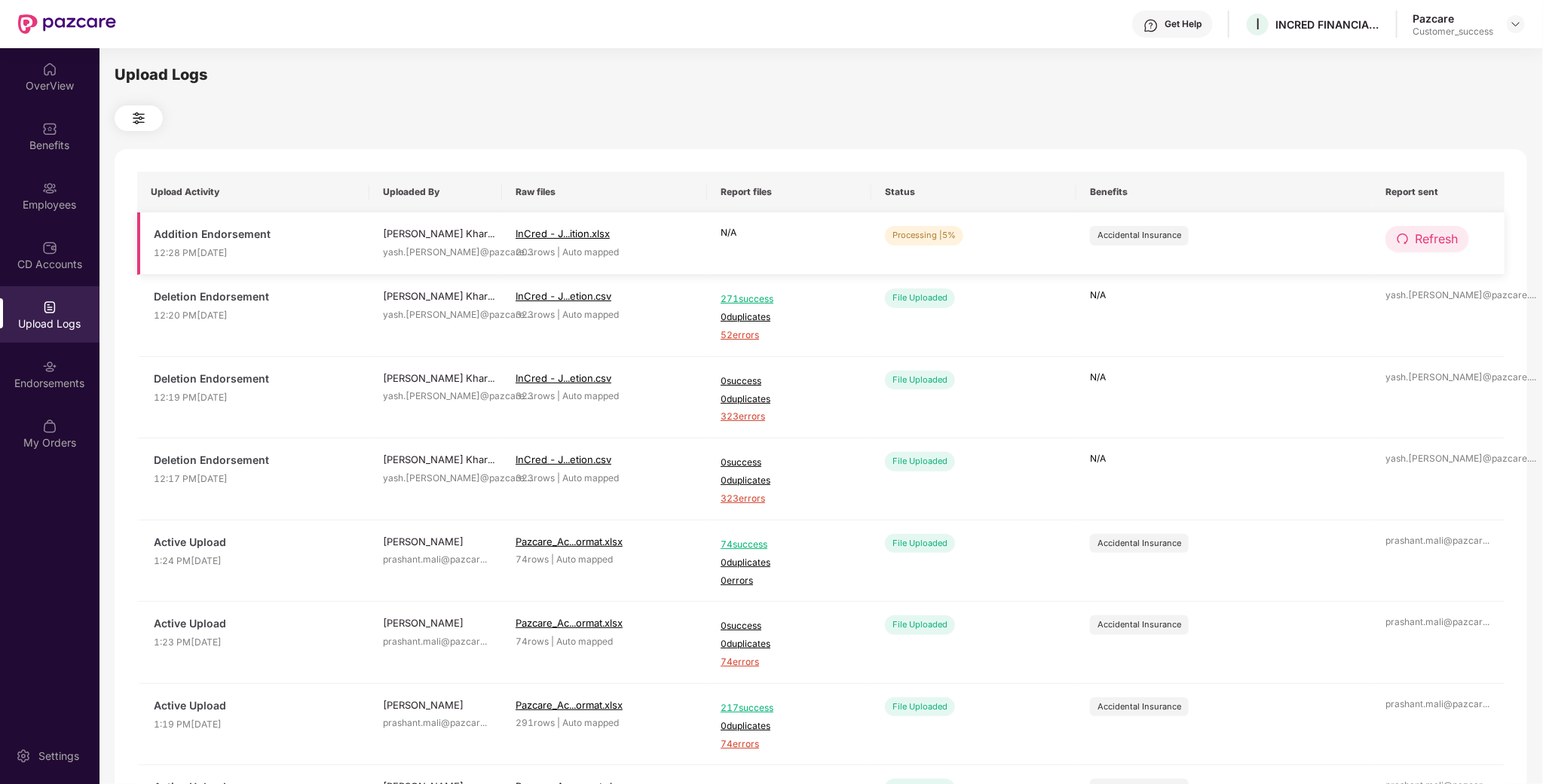
click at [1452, 241] on span "Refresh" at bounding box center [1436, 239] width 43 height 19
click at [1442, 247] on span "Refresh" at bounding box center [1437, 239] width 43 height 19
click at [1444, 238] on span "Refresh" at bounding box center [1436, 239] width 43 height 19
click at [1444, 238] on span "Refresh" at bounding box center [1437, 239] width 43 height 19
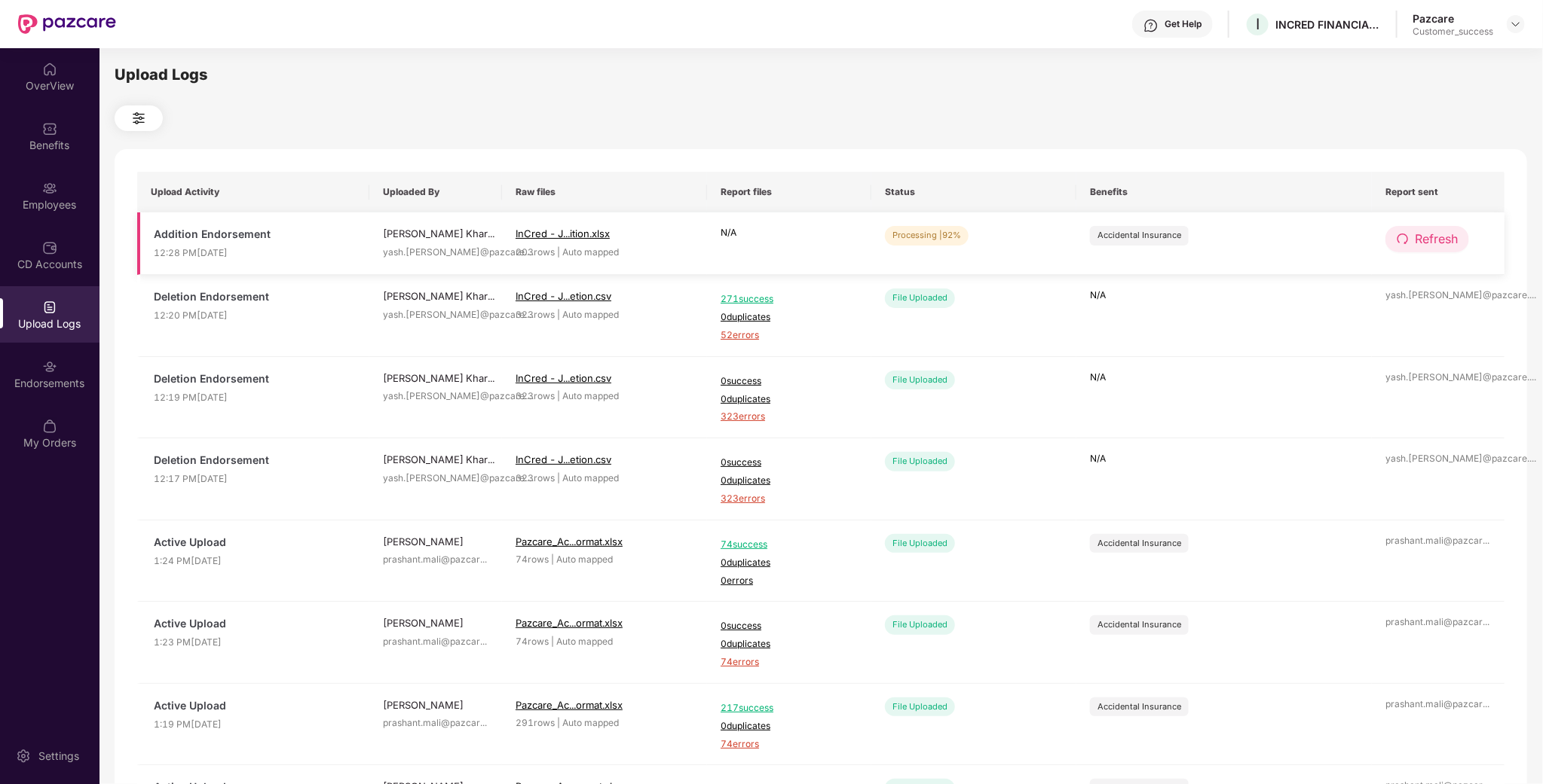
click at [1423, 247] on span "Refresh" at bounding box center [1436, 239] width 43 height 19
click at [1423, 247] on span "Refresh" at bounding box center [1437, 239] width 43 height 19
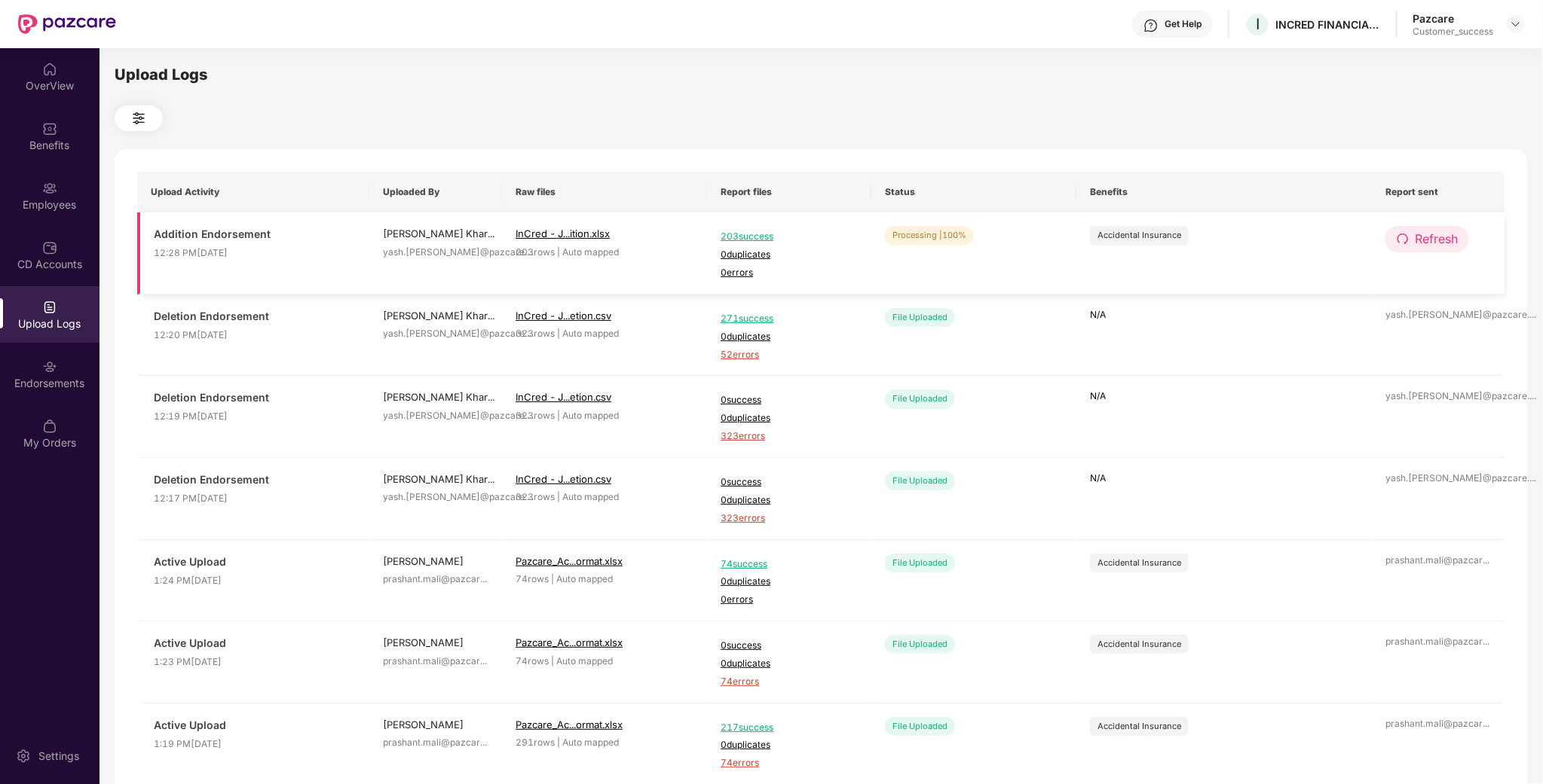
click at [1444, 234] on span "Refresh" at bounding box center [1436, 239] width 43 height 19
click at [58, 238] on div "CD Accounts" at bounding box center [49, 255] width 99 height 57
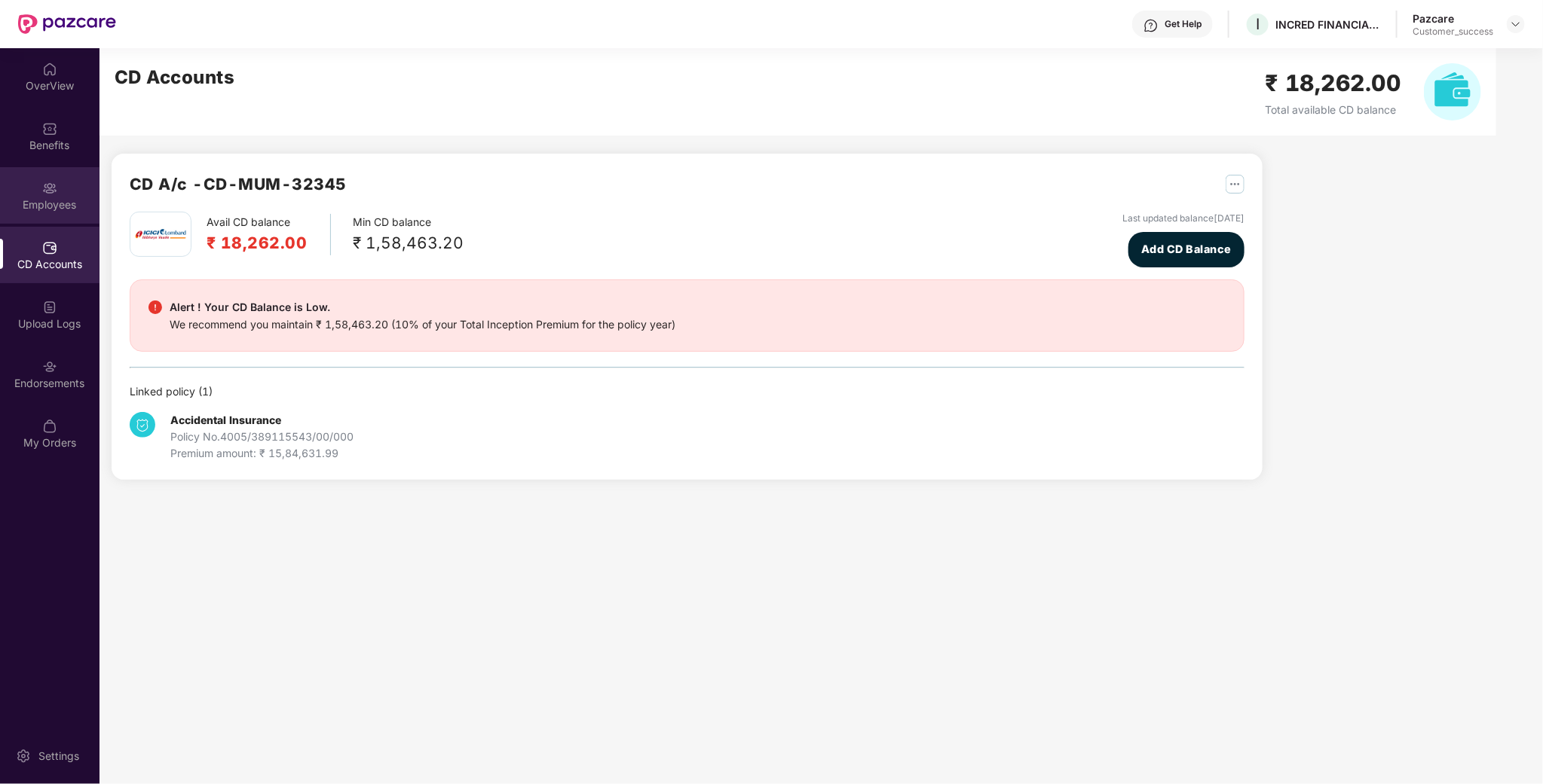
click at [55, 213] on div "Employees" at bounding box center [49, 195] width 99 height 57
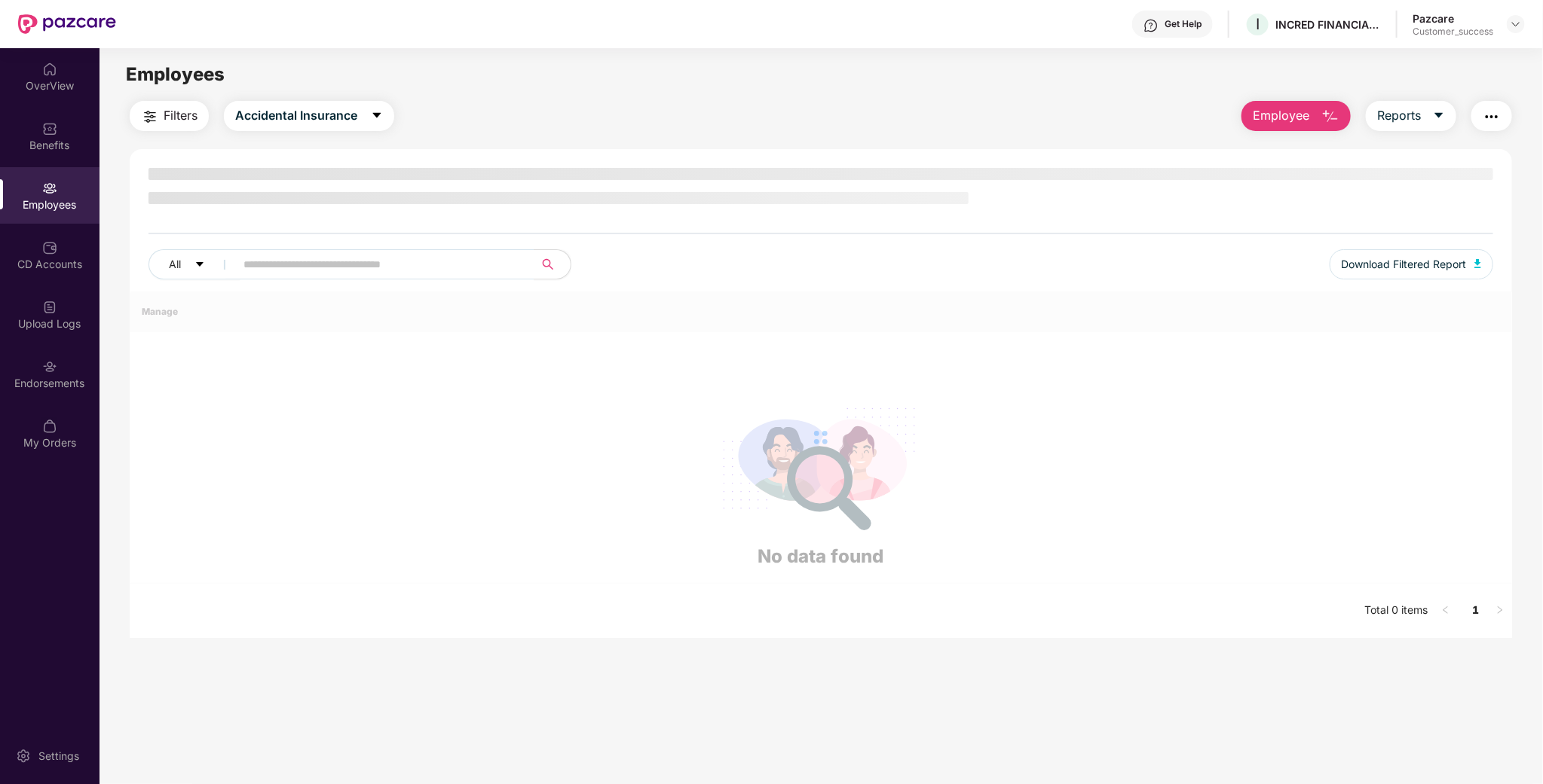
click at [1253, 115] on span "Employee" at bounding box center [1281, 115] width 57 height 19
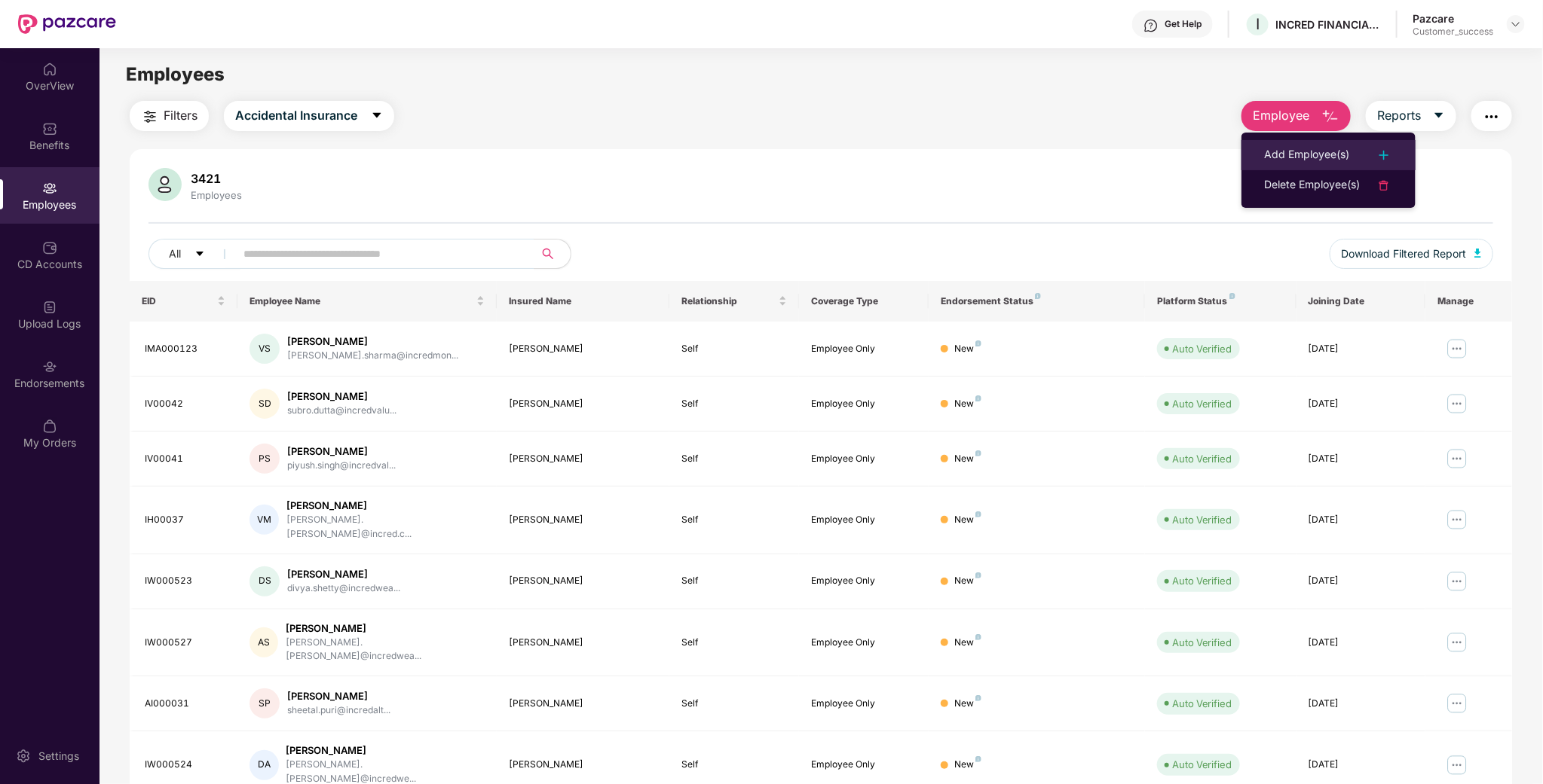
click at [1274, 151] on div "Add Employee(s)" at bounding box center [1307, 155] width 85 height 18
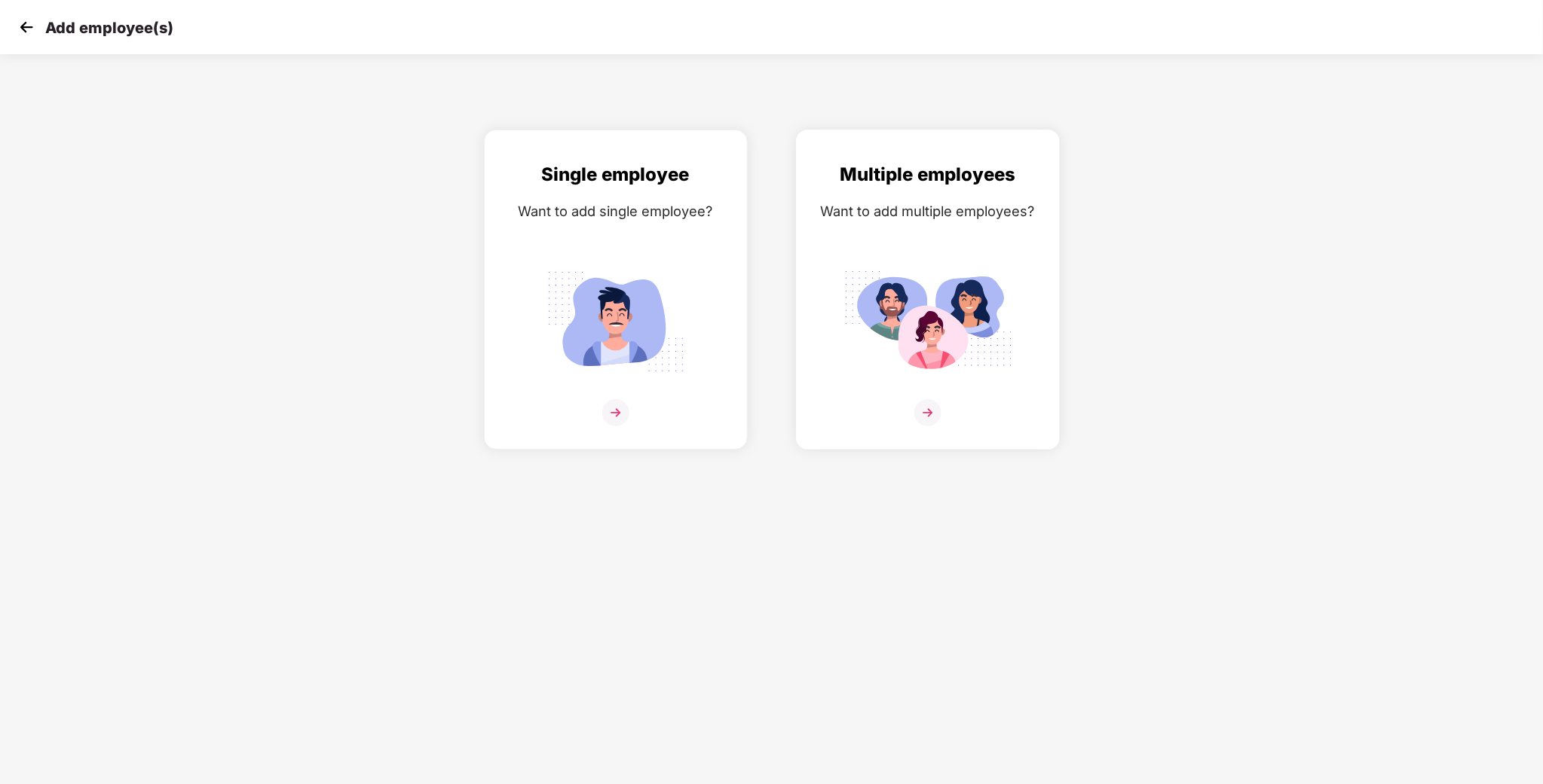
click at [948, 258] on div "Multiple employees Want to add multiple employees?" at bounding box center [927, 303] width 232 height 285
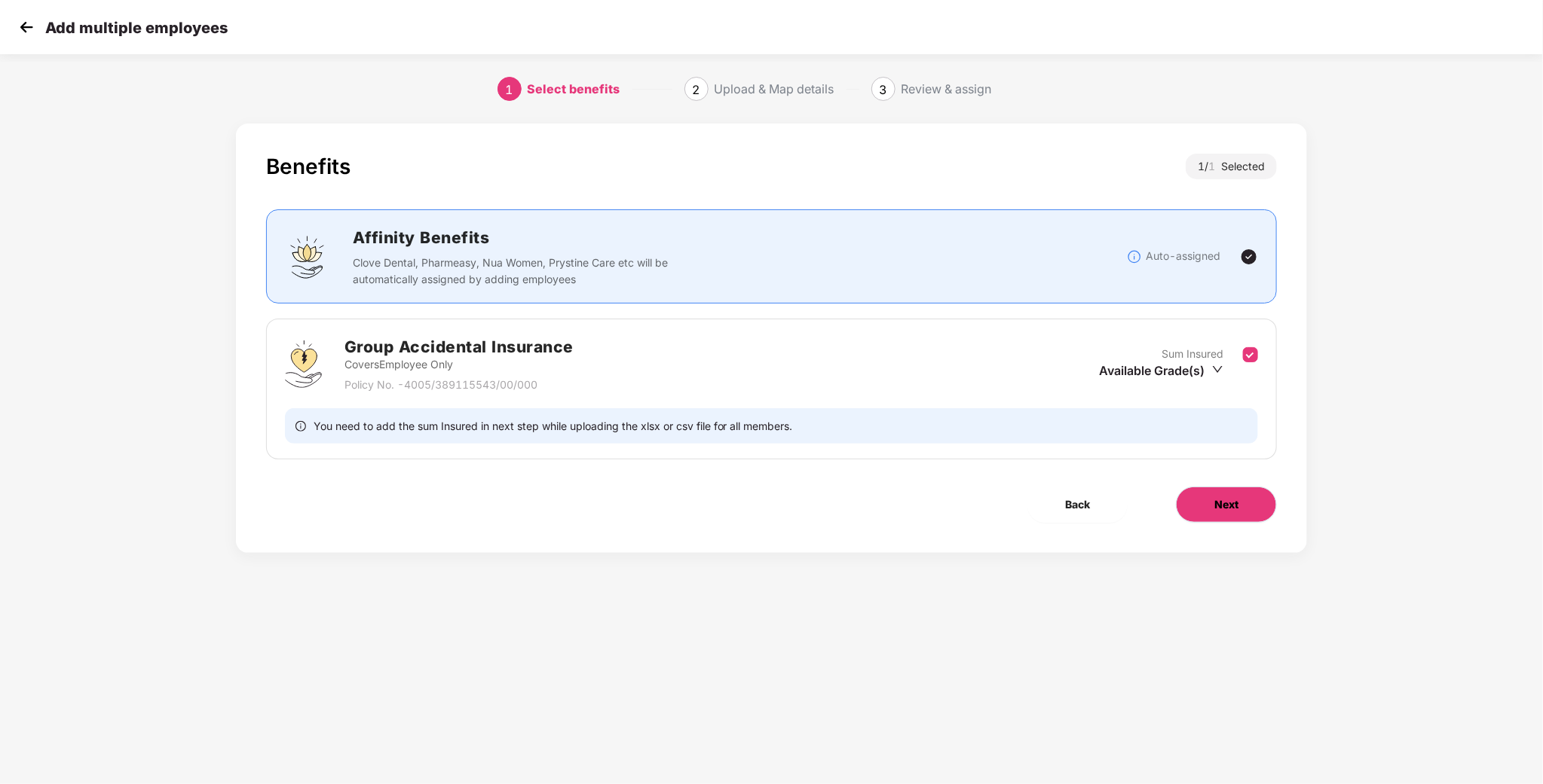
click at [1227, 518] on button "Next" at bounding box center [1226, 505] width 101 height 36
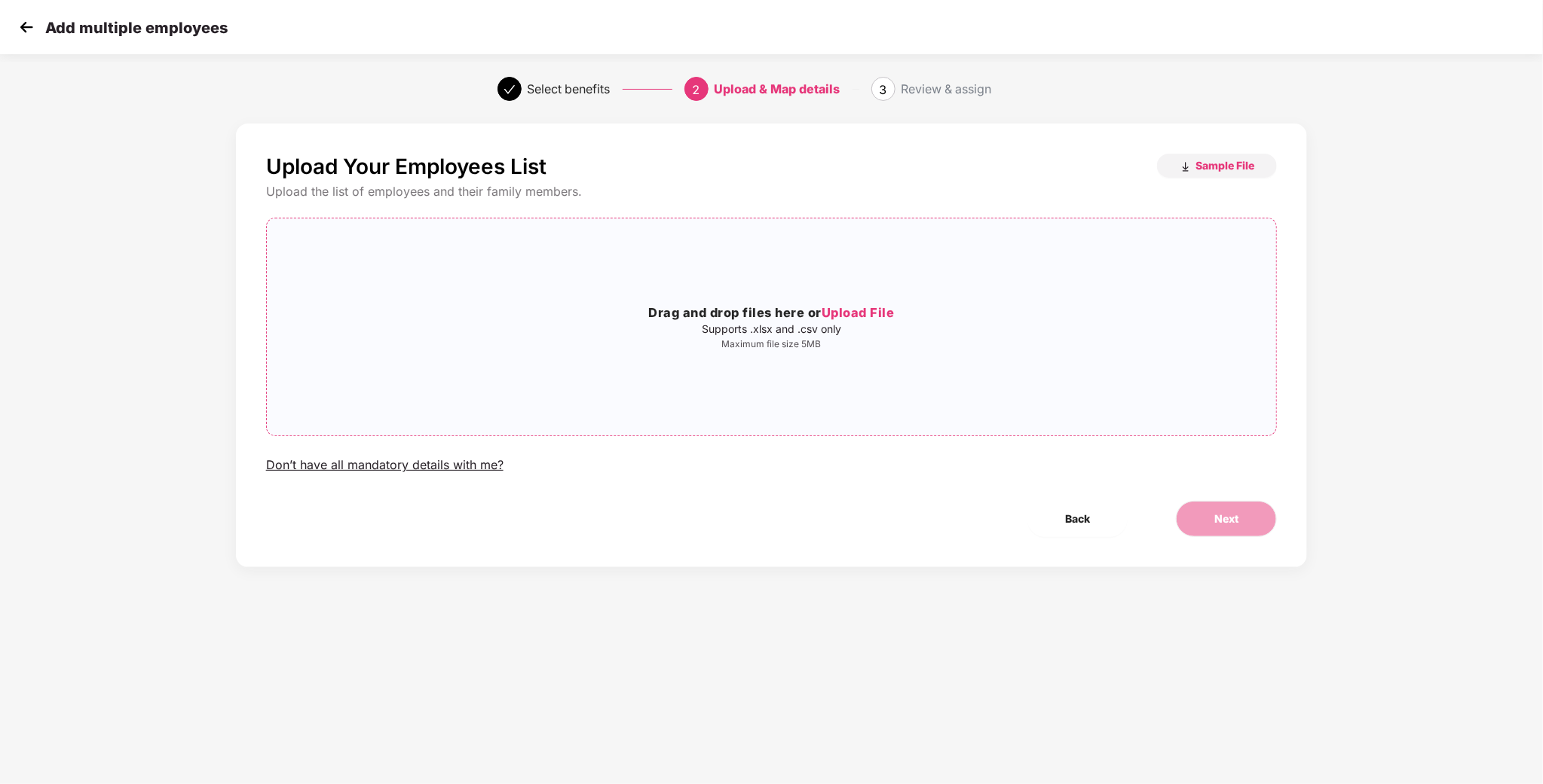
click at [812, 306] on h3 "Drag and drop files here or Upload File" at bounding box center [772, 313] width 1010 height 20
click at [1249, 537] on button "Next" at bounding box center [1226, 519] width 101 height 36
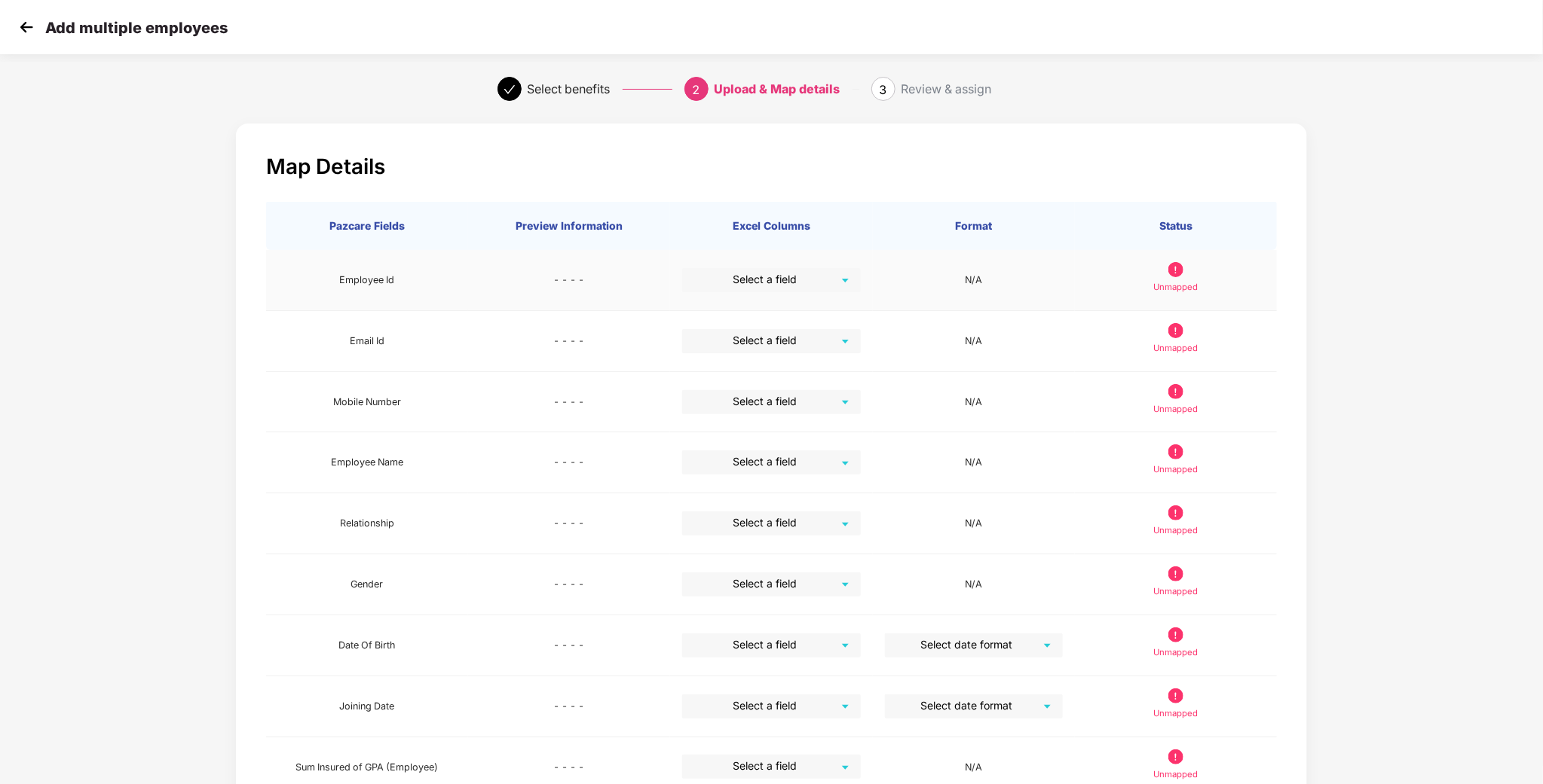
click at [857, 272] on div "Select a field" at bounding box center [771, 280] width 178 height 24
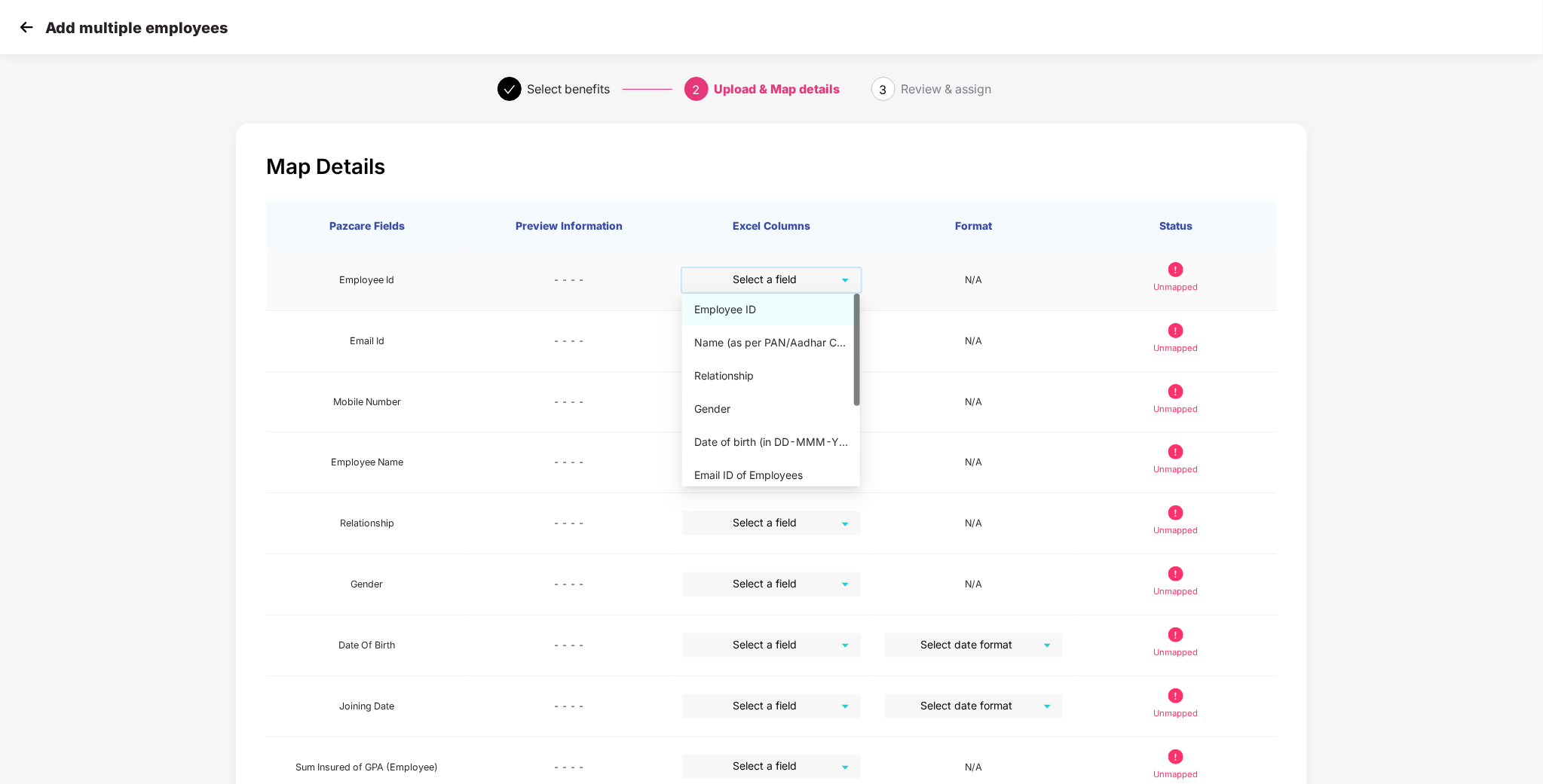
click at [763, 321] on div "Employee ID" at bounding box center [771, 310] width 178 height 32
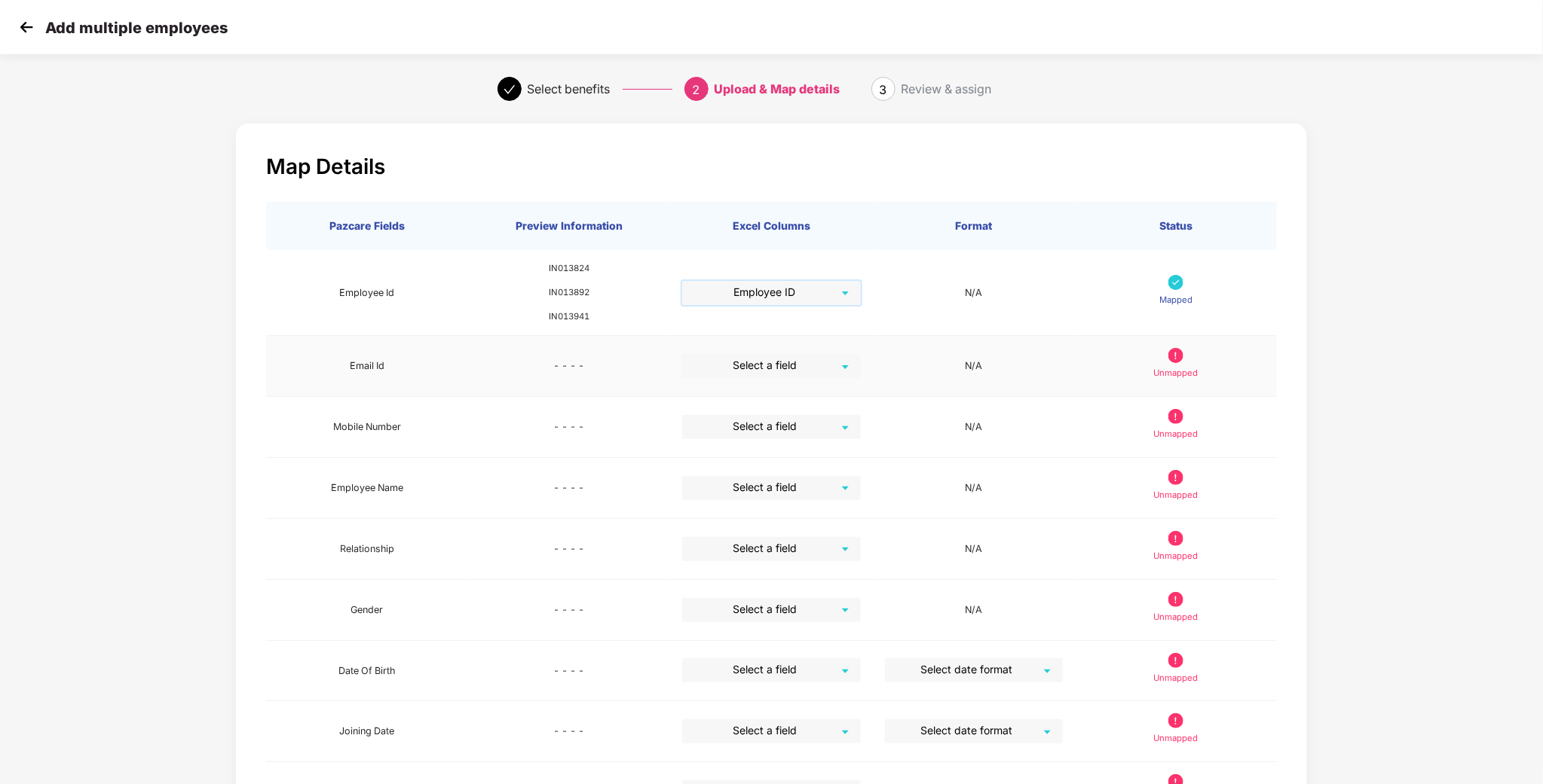
click at [837, 360] on input "search" at bounding box center [765, 366] width 151 height 23
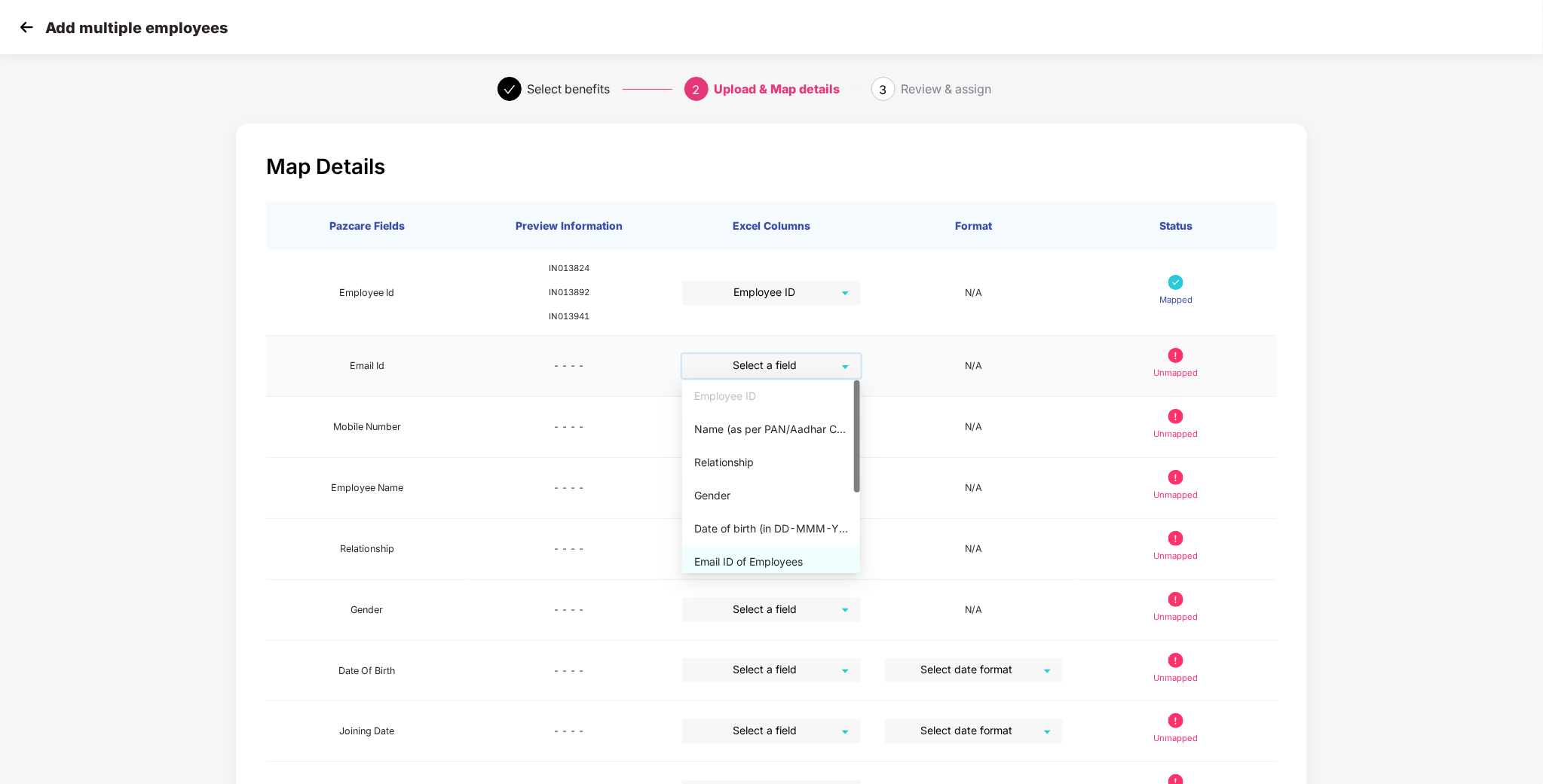
click at [727, 557] on div "Email ID of Employees" at bounding box center [771, 562] width 154 height 17
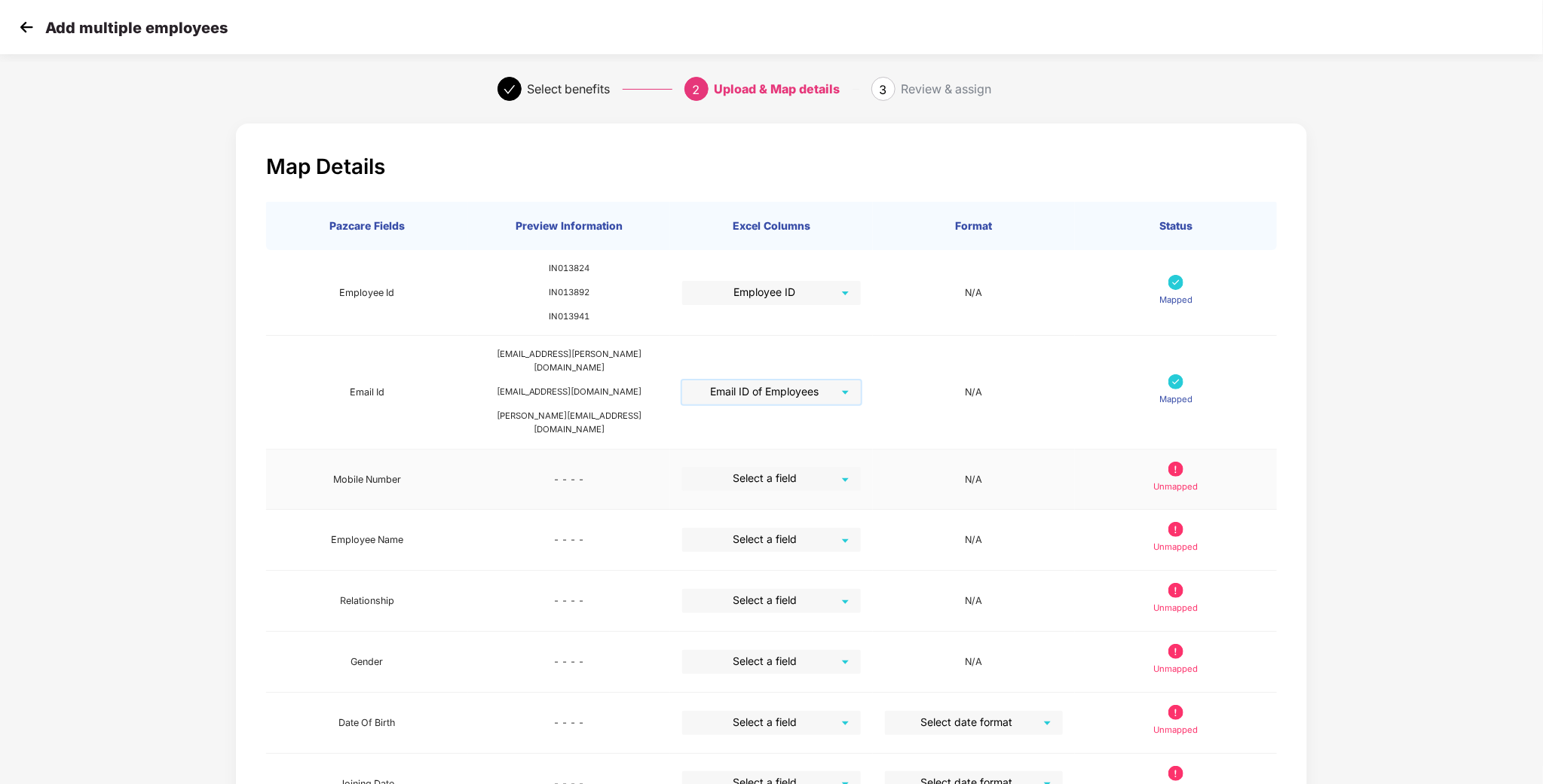
click at [787, 467] on input "search" at bounding box center [765, 478] width 151 height 23
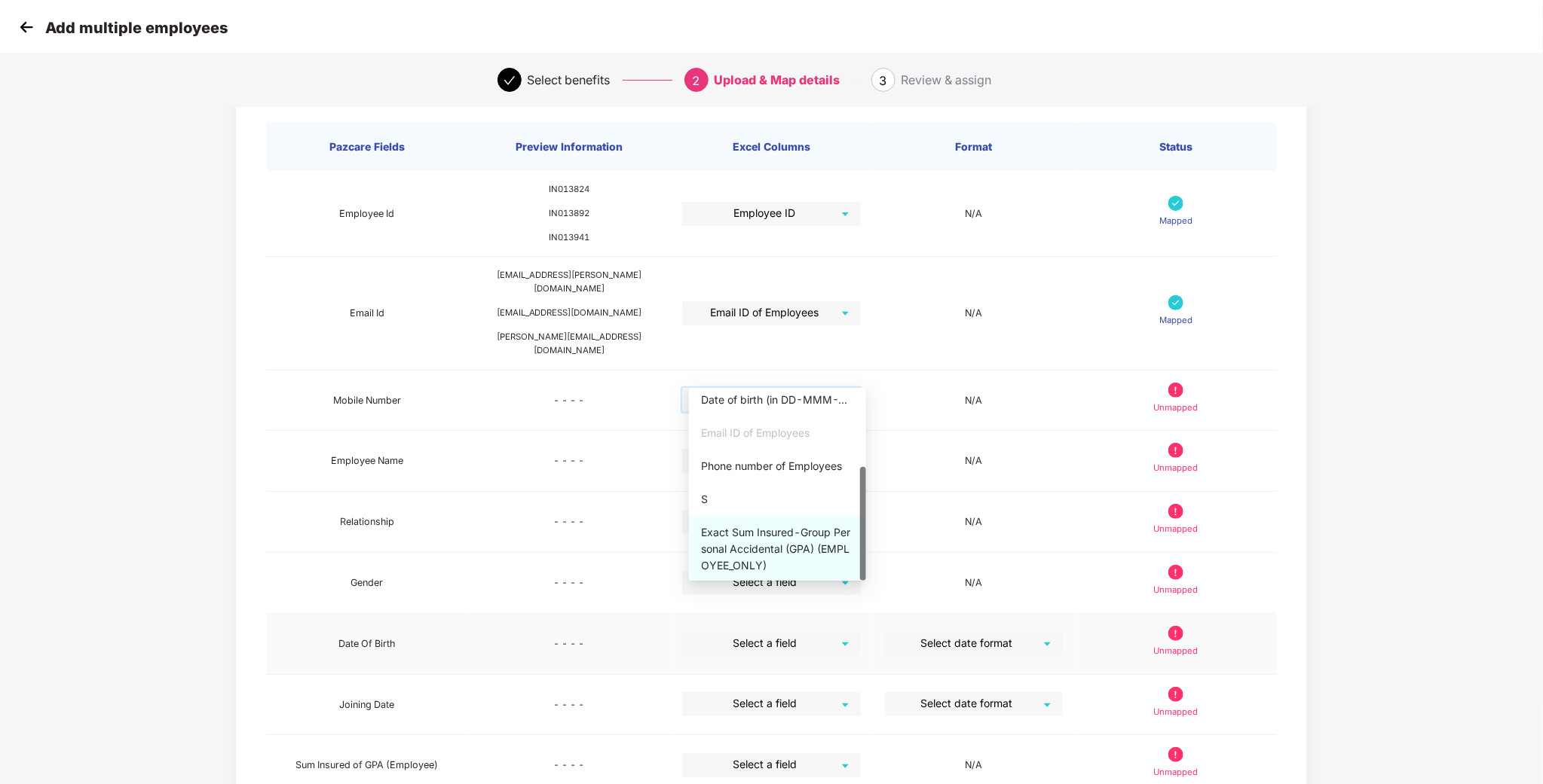
scroll to position [113, 0]
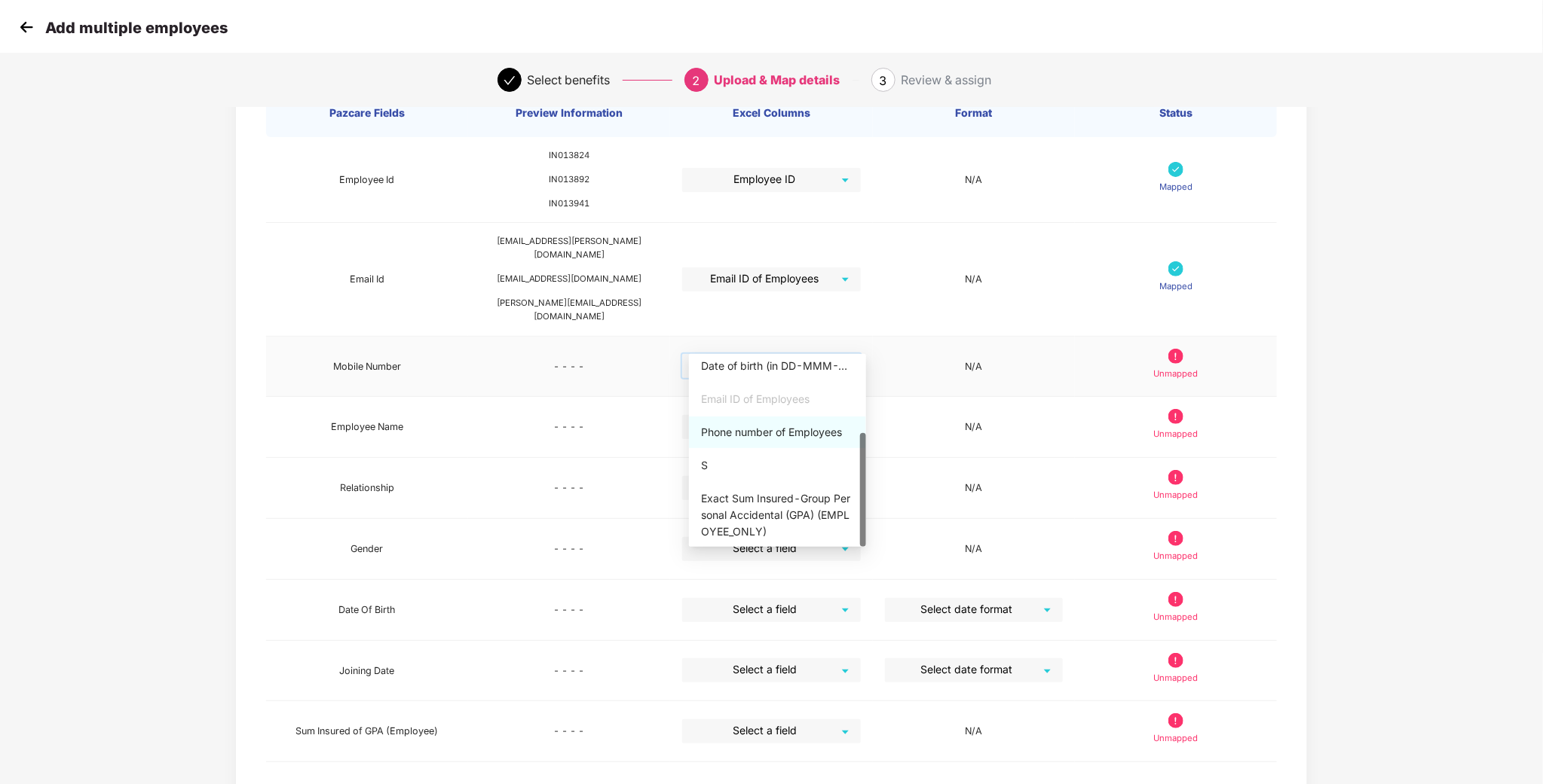
click at [805, 419] on div "Phone number of Employees" at bounding box center [778, 433] width 177 height 32
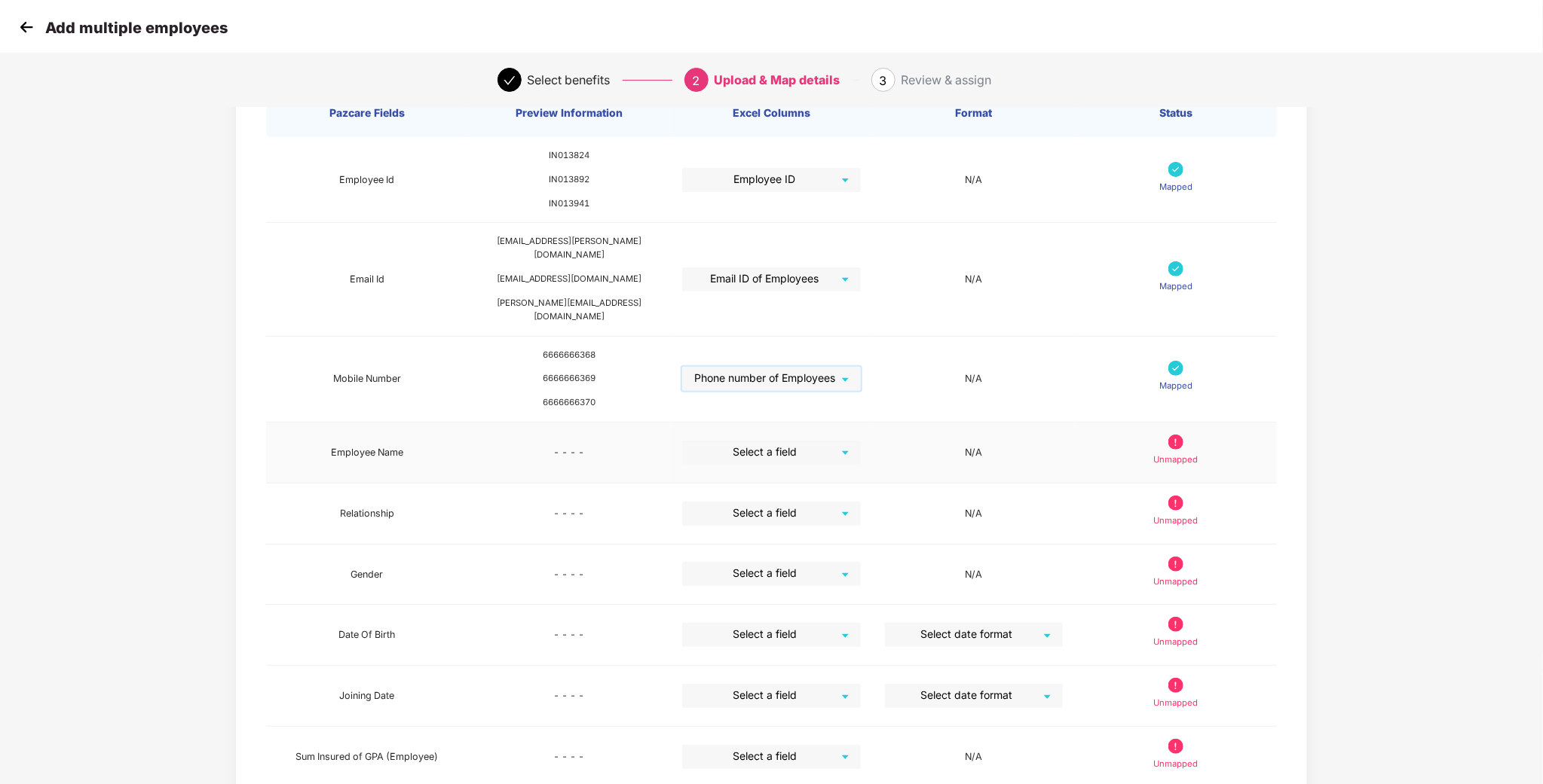
click at [807, 440] on input "search" at bounding box center [765, 452] width 151 height 23
click at [782, 493] on div "Name (as per PAN/Aadhar Card)" at bounding box center [778, 490] width 153 height 17
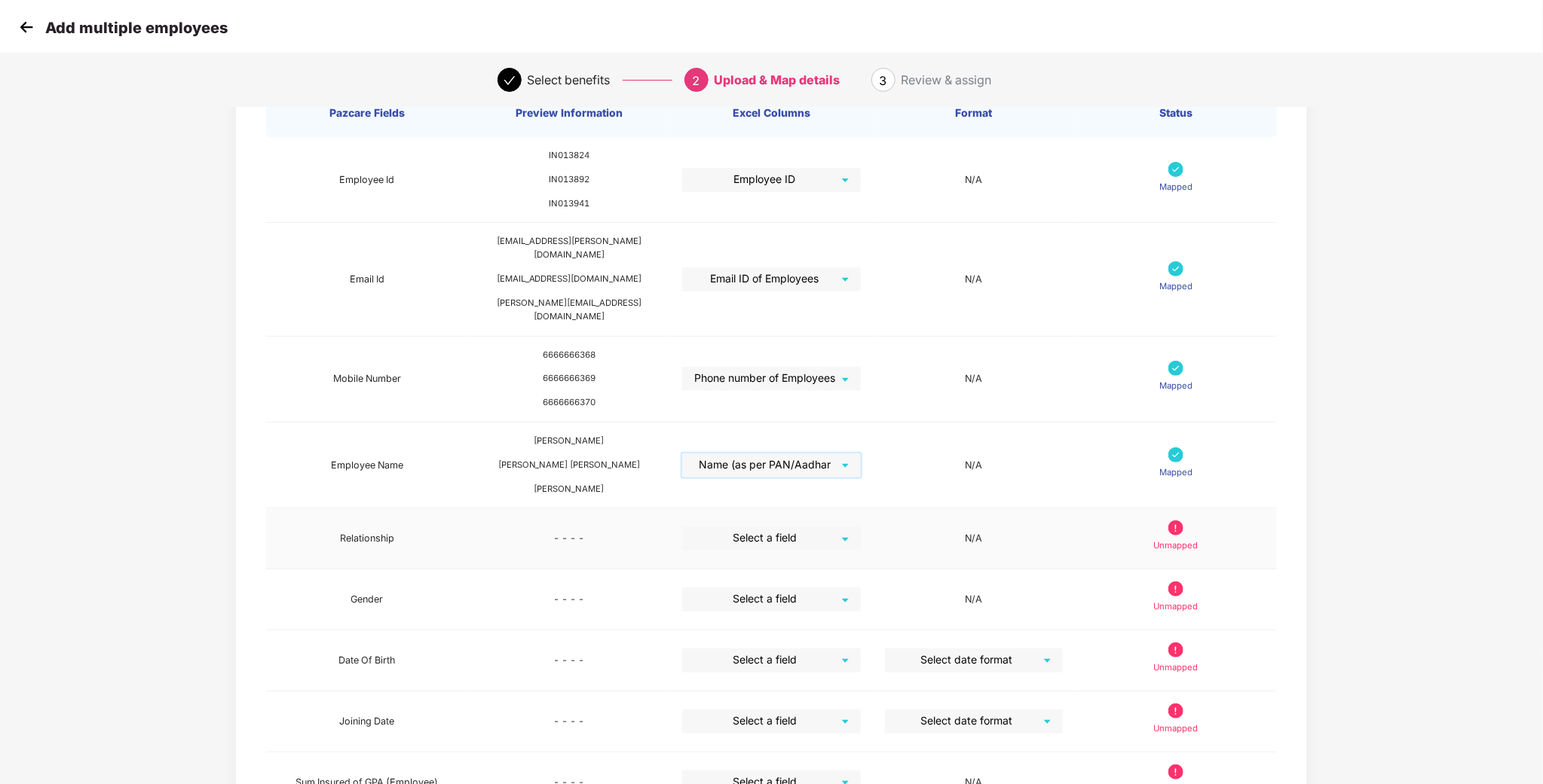
click at [818, 527] on input "search" at bounding box center [765, 538] width 151 height 23
click at [756, 617] on div "Relationship" at bounding box center [778, 609] width 153 height 17
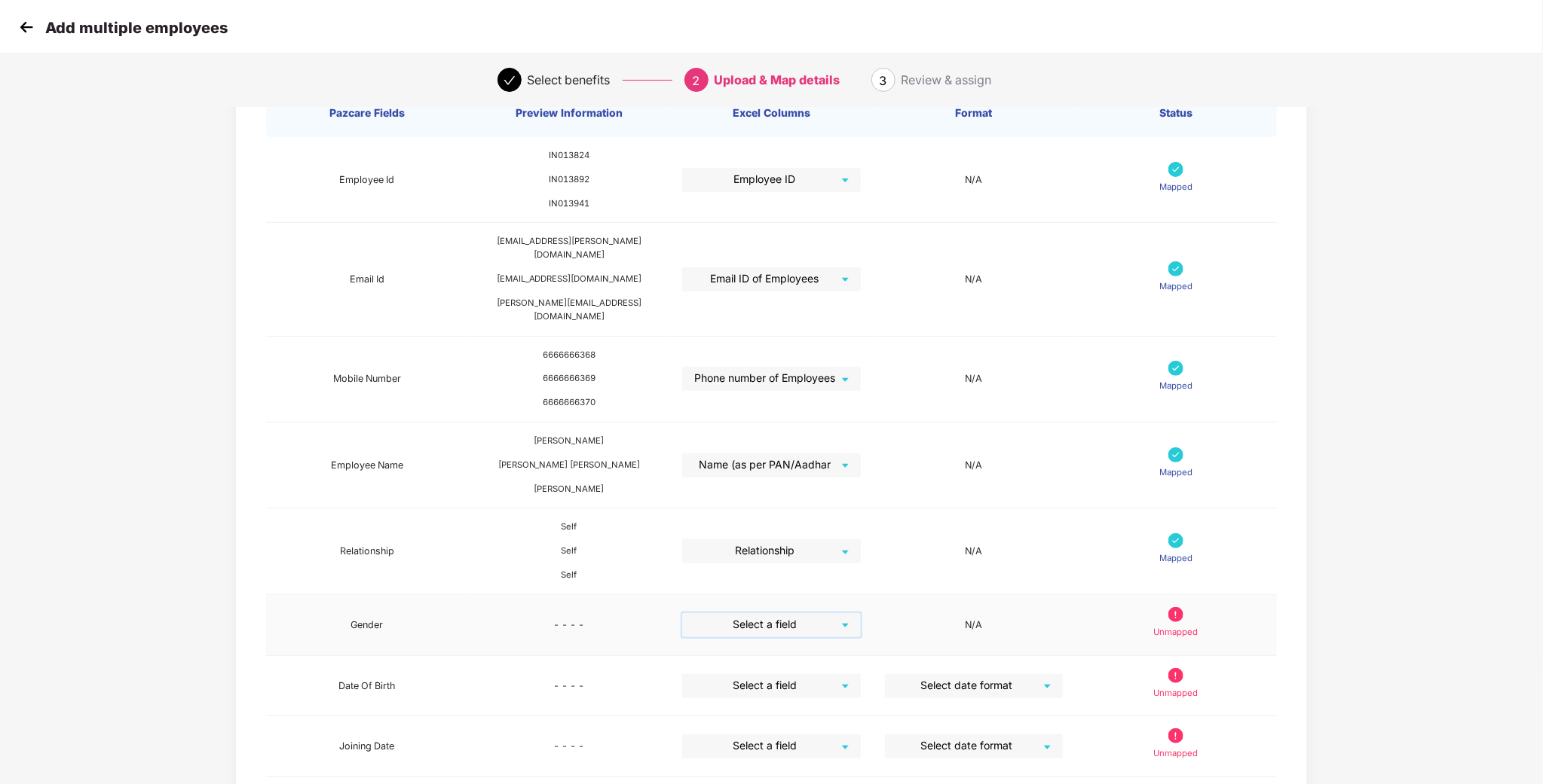
click at [810, 613] on input "search" at bounding box center [765, 624] width 151 height 23
click at [737, 724] on div "Gender" at bounding box center [778, 730] width 153 height 17
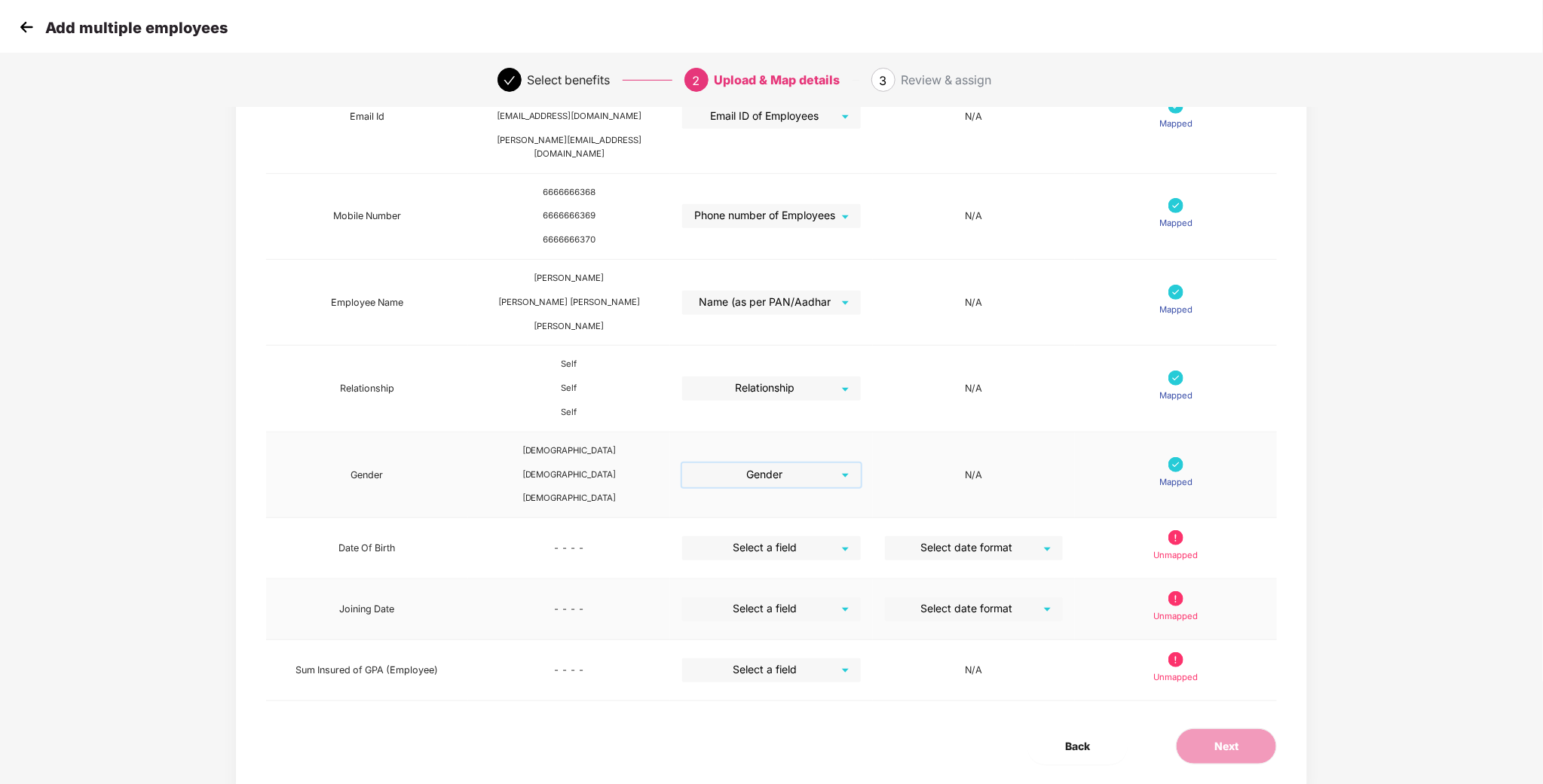
scroll to position [299, 0]
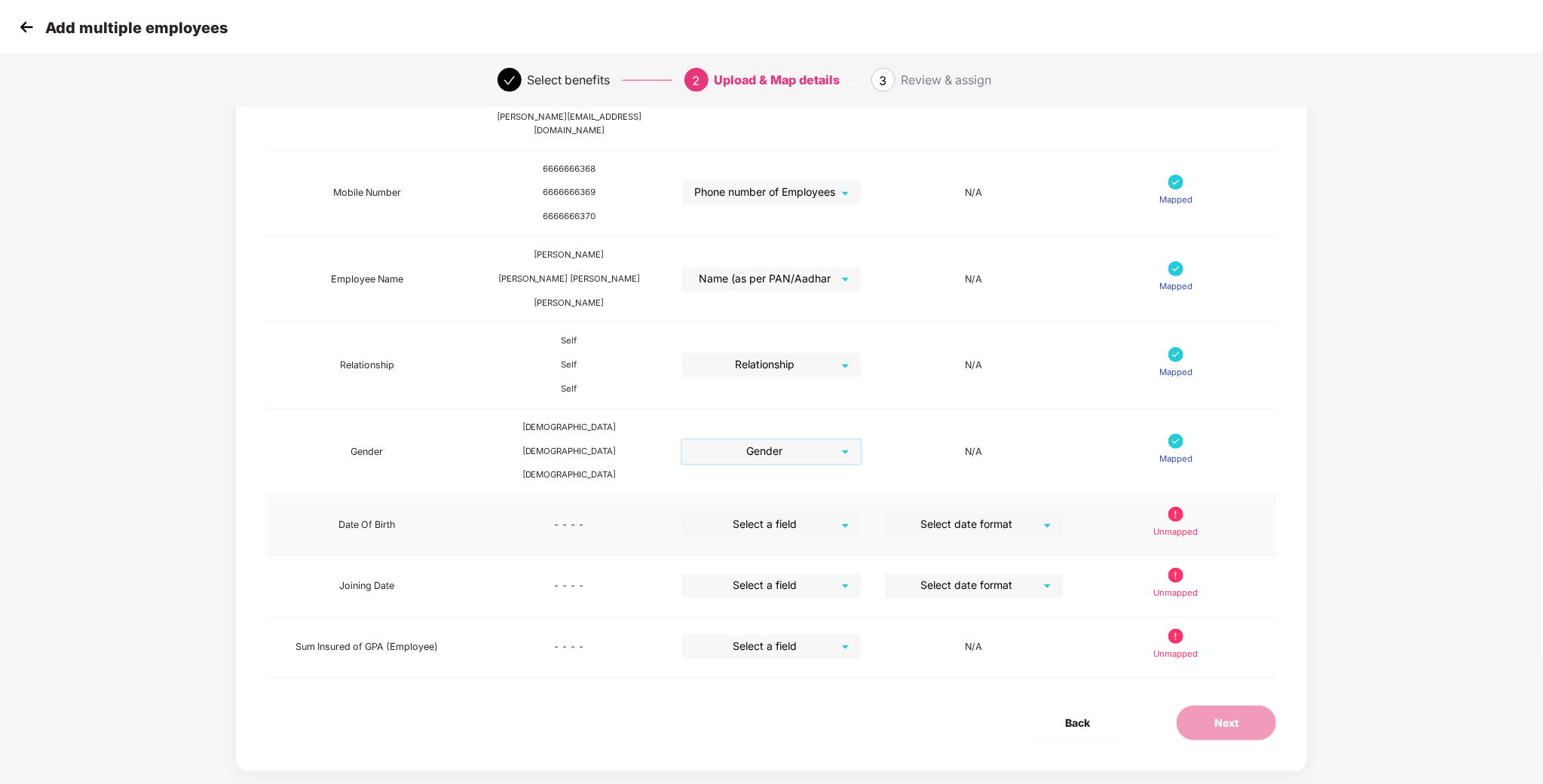
click at [824, 513] on input "search" at bounding box center [765, 524] width 151 height 23
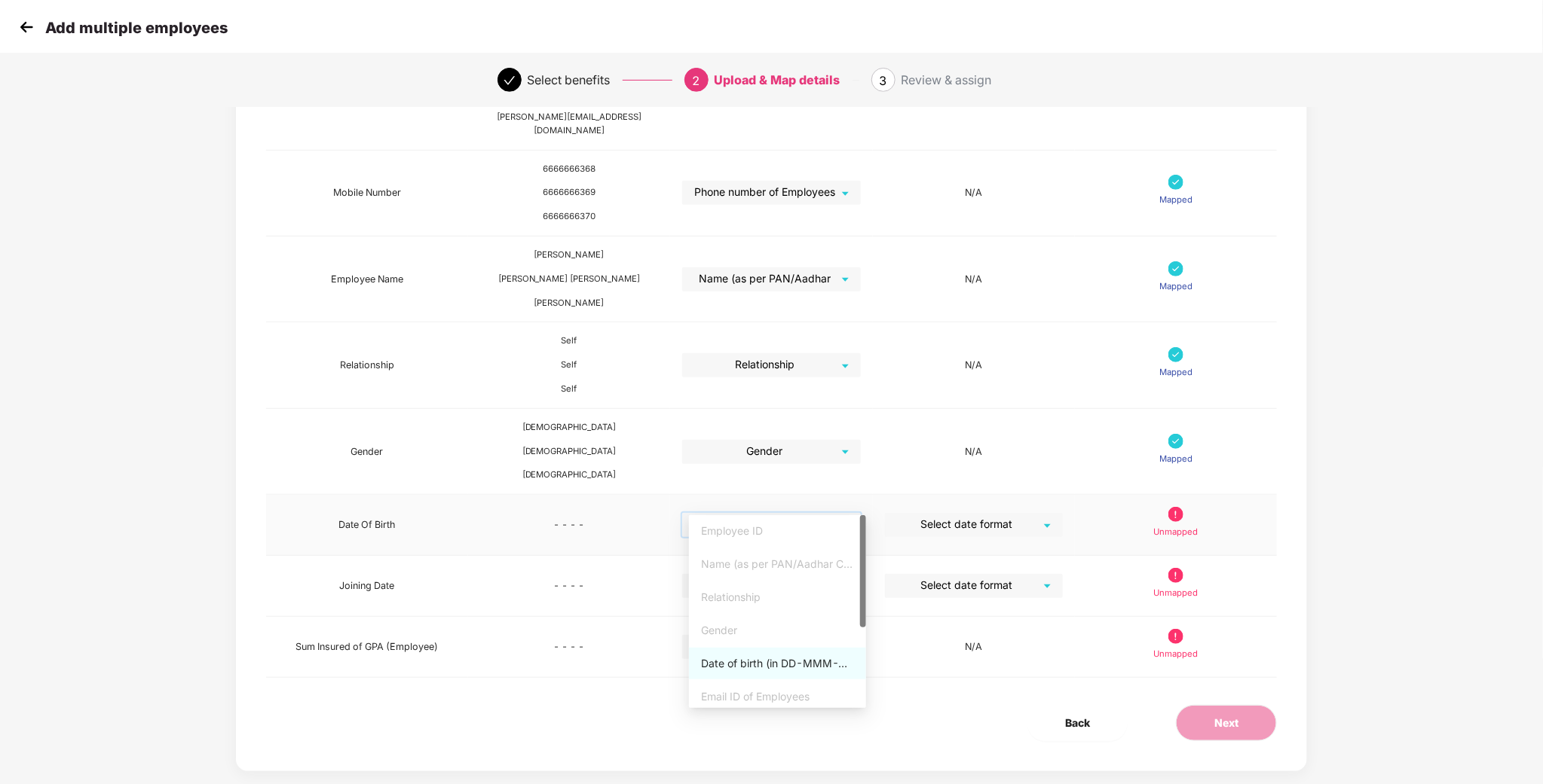
click at [766, 655] on div "Date of birth (in DD-MMM-YYYY format) as per PAN/Aadhar Card" at bounding box center [778, 664] width 153 height 17
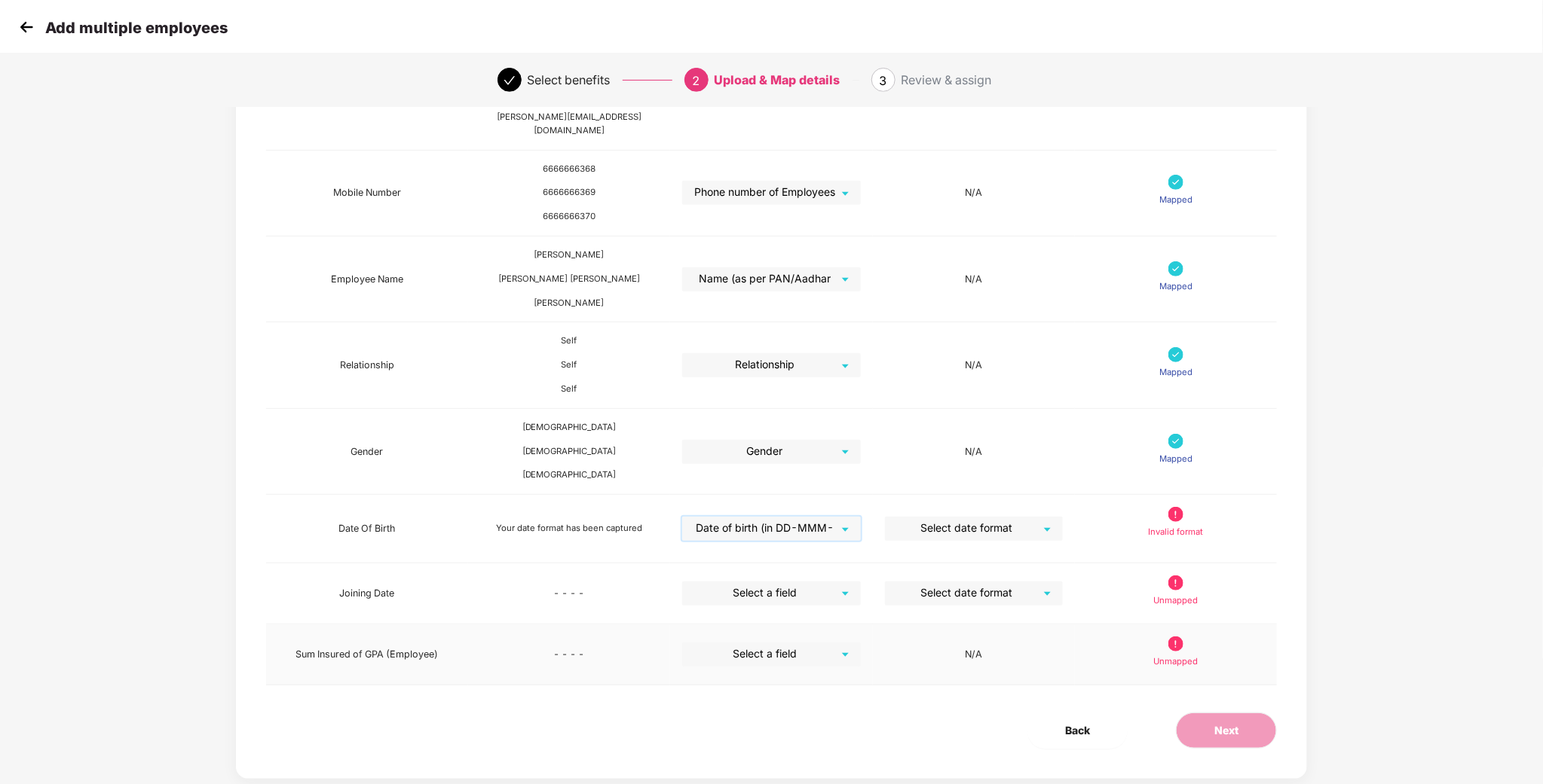
scroll to position [307, 0]
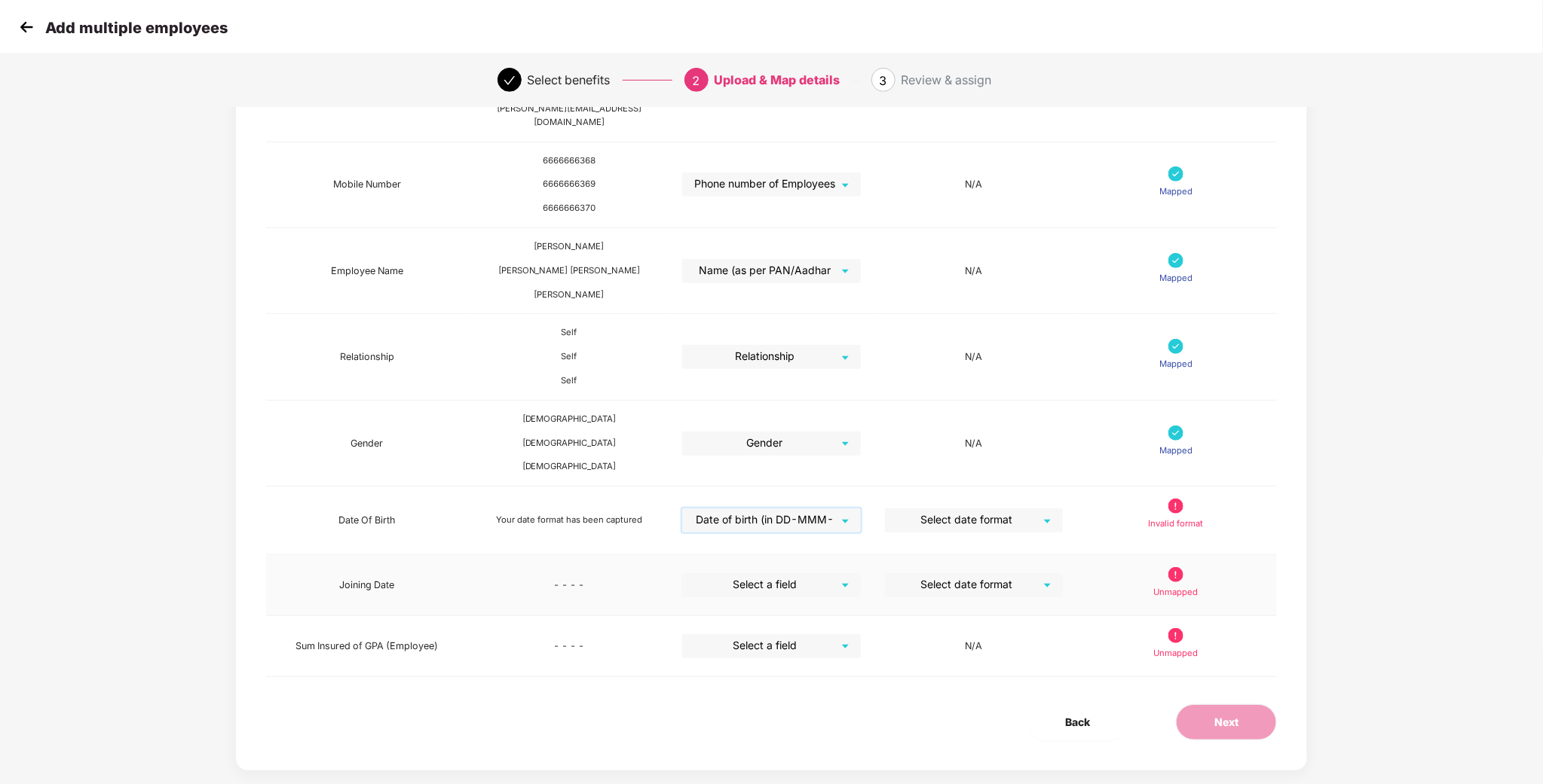
click at [803, 574] on input "search" at bounding box center [765, 585] width 151 height 23
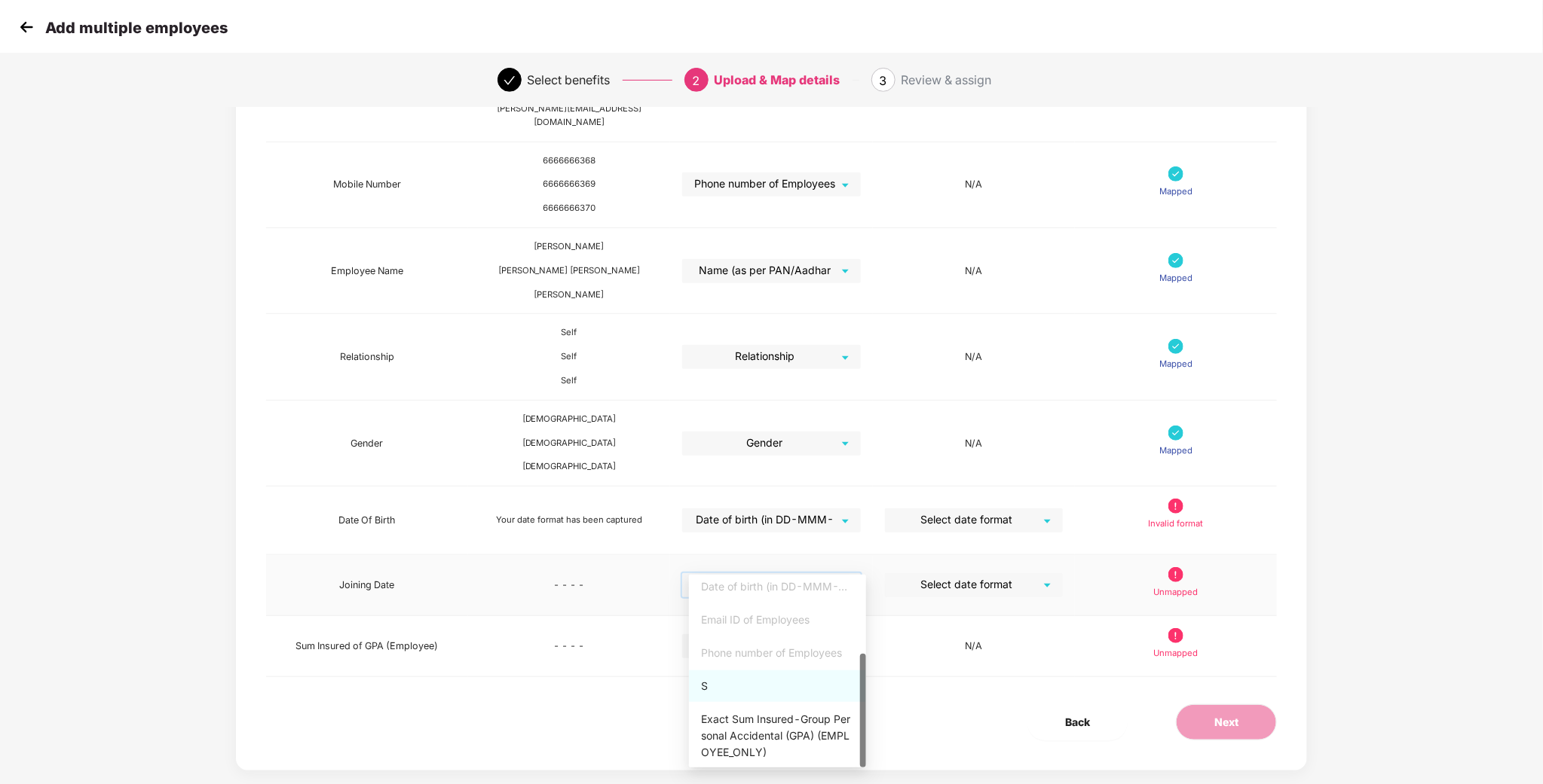
click at [771, 695] on div "S" at bounding box center [778, 686] width 177 height 32
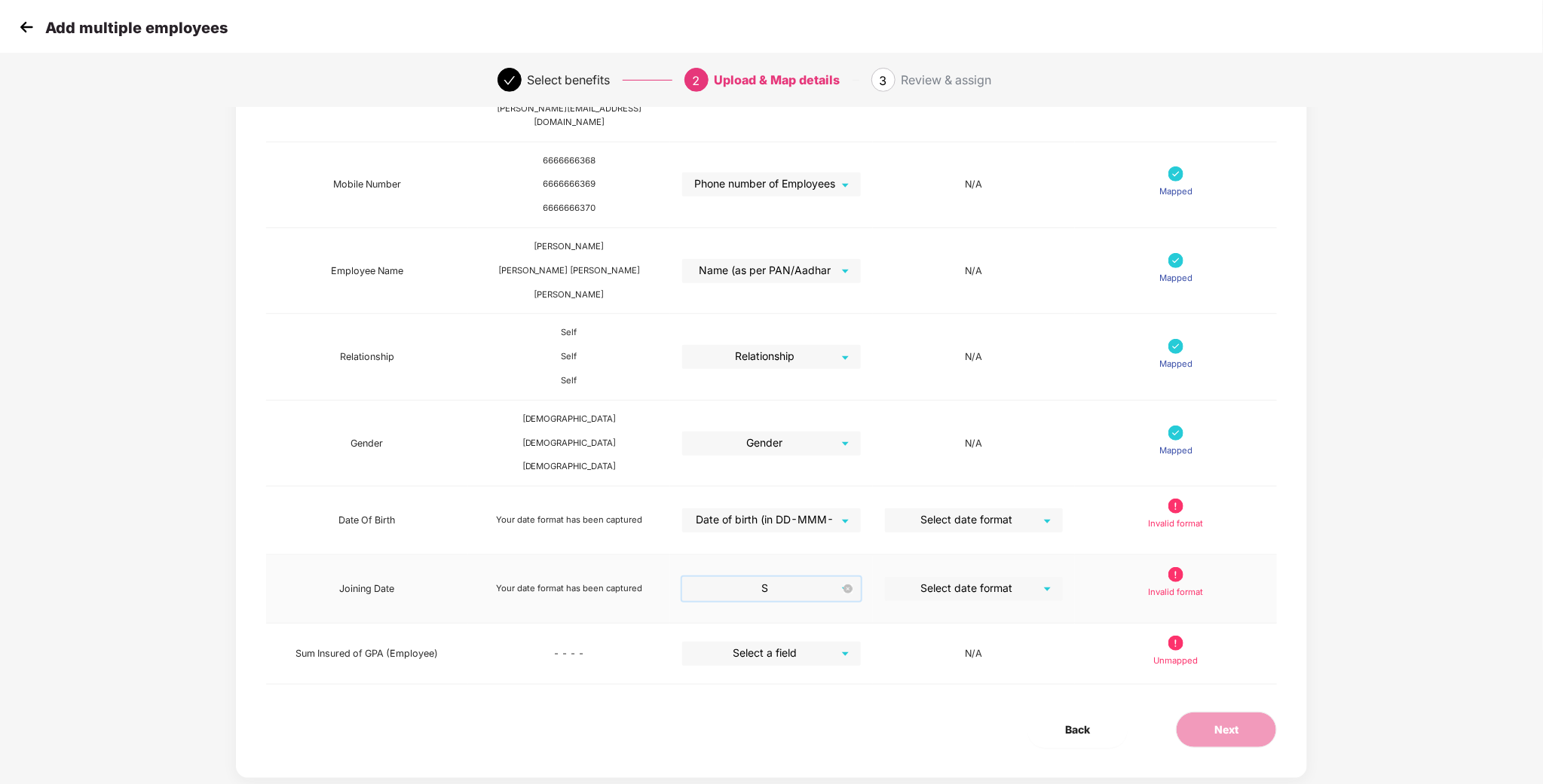
click at [812, 577] on span "S" at bounding box center [771, 590] width 161 height 24
click at [850, 642] on div "Select a field" at bounding box center [771, 654] width 178 height 24
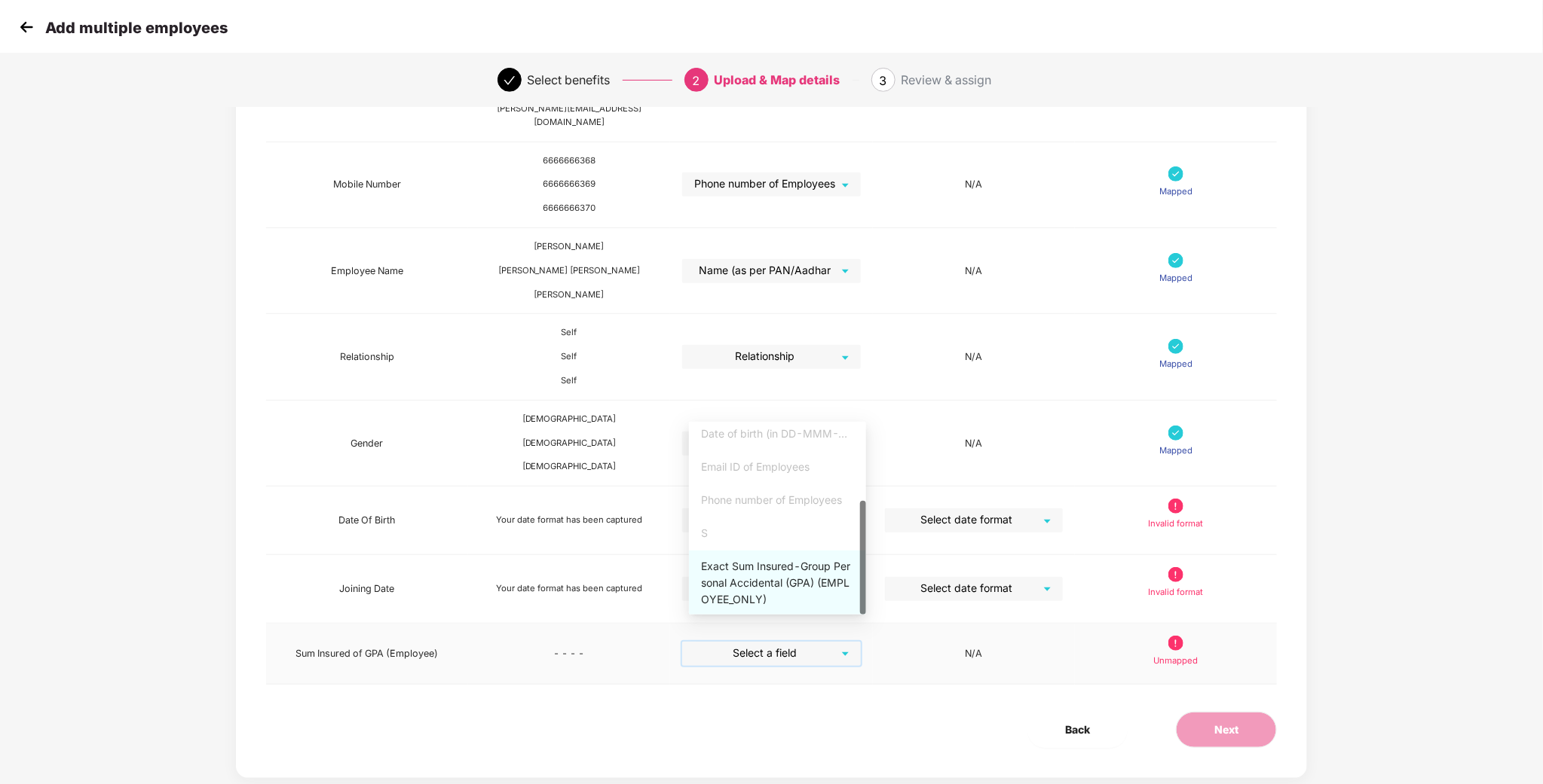
click at [778, 581] on div "Exact Sum Insured-Group Personal Accidental (GPA) (EMPLOYEE_ONLY)" at bounding box center [778, 583] width 153 height 50
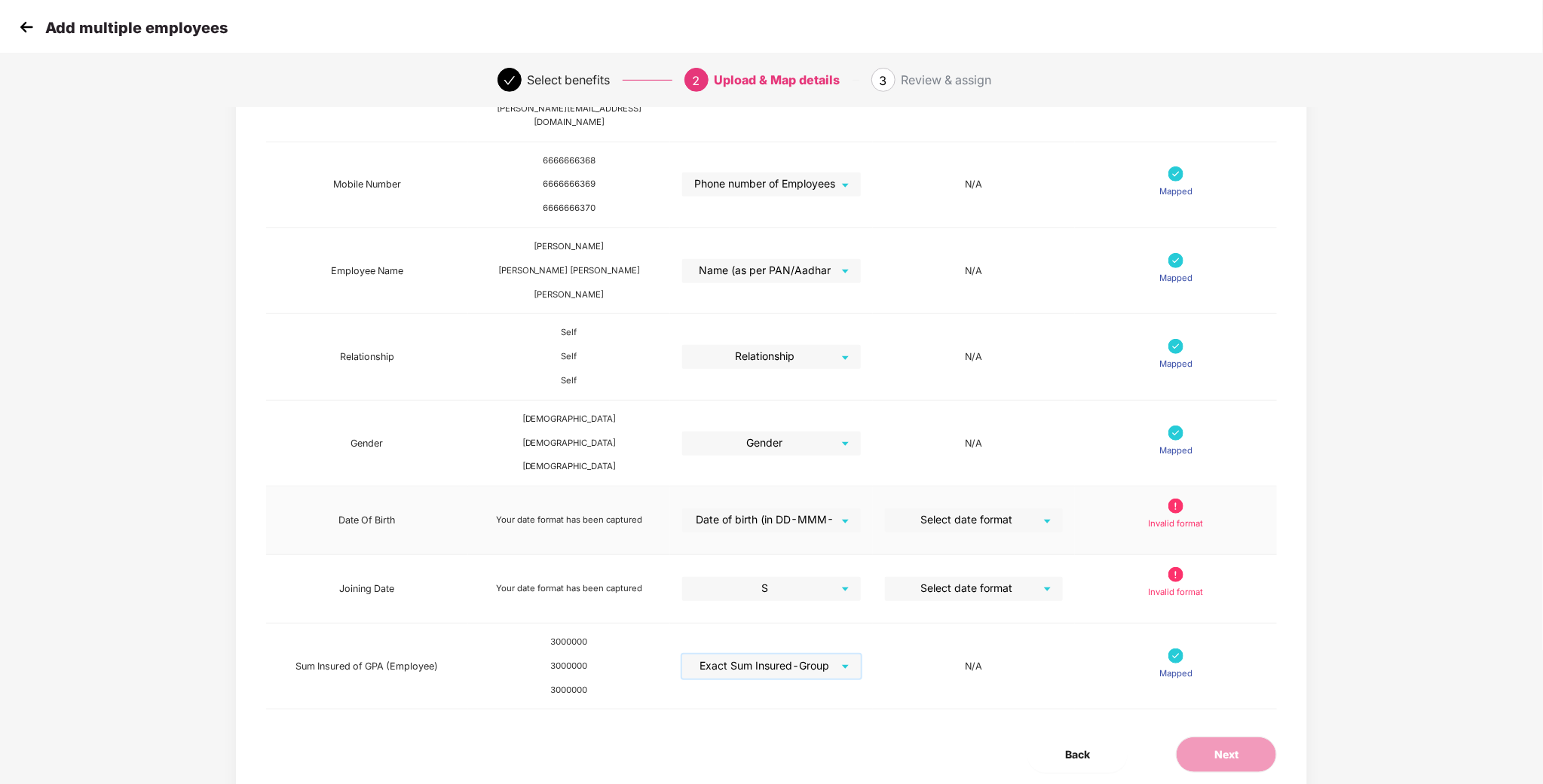
click at [1052, 509] on div "Select date format" at bounding box center [974, 521] width 178 height 24
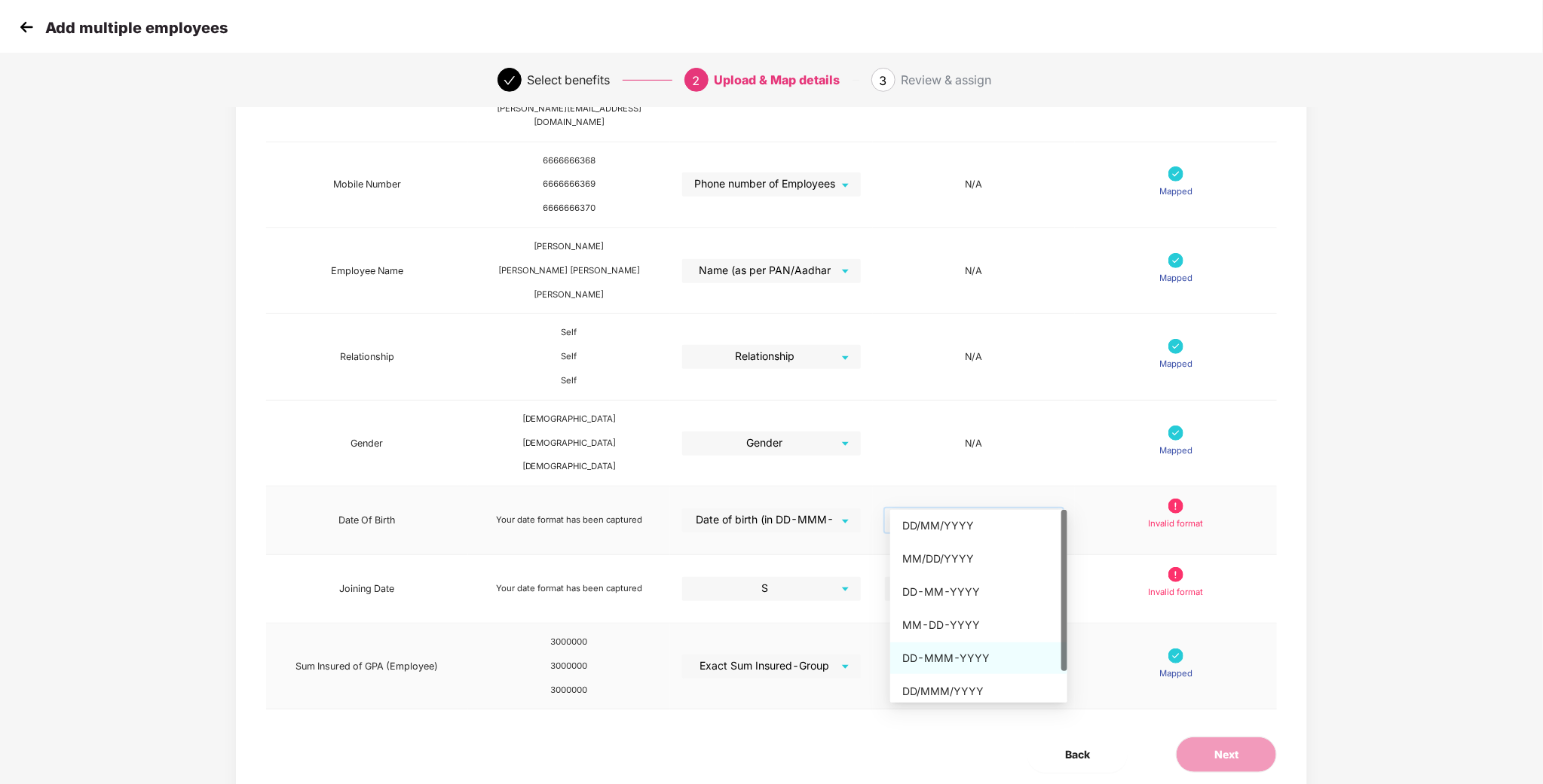
click at [945, 662] on div "DD-MMM-YYYY" at bounding box center [979, 658] width 153 height 17
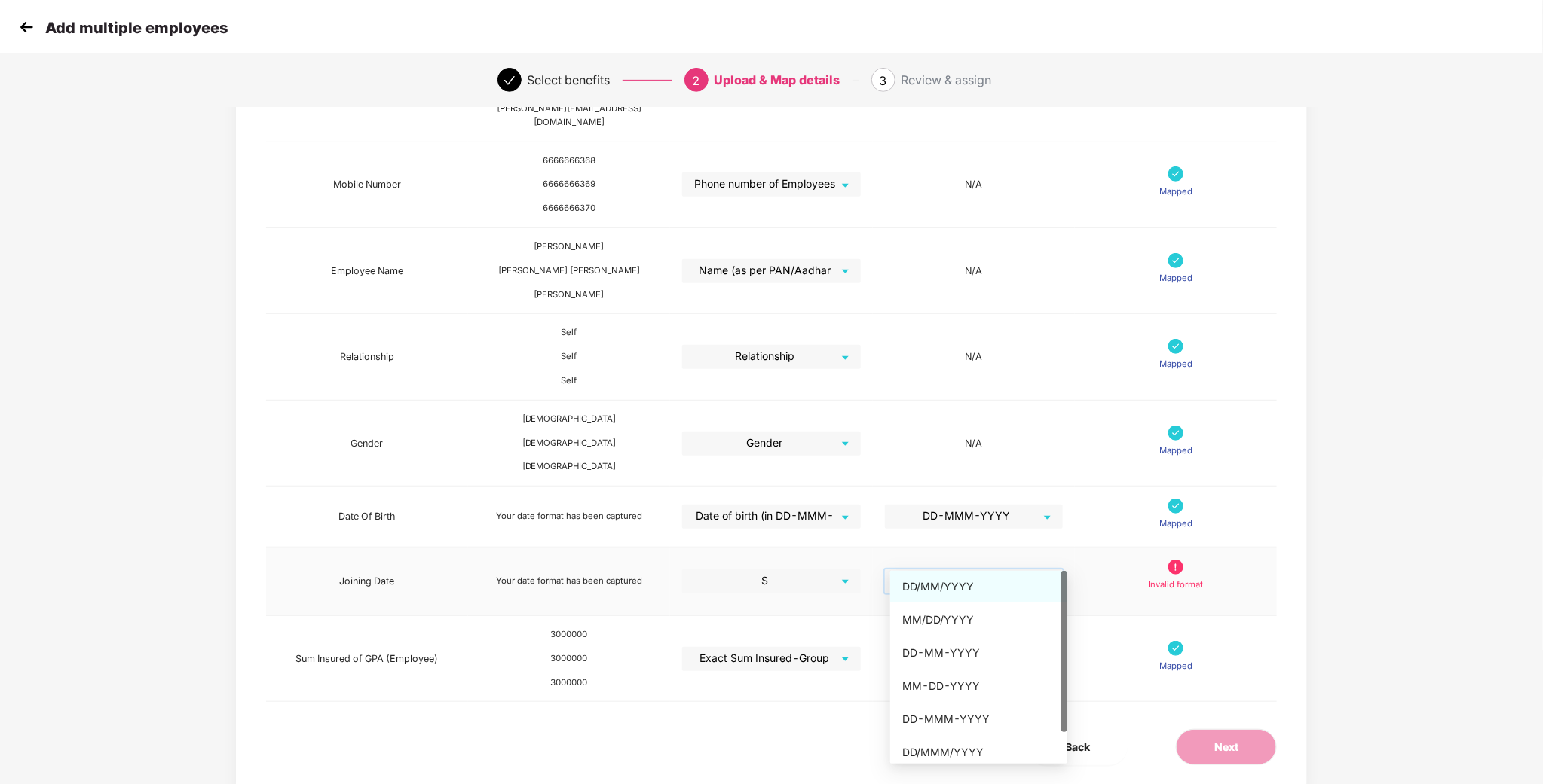
click at [1034, 570] on input "search" at bounding box center [968, 581] width 151 height 23
click at [968, 717] on div "DD-MMM-YYYY" at bounding box center [979, 720] width 153 height 17
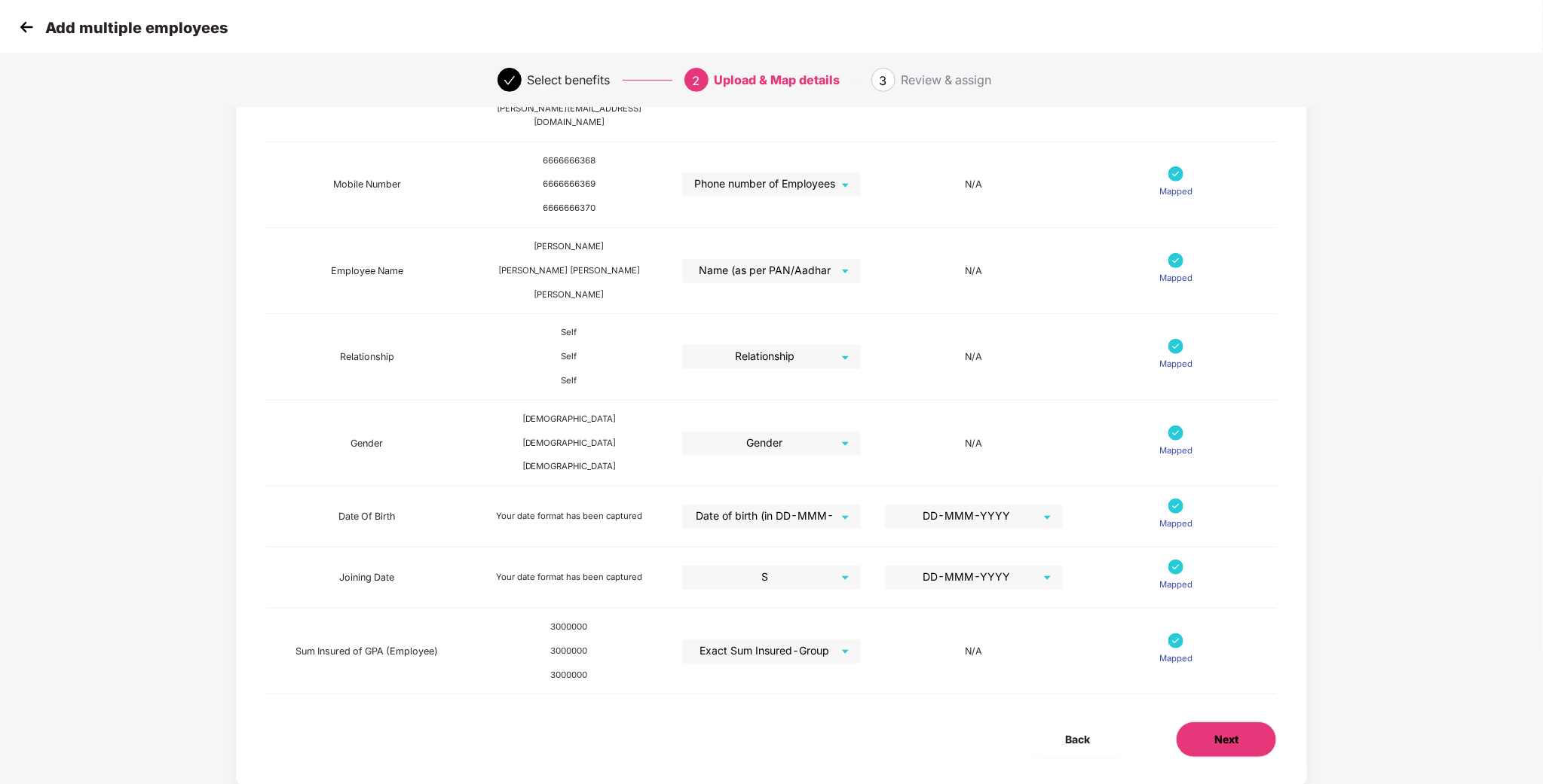
click at [1254, 722] on button "Next" at bounding box center [1226, 740] width 101 height 36
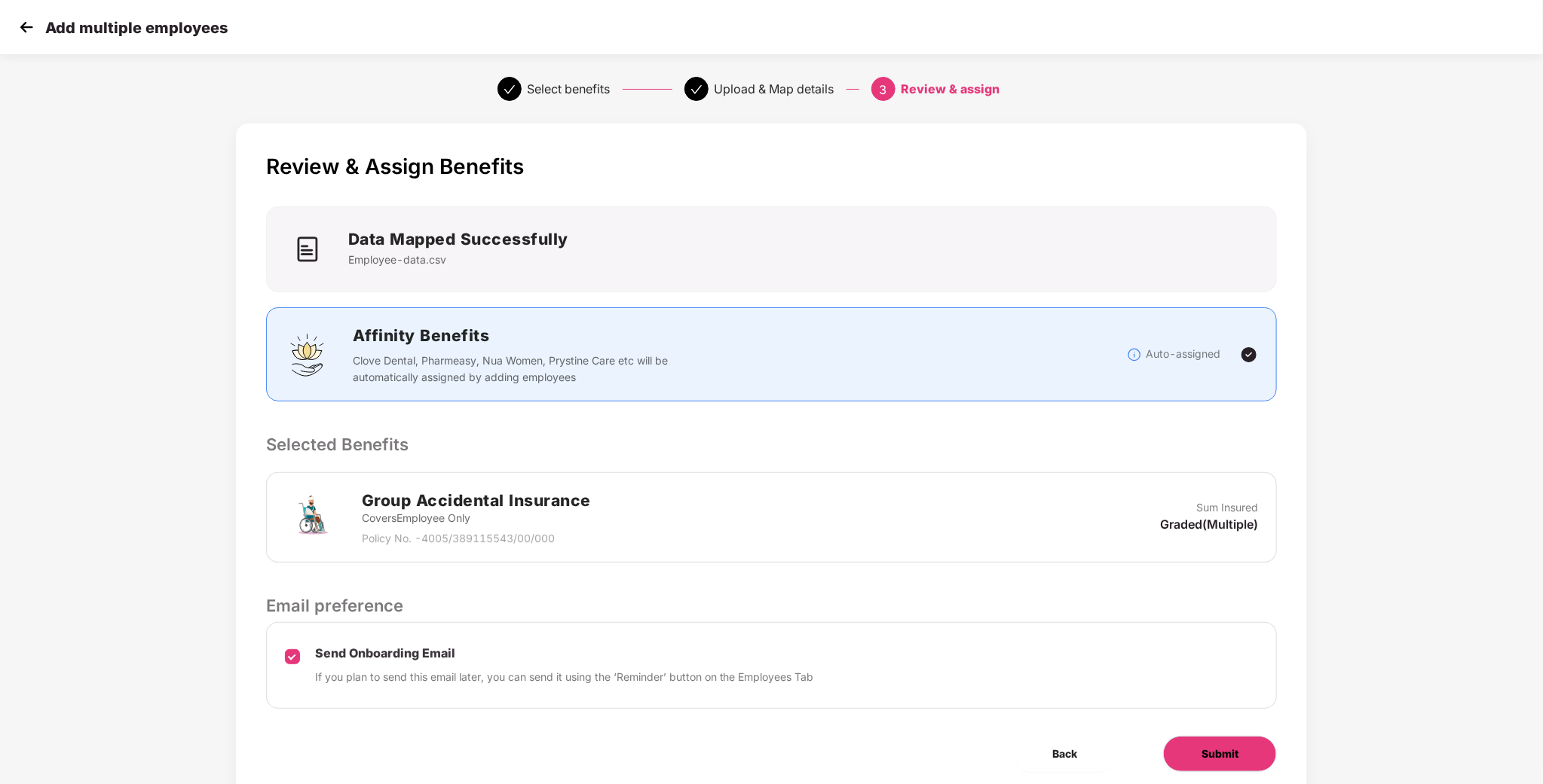
click at [1223, 753] on span "Submit" at bounding box center [1220, 754] width 37 height 17
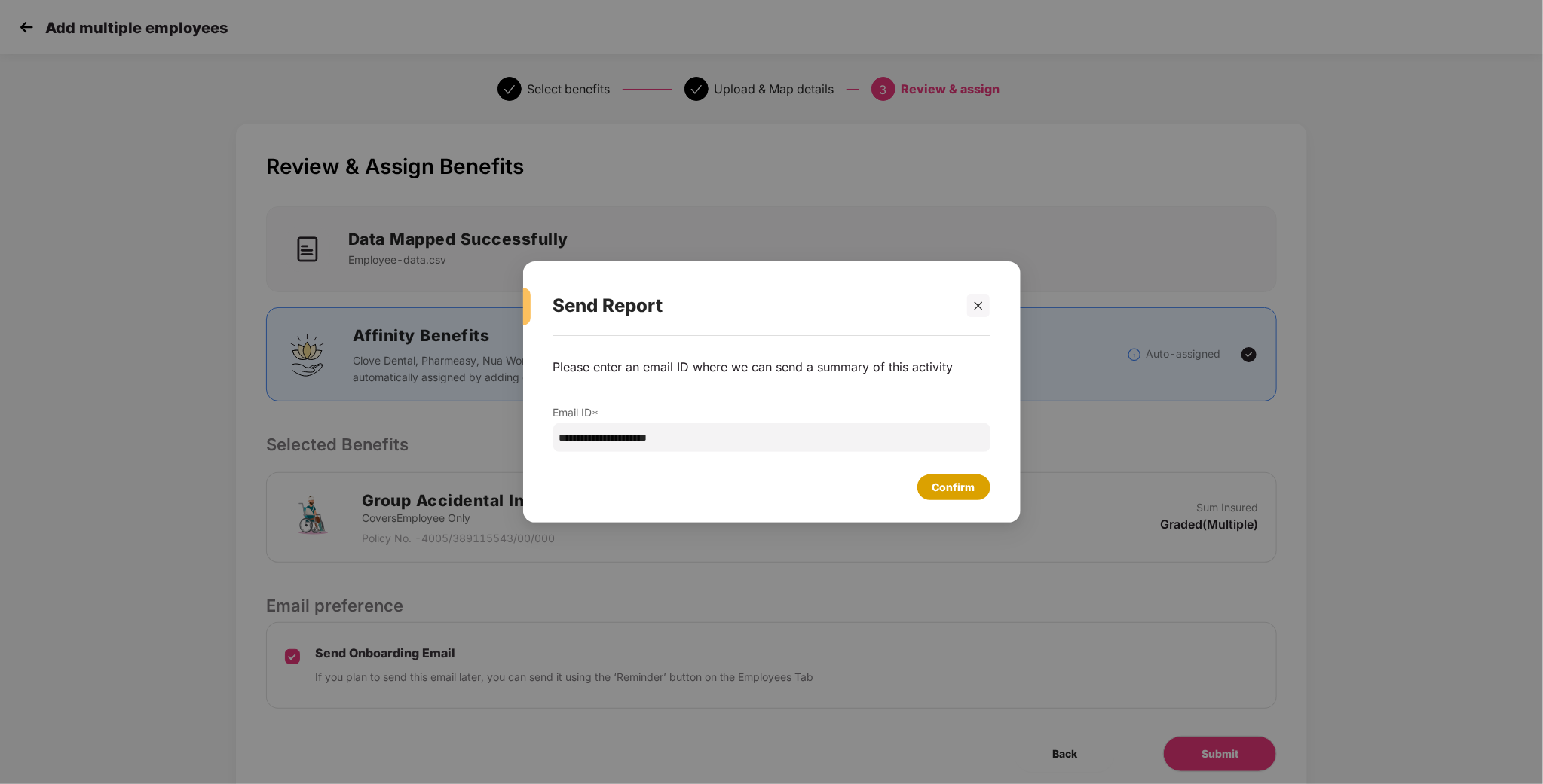
click at [979, 499] on div "Confirm" at bounding box center [954, 487] width 73 height 26
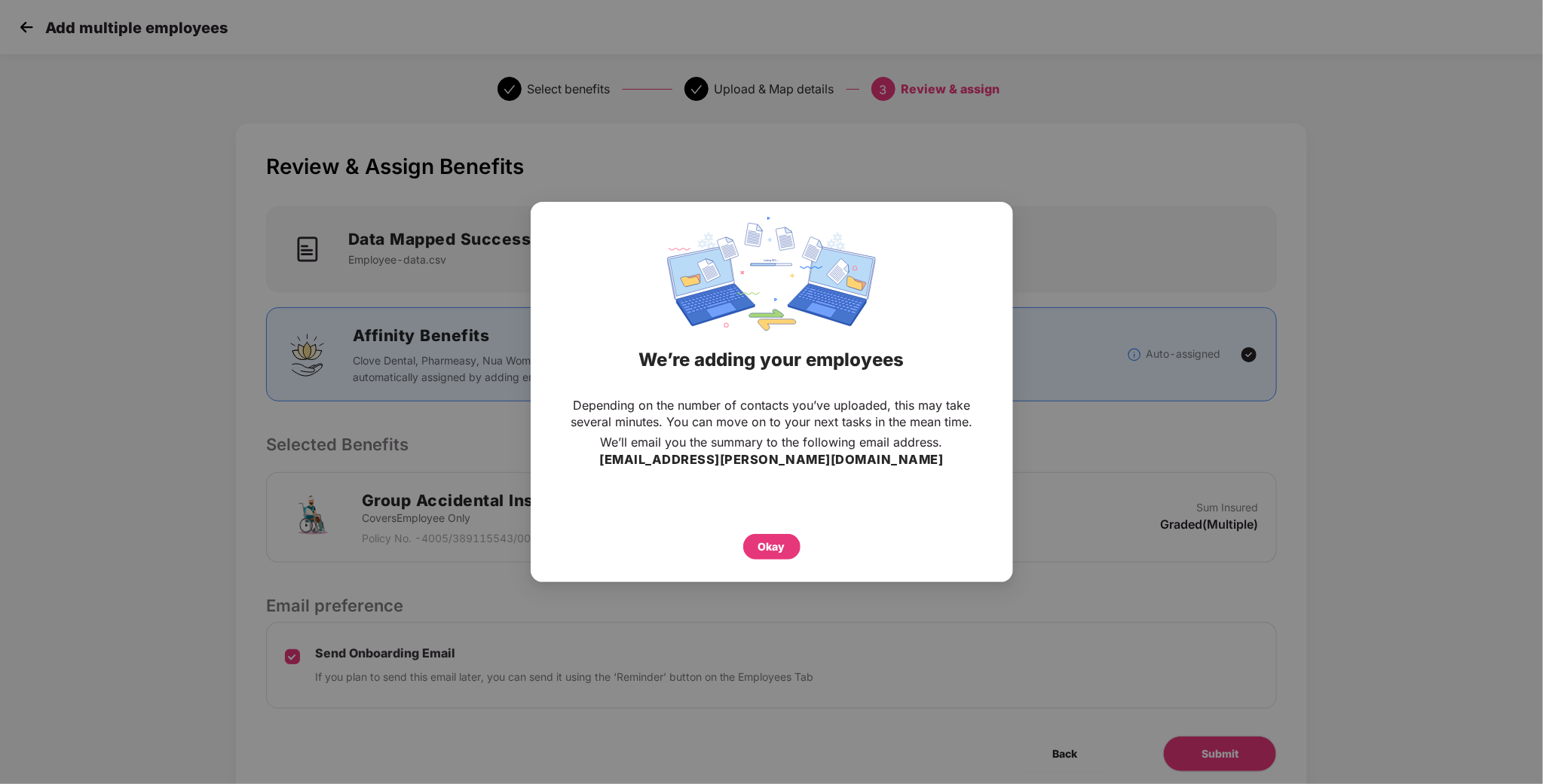
click at [760, 552] on div "Okay" at bounding box center [772, 547] width 27 height 17
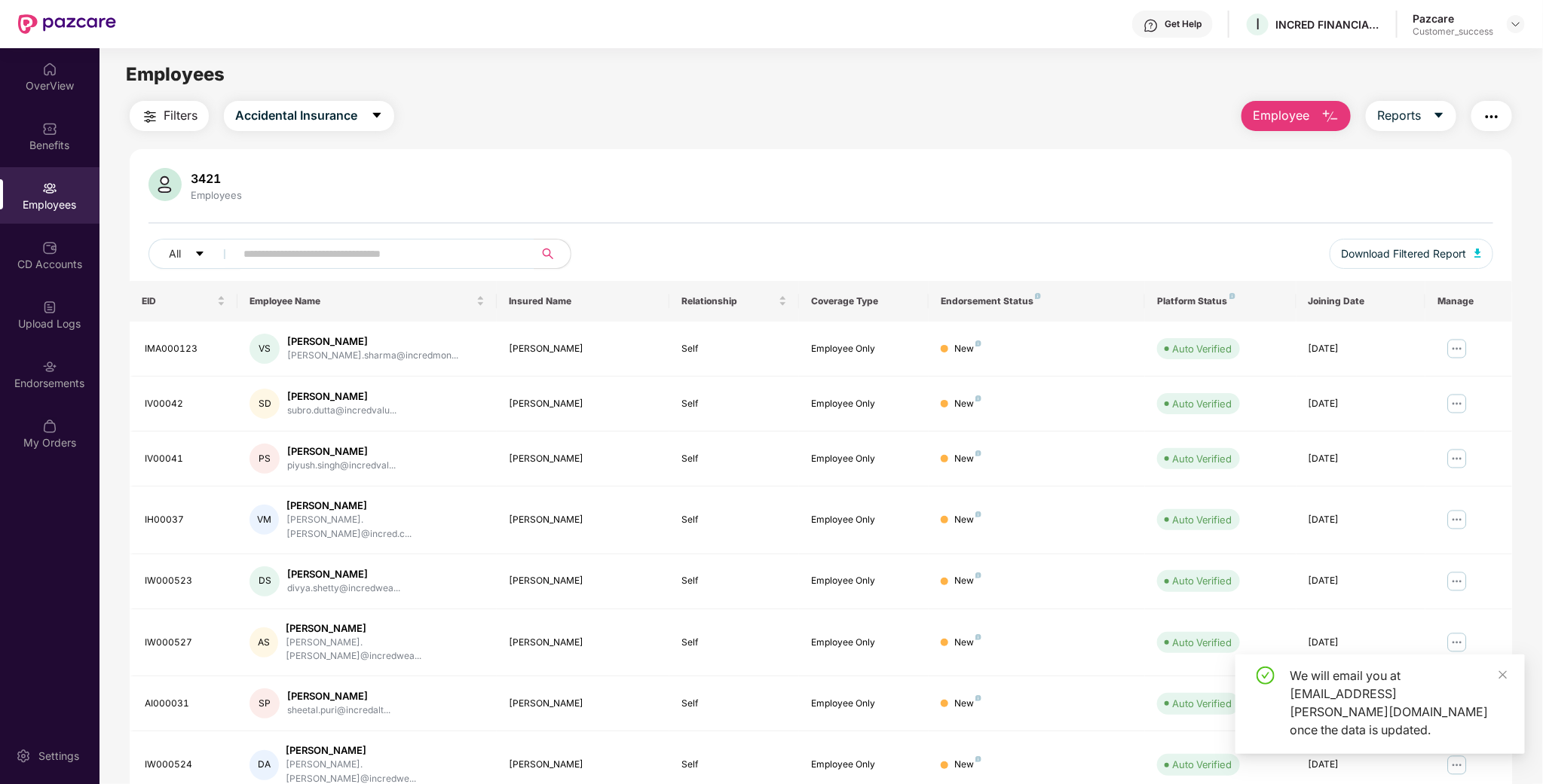
click at [64, 300] on div "Upload Logs" at bounding box center [49, 314] width 99 height 57
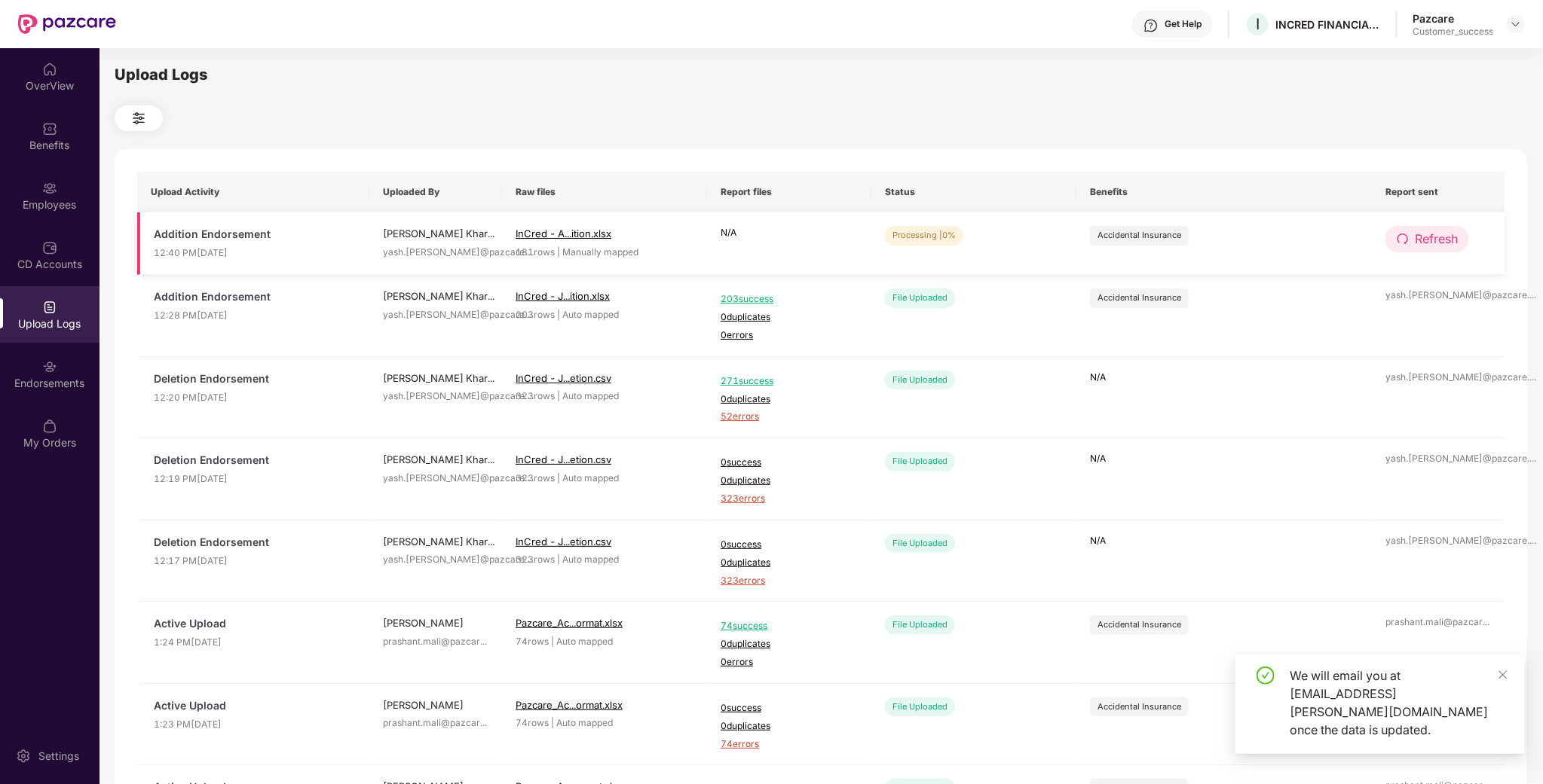
click at [1450, 245] on span "Refresh" at bounding box center [1436, 239] width 43 height 19
click at [1450, 245] on span "Refresh" at bounding box center [1437, 239] width 43 height 19
click at [1421, 238] on span "Refresh" at bounding box center [1436, 239] width 43 height 19
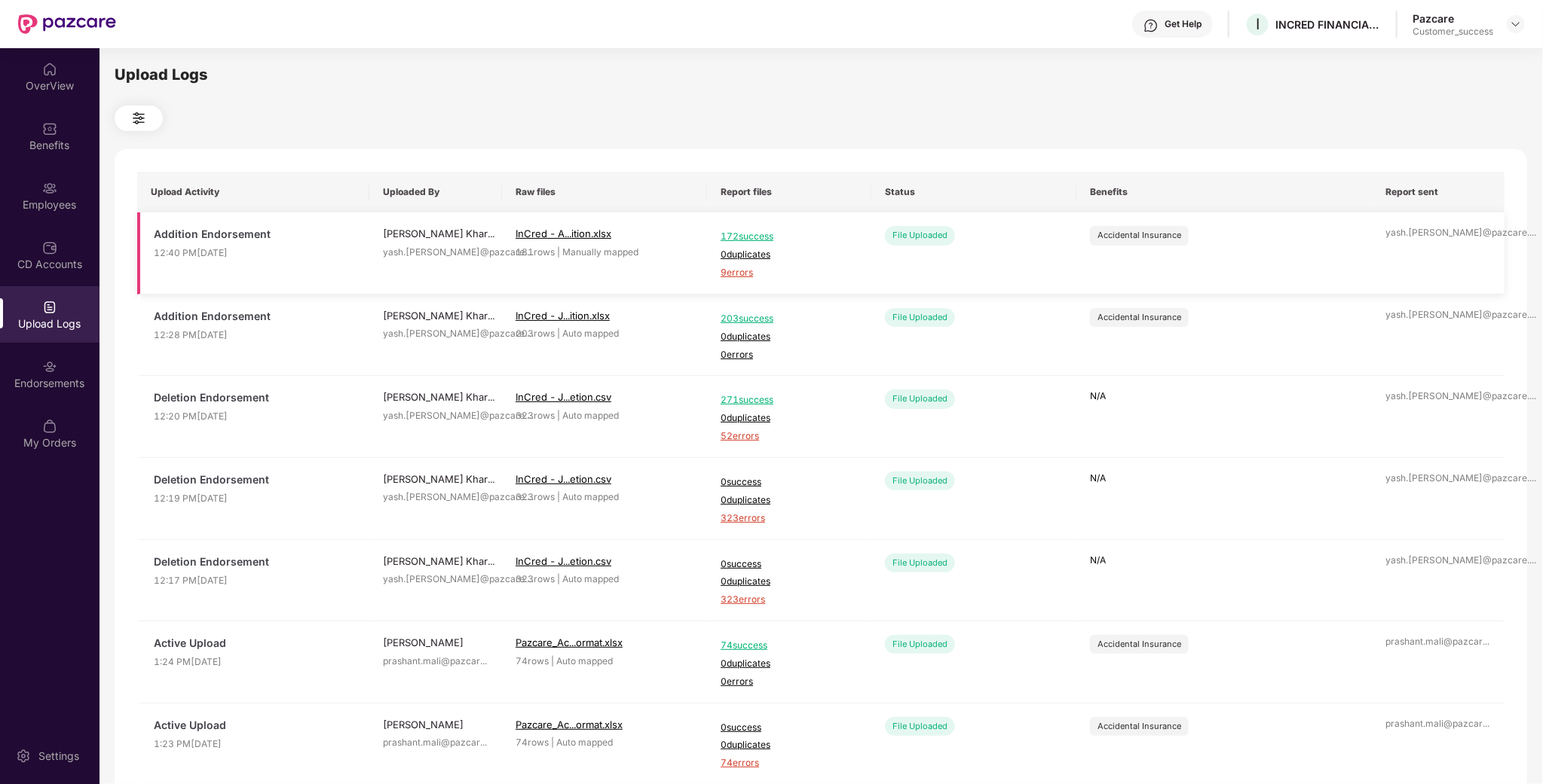
click at [740, 273] on span "9 errors" at bounding box center [789, 272] width 137 height 14
click at [1520, 26] on img at bounding box center [1516, 24] width 12 height 12
click at [1448, 67] on div "Switch to partner view" at bounding box center [1445, 59] width 196 height 30
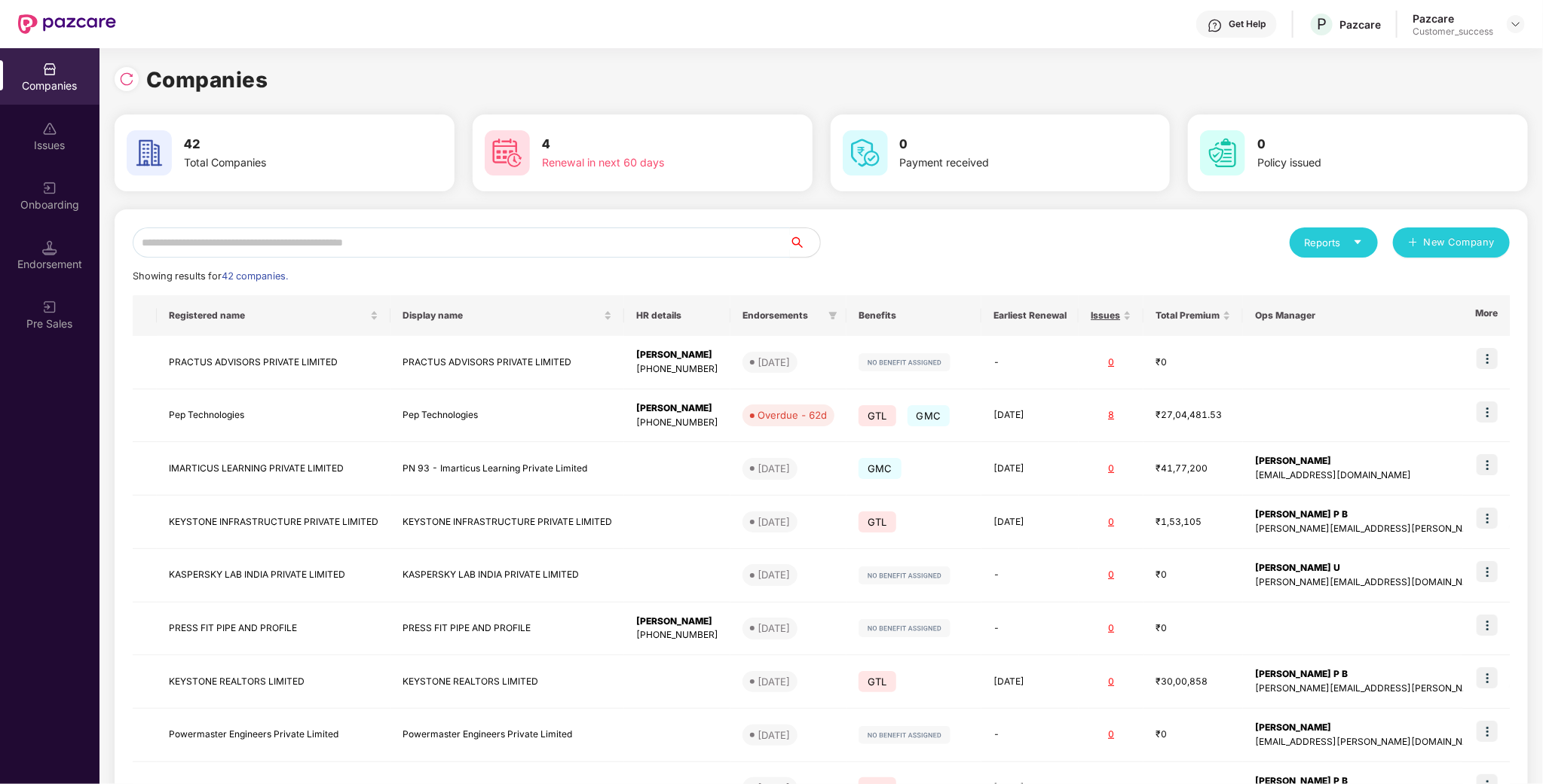
click at [354, 235] on input "text" at bounding box center [461, 243] width 657 height 30
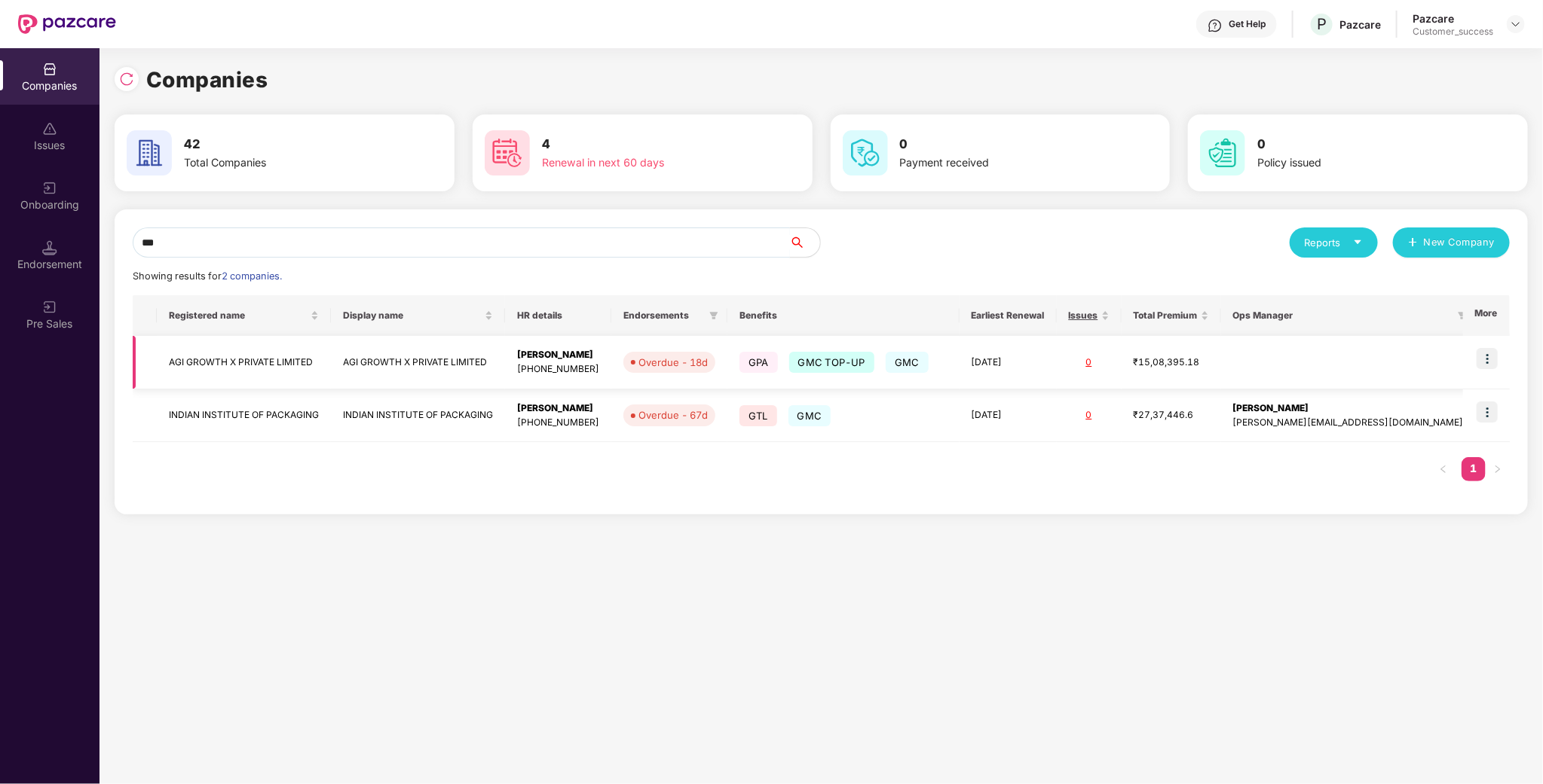
type input "***"
click at [1485, 364] on img at bounding box center [1487, 359] width 21 height 21
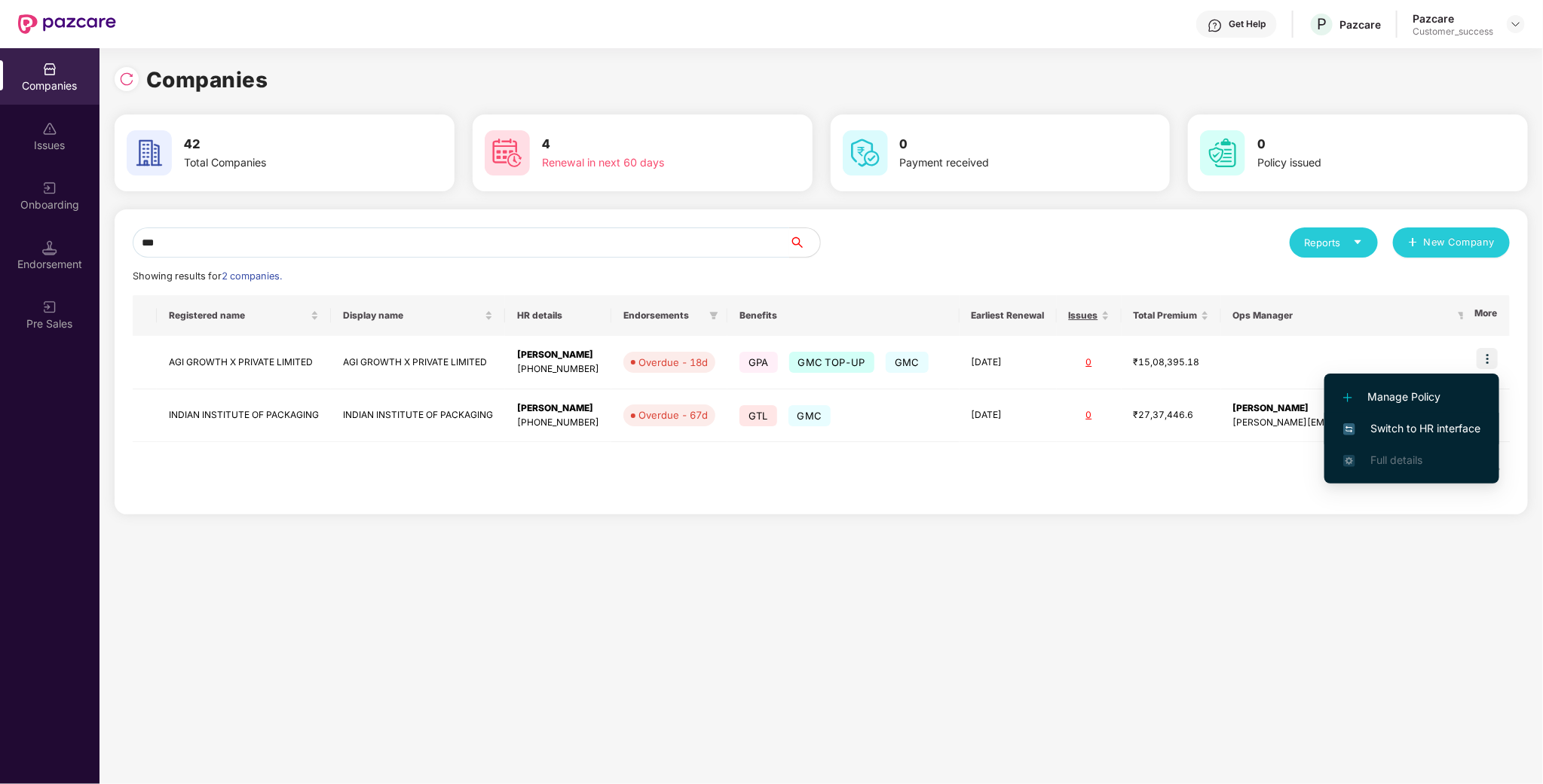
click at [1465, 418] on li "Switch to HR interface" at bounding box center [1411, 429] width 175 height 32
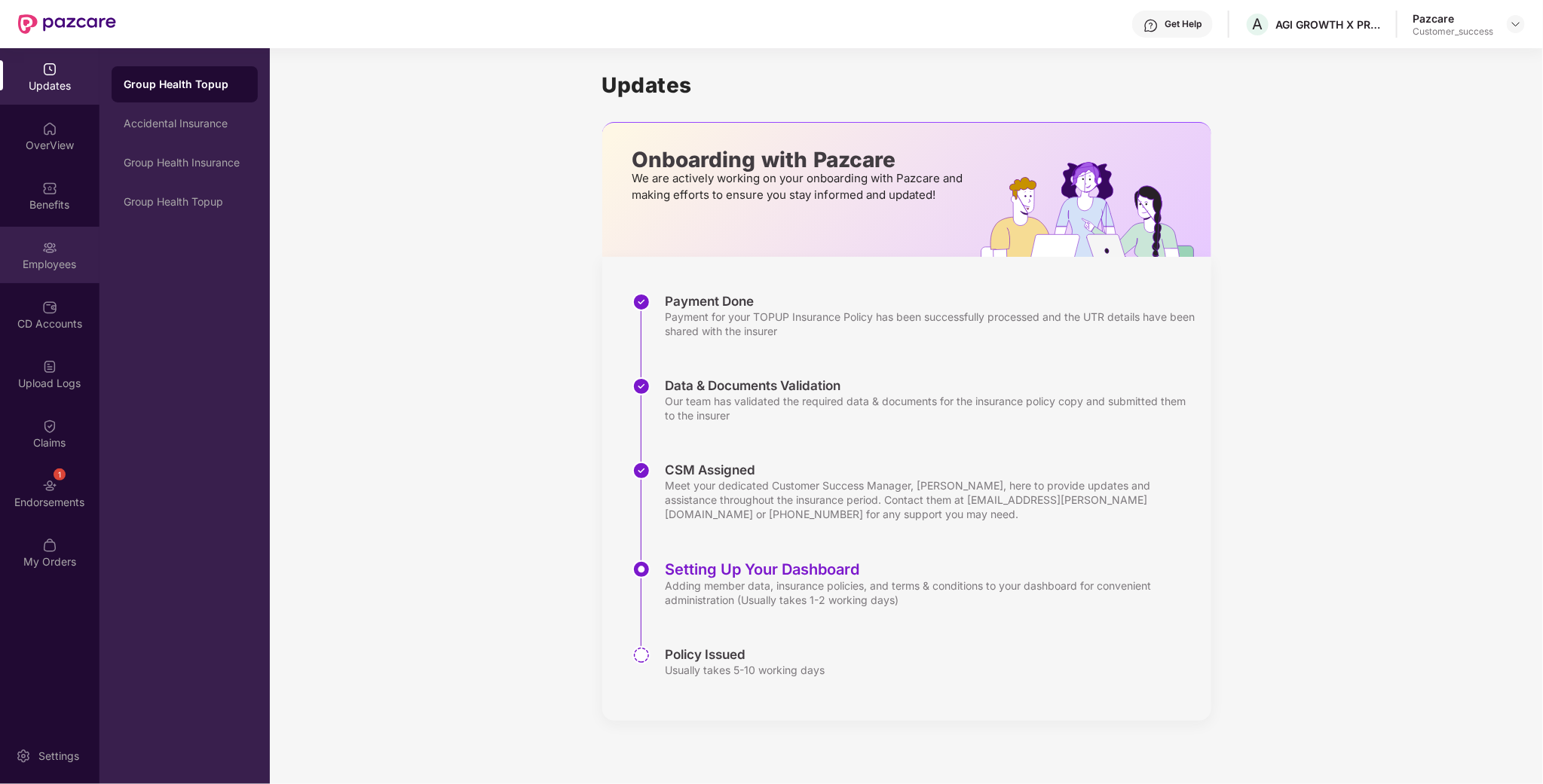
click at [51, 241] on img at bounding box center [50, 248] width 15 height 15
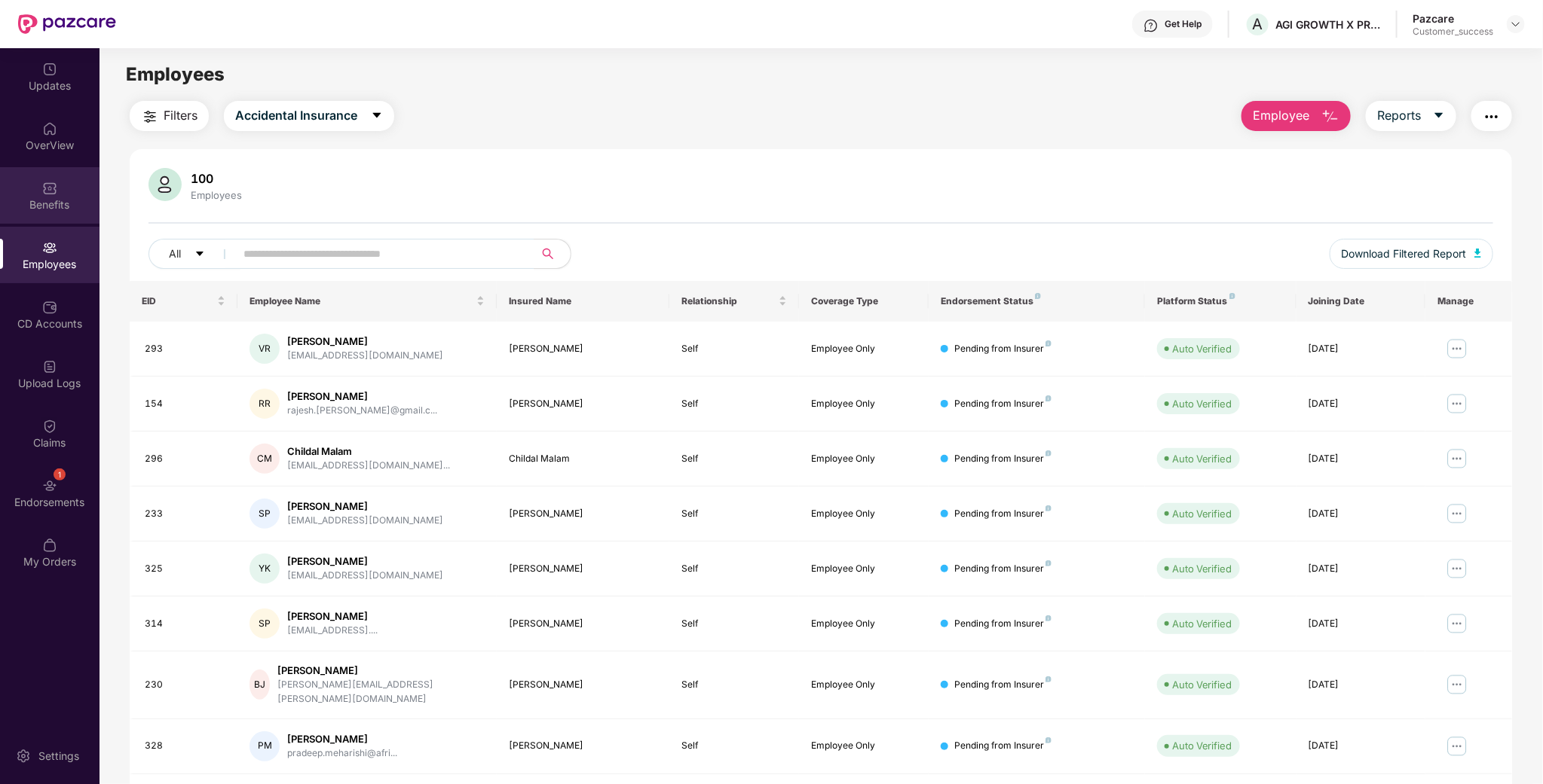
click at [80, 175] on div "Benefits" at bounding box center [49, 195] width 99 height 57
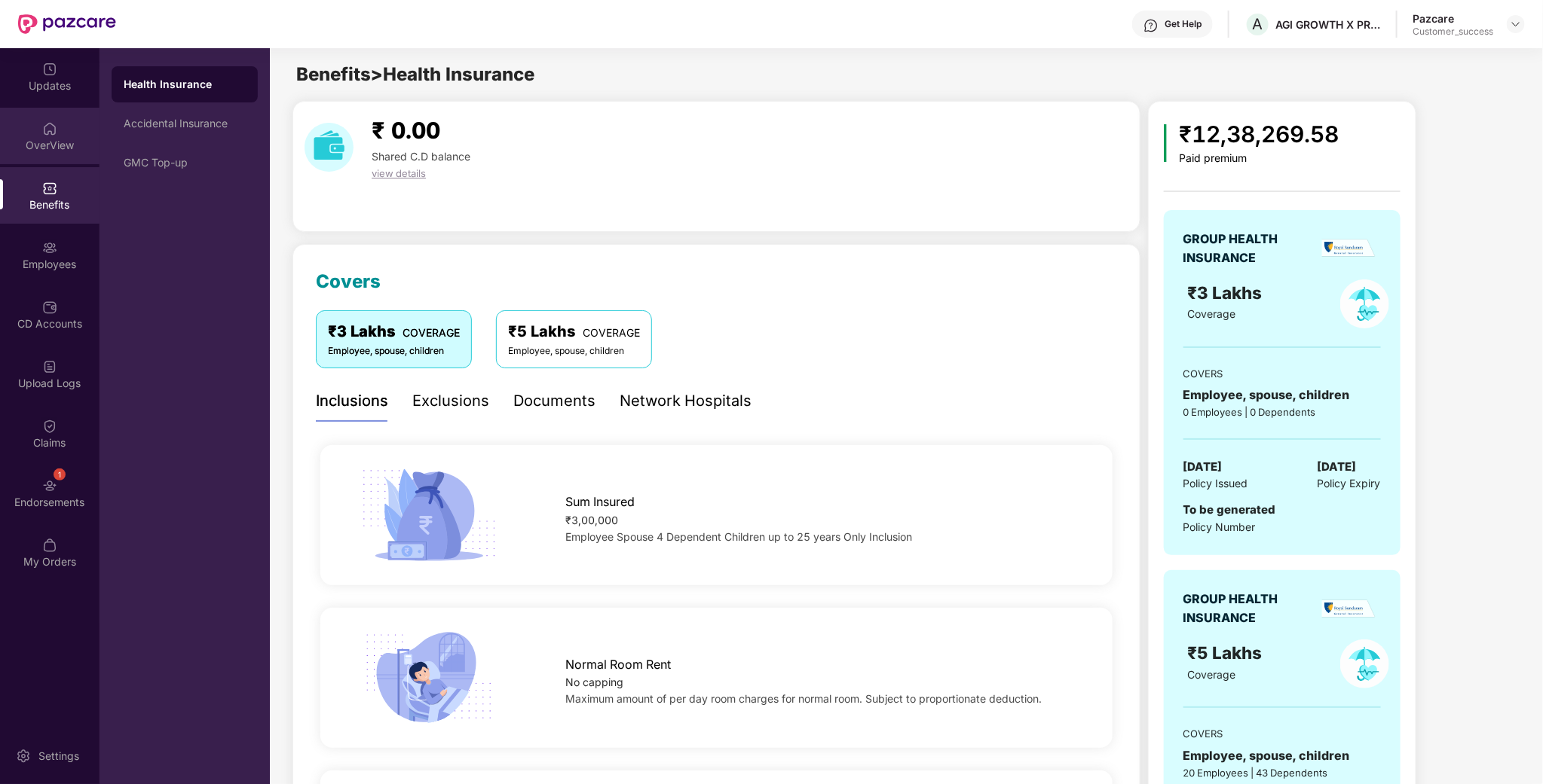
click at [57, 147] on div "OverView" at bounding box center [49, 145] width 99 height 15
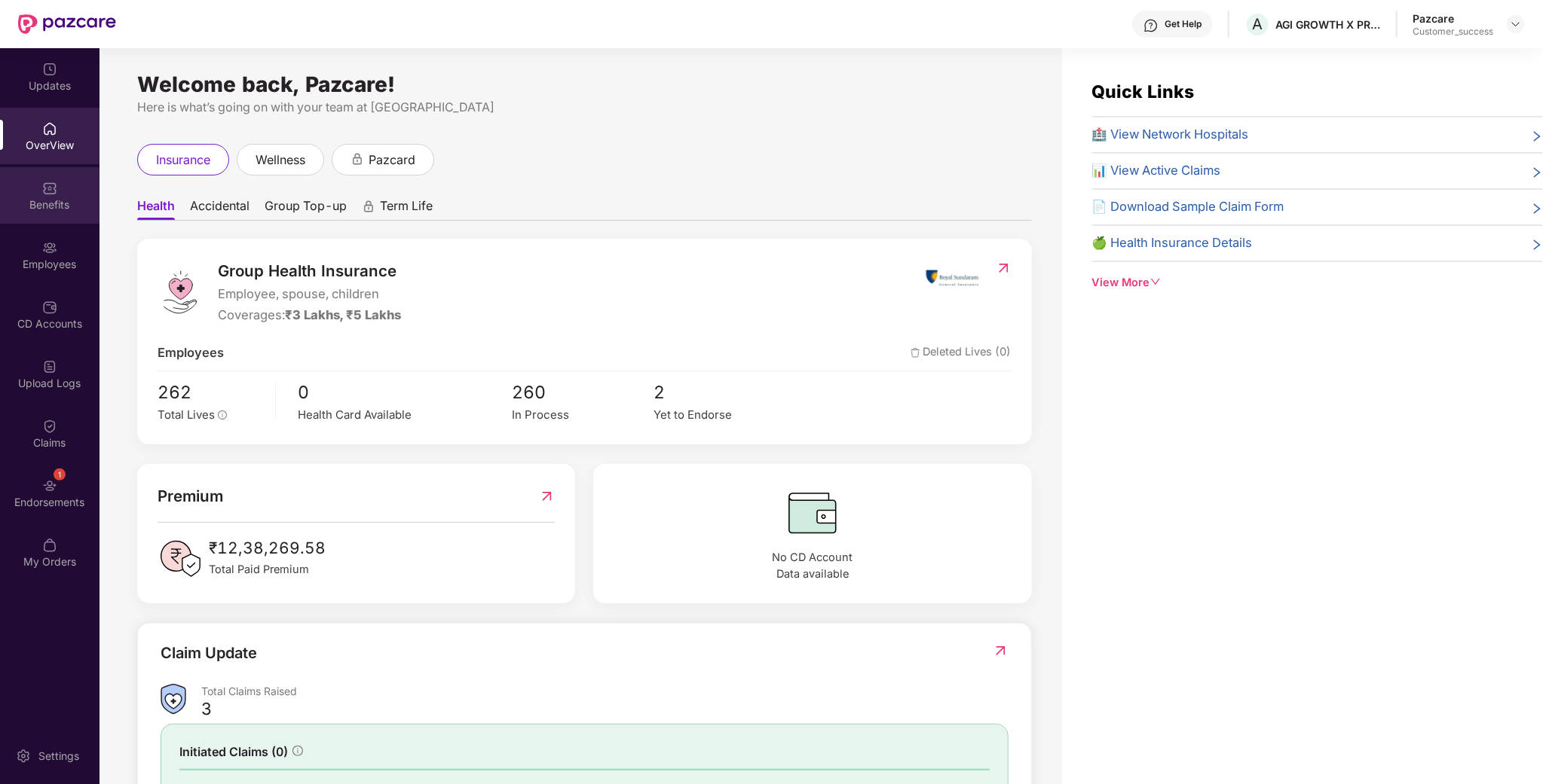
click at [48, 202] on div "Benefits" at bounding box center [49, 205] width 99 height 15
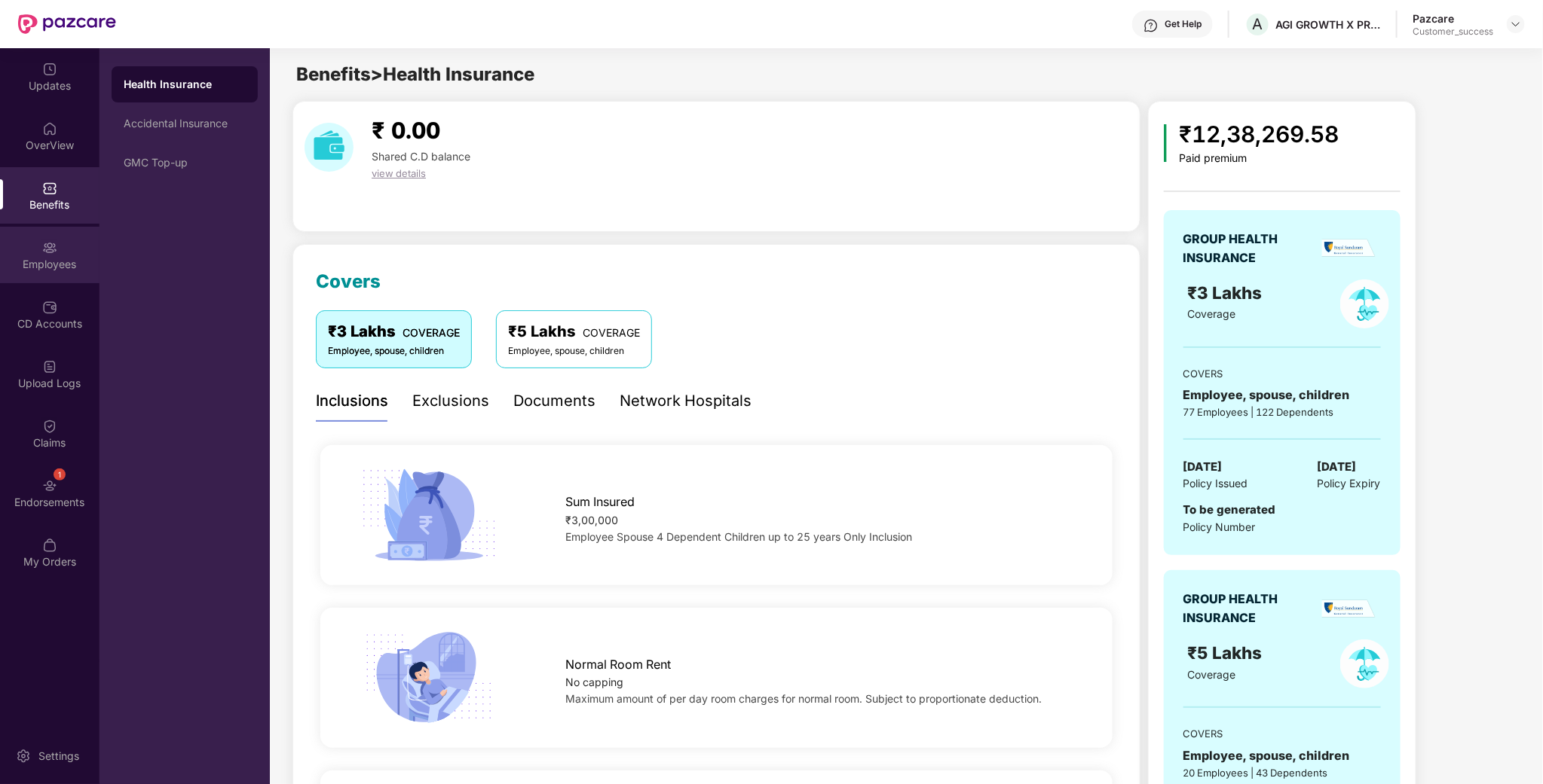
click at [44, 263] on div "Employees" at bounding box center [49, 264] width 99 height 15
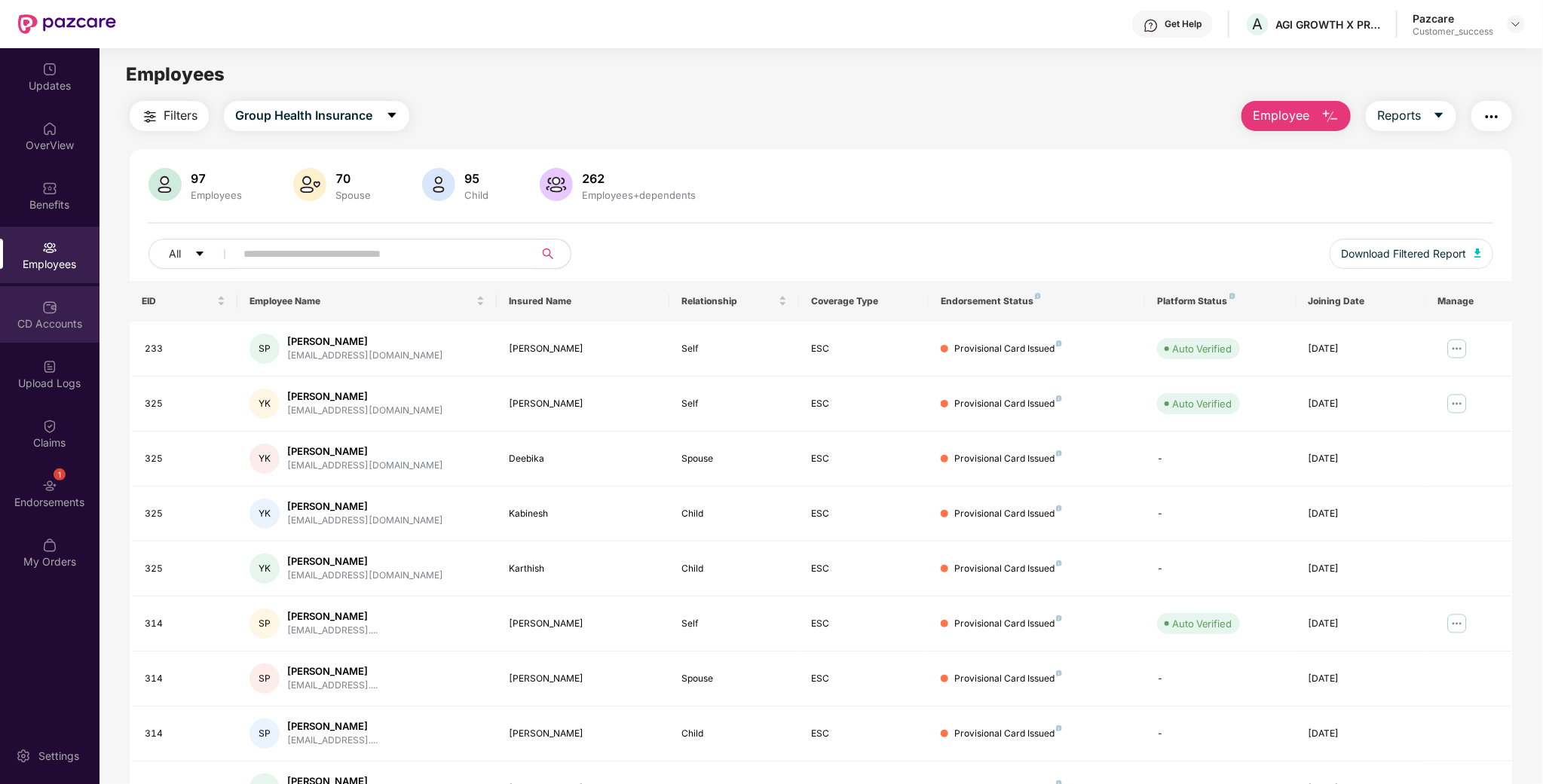
click at [36, 307] on div "CD Accounts" at bounding box center [49, 314] width 99 height 57
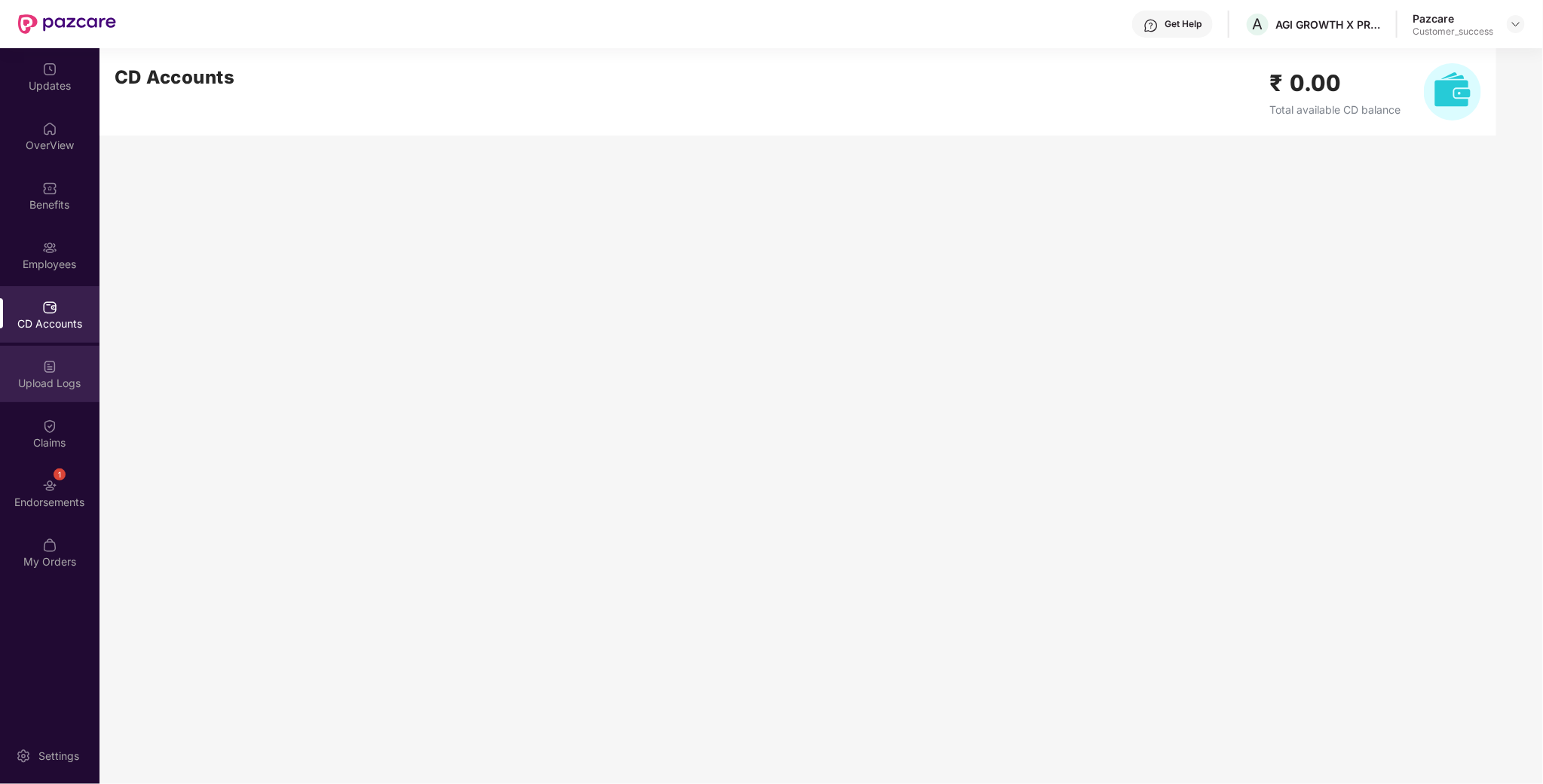
click at [27, 383] on div "Upload Logs" at bounding box center [49, 384] width 99 height 15
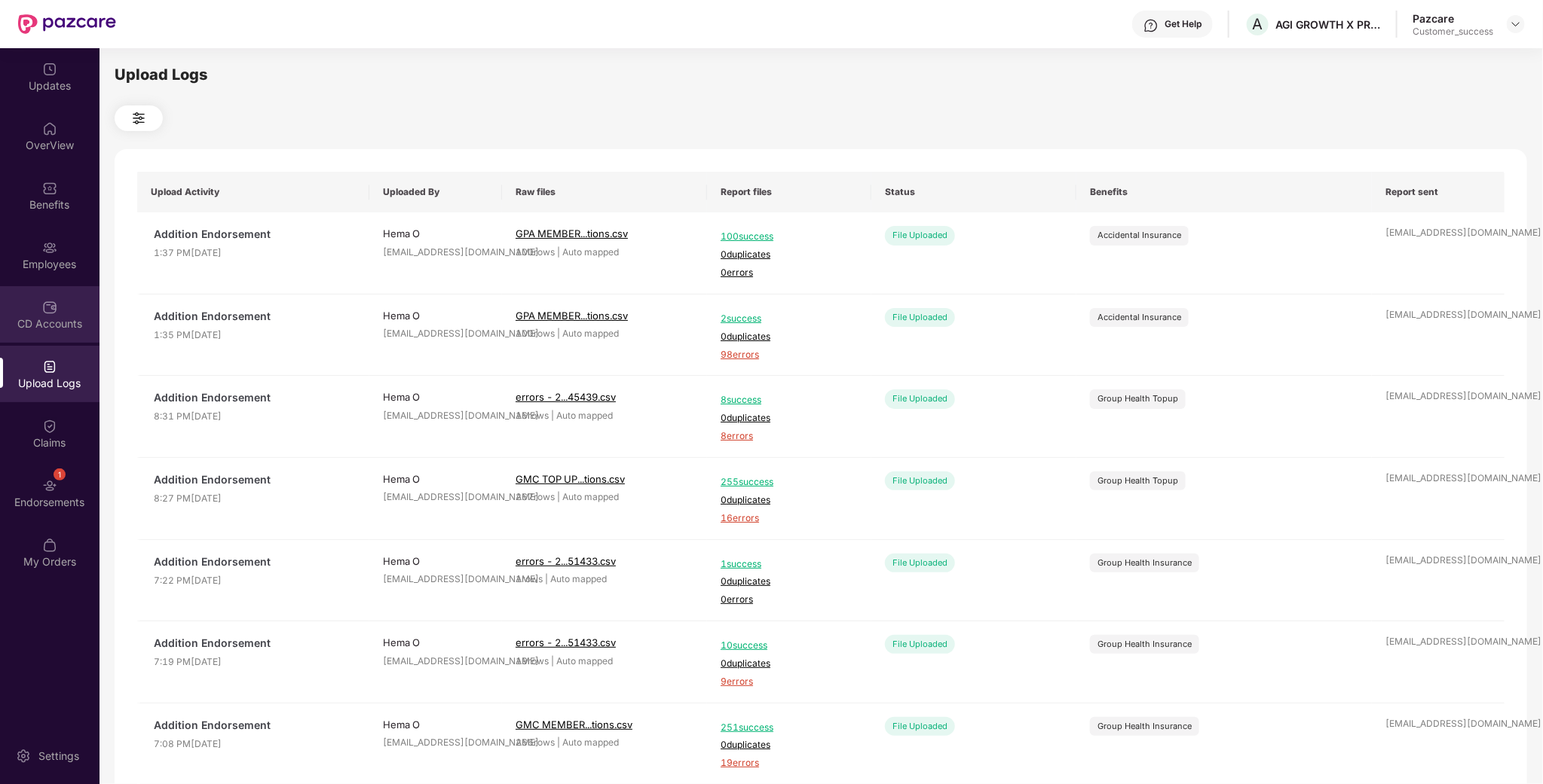
click at [26, 325] on div "CD Accounts" at bounding box center [49, 324] width 99 height 15
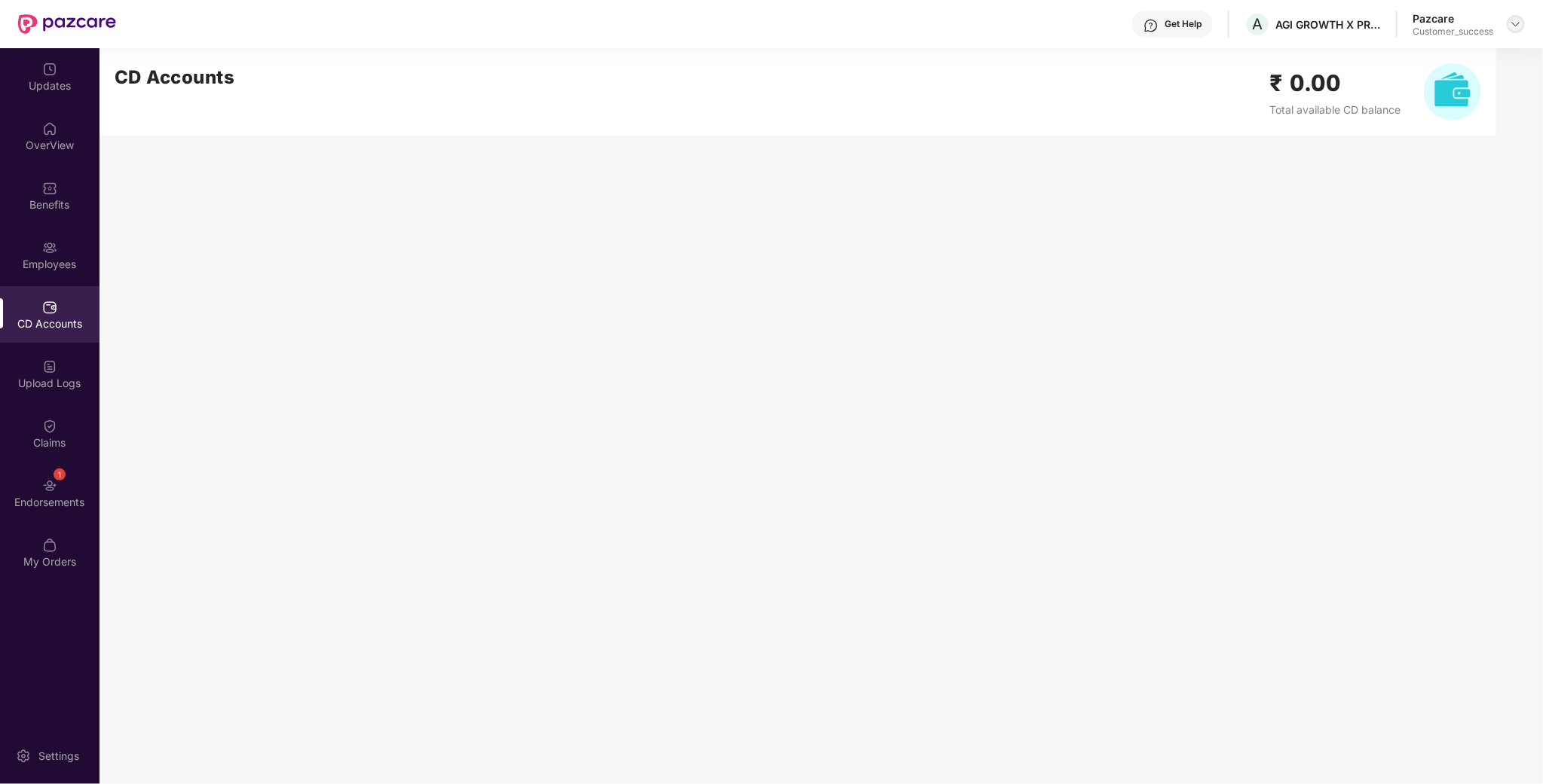
click at [1520, 27] on img at bounding box center [1516, 24] width 12 height 12
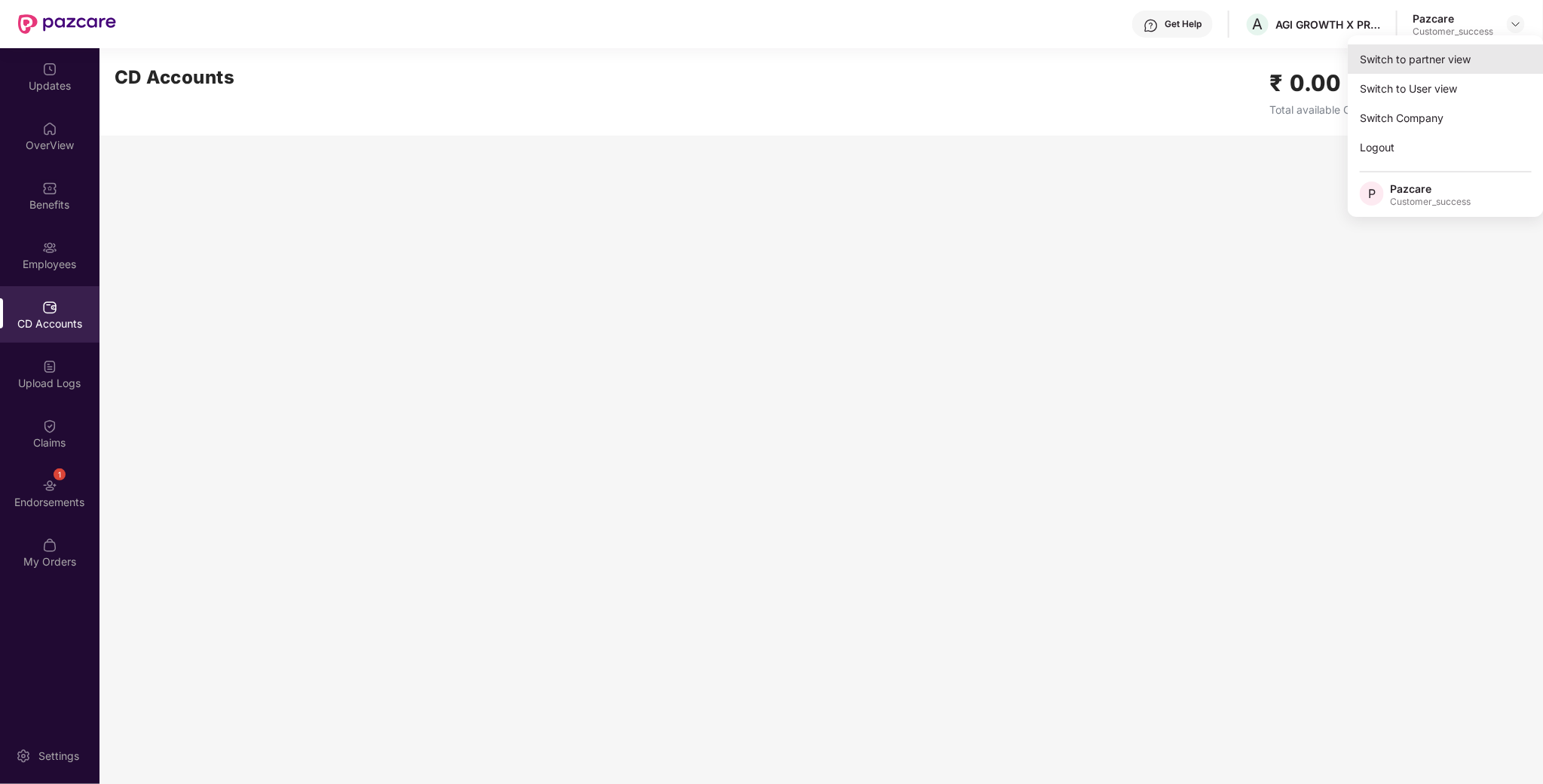
click at [1428, 62] on div "Switch to partner view" at bounding box center [1445, 59] width 196 height 30
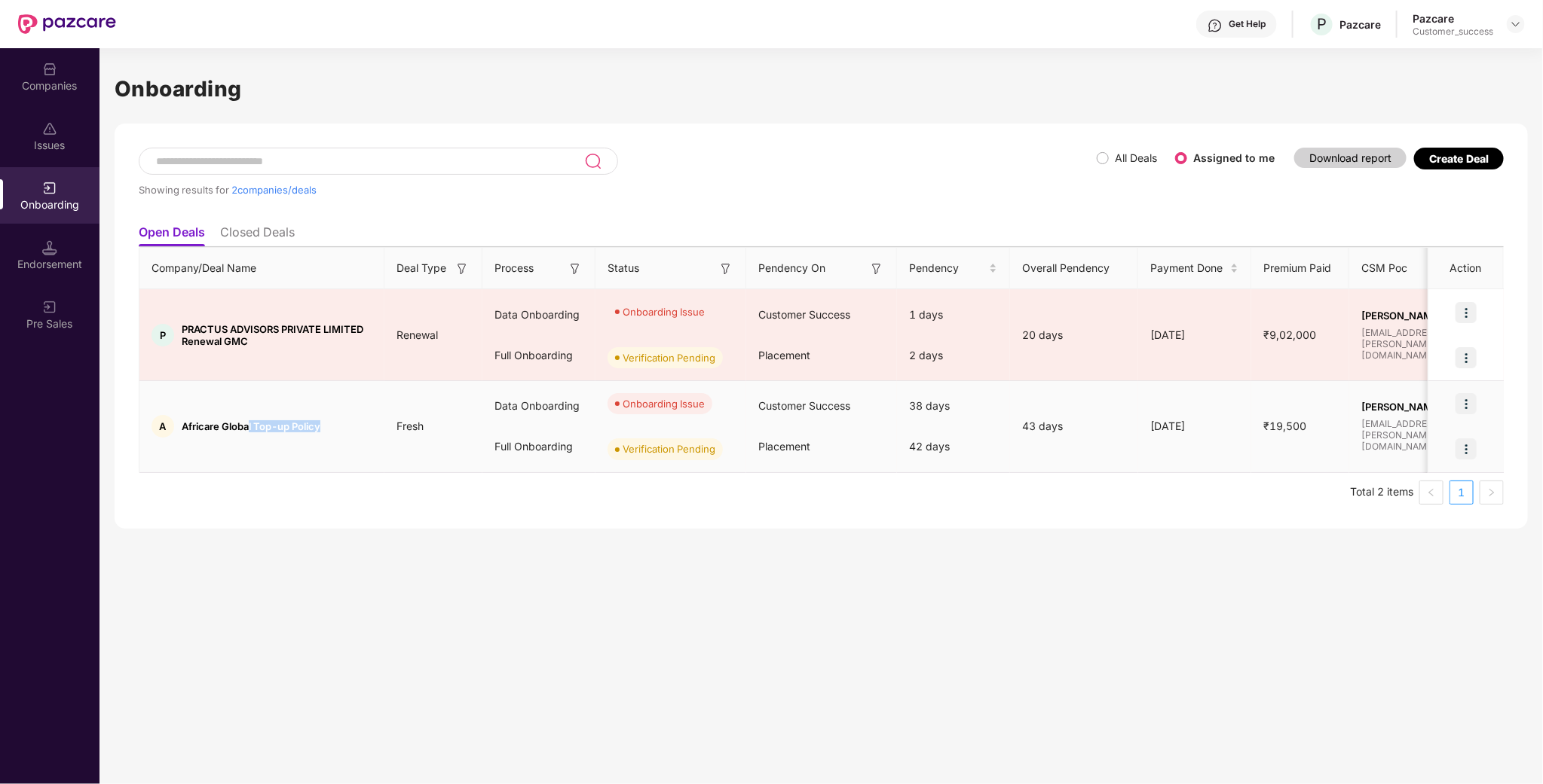
drag, startPoint x: 257, startPoint y: 430, endPoint x: 353, endPoint y: 436, distance: 96.2
click at [353, 436] on div "A Africare Global Top-up Policy" at bounding box center [262, 427] width 245 height 23
click at [283, 443] on td "A Africare Global Top-up Policy" at bounding box center [262, 427] width 245 height 92
click at [1459, 403] on img at bounding box center [1466, 404] width 21 height 21
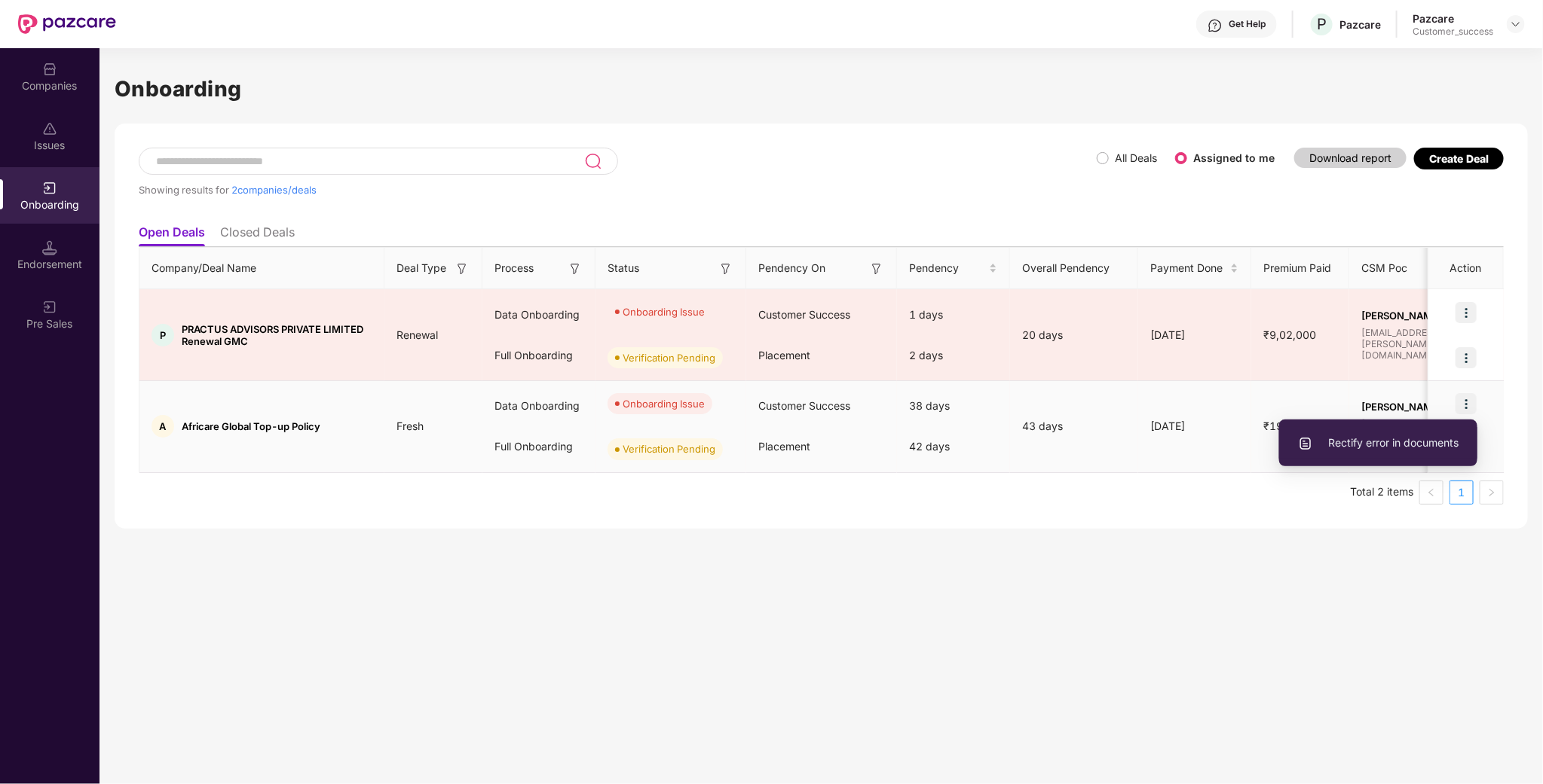
click at [1418, 448] on span "Rectify error in documents" at bounding box center [1378, 443] width 161 height 17
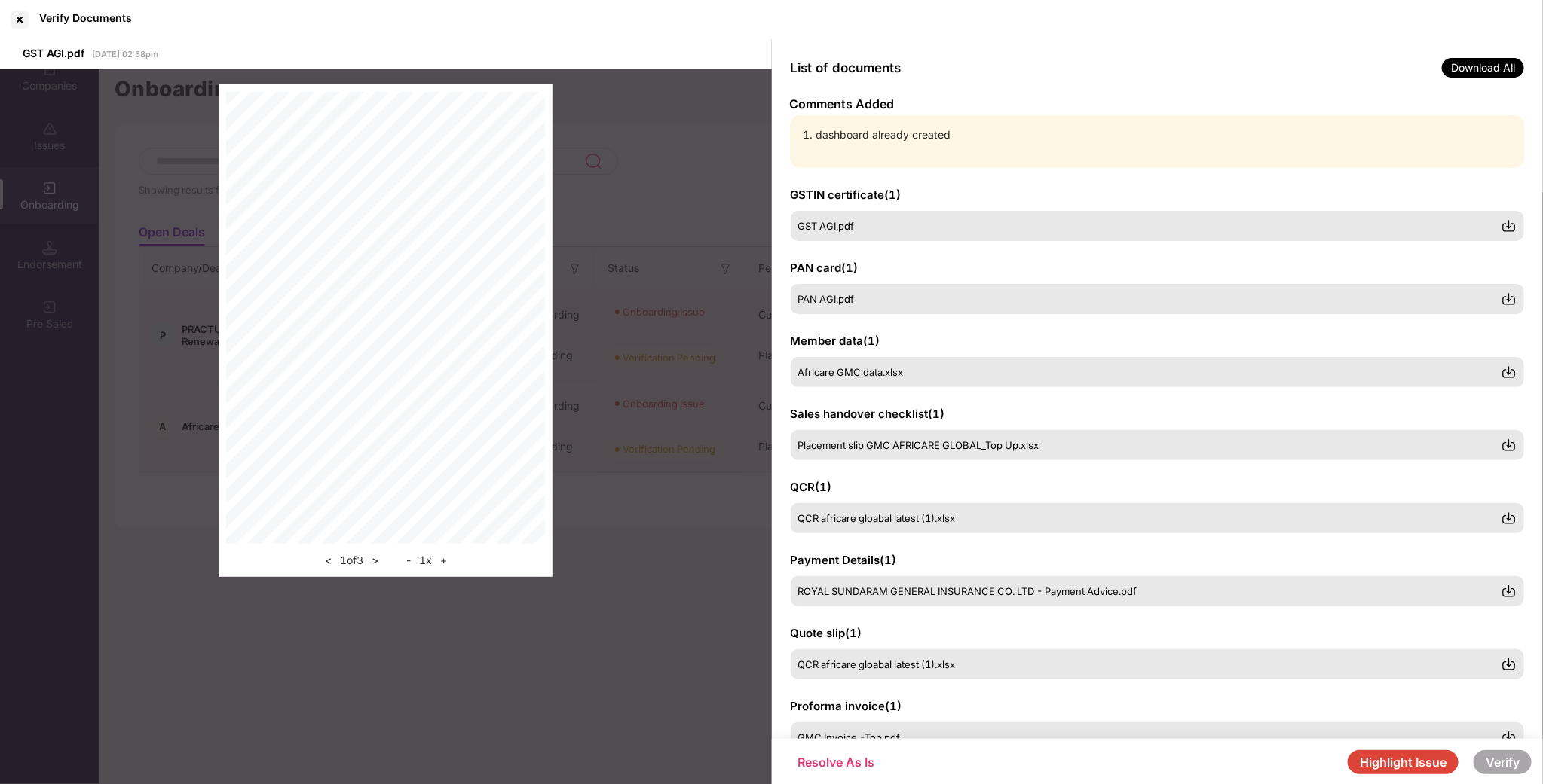
click at [962, 133] on li "dashboard already created" at bounding box center [1165, 135] width 698 height 17
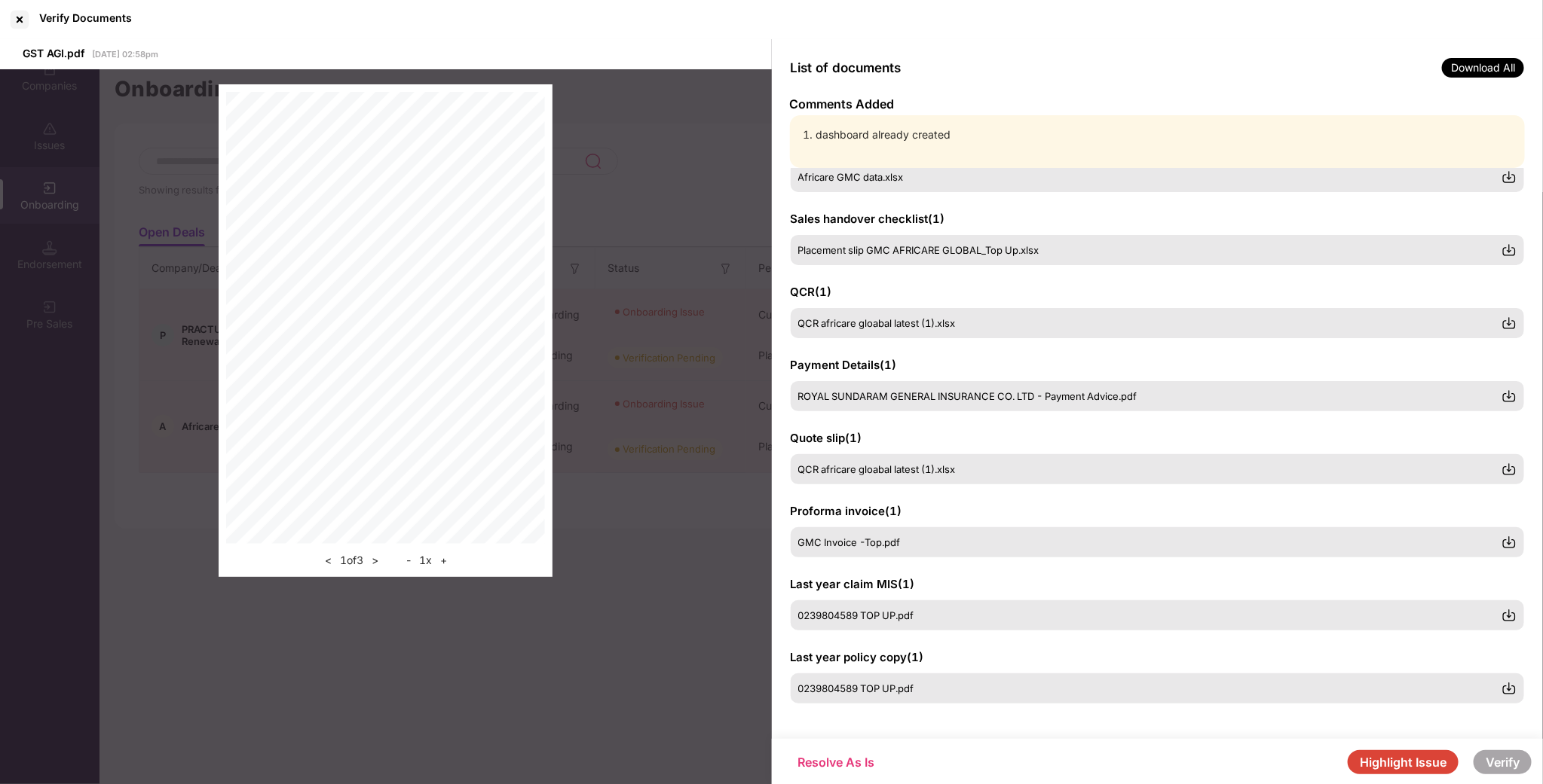
scroll to position [195, 0]
click at [1412, 762] on button "Highlight Issue" at bounding box center [1403, 763] width 111 height 24
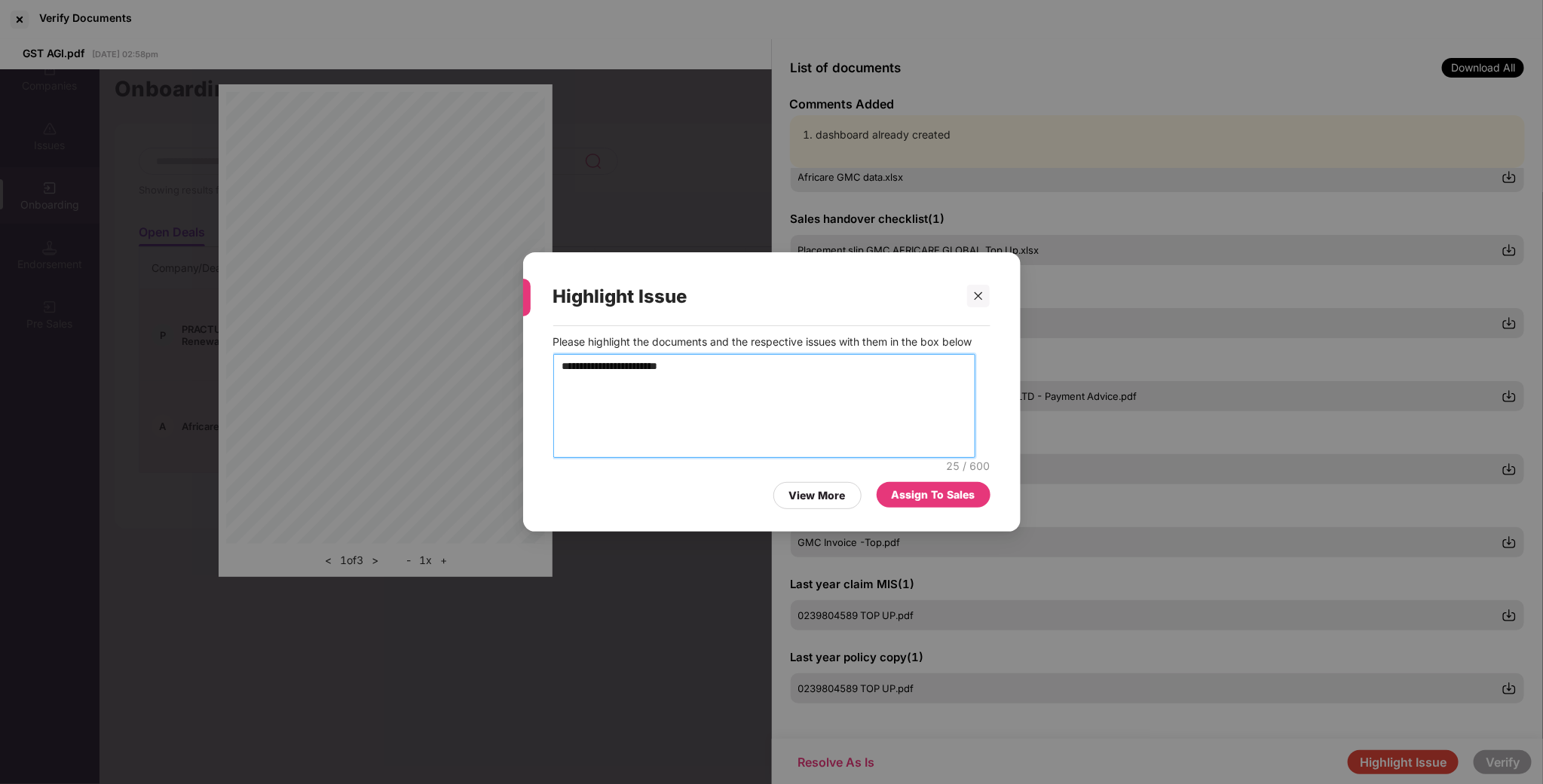
drag, startPoint x: 713, startPoint y: 389, endPoint x: 711, endPoint y: 372, distance: 17.1
click at [713, 389] on textarea "**********" at bounding box center [765, 406] width 423 height 104
click at [711, 387] on textarea "**********" at bounding box center [765, 406] width 423 height 104
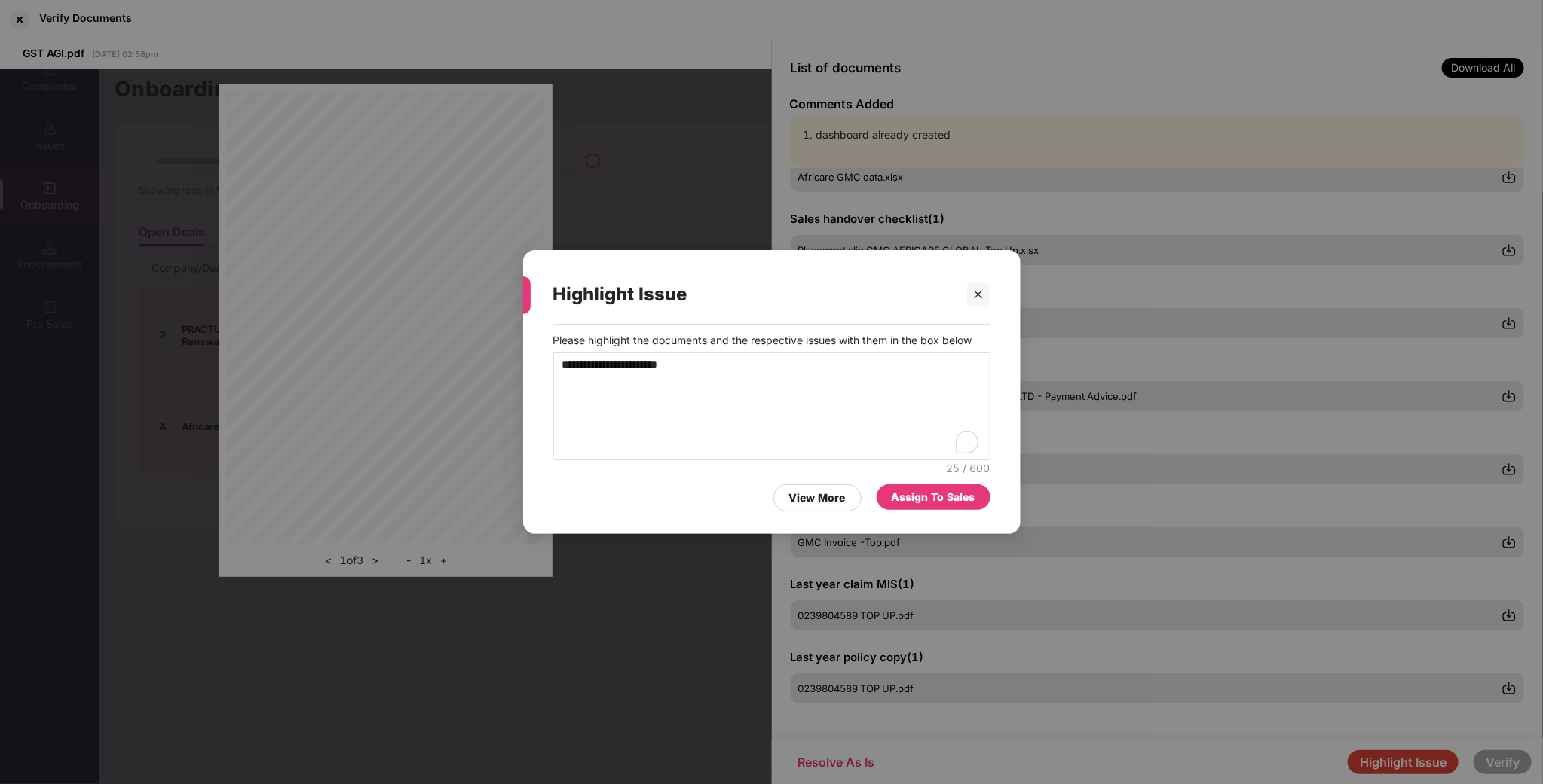
click at [943, 493] on div "Assign To Sales" at bounding box center [934, 497] width 84 height 17
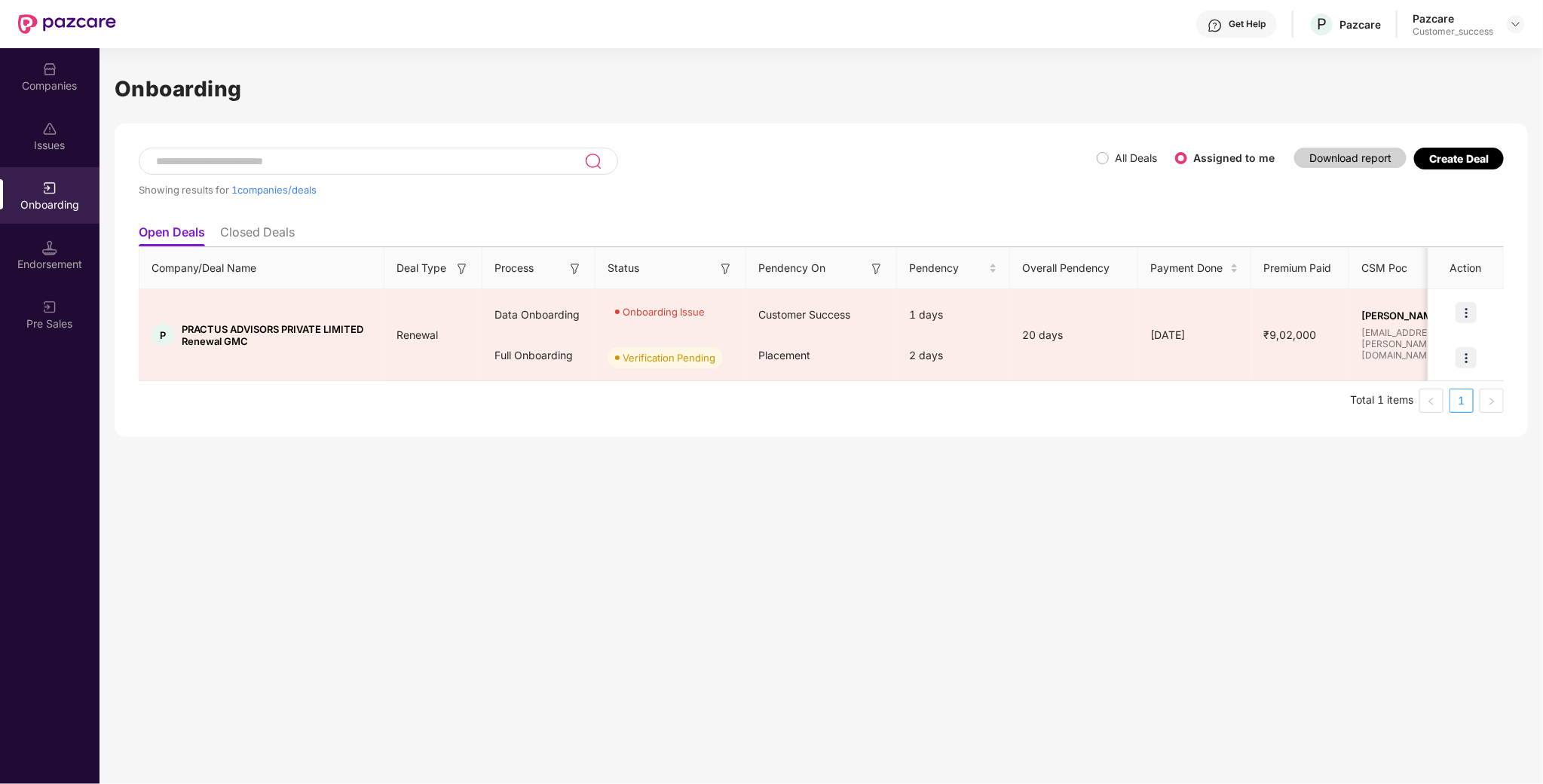
click at [44, 185] on img at bounding box center [50, 188] width 15 height 15
click at [1504, 23] on div "Pazcare Customer_success" at bounding box center [1469, 24] width 112 height 26
click at [1509, 21] on div at bounding box center [1516, 24] width 18 height 18
click at [1461, 55] on div "Admin view" at bounding box center [1447, 59] width 196 height 30
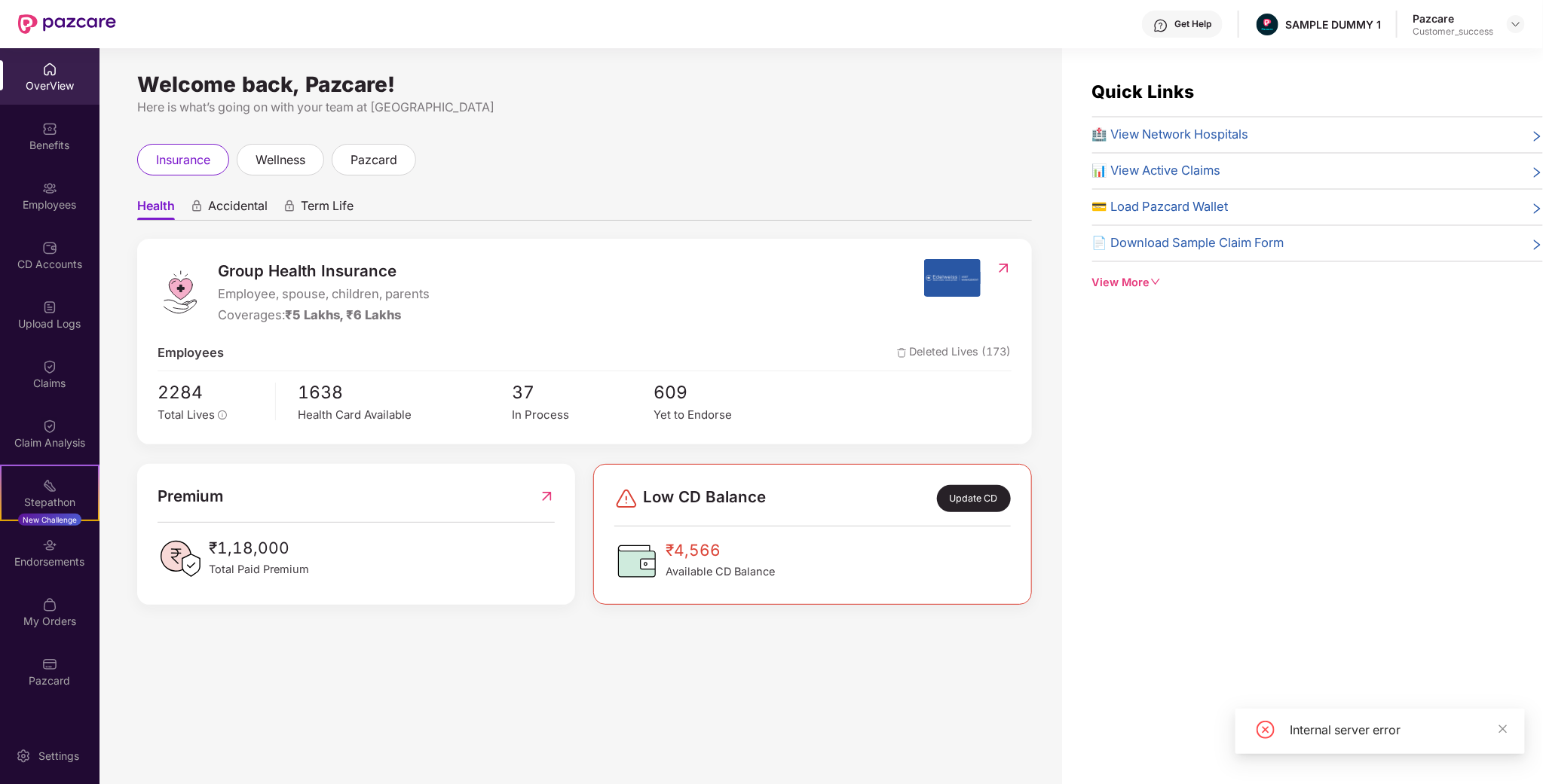
click at [1513, 34] on div "Pazcare Customer_success" at bounding box center [1469, 24] width 112 height 26
click at [1517, 19] on img at bounding box center [1516, 24] width 12 height 12
click at [1420, 66] on div "Switch to partner view" at bounding box center [1445, 59] width 196 height 30
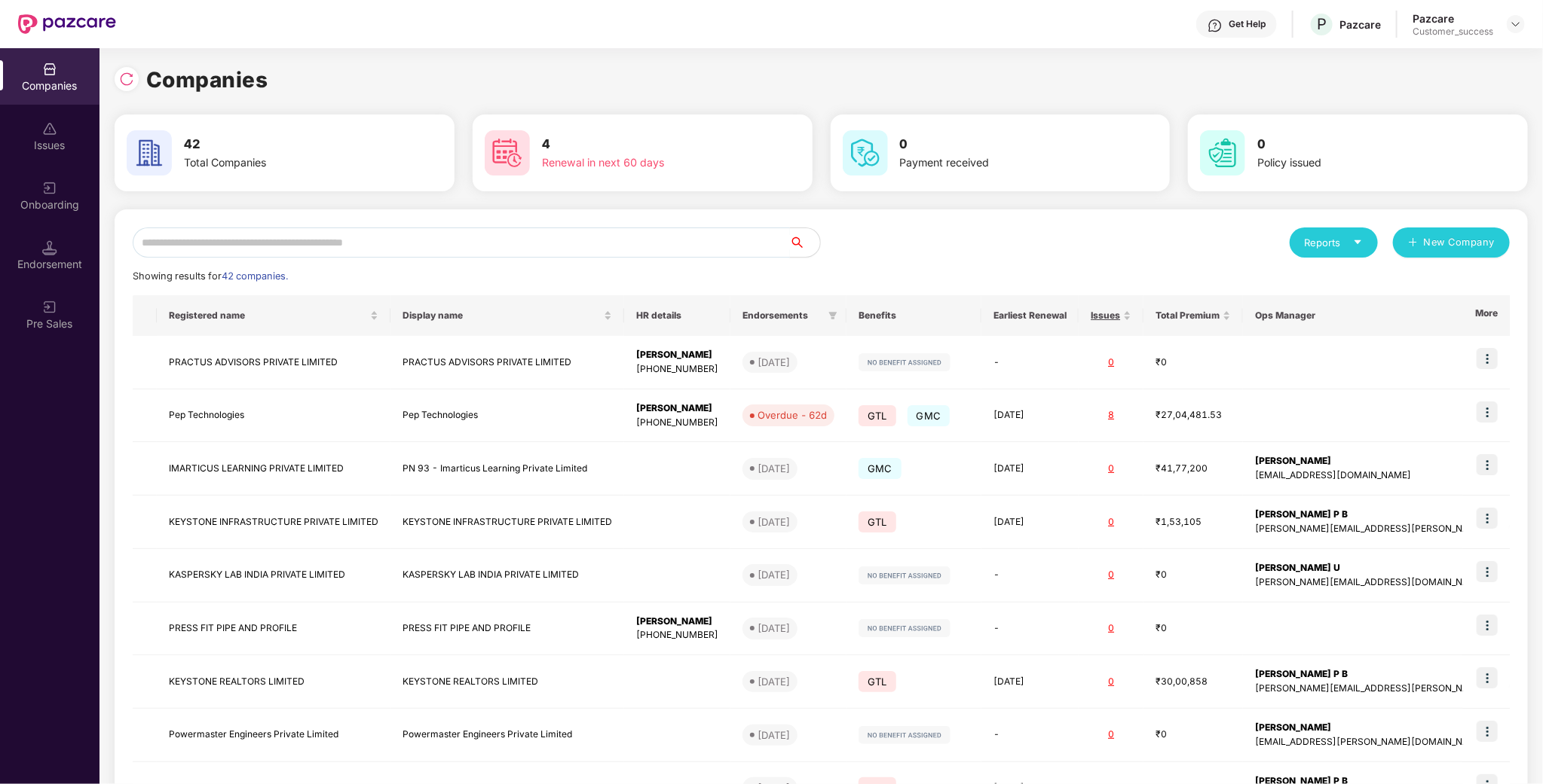
click at [634, 242] on input "text" at bounding box center [461, 243] width 657 height 30
type input "*"
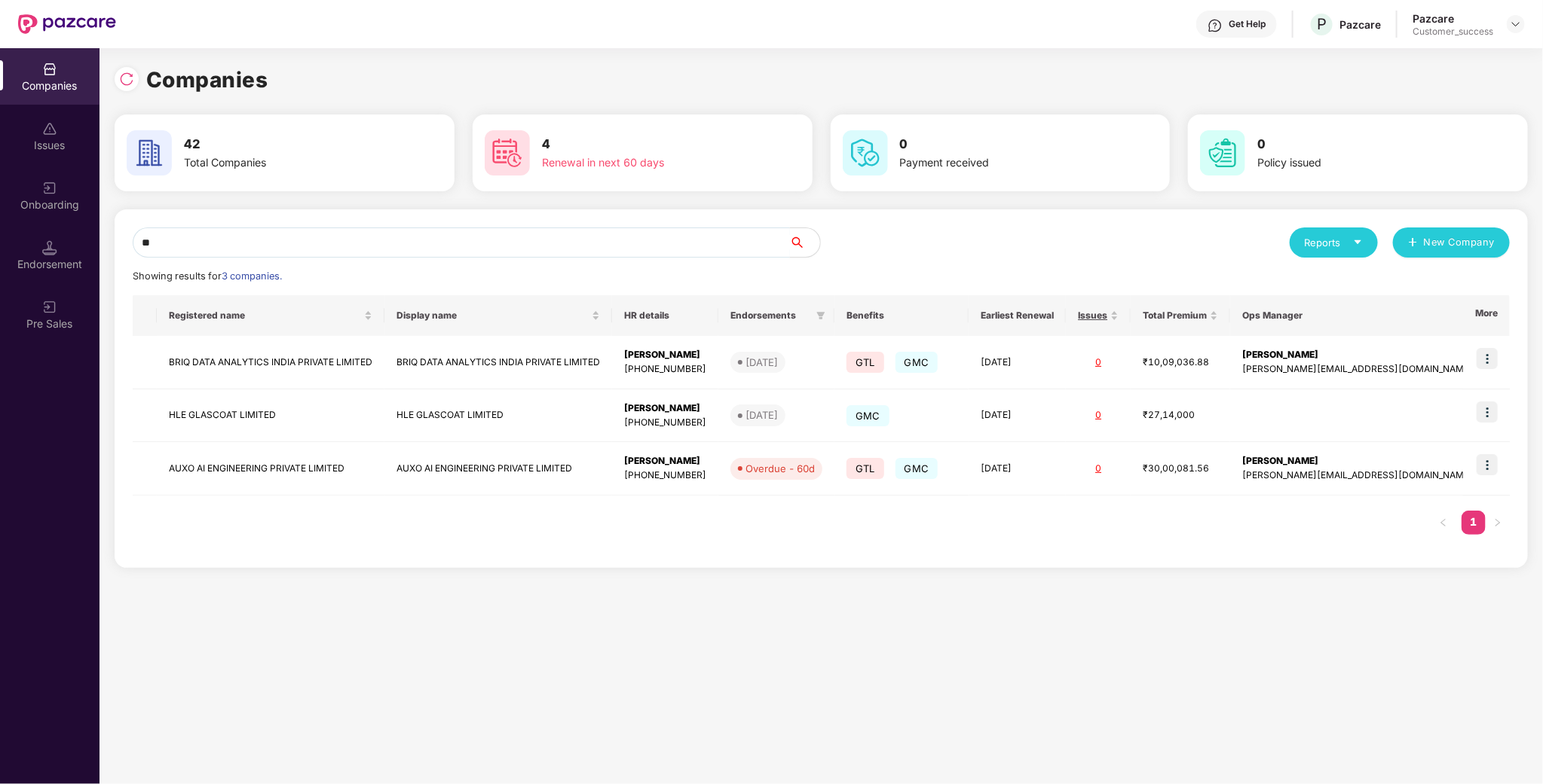
type input "*"
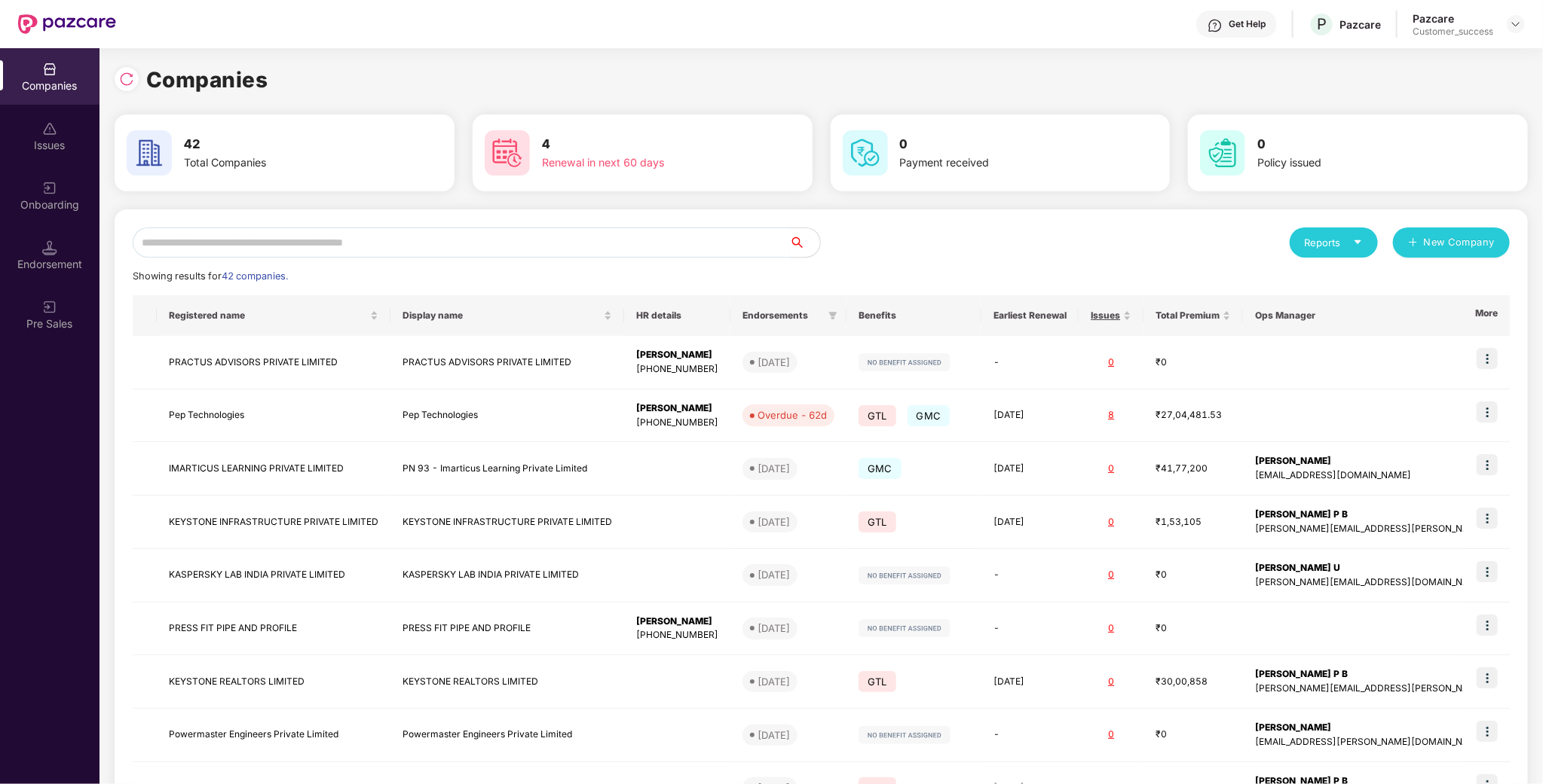
type input "*"
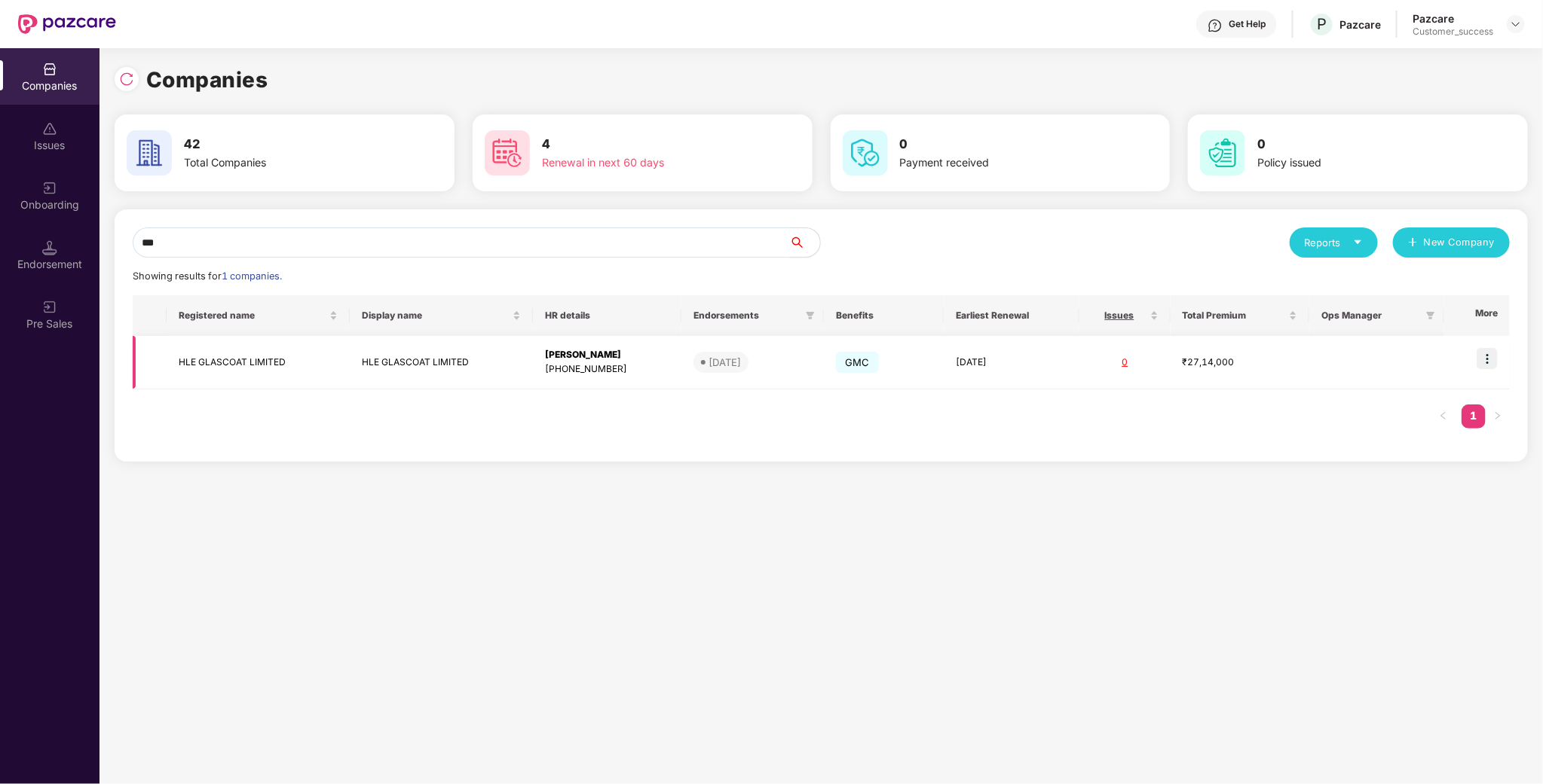
type input "***"
click at [1484, 357] on img at bounding box center [1487, 359] width 21 height 21
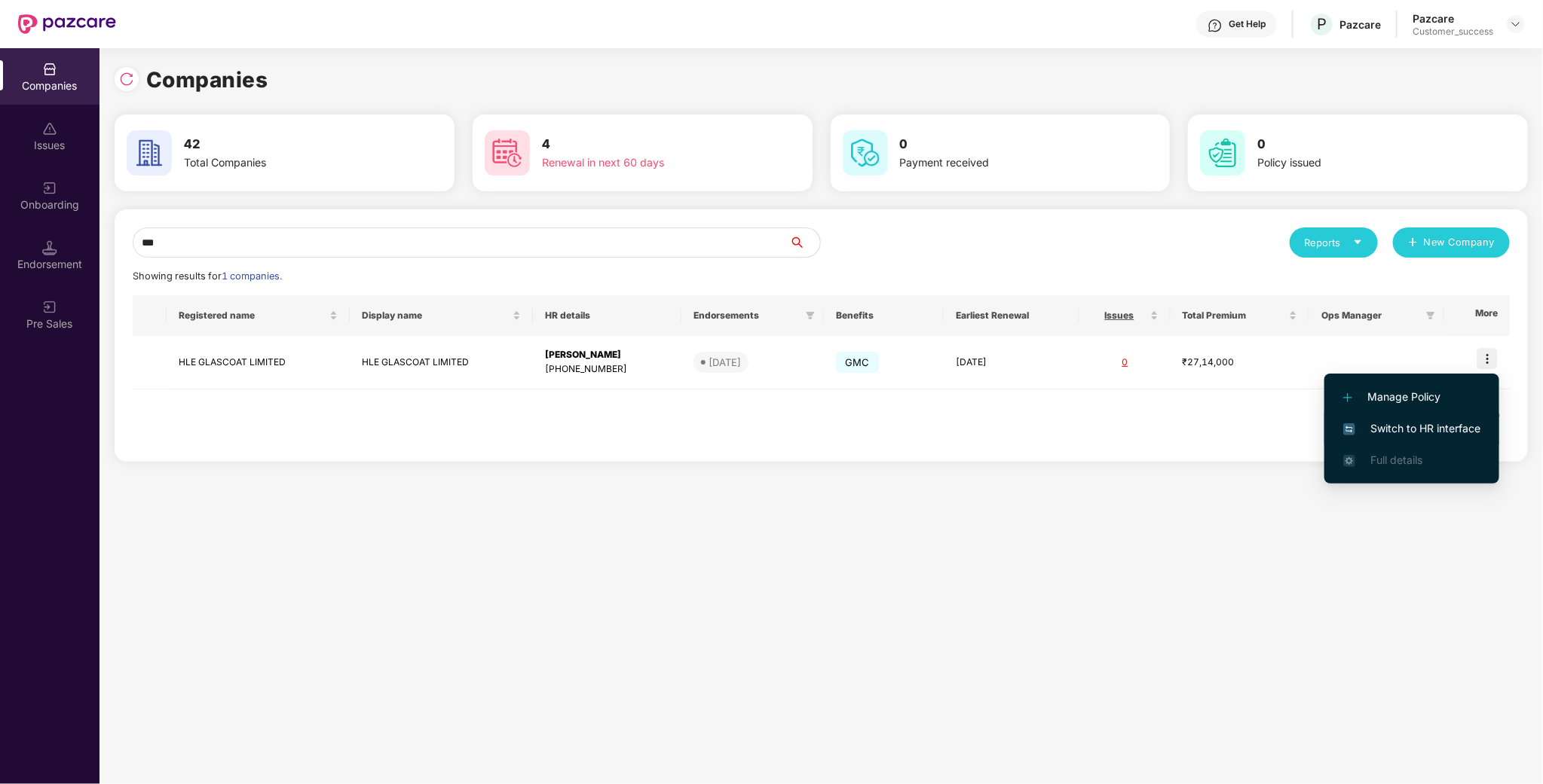
click at [1470, 425] on span "Switch to HR interface" at bounding box center [1411, 429] width 137 height 17
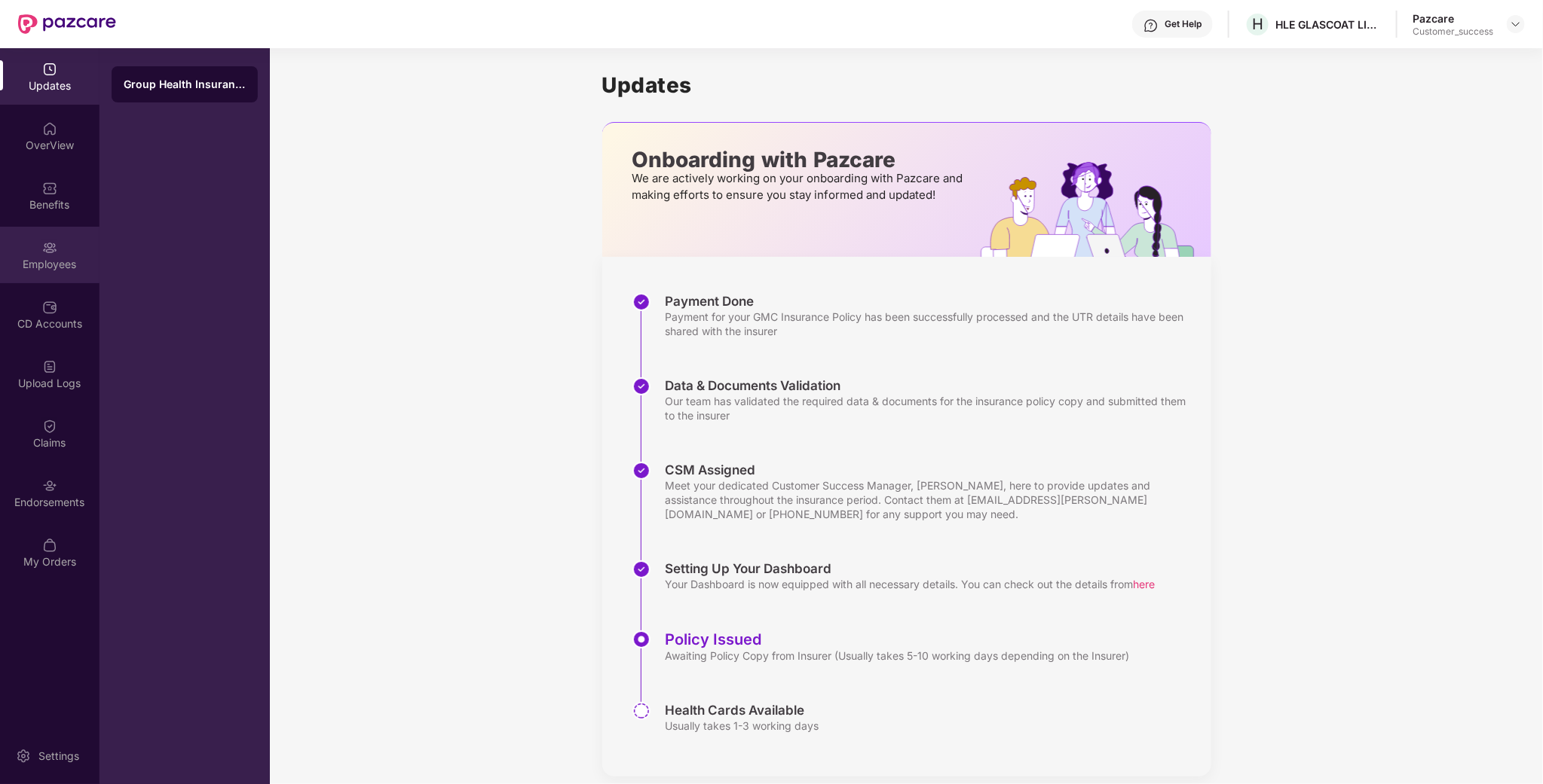
click at [61, 266] on div "Employees" at bounding box center [49, 264] width 99 height 15
